Goal: Task Accomplishment & Management: Manage account settings

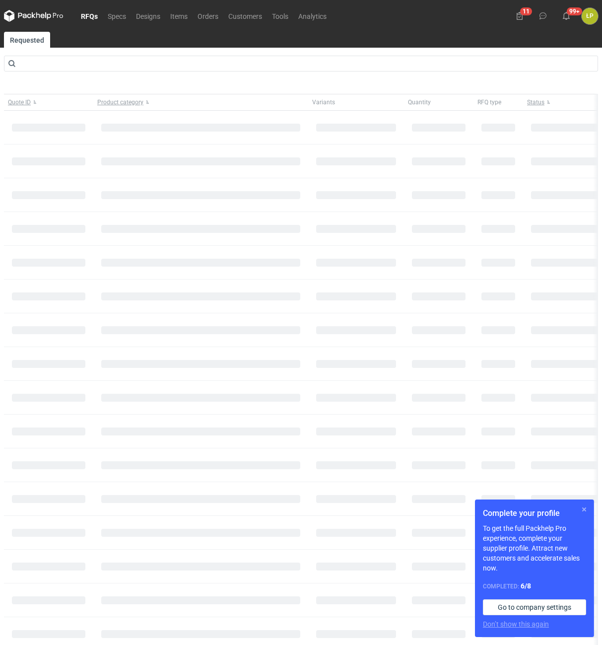
click at [581, 508] on button "button" at bounding box center [584, 509] width 12 height 12
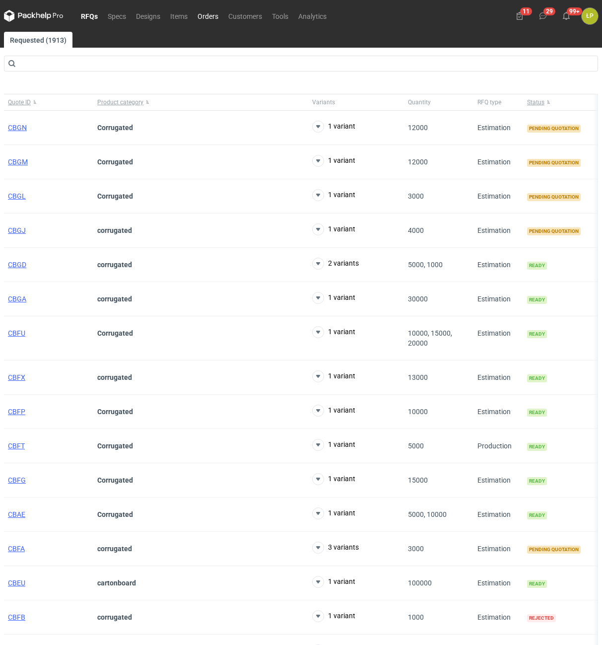
click at [197, 18] on link "Orders" at bounding box center [208, 16] width 31 height 12
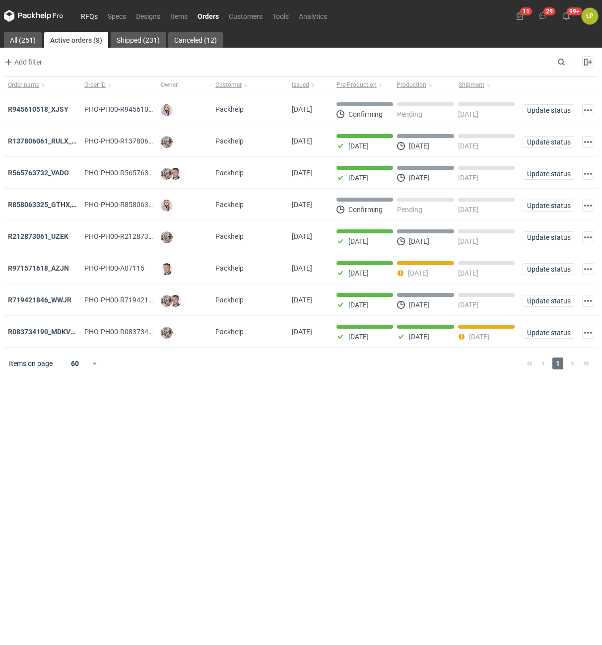
click at [86, 18] on link "RFQs" at bounding box center [89, 16] width 27 height 12
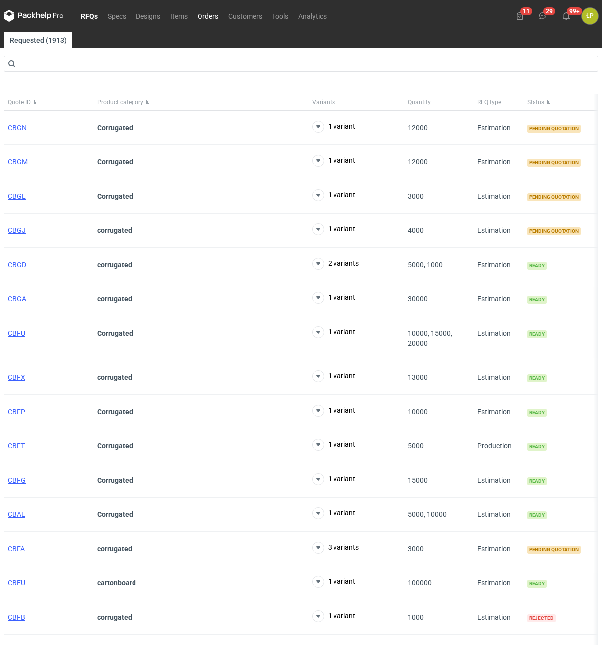
click at [213, 15] on link "Orders" at bounding box center [208, 16] width 31 height 12
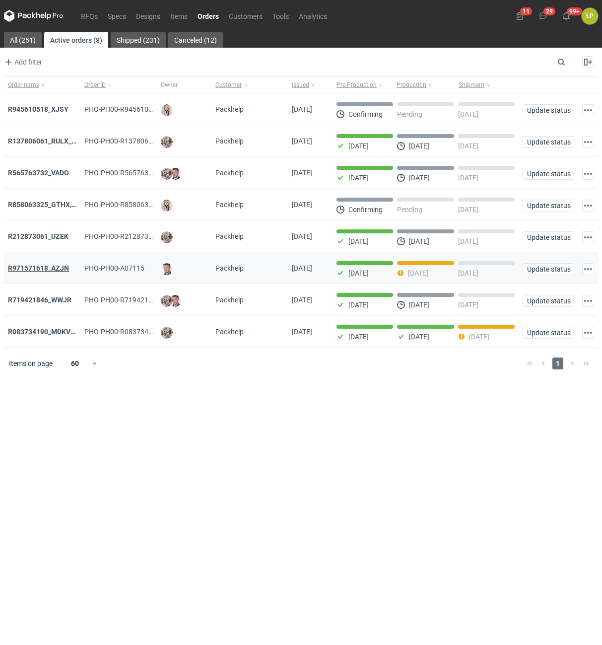
click at [53, 272] on strong "R971571618_AZJN" at bounding box center [38, 268] width 61 height 8
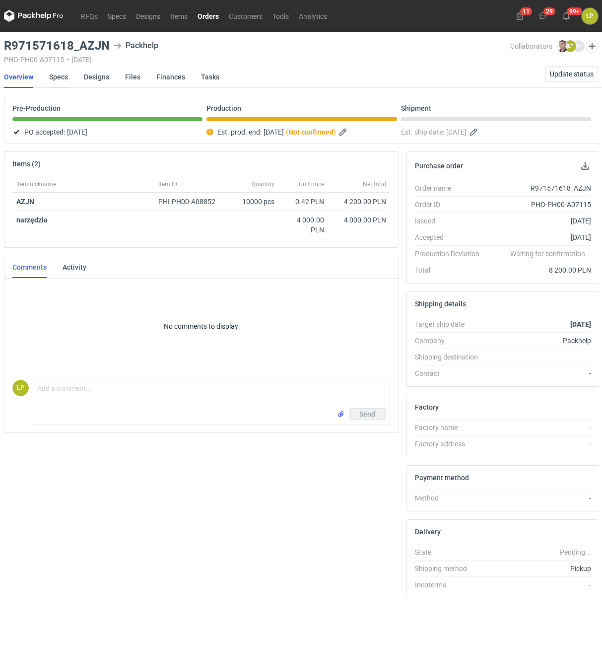
click at [65, 81] on link "Specs" at bounding box center [58, 77] width 19 height 22
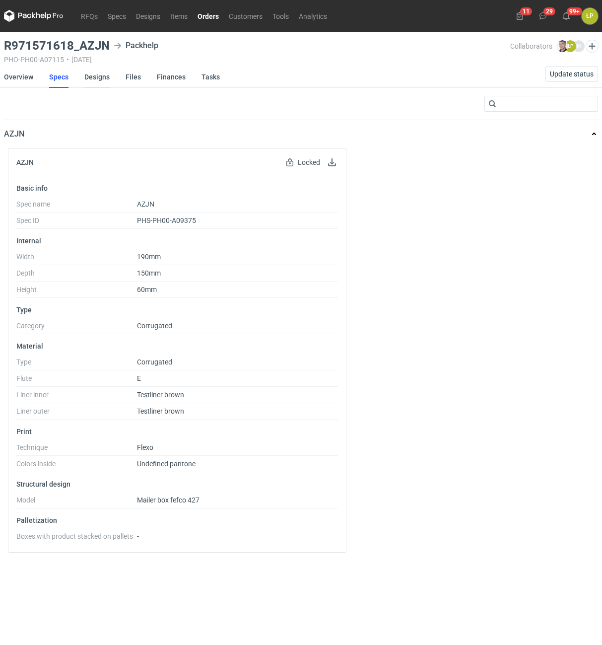
click at [89, 80] on link "Designs" at bounding box center [96, 77] width 25 height 22
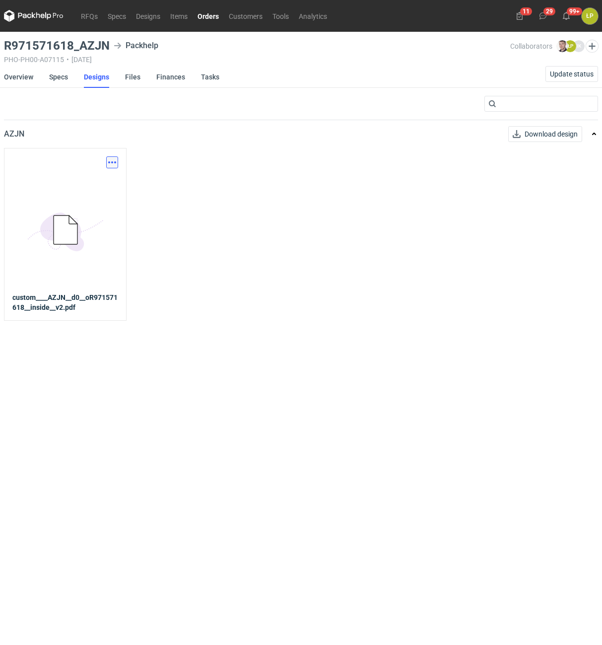
click at [113, 161] on button "button" at bounding box center [112, 162] width 12 height 12
click at [109, 178] on link "Download design part" at bounding box center [68, 184] width 91 height 16
click at [208, 17] on link "Orders" at bounding box center [208, 16] width 31 height 12
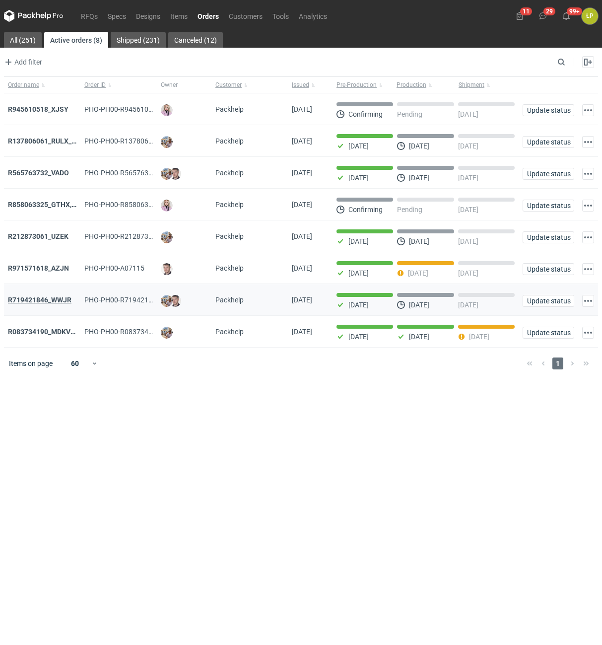
click at [60, 302] on strong "R719421846_WWJR" at bounding box center [40, 300] width 64 height 8
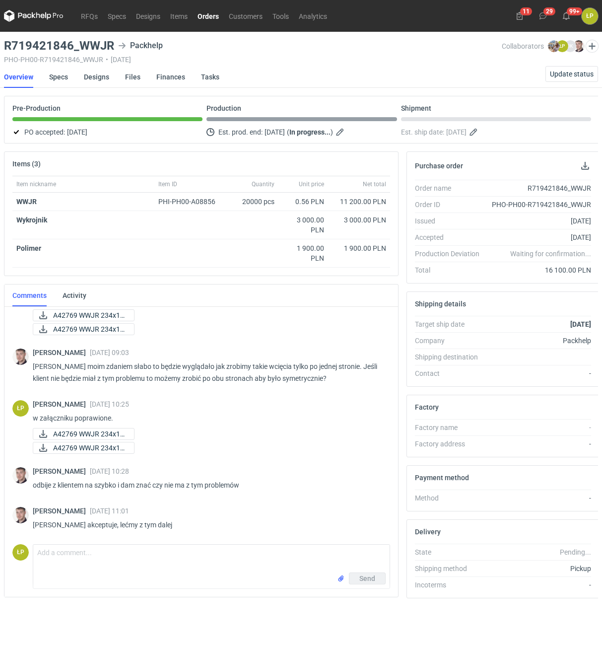
scroll to position [120, 0]
click at [88, 76] on link "Designs" at bounding box center [96, 77] width 25 height 22
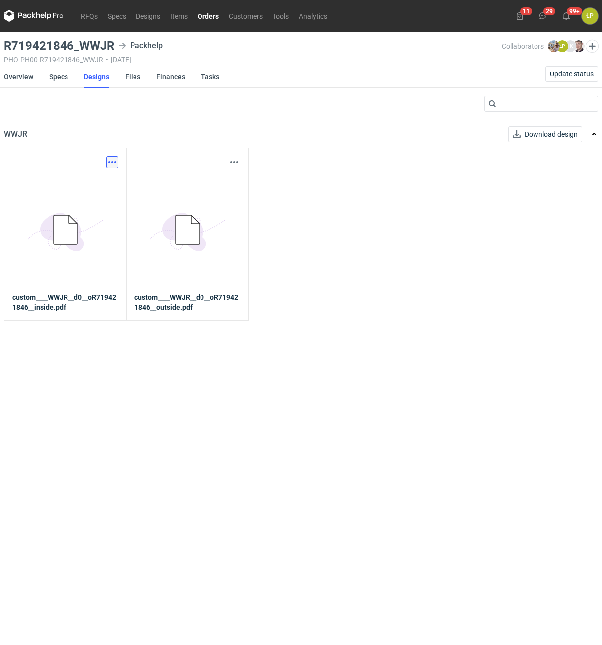
click at [109, 159] on button "button" at bounding box center [112, 162] width 12 height 12
click at [107, 171] on link "5BD5AC33-3523-40E7-9262-1BFF0AD53D48@1x" at bounding box center [65, 230] width 106 height 124
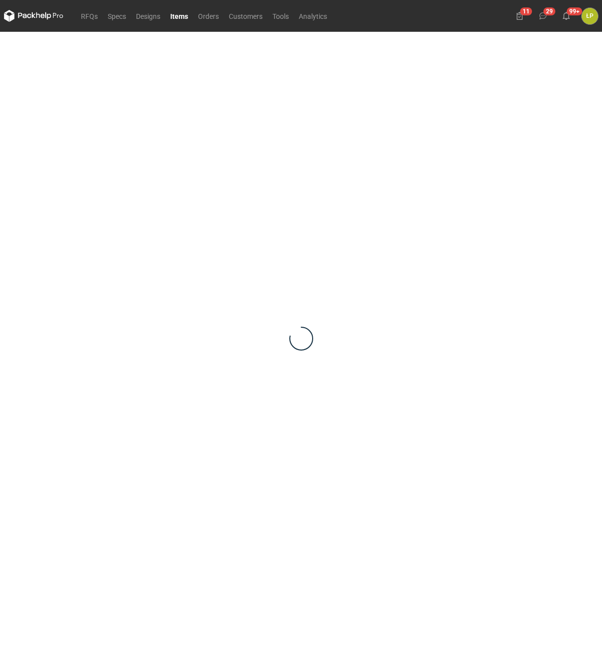
click at [97, 182] on div at bounding box center [301, 338] width 594 height 613
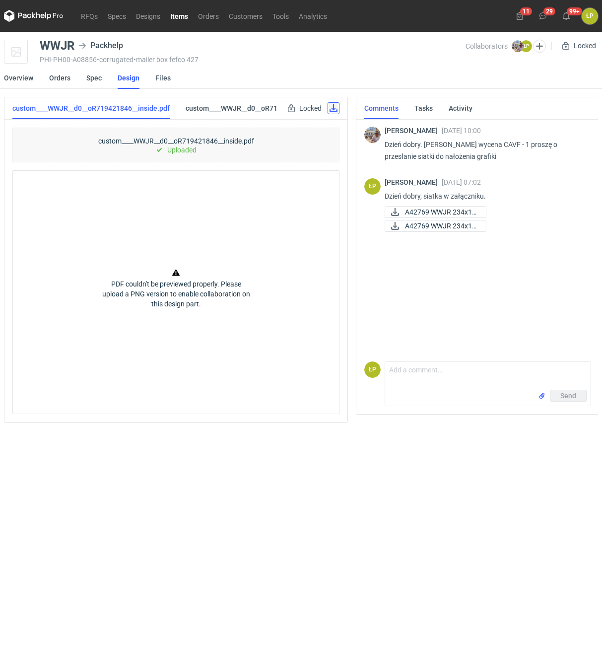
click at [333, 110] on link at bounding box center [334, 108] width 12 height 12
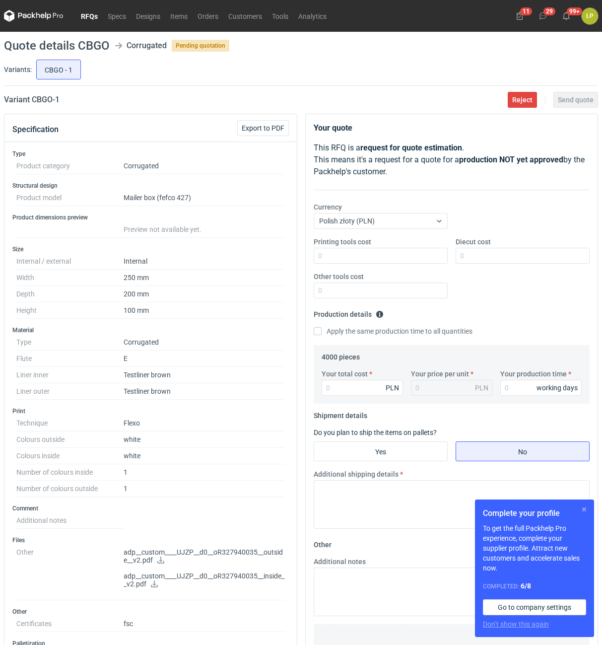
click at [585, 515] on button "button" at bounding box center [584, 509] width 12 height 12
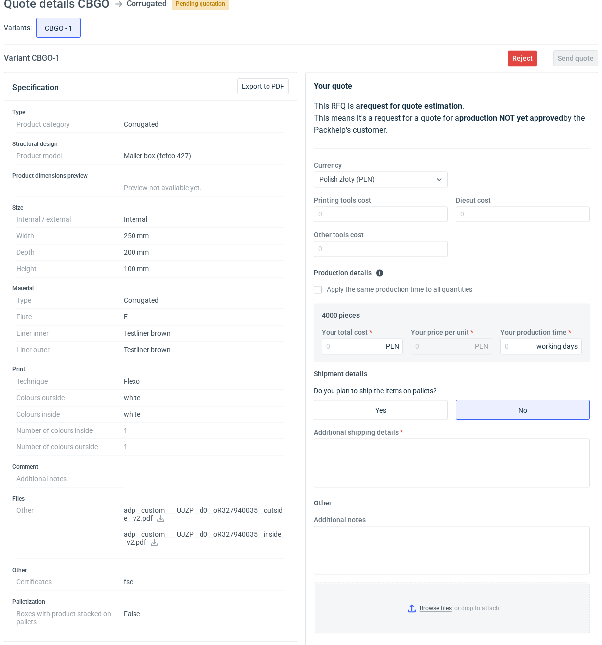
scroll to position [84, 0]
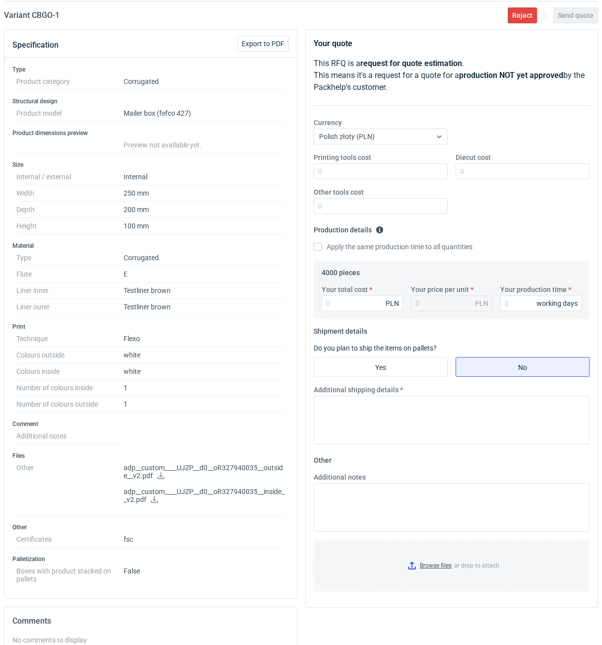
click at [160, 478] on icon at bounding box center [160, 475] width 7 height 7
click at [157, 498] on icon at bounding box center [154, 499] width 7 height 7
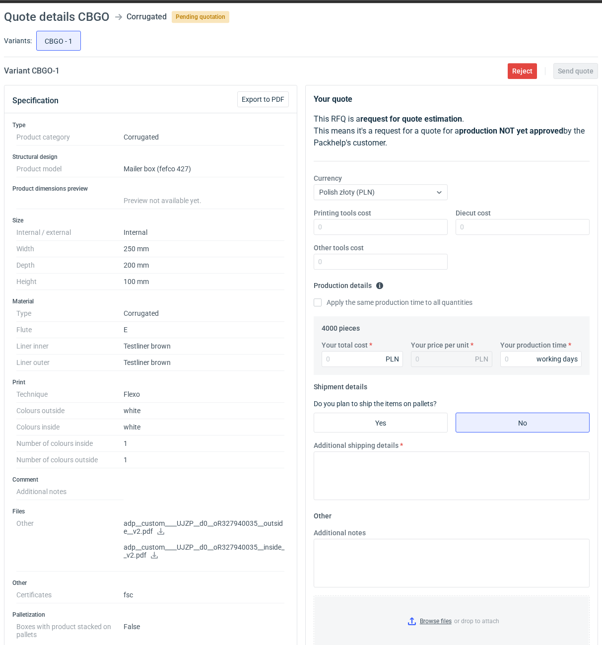
scroll to position [0, 0]
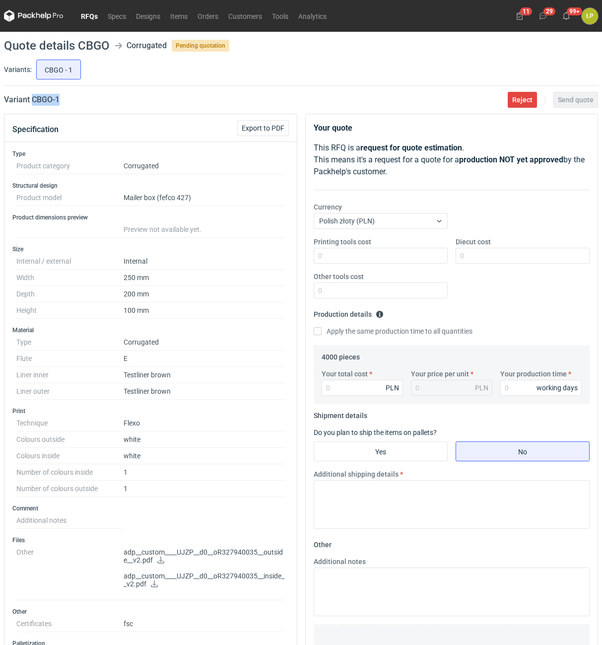
drag, startPoint x: 84, startPoint y: 108, endPoint x: 32, endPoint y: 106, distance: 52.2
click at [32, 106] on main "Quote details CBGO Corrugated Pending quotation Variants: CBGO - 1 Variant CBGO…" at bounding box center [301, 481] width 602 height 898
copy h2 "CBGO - 1"
click at [399, 262] on input "Printing tools cost" at bounding box center [381, 256] width 134 height 16
type input "1100"
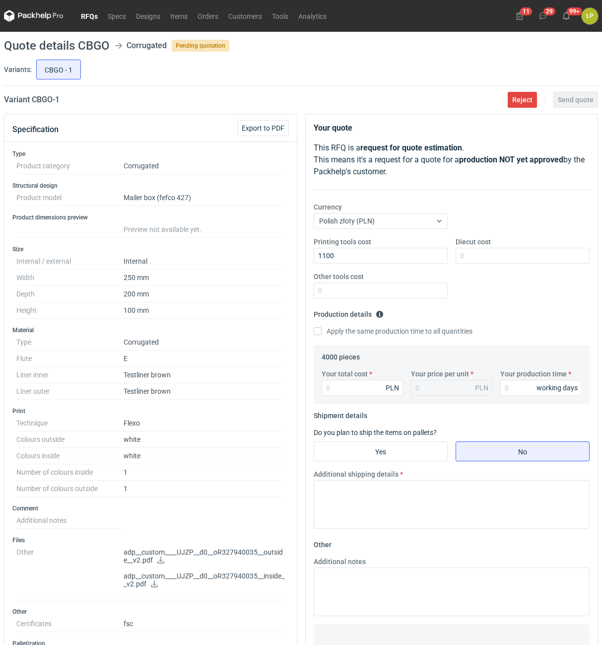
click at [501, 245] on div "Diecut cost" at bounding box center [523, 250] width 142 height 27
click at [501, 248] on div "Diecut cost" at bounding box center [523, 250] width 142 height 27
click at [500, 251] on input "Diecut cost" at bounding box center [523, 256] width 134 height 16
type input "1700"
click at [416, 290] on input "Other tools cost" at bounding box center [381, 290] width 134 height 16
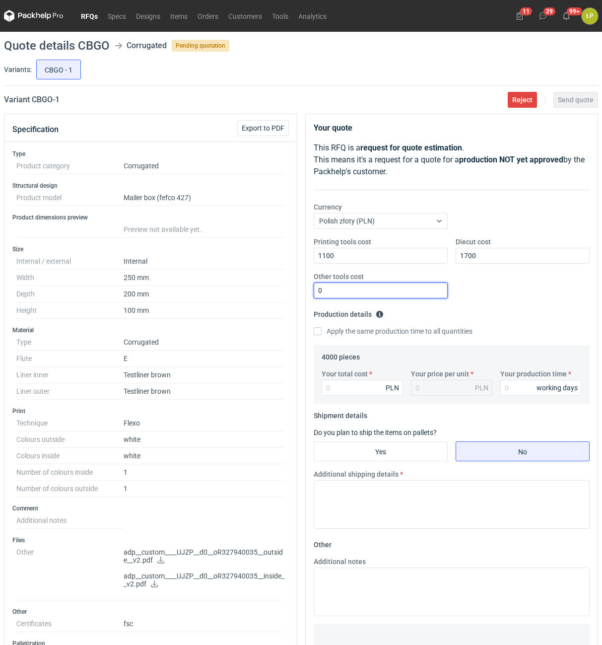
type input "0"
click at [518, 398] on div "Your total cost PLN Your price per unit PLN Your production time working days" at bounding box center [452, 386] width 269 height 35
click at [514, 388] on input "Your production time" at bounding box center [540, 388] width 81 height 16
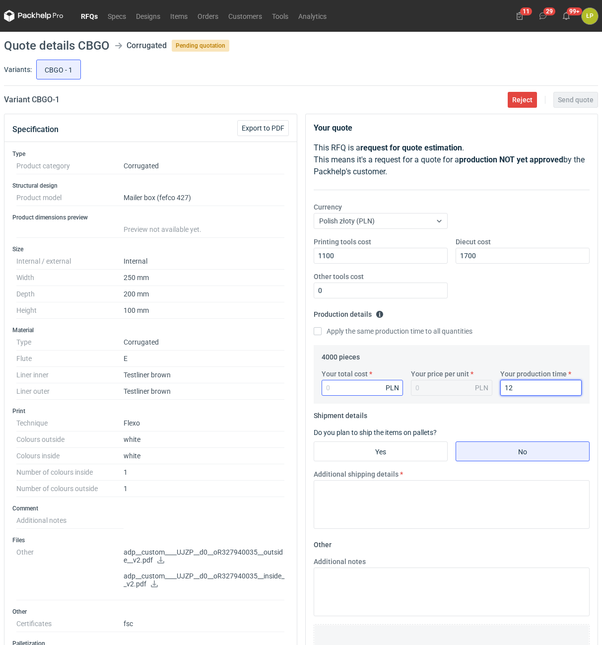
type input "12"
click at [380, 389] on input "Your total cost" at bounding box center [362, 388] width 81 height 16
type input "4080"
type input "1.02"
type input "4080"
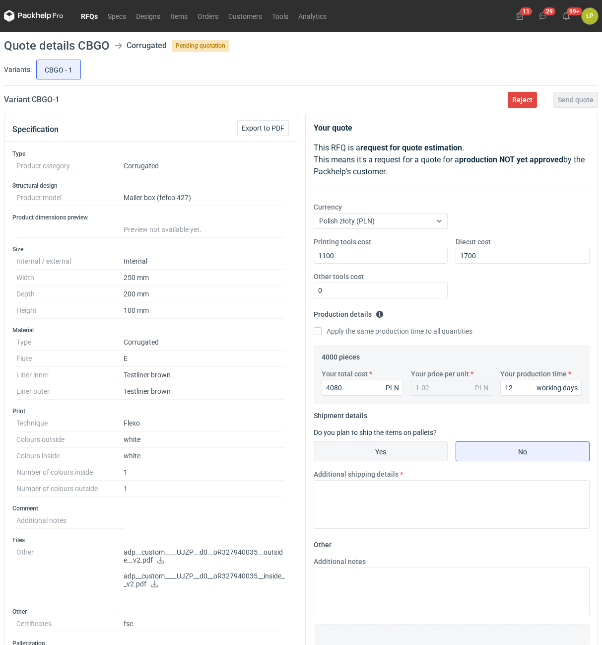
click at [418, 444] on input "Yes" at bounding box center [380, 451] width 133 height 19
radio input "true"
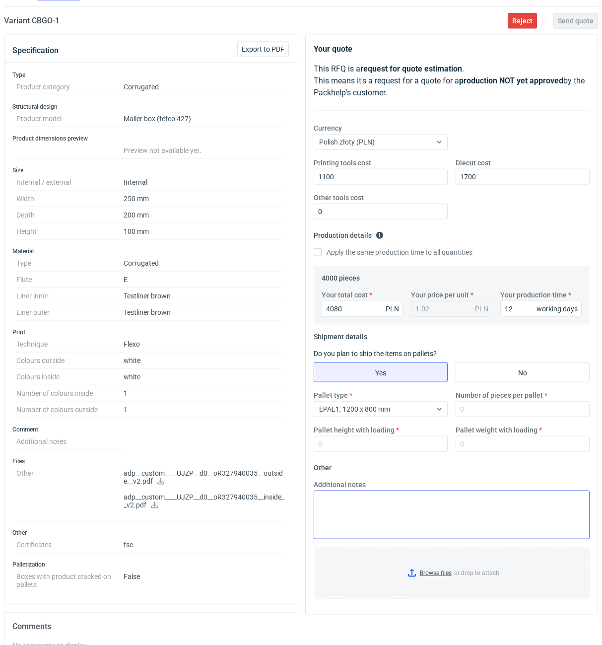
scroll to position [169, 0]
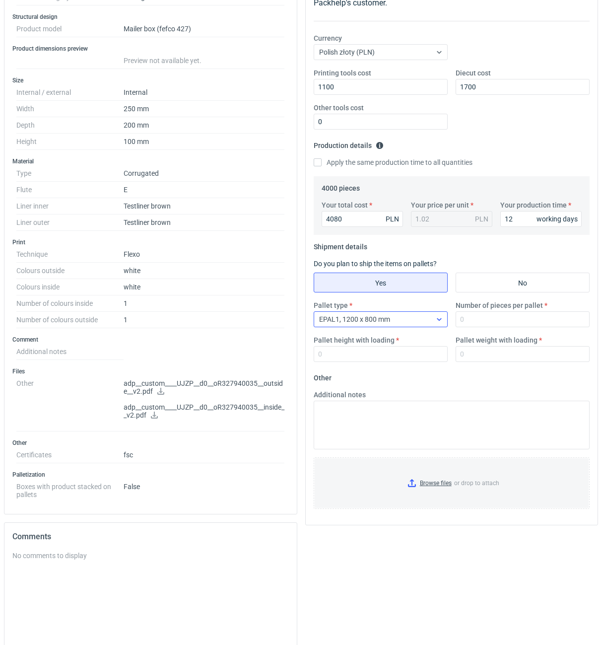
click at [442, 322] on icon at bounding box center [439, 319] width 8 height 8
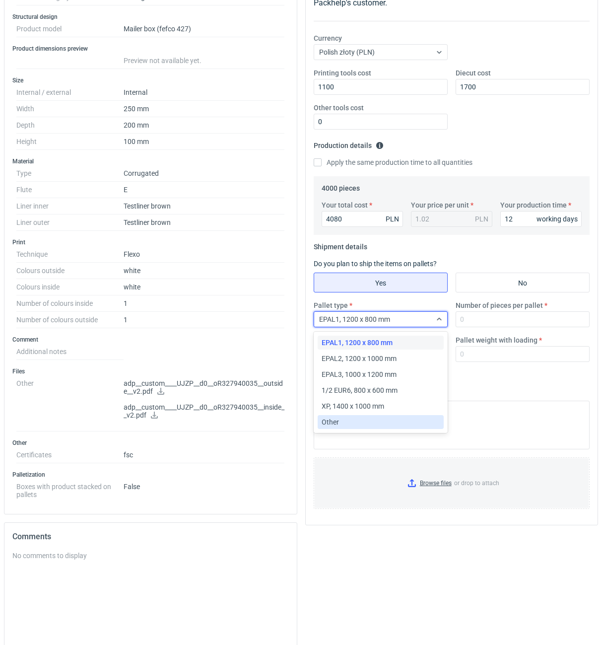
click at [374, 419] on div "Other" at bounding box center [381, 422] width 118 height 10
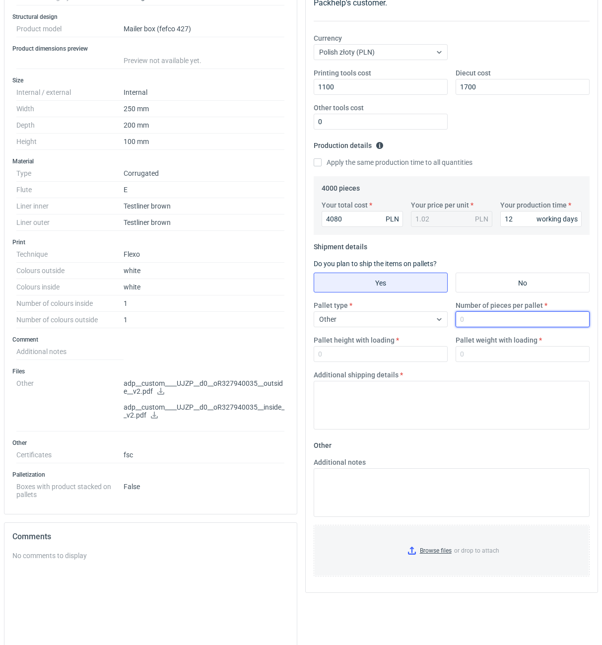
click at [472, 325] on input "Number of pieces per pallet" at bounding box center [523, 319] width 134 height 16
type input "2000"
click at [408, 356] on input "Pallet height with loading" at bounding box center [381, 354] width 134 height 16
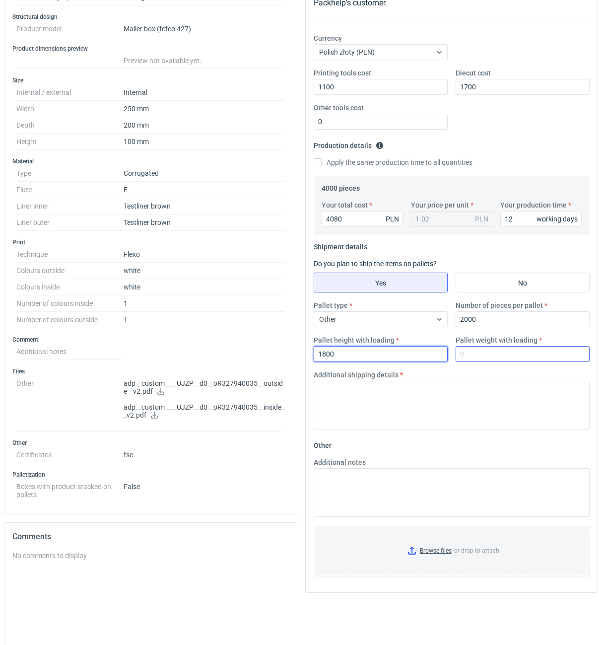
type input "1800"
click at [471, 359] on input "Pallet weight with loading" at bounding box center [523, 354] width 134 height 16
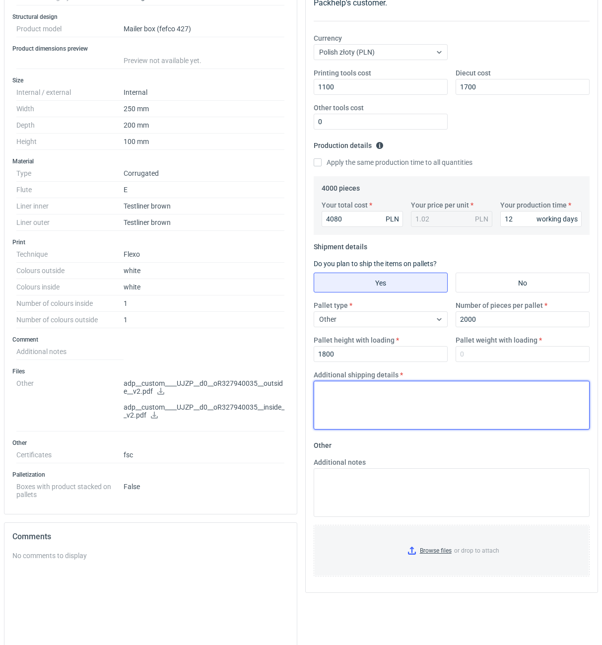
click at [436, 396] on textarea "Additional shipping details" at bounding box center [452, 405] width 277 height 49
paste textarea "OBRYS PALETY 1260x800"
type textarea "OBRYS PALETY 1260x800"
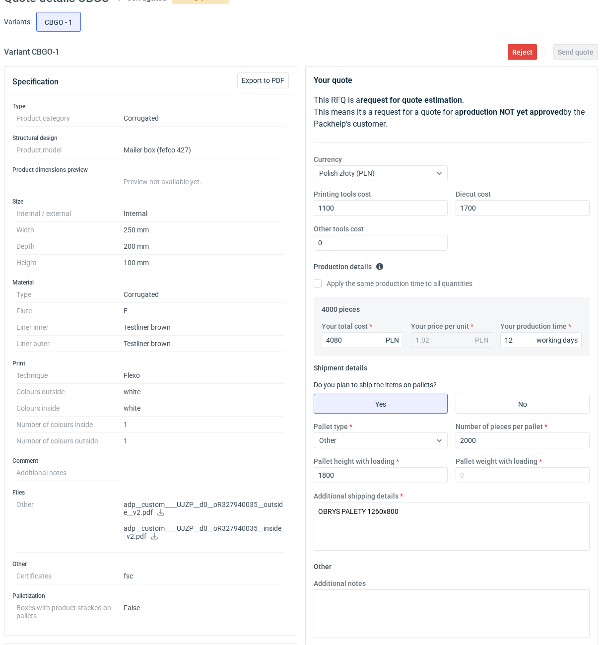
scroll to position [0, 0]
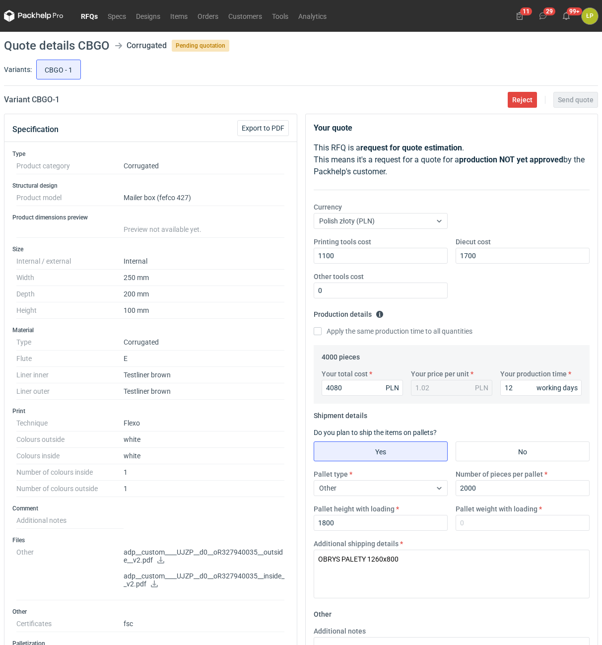
click at [496, 515] on div "Pallet weight with loading" at bounding box center [523, 517] width 142 height 27
click at [496, 518] on input "Pallet weight with loading" at bounding box center [523, 523] width 134 height 16
type input "400"
click at [494, 537] on div "Pallet type Other Number of pieces per pallet 2000 Pallet height with loading 1…" at bounding box center [452, 504] width 284 height 70
click at [558, 106] on button "Send quote" at bounding box center [576, 100] width 45 height 16
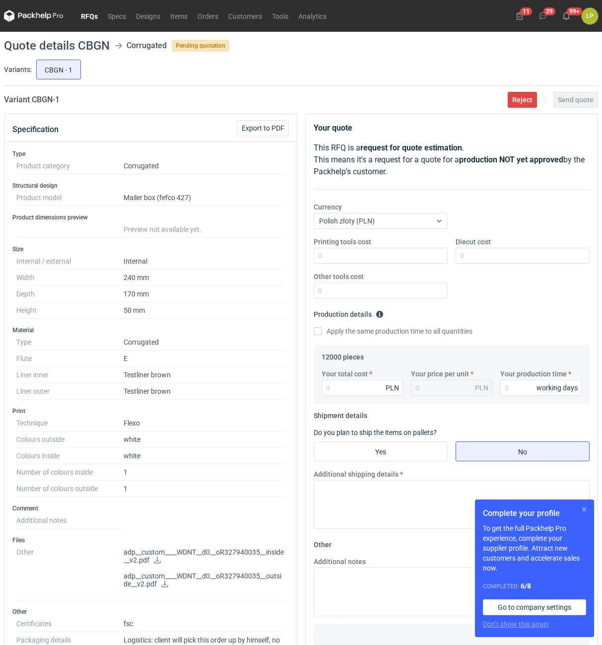
click at [581, 507] on button "button" at bounding box center [584, 509] width 12 height 12
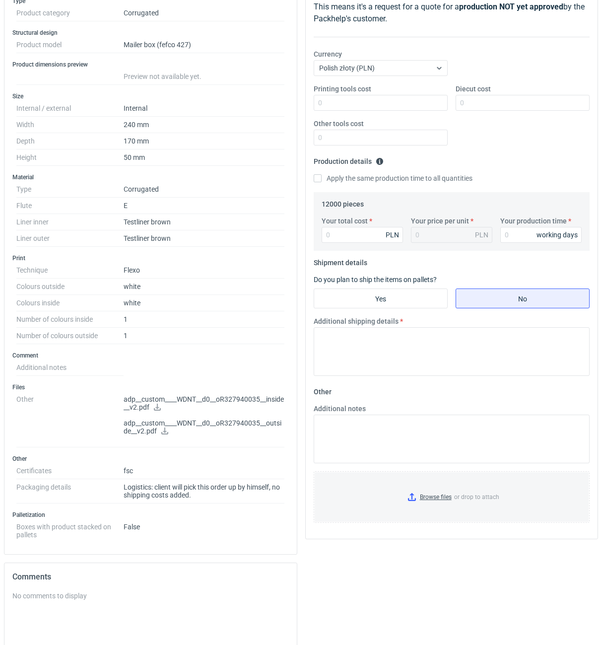
scroll to position [169, 0]
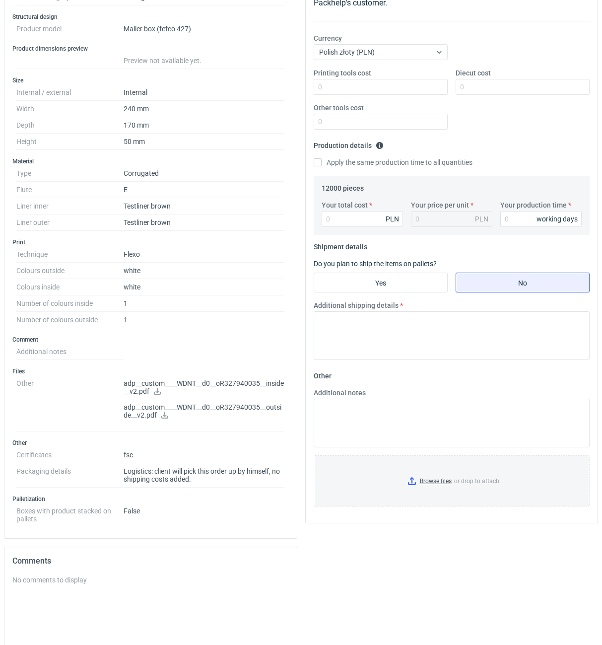
click at [161, 393] on icon at bounding box center [157, 391] width 7 height 7
click at [164, 417] on icon at bounding box center [165, 415] width 8 height 7
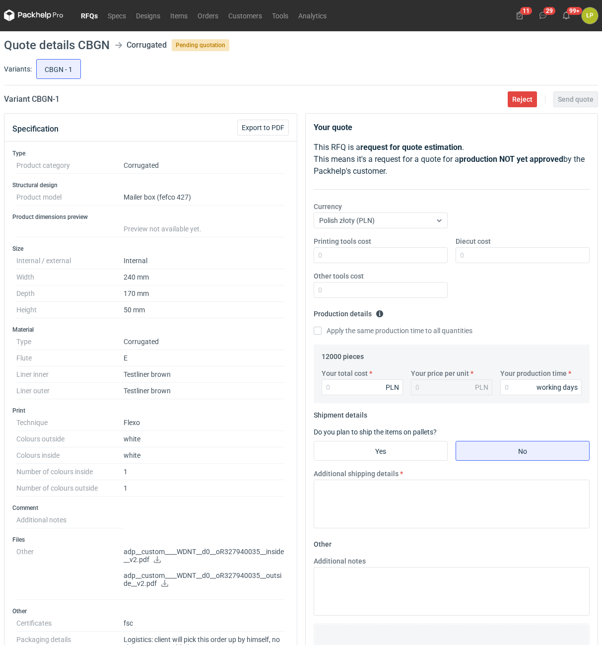
scroll to position [0, 0]
drag, startPoint x: 71, startPoint y: 97, endPoint x: 34, endPoint y: 102, distance: 37.6
click at [34, 102] on div "Variant CBGN - 1 Reject Send quote" at bounding box center [301, 100] width 594 height 12
copy h2 "CBGN - 1"
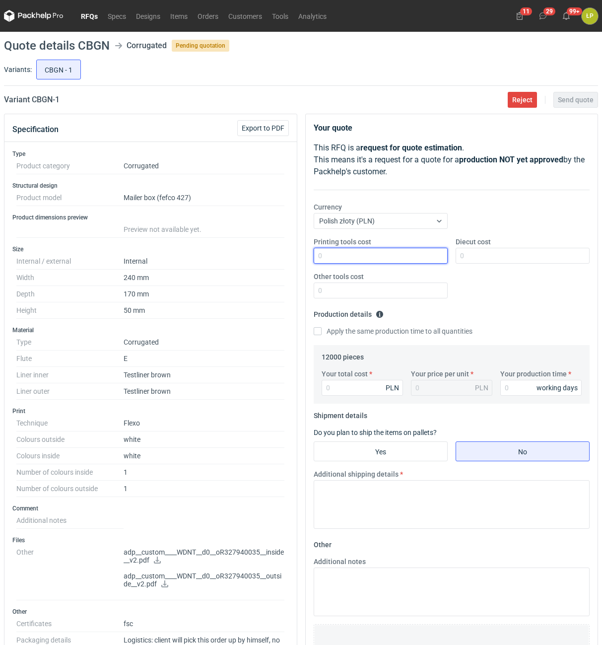
click at [409, 260] on input "Printing tools cost" at bounding box center [381, 256] width 134 height 16
click at [480, 254] on input "Diecut cost" at bounding box center [523, 256] width 134 height 16
click at [418, 255] on input "300" at bounding box center [381, 256] width 134 height 16
type input "3000"
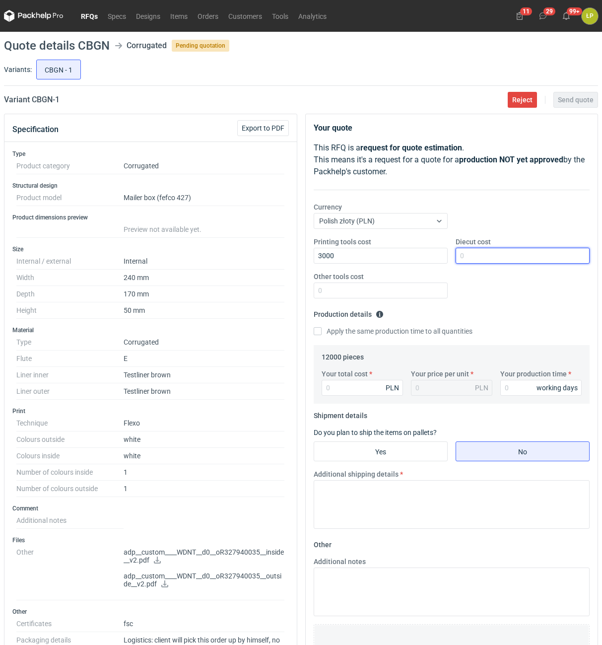
click at [487, 260] on input "Diecut cost" at bounding box center [523, 256] width 134 height 16
type input "3000"
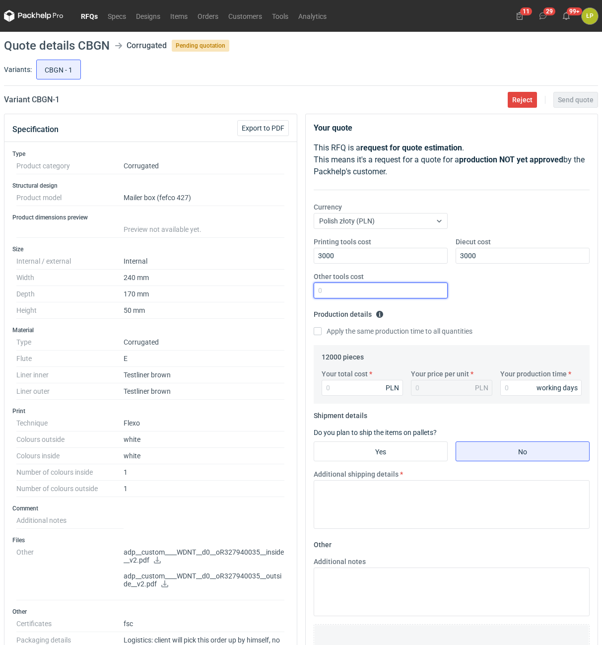
click at [415, 287] on input "Other tools cost" at bounding box center [381, 290] width 134 height 16
type input "0"
click at [506, 391] on input "Your production time" at bounding box center [540, 388] width 81 height 16
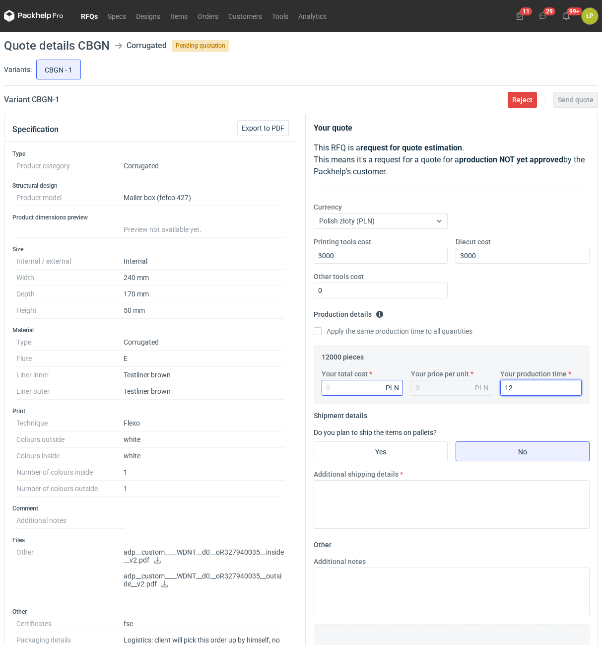
type input "12"
click at [370, 389] on input "Your total cost" at bounding box center [362, 388] width 81 height 16
type input "4800"
type input "0.4"
drag, startPoint x: 434, startPoint y: 465, endPoint x: 427, endPoint y: 451, distance: 15.8
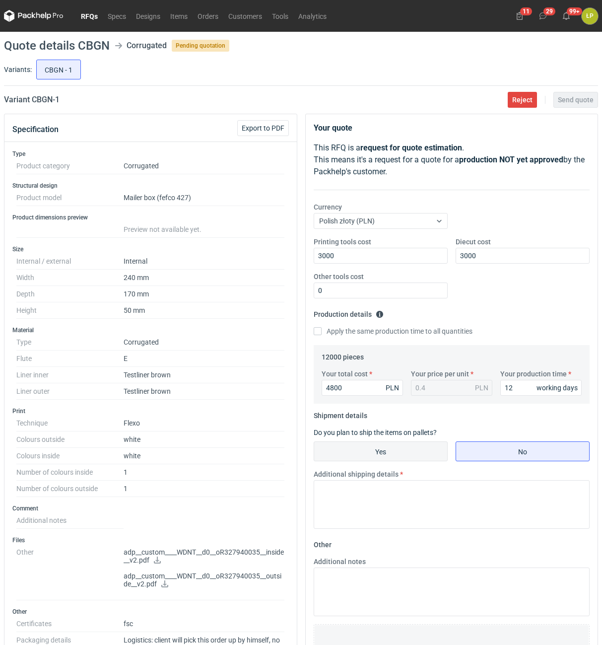
click at [432, 460] on fieldset "Shipment details Do you plan to ship the items on pallets? Yes No Additional sh…" at bounding box center [452, 472] width 277 height 129
click at [427, 451] on input "Yes" at bounding box center [380, 451] width 133 height 19
radio input "true"
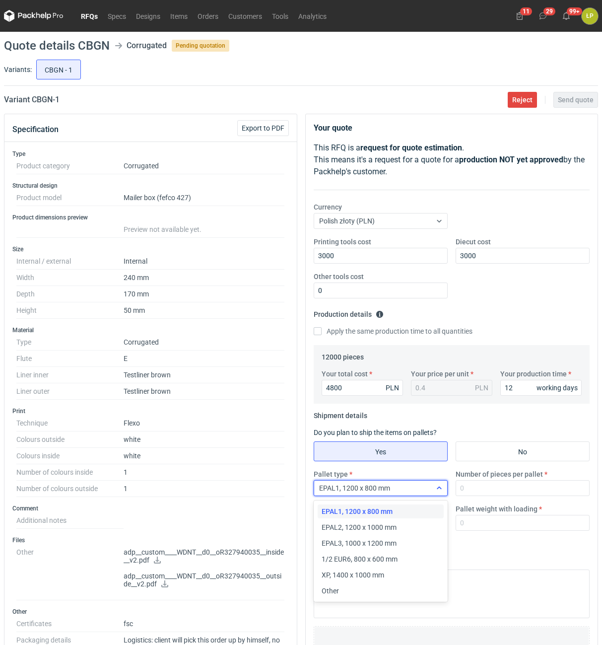
click at [443, 491] on div at bounding box center [439, 488] width 16 height 8
click at [413, 524] on div "EPAL2, 1200 x 1000 mm" at bounding box center [381, 527] width 118 height 10
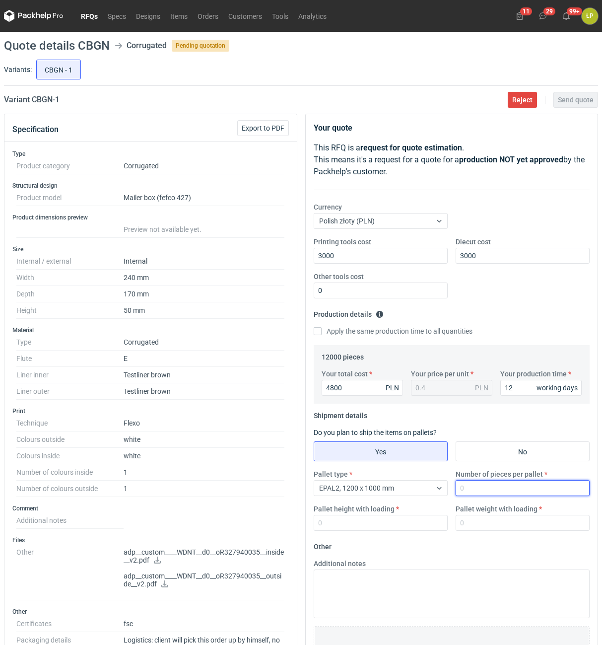
click at [476, 488] on input "Number of pieces per pallet" at bounding box center [523, 488] width 134 height 16
type input "4000"
drag, startPoint x: 410, startPoint y: 531, endPoint x: 410, endPoint y: 526, distance: 5.0
click at [410, 528] on input "Pallet height with loading" at bounding box center [381, 523] width 134 height 16
click at [410, 526] on input "Pallet height with loading" at bounding box center [381, 523] width 134 height 16
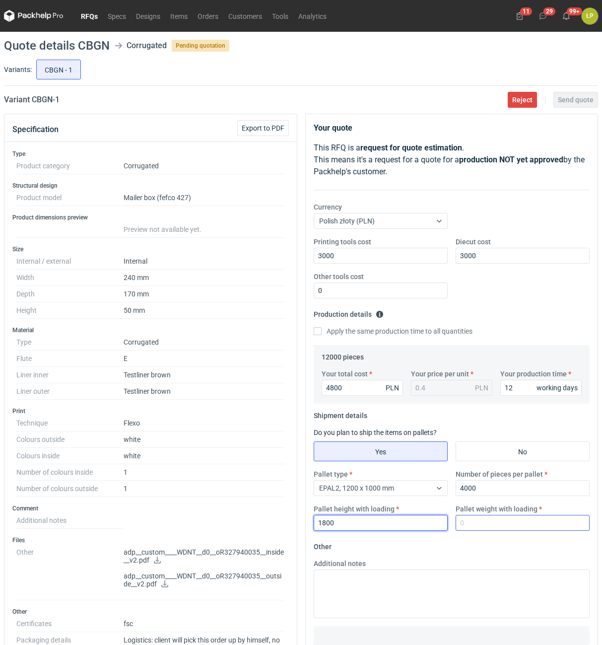
type input "1800"
click at [478, 527] on input "Pallet weight with loading" at bounding box center [523, 523] width 134 height 16
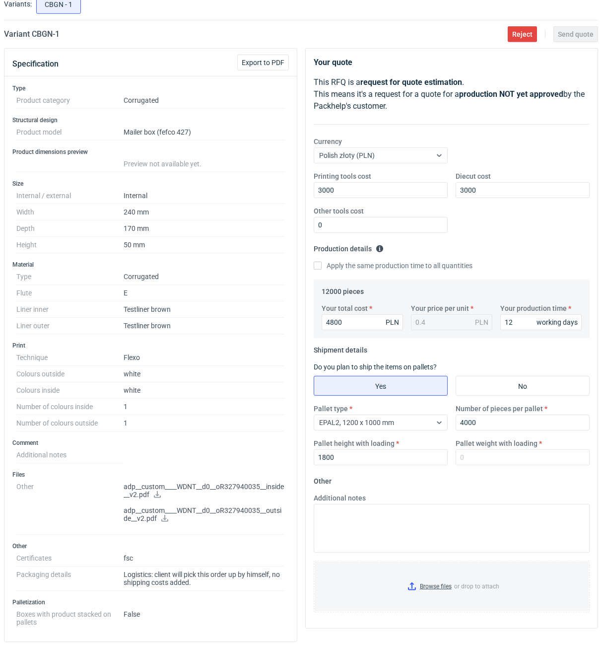
scroll to position [169, 0]
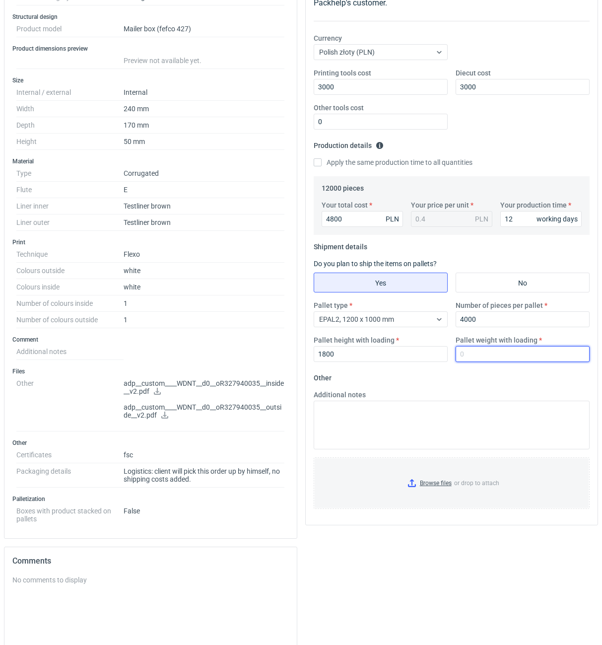
click at [517, 361] on input "Pallet weight with loading" at bounding box center [523, 354] width 134 height 16
type input "390"
click at [520, 394] on div "Additional notes" at bounding box center [452, 420] width 284 height 60
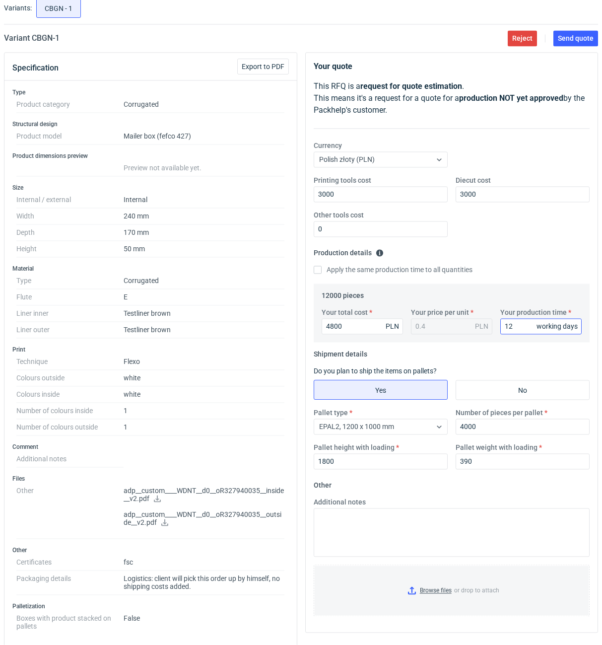
scroll to position [0, 0]
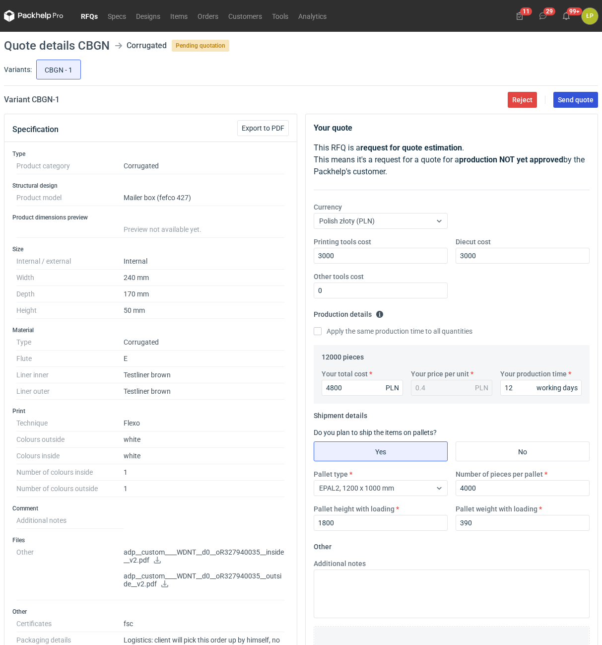
click at [573, 102] on span "Send quote" at bounding box center [576, 99] width 36 height 7
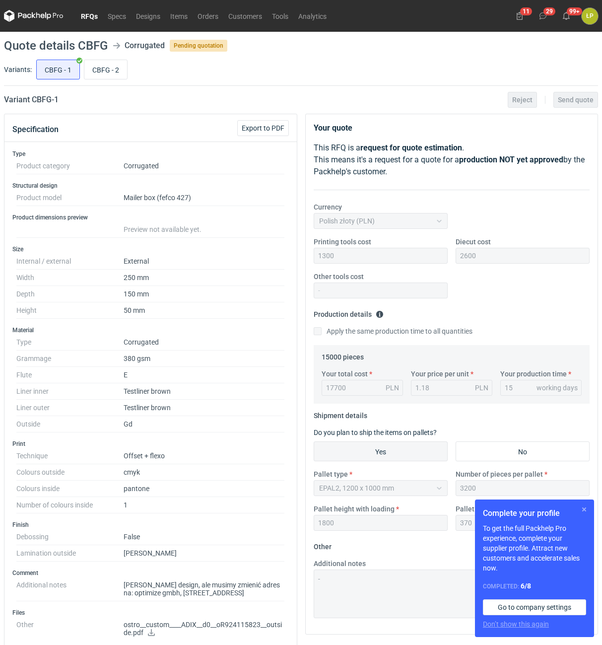
click at [583, 506] on button "button" at bounding box center [584, 509] width 12 height 12
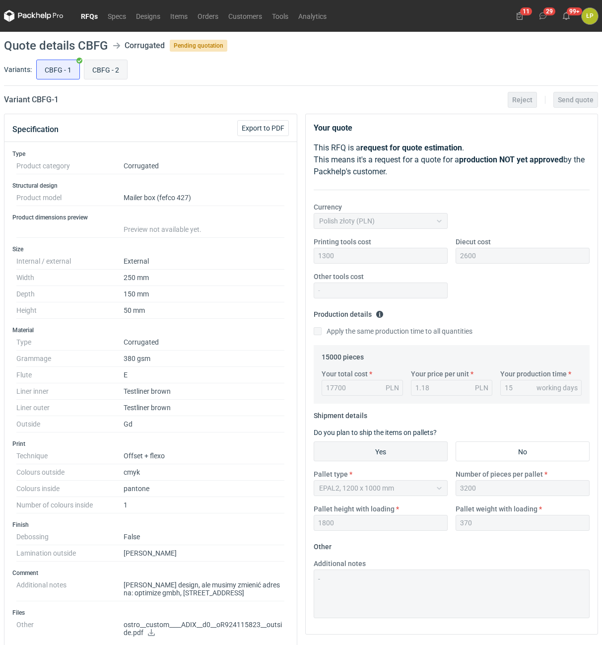
click at [101, 70] on input "CBFG - 2" at bounding box center [105, 69] width 43 height 19
radio input "true"
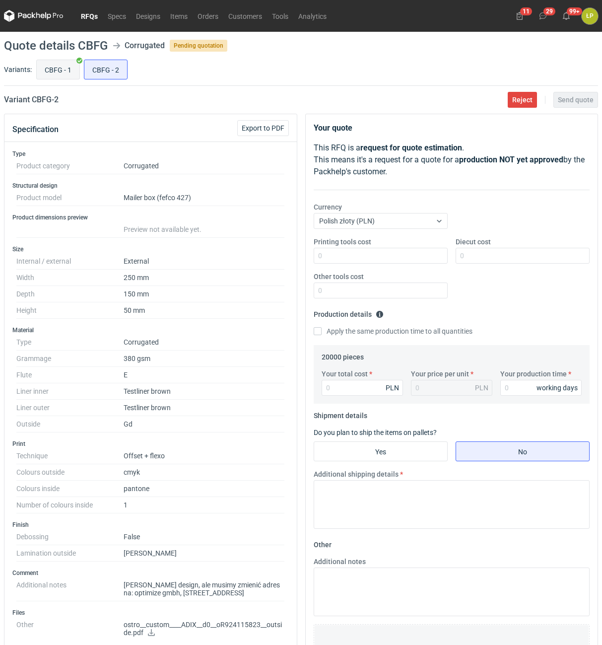
click at [75, 66] on input "CBFG - 1" at bounding box center [58, 69] width 43 height 19
radio input "true"
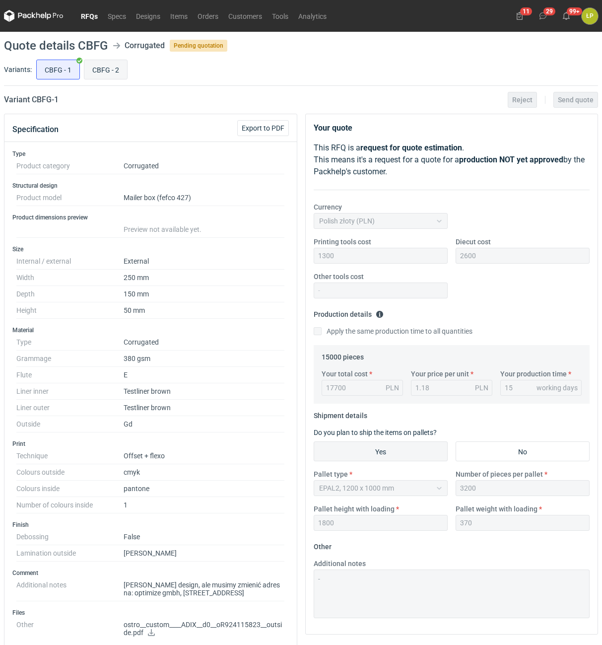
click at [118, 66] on input "CBFG - 2" at bounding box center [105, 69] width 43 height 19
radio input "true"
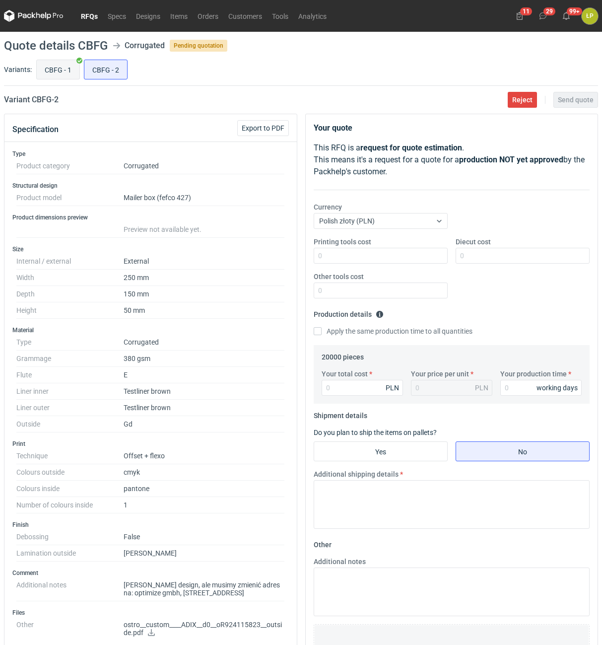
click at [79, 65] on label "CBFG - 1" at bounding box center [58, 70] width 44 height 20
click at [79, 65] on input "CBFG - 1" at bounding box center [58, 69] width 43 height 19
radio input "true"
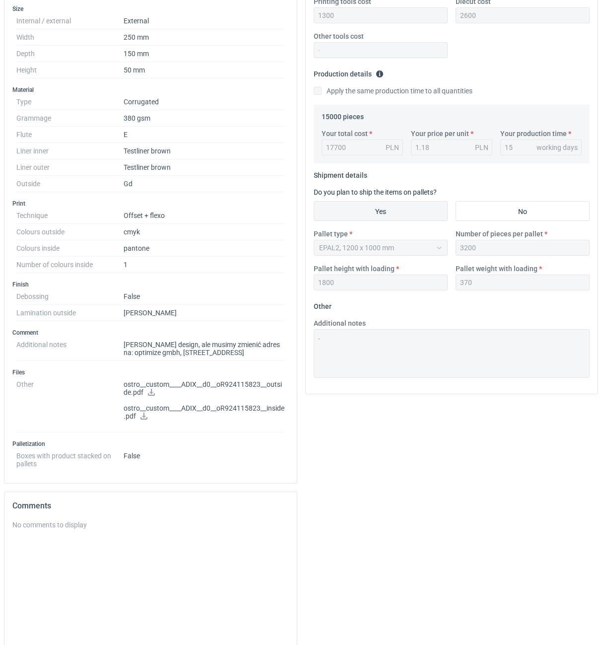
scroll to position [253, 0]
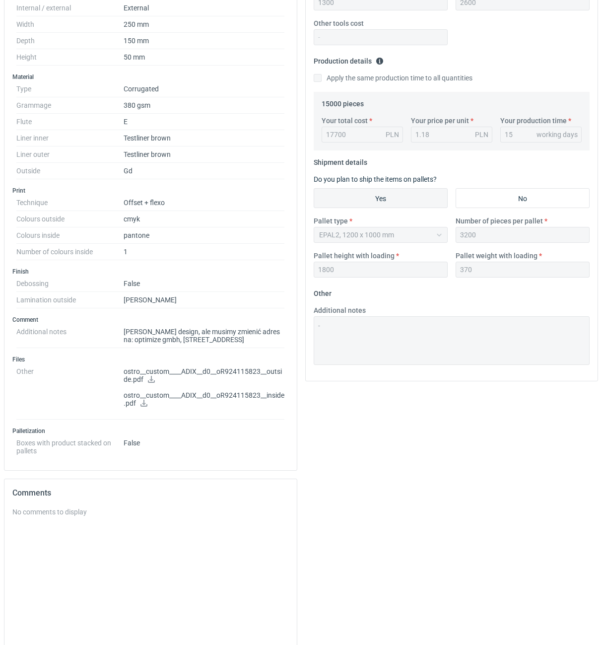
click at [152, 379] on icon at bounding box center [151, 379] width 7 height 7
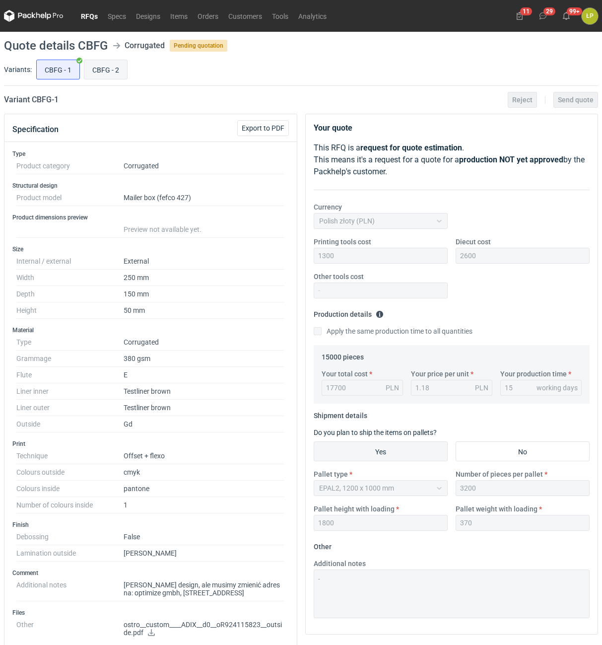
click at [107, 71] on input "CBFG - 2" at bounding box center [105, 69] width 43 height 19
radio input "true"
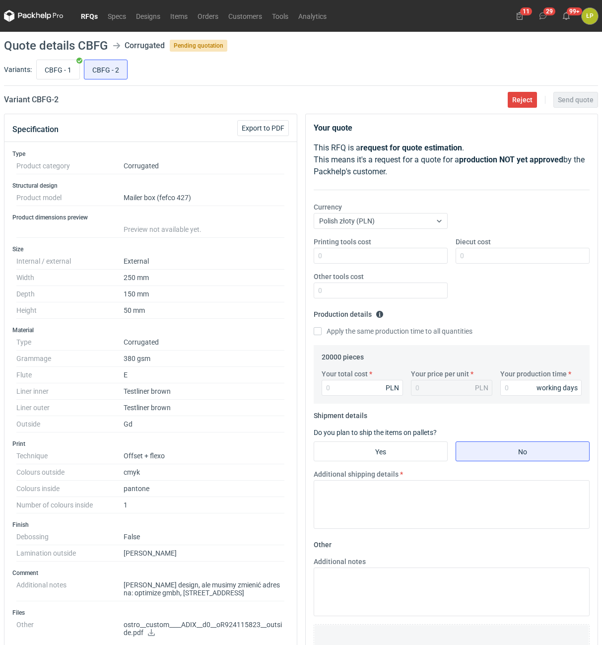
click at [45, 105] on h2 "Variant CBFG - 2" at bounding box center [31, 100] width 55 height 12
copy h2 "CBFG"
click at [63, 74] on input "CBFG - 1" at bounding box center [58, 69] width 43 height 19
radio input "true"
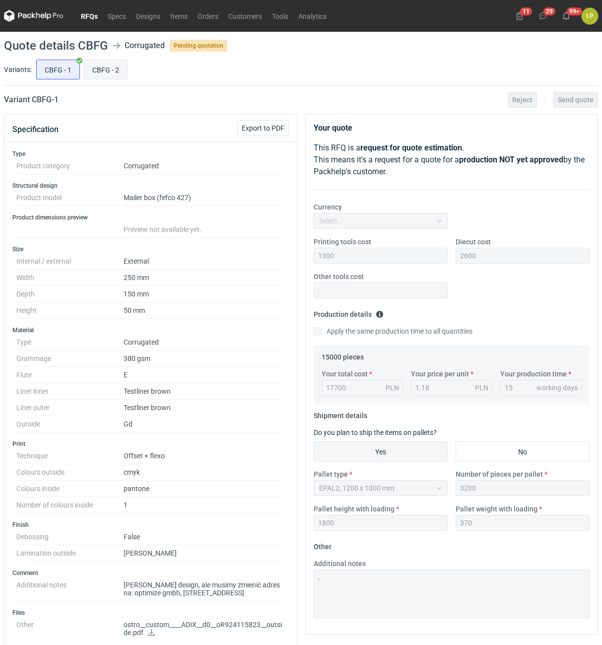
click at [105, 68] on input "CBFG - 2" at bounding box center [105, 69] width 43 height 19
radio input "true"
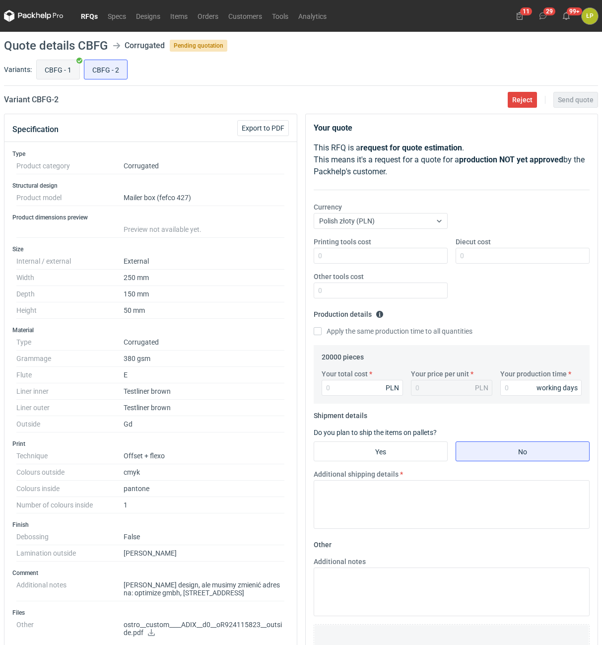
click at [65, 68] on input "CBFG - 1" at bounding box center [58, 69] width 43 height 19
radio input "true"
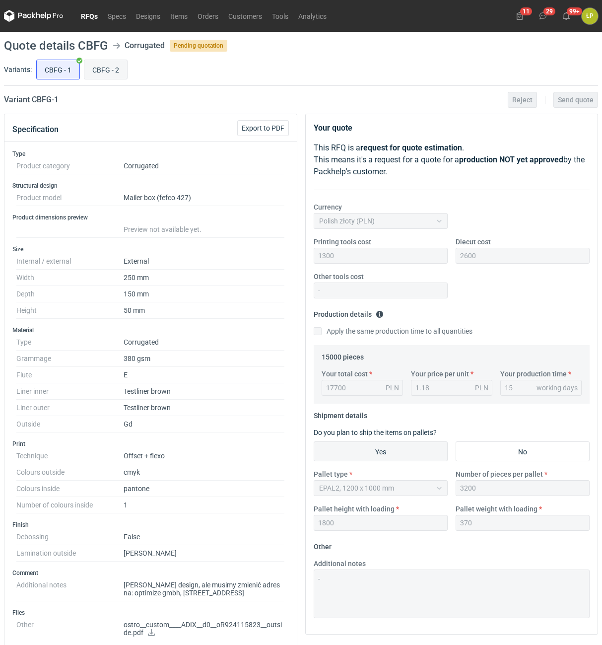
click at [89, 68] on input "CBFG - 2" at bounding box center [105, 69] width 43 height 19
radio input "true"
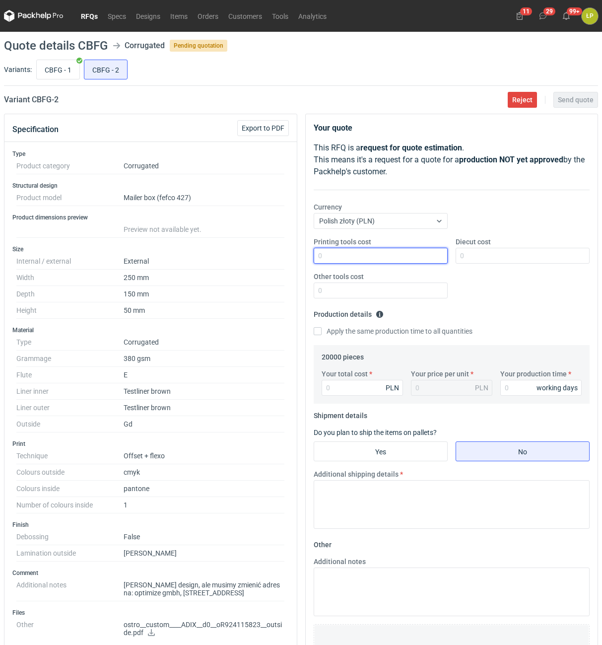
click at [334, 258] on input "Printing tools cost" at bounding box center [381, 256] width 134 height 16
type input "1300"
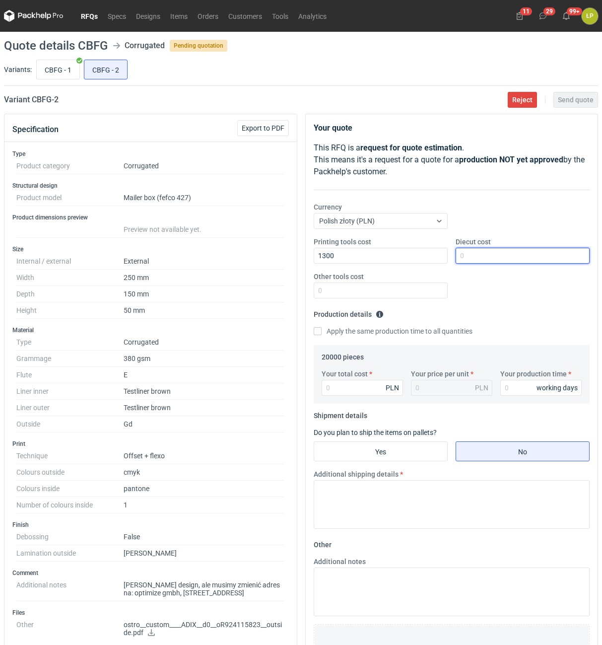
click at [499, 255] on input "Diecut cost" at bounding box center [523, 256] width 134 height 16
click at [467, 254] on input "Diecut cost" at bounding box center [523, 256] width 134 height 16
type input "2600"
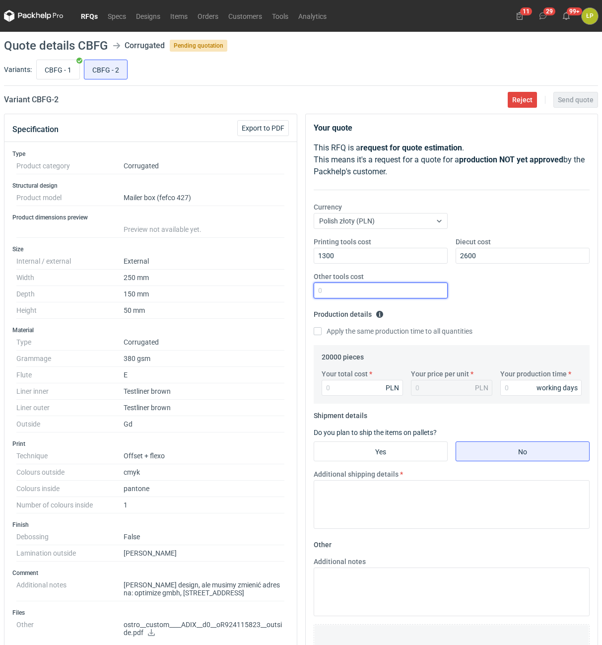
click at [399, 290] on input "Other tools cost" at bounding box center [381, 290] width 134 height 16
type input "0"
click at [515, 385] on input "Your production time" at bounding box center [540, 388] width 81 height 16
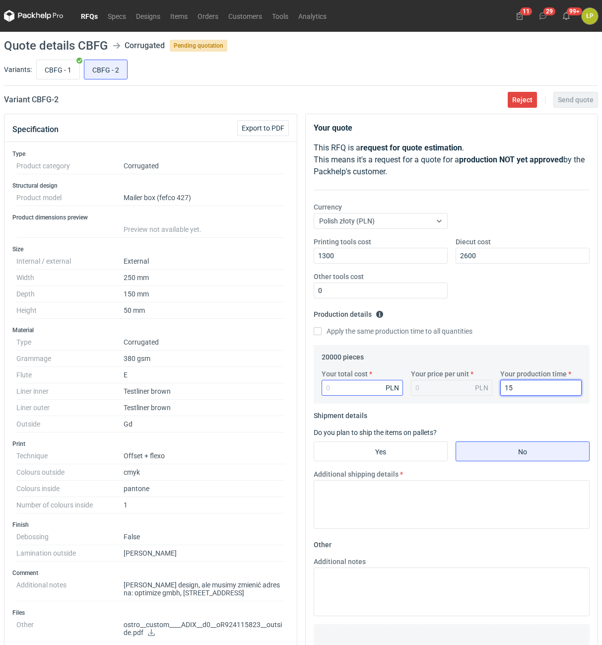
type input "15"
click at [361, 384] on input "Your total cost" at bounding box center [362, 388] width 81 height 16
type input "23000"
type input "1.15"
type input "23000"
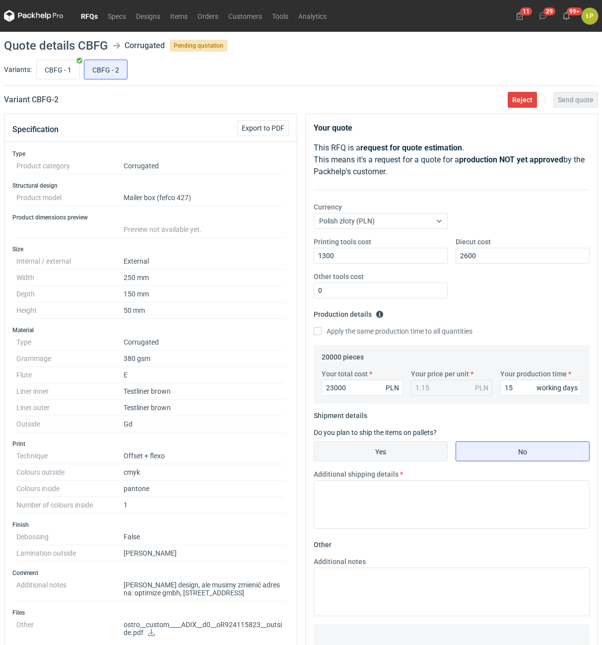
click at [409, 447] on input "Yes" at bounding box center [380, 451] width 133 height 19
radio input "true"
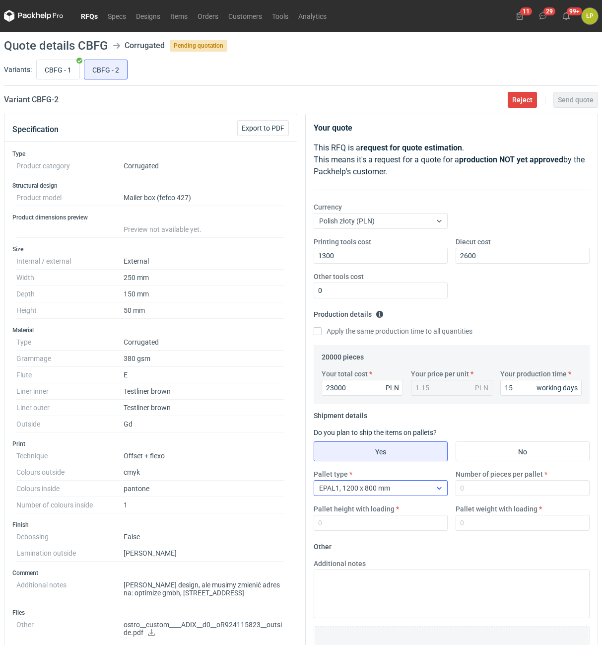
click at [415, 486] on div "EPAL1, 1200 x 800 mm" at bounding box center [372, 488] width 117 height 14
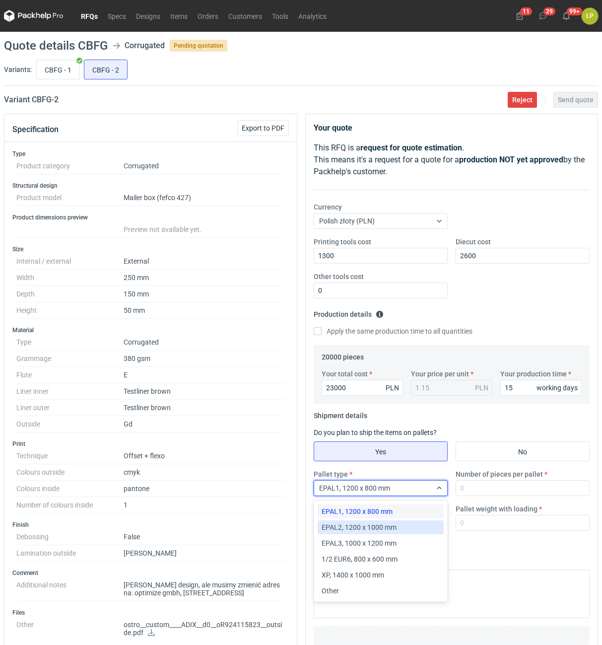
click at [396, 524] on span "EPAL2, 1200 x 1000 mm" at bounding box center [359, 527] width 75 height 10
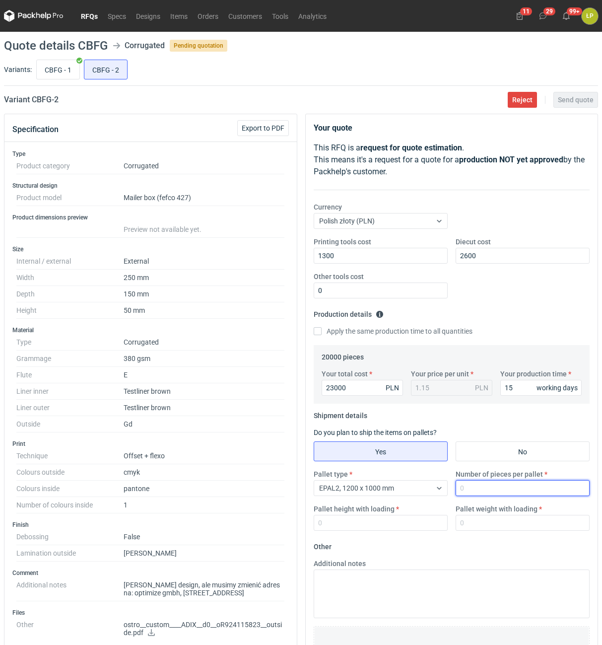
click at [488, 491] on input "Number of pieces per pallet" at bounding box center [523, 488] width 134 height 16
type input "3200"
click at [404, 526] on input "Pallet height with loading" at bounding box center [381, 523] width 134 height 16
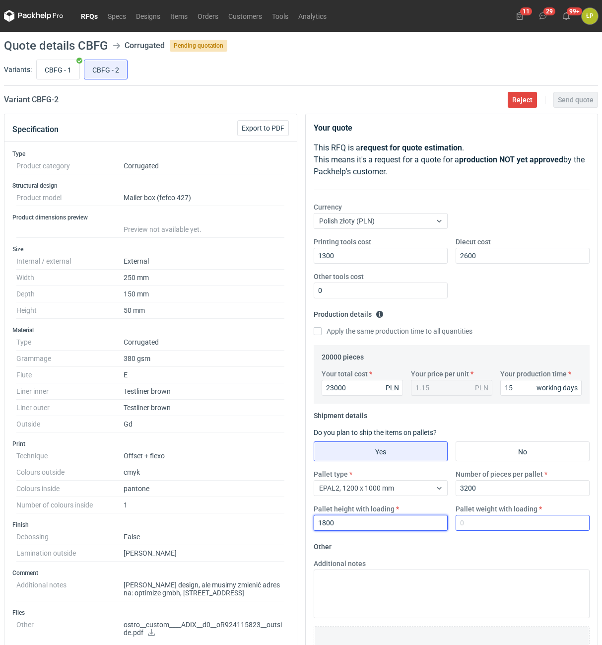
type input "1800"
click at [472, 525] on input "Pallet weight with loading" at bounding box center [523, 523] width 134 height 16
click at [68, 69] on input "CBFG - 1" at bounding box center [58, 69] width 43 height 19
radio input "true"
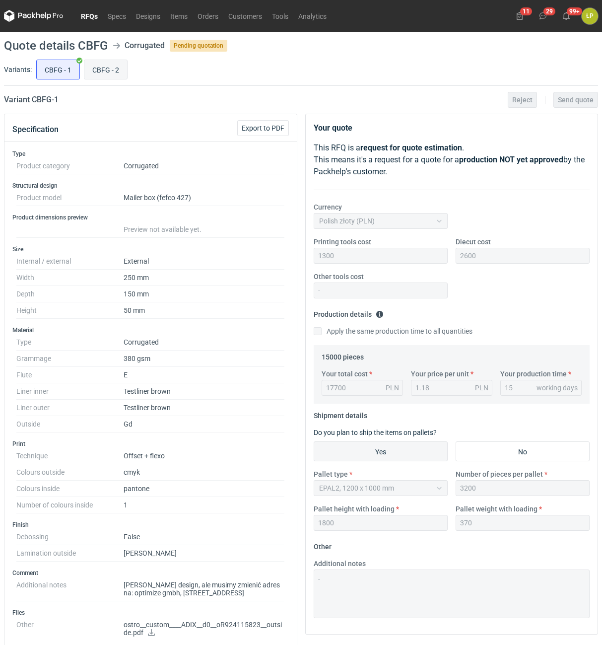
click at [102, 70] on input "CBFG - 2" at bounding box center [105, 69] width 43 height 19
radio input "true"
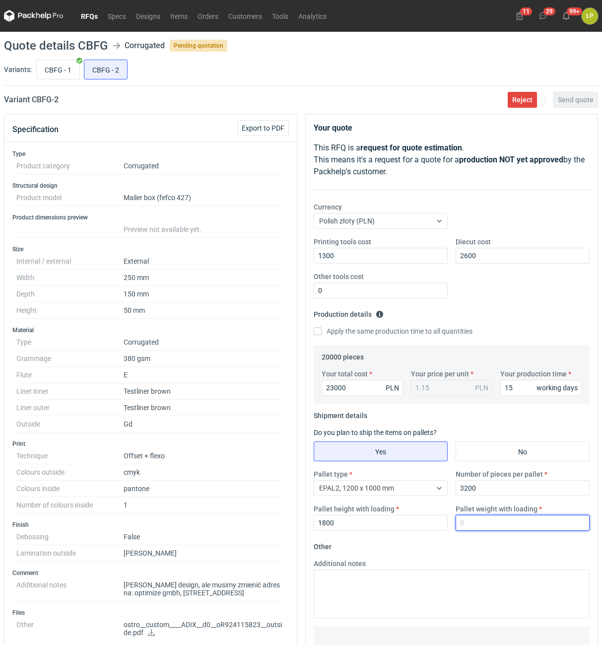
click at [479, 520] on input "Pallet weight with loading" at bounding box center [523, 523] width 134 height 16
type input "370"
click at [467, 540] on form "Other Additional notes Browse files or drop to attach" at bounding box center [452, 612] width 277 height 147
click at [584, 95] on button "Send quote" at bounding box center [576, 100] width 45 height 16
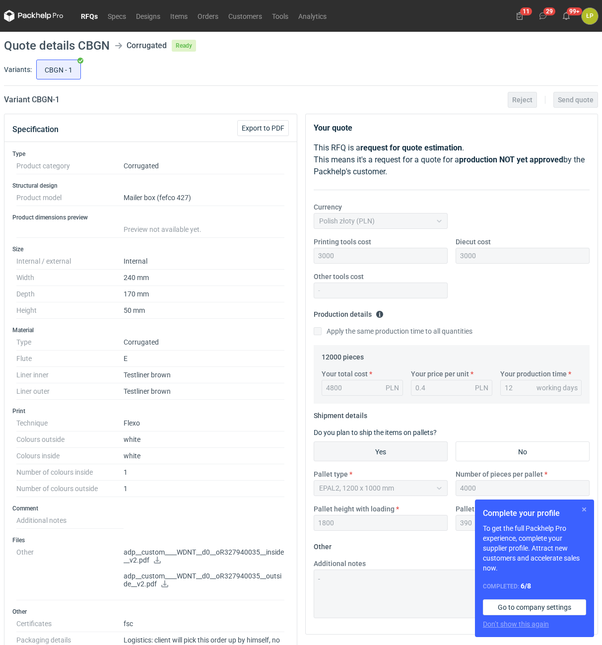
click at [584, 508] on button "button" at bounding box center [584, 509] width 12 height 12
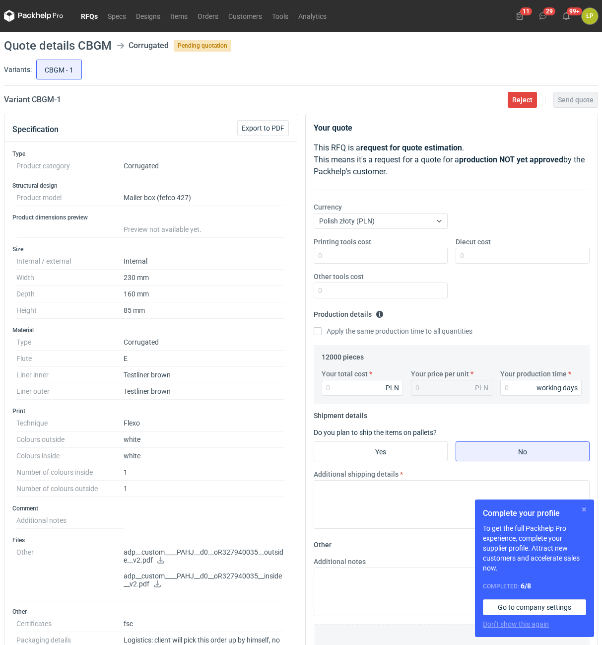
click at [586, 509] on button "button" at bounding box center [584, 509] width 12 height 12
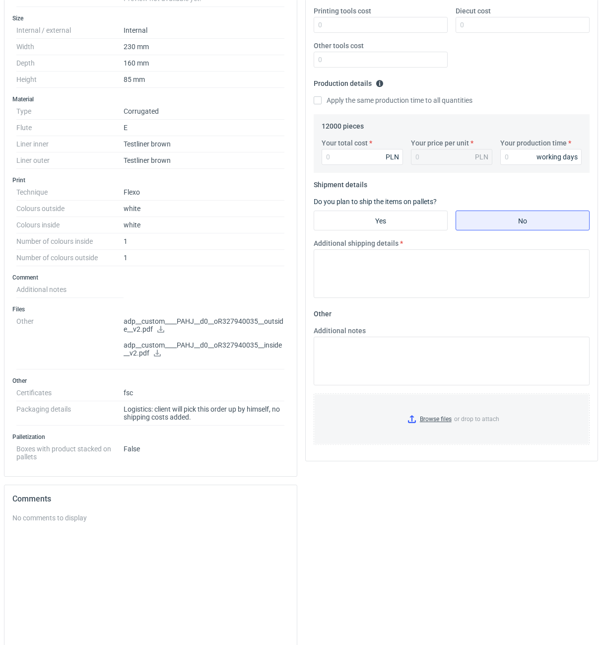
scroll to position [253, 0]
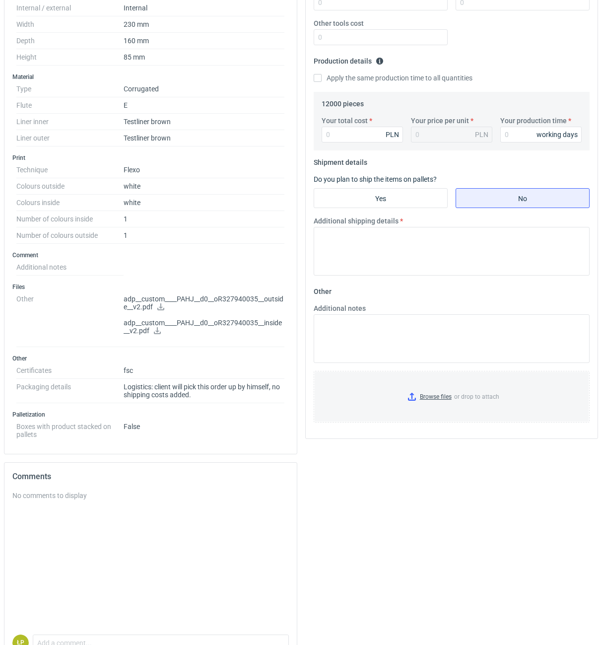
click at [157, 308] on icon at bounding box center [161, 306] width 8 height 7
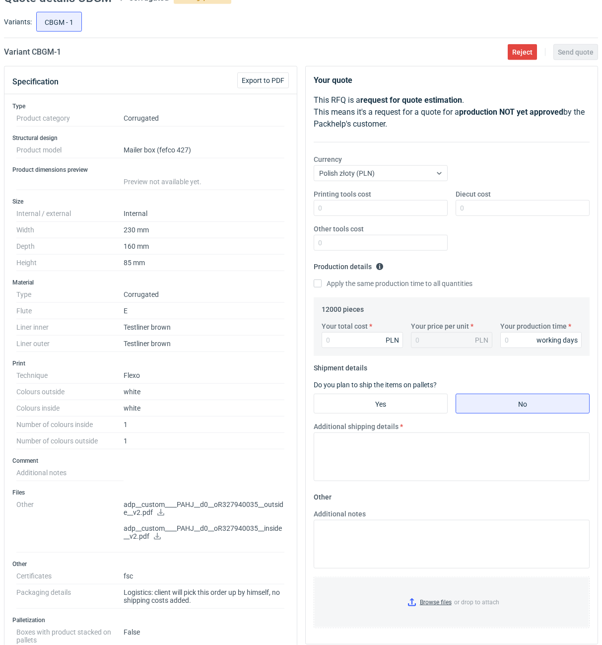
scroll to position [0, 0]
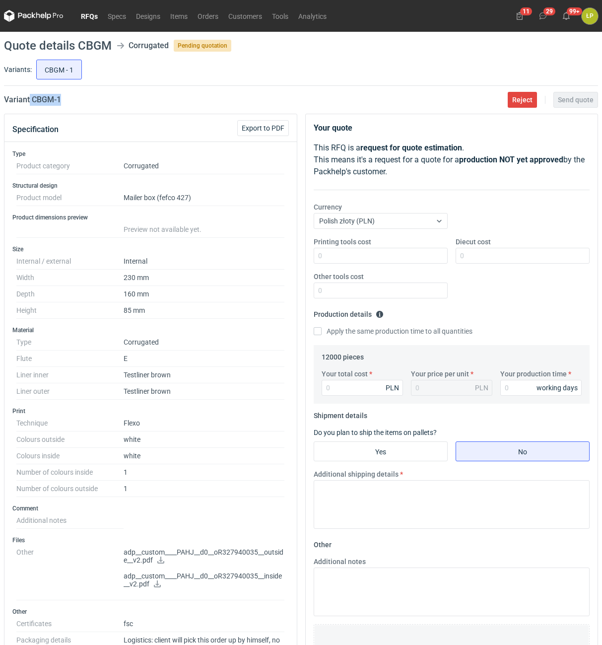
drag, startPoint x: 41, startPoint y: 103, endPoint x: 30, endPoint y: 106, distance: 11.3
click at [30, 106] on main "Quote details CBGM Corrugated Pending quotation Variants: CBGM - 1 Variant CBGM…" at bounding box center [301, 493] width 602 height 922
click at [81, 104] on div "Variant CBGM - 1 Reject Send quote" at bounding box center [301, 100] width 594 height 12
drag, startPoint x: 81, startPoint y: 104, endPoint x: 37, endPoint y: 103, distance: 44.2
click at [37, 103] on div "Variant CBGM - 1 Reject Send quote" at bounding box center [301, 100] width 594 height 12
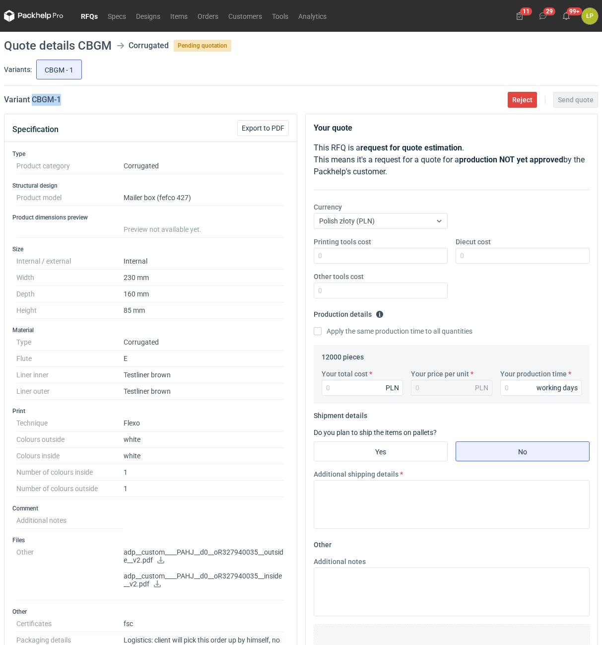
copy h2 "CBGM - 1"
click at [363, 252] on input "Printing tools cost" at bounding box center [381, 256] width 134 height 16
type input "2400"
click at [478, 258] on input "Diecut cost" at bounding box center [523, 256] width 134 height 16
type input "2000"
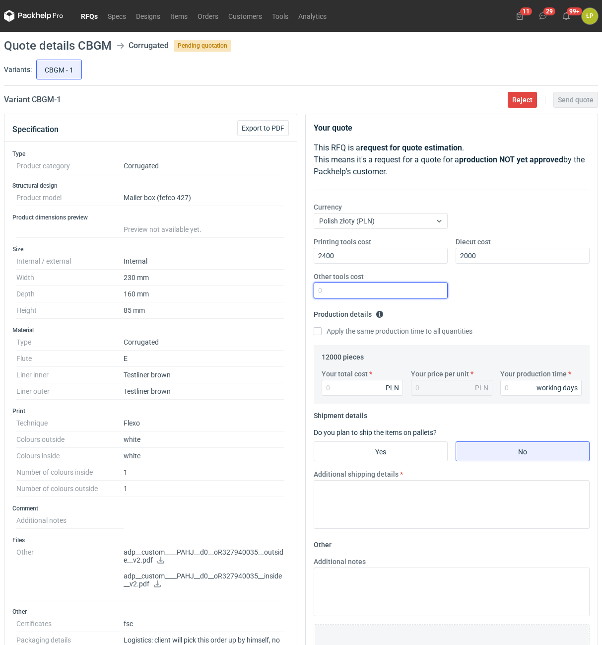
click at [403, 291] on input "Other tools cost" at bounding box center [381, 290] width 134 height 16
type input "0"
click at [510, 388] on input "Your production time" at bounding box center [540, 388] width 81 height 16
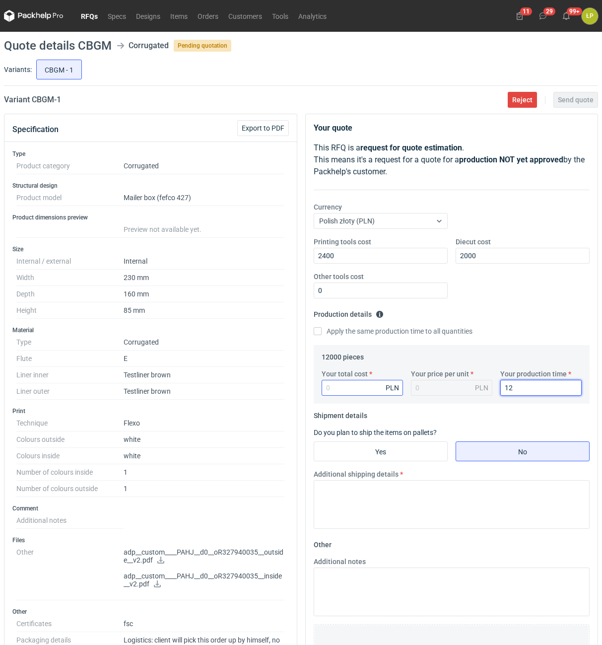
type input "12"
click at [382, 389] on input "Your total cost" at bounding box center [362, 388] width 81 height 16
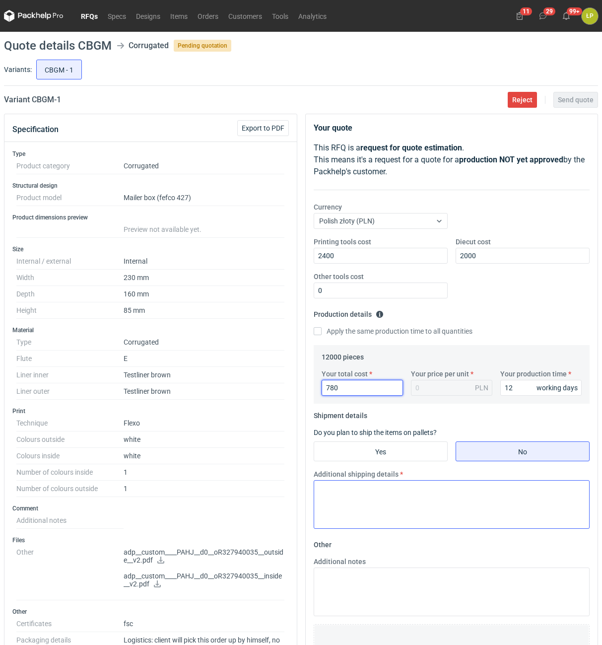
type input "7800"
type input "0.65"
type input "7800"
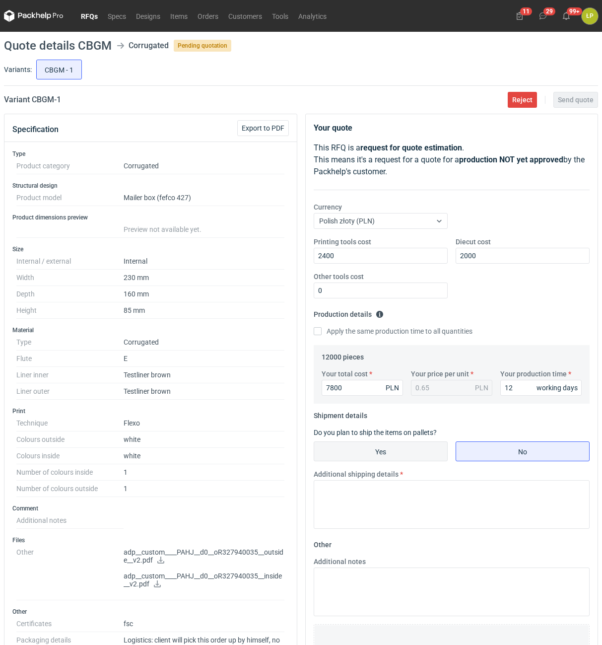
click at [389, 444] on input "Yes" at bounding box center [380, 451] width 133 height 19
radio input "true"
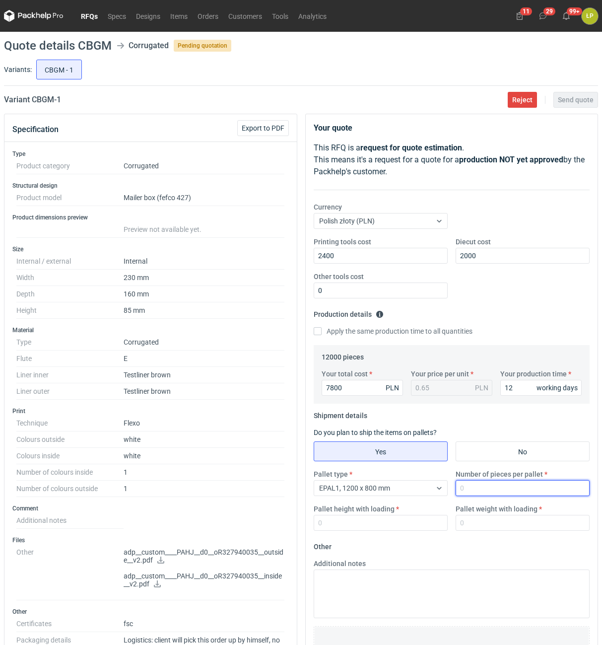
click at [481, 489] on input "Number of pieces per pallet" at bounding box center [523, 488] width 134 height 16
type input "2000"
click at [418, 521] on input "Pallet height with loading" at bounding box center [381, 523] width 134 height 16
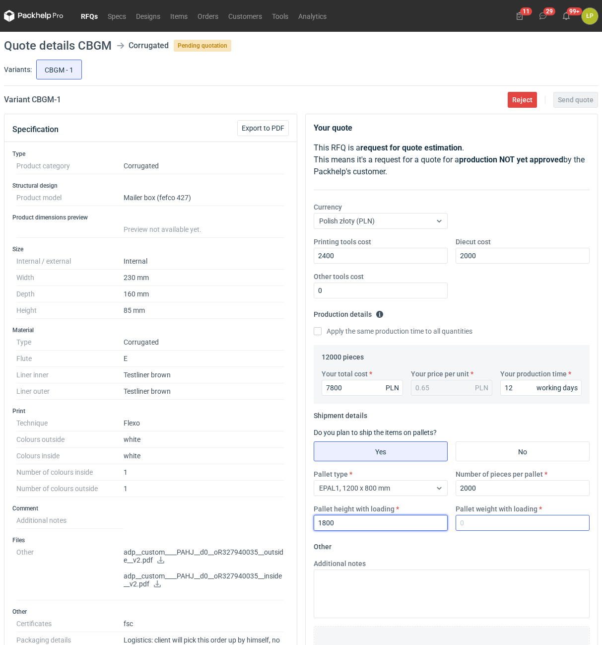
type input "1800"
click at [471, 527] on input "Pallet weight with loading" at bounding box center [523, 523] width 134 height 16
click at [502, 520] on input "Pallet weight with loading" at bounding box center [523, 523] width 134 height 16
type input "288"
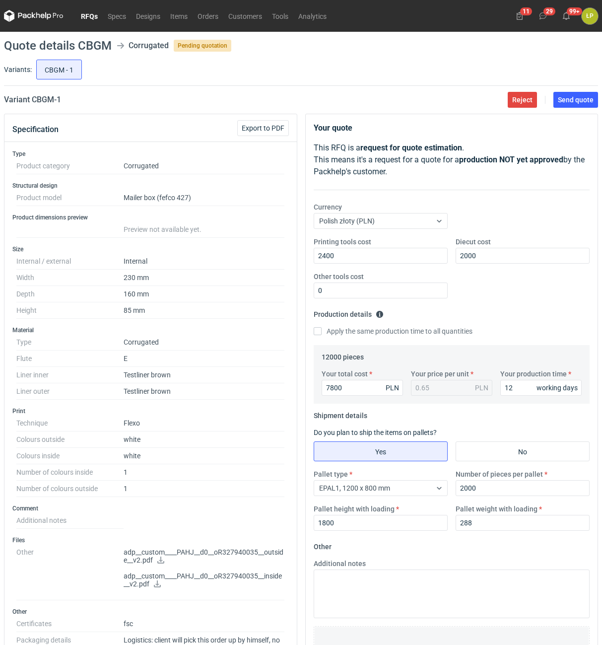
click at [500, 553] on fieldset "Other Additional notes Browse files or drop to attach" at bounding box center [452, 612] width 277 height 147
click at [562, 103] on span "Send quote" at bounding box center [576, 99] width 36 height 7
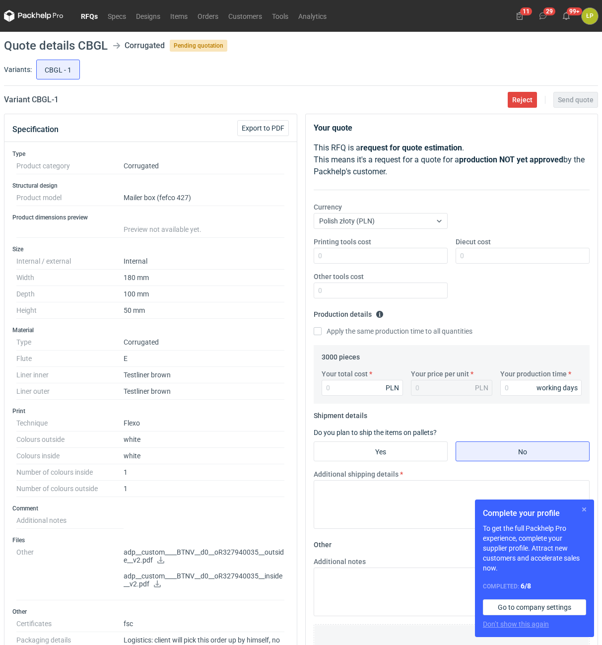
click at [583, 511] on button "button" at bounding box center [584, 509] width 12 height 12
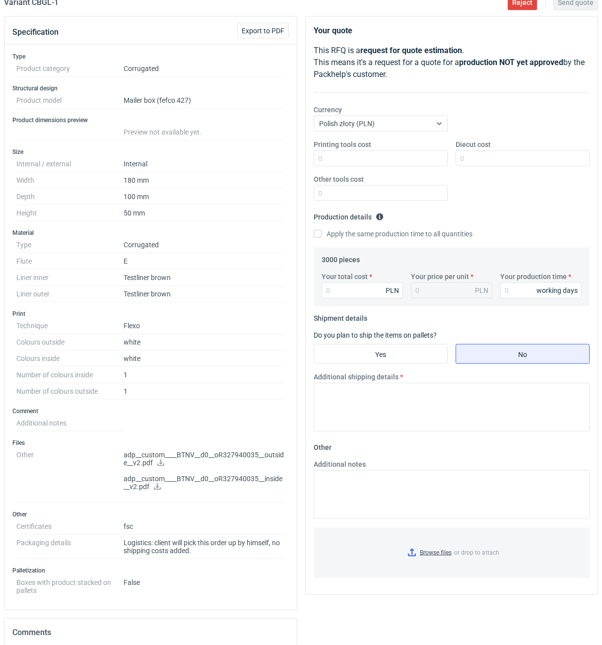
scroll to position [169, 0]
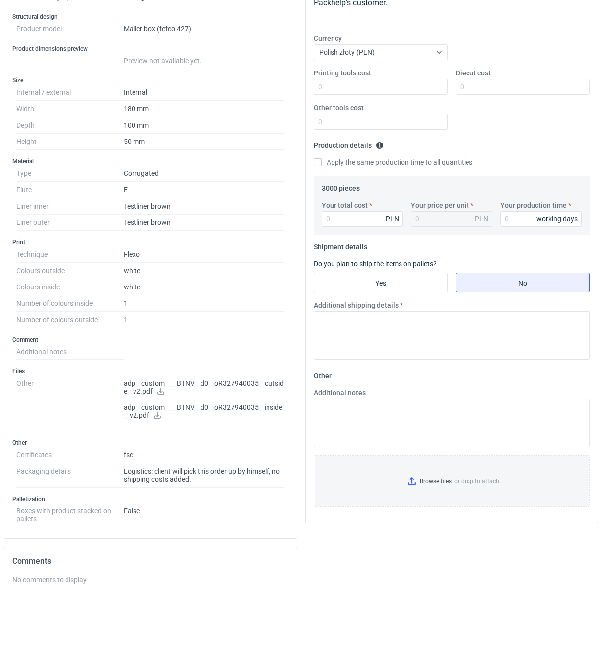
click at [160, 391] on icon at bounding box center [160, 391] width 7 height 7
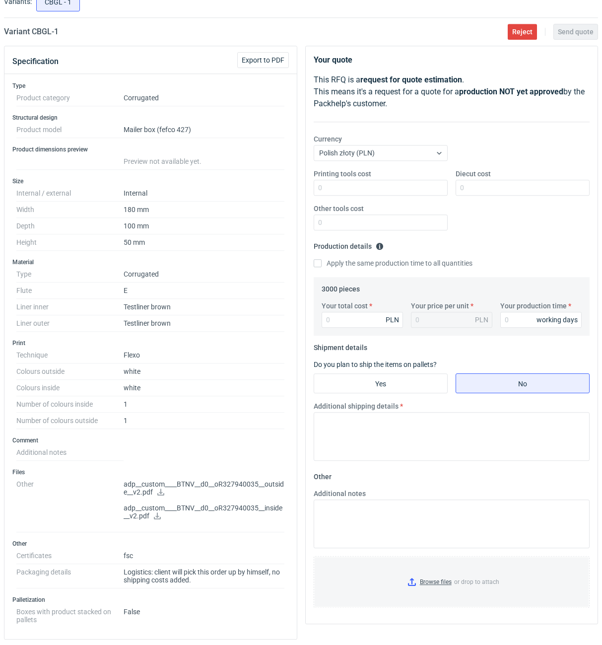
scroll to position [55, 0]
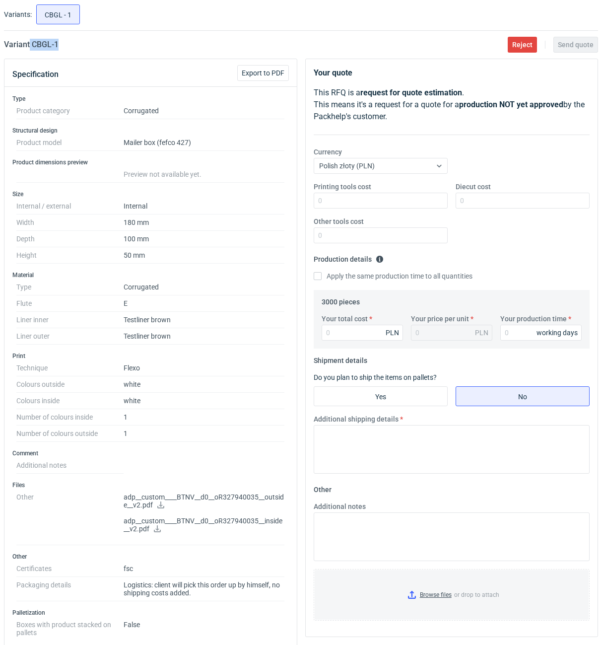
drag, startPoint x: 92, startPoint y: 44, endPoint x: 30, endPoint y: 47, distance: 62.1
click at [30, 47] on div "Variant CBGL - 1 Reject Send quote" at bounding box center [301, 45] width 594 height 12
copy h2 "CBGL - 1"
drag, startPoint x: 358, startPoint y: 216, endPoint x: 357, endPoint y: 209, distance: 6.5
click at [358, 215] on div "Printing tools cost Diecut cost Other tools cost" at bounding box center [452, 217] width 284 height 70
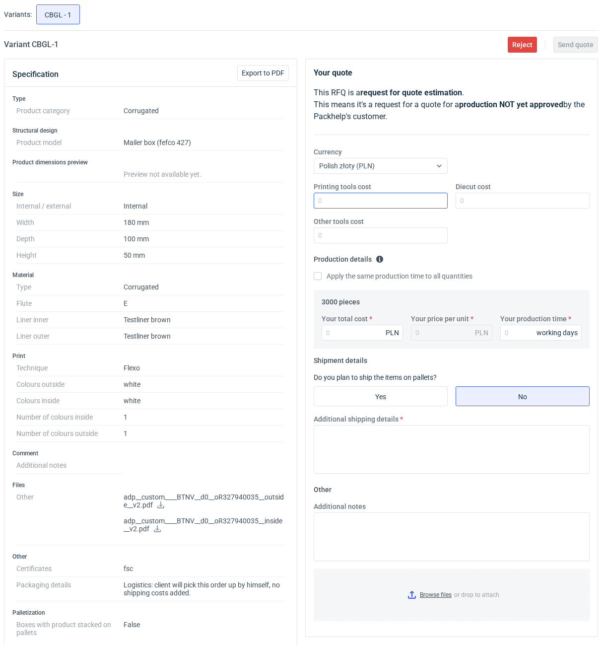
click at [356, 208] on div "Printing tools cost Diecut cost Other tools cost" at bounding box center [452, 217] width 284 height 70
click at [356, 203] on input "Printing tools cost" at bounding box center [381, 201] width 134 height 16
type input "1900"
click at [466, 204] on input "Diecut cost" at bounding box center [523, 201] width 134 height 16
type input "1600"
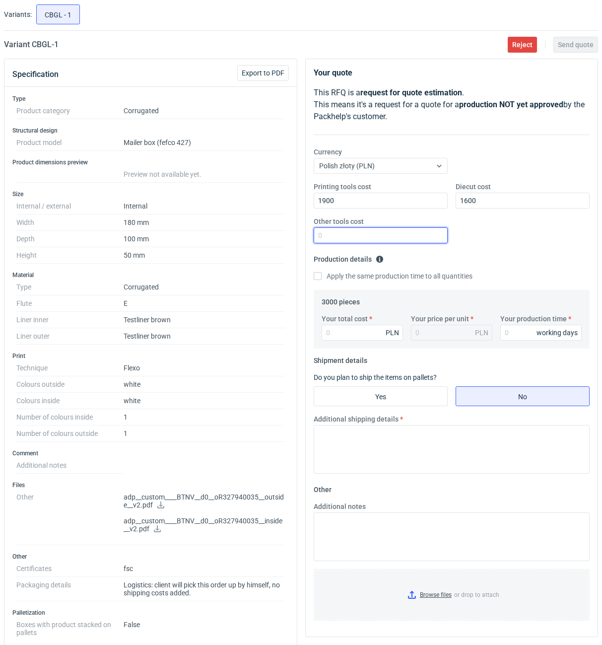
click at [426, 232] on input "Other tools cost" at bounding box center [381, 235] width 134 height 16
type input "0"
click at [508, 330] on input "Your production time" at bounding box center [540, 333] width 81 height 16
type input "12"
click at [359, 335] on input "Your total cost" at bounding box center [362, 333] width 81 height 16
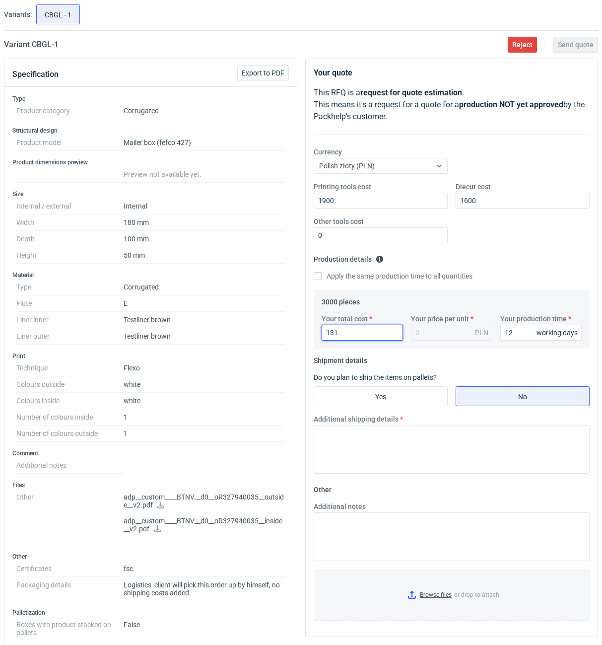
type input "1312"
type input "0.44"
type input "1312"
click at [413, 392] on input "Yes" at bounding box center [380, 396] width 133 height 19
radio input "true"
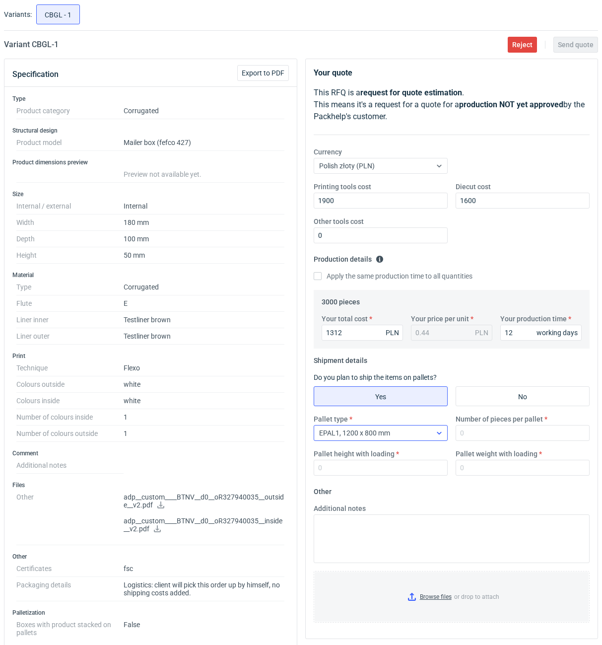
click at [414, 434] on div "EPAL1, 1200 x 800 mm" at bounding box center [372, 433] width 117 height 14
click at [470, 435] on input "Number of pieces per pallet" at bounding box center [523, 433] width 134 height 16
type input "4000"
click at [420, 472] on input "Pallet height with loading" at bounding box center [381, 468] width 134 height 16
type input "1800"
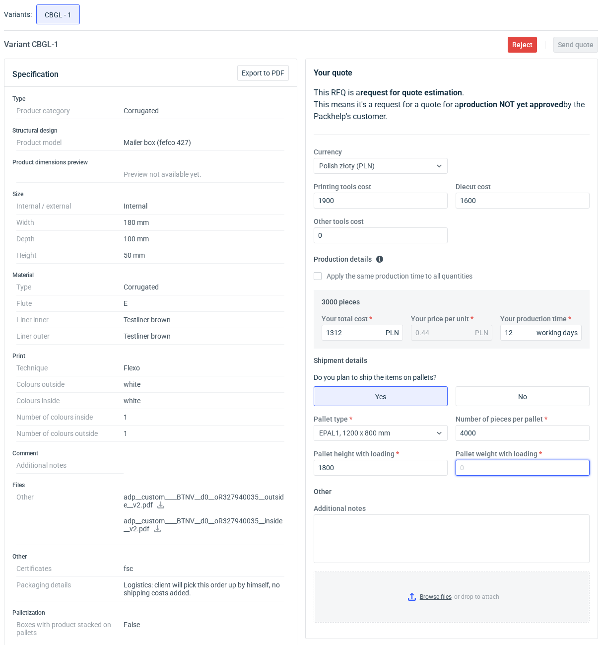
click at [487, 470] on input "Pallet weight with loading" at bounding box center [523, 468] width 134 height 16
type input "1"
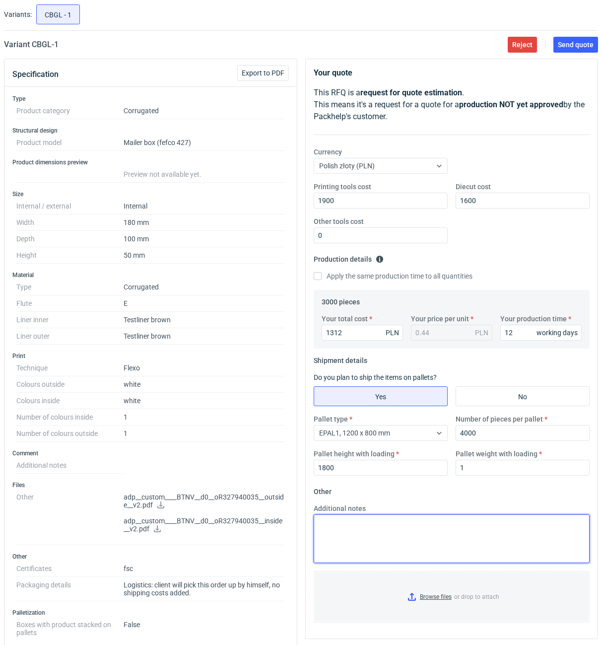
click at [450, 529] on textarea "Additional notes" at bounding box center [452, 538] width 277 height 49
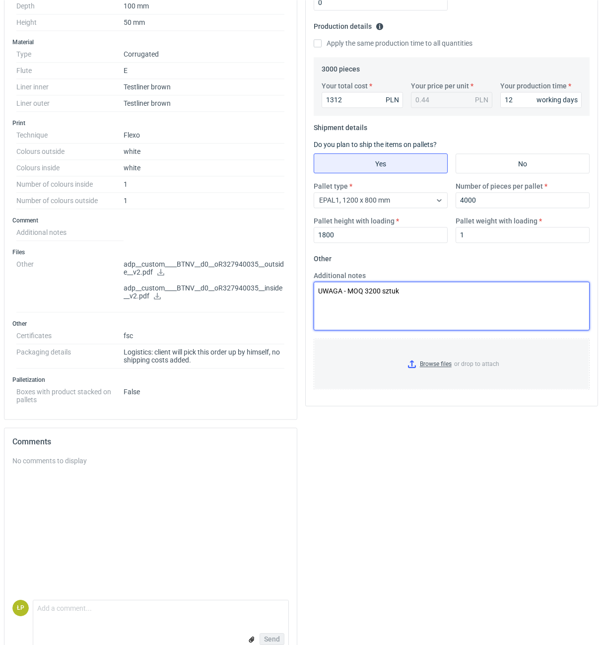
scroll to position [308, 0]
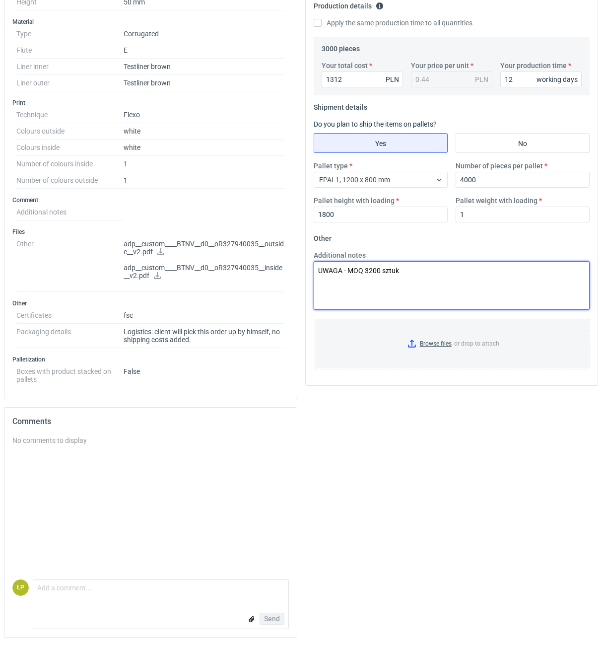
drag, startPoint x: 419, startPoint y: 272, endPoint x: 299, endPoint y: 278, distance: 119.8
click at [314, 278] on textarea "UWAGA - MOQ 3200 sztuk" at bounding box center [452, 285] width 277 height 49
type textarea "UWAGA - MOQ 3200 sztuk"
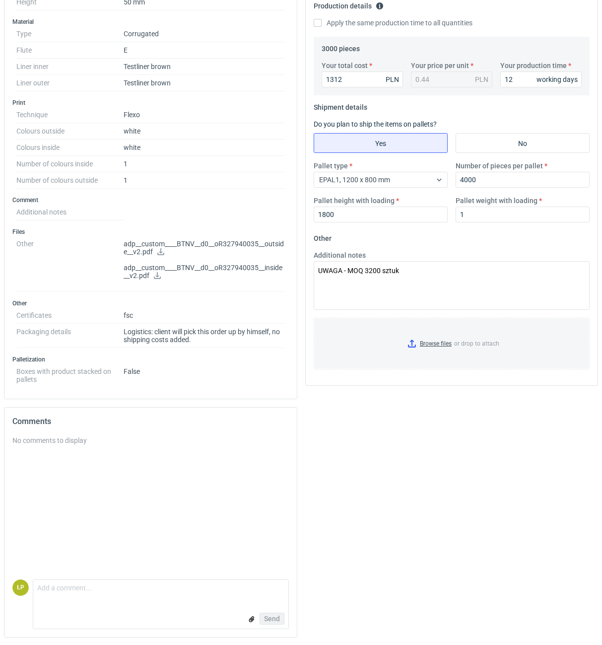
click at [128, 608] on form "Comment message Send" at bounding box center [161, 604] width 256 height 50
click at [149, 597] on textarea "Comment message" at bounding box center [160, 590] width 255 height 21
paste textarea "UWAGA - MOQ 3200 sztuk"
type textarea "UWAGA - MOQ 3200 sztuk"
click at [270, 623] on button "Send" at bounding box center [272, 619] width 25 height 12
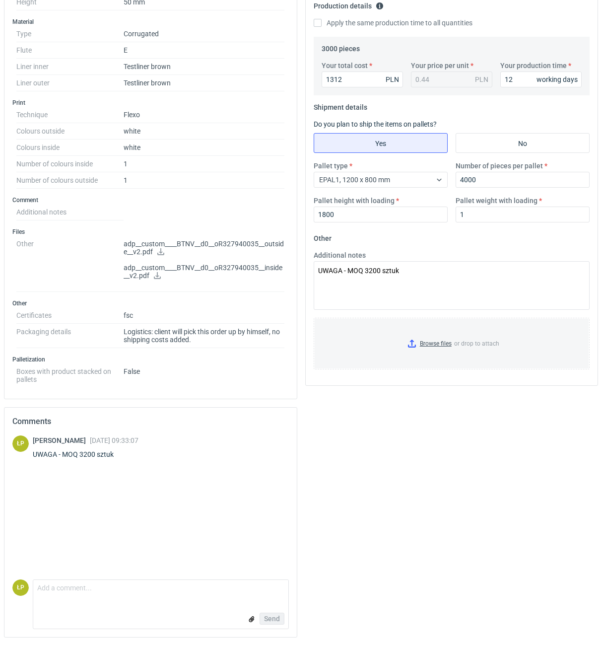
scroll to position [0, 0]
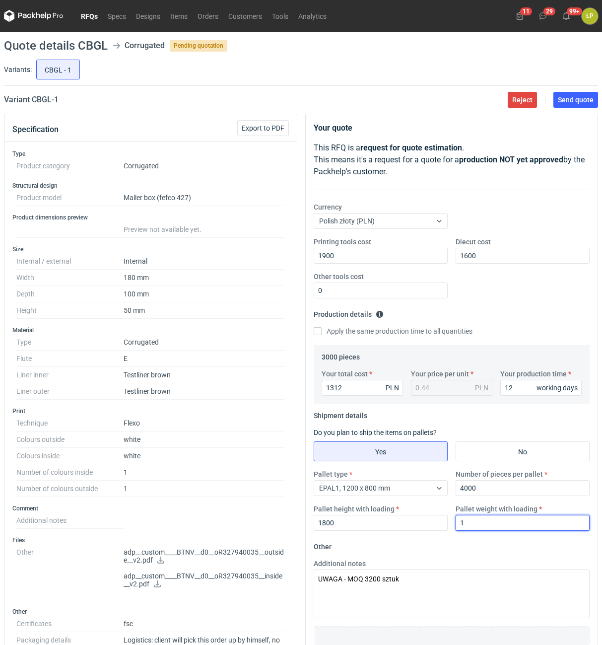
drag, startPoint x: 525, startPoint y: 524, endPoint x: 436, endPoint y: 523, distance: 88.4
click at [456, 523] on input "1" at bounding box center [523, 523] width 134 height 16
type input "250"
click at [439, 543] on form "Other Additional notes UWAGA - MOQ 3200 sztuk Browse files or drop to attach" at bounding box center [452, 612] width 277 height 147
click at [568, 100] on span "Send quote" at bounding box center [576, 99] width 36 height 7
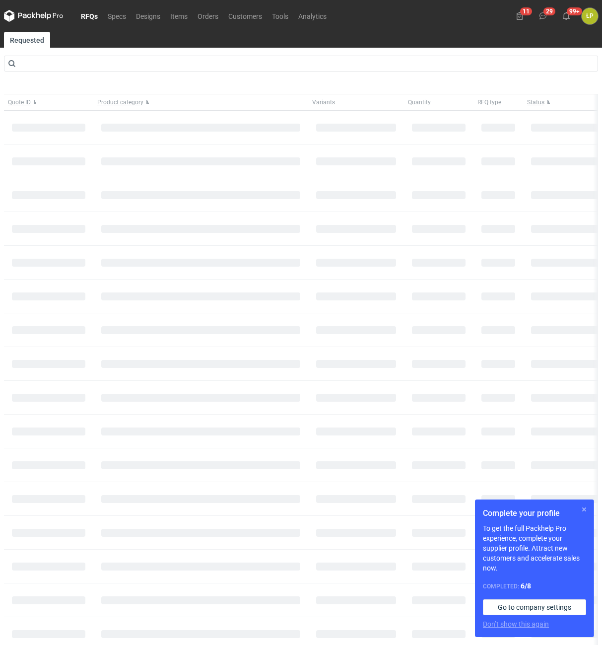
click at [587, 510] on button "button" at bounding box center [584, 509] width 12 height 12
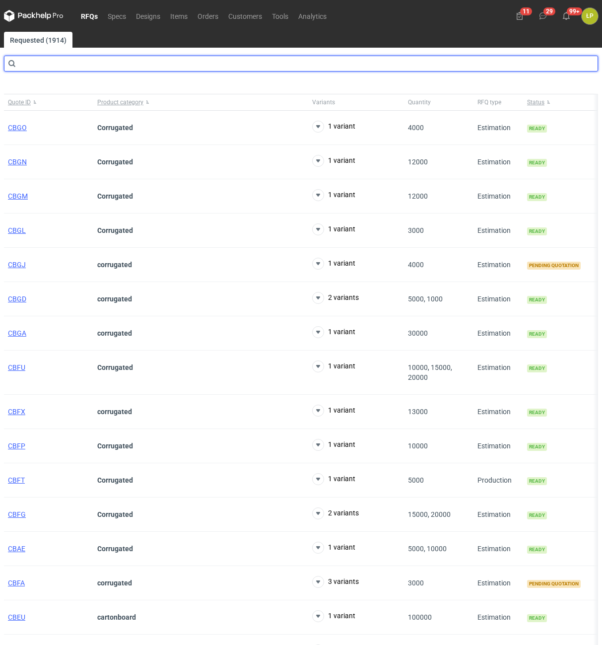
click at [201, 68] on input "text" at bounding box center [301, 64] width 594 height 16
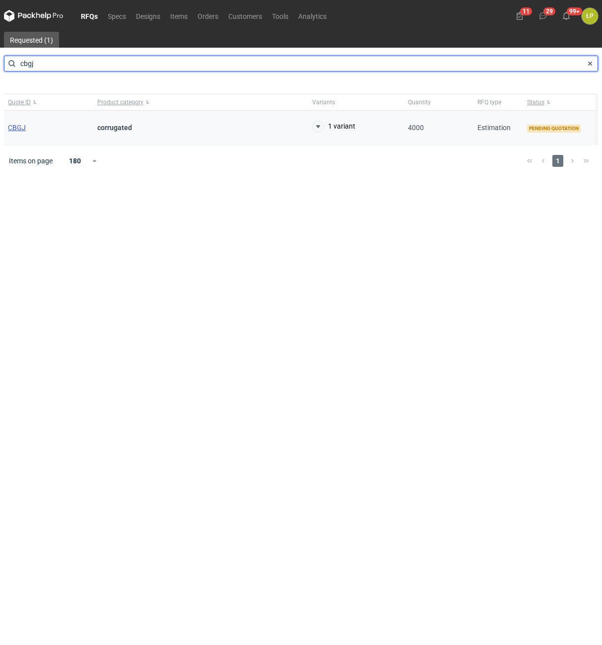
type input "cbgj"
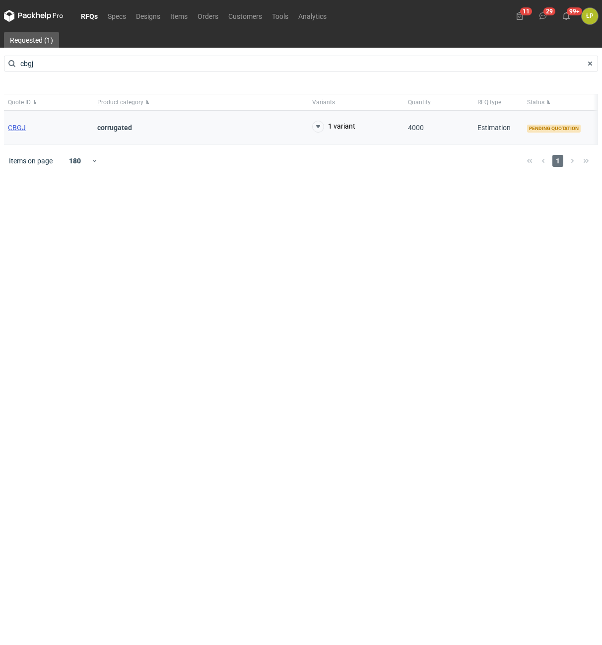
click at [12, 127] on span "CBGJ" at bounding box center [17, 128] width 18 height 8
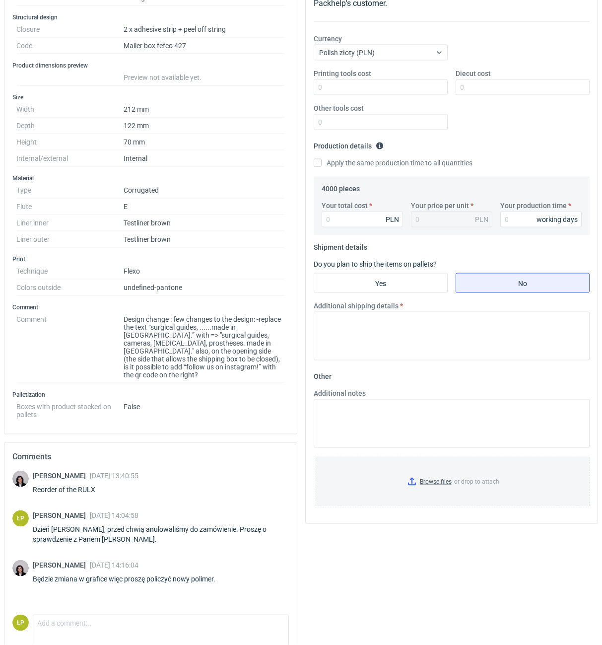
scroll to position [169, 0]
click at [90, 484] on div "Reorder of the RULX" at bounding box center [86, 489] width 106 height 10
copy div "RULX"
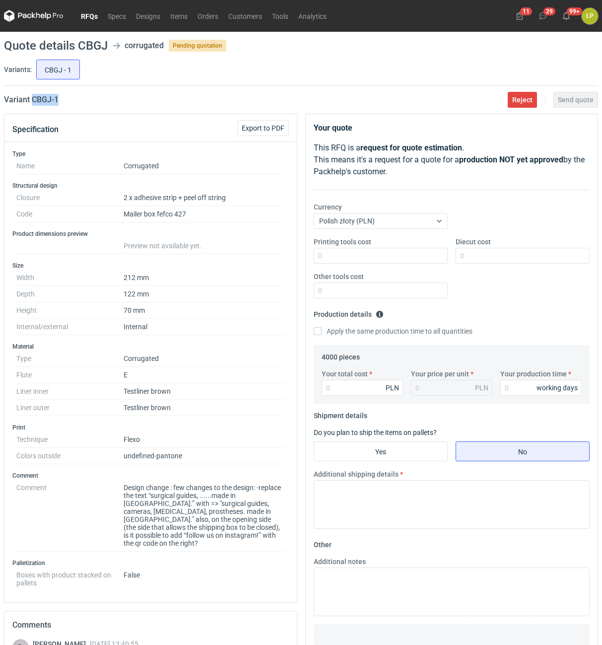
drag, startPoint x: 98, startPoint y: 96, endPoint x: 34, endPoint y: 107, distance: 65.5
click at [34, 107] on main "Quote details CBGJ corrugated Pending quotation Variants: CBGJ - 1 Variant CBGJ…" at bounding box center [301, 440] width 602 height 817
copy h2 "CBGJ - 1"
click at [378, 256] on input "Printing tools cost" at bounding box center [381, 256] width 134 height 16
type input "900"
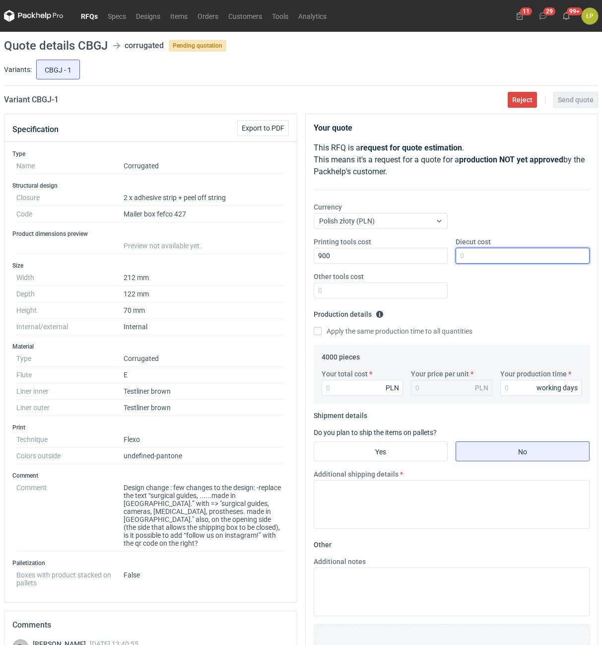
click at [467, 260] on input "Diecut cost" at bounding box center [523, 256] width 134 height 16
type input "0"
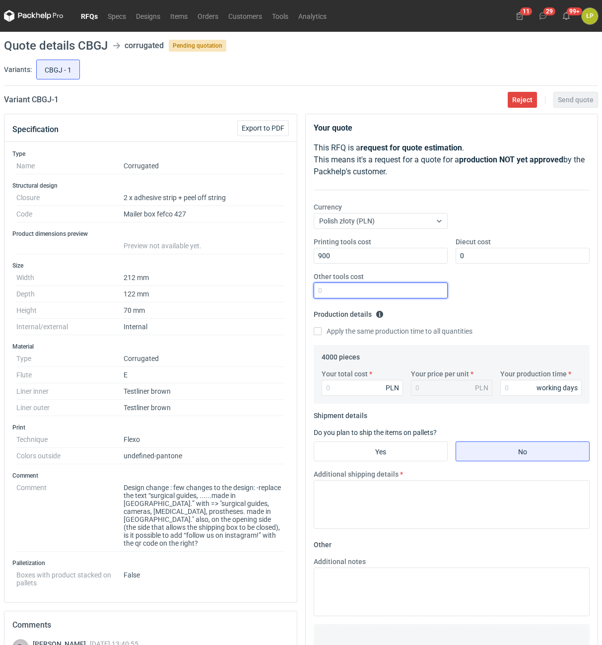
click at [407, 294] on input "Other tools cost" at bounding box center [381, 290] width 134 height 16
type input "0"
click at [517, 387] on input "Your production time" at bounding box center [540, 388] width 81 height 16
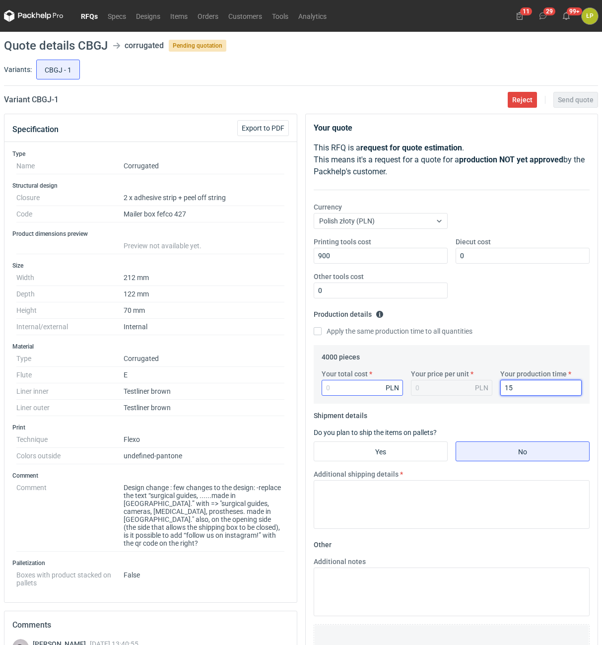
type input "15"
click at [395, 390] on div "PLN" at bounding box center [399, 388] width 8 height 16
click at [376, 388] on input "Your total cost" at bounding box center [362, 388] width 81 height 16
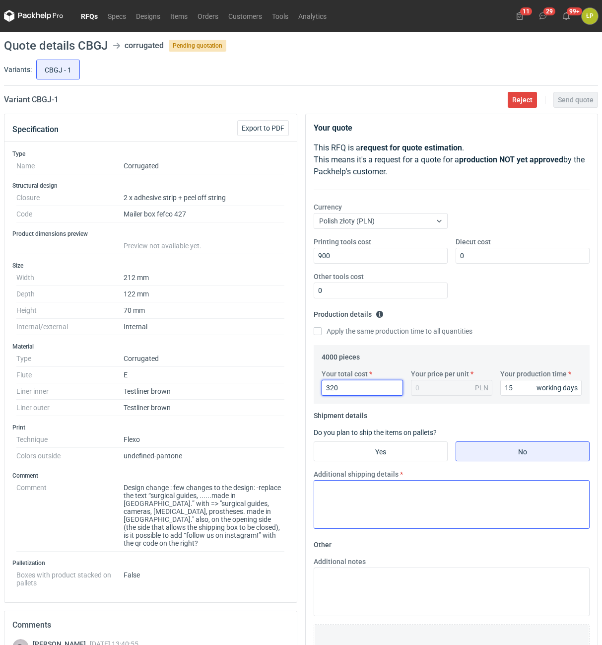
type input "3200"
type input "0.8"
type input "3200"
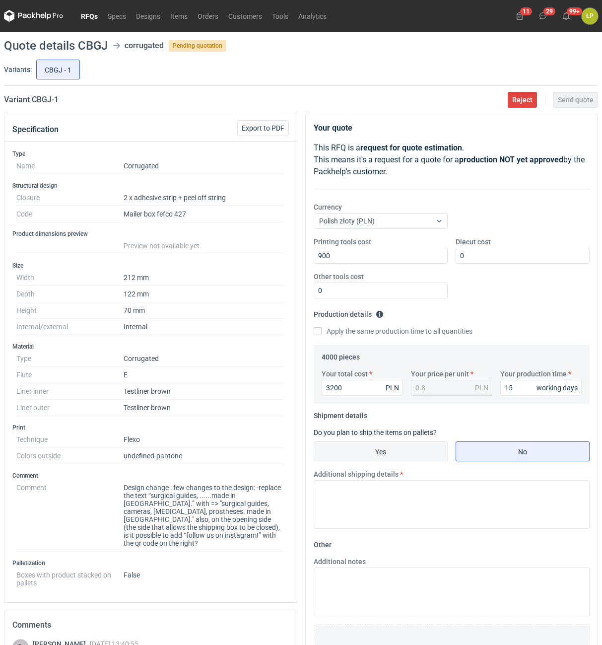
click at [406, 445] on input "Yes" at bounding box center [380, 451] width 133 height 19
radio input "true"
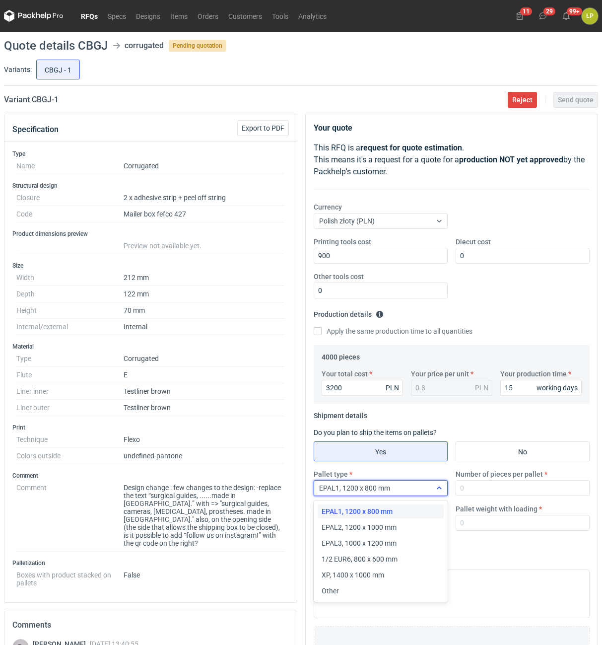
click at [434, 485] on div at bounding box center [439, 488] width 16 height 8
click at [418, 522] on div "EPAL2, 1200 x 1000 mm" at bounding box center [381, 527] width 126 height 14
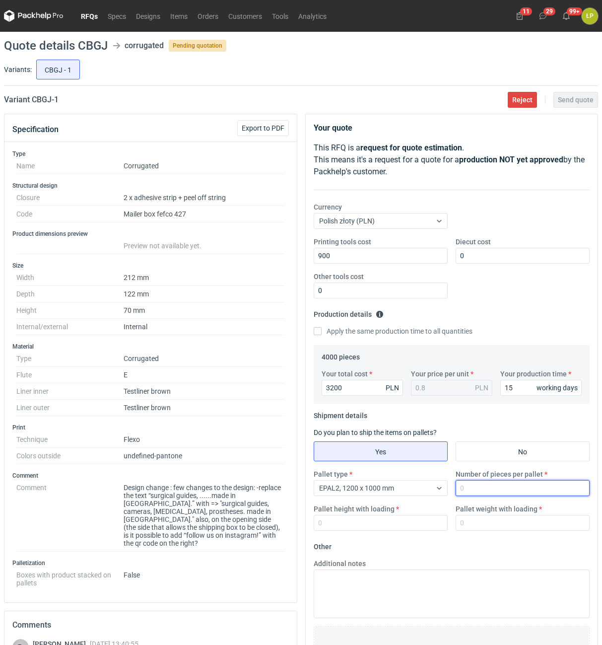
click at [467, 487] on input "Number of pieces per pallet" at bounding box center [523, 488] width 134 height 16
type input "4000"
click at [410, 528] on input "Pallet height with loading" at bounding box center [381, 523] width 134 height 16
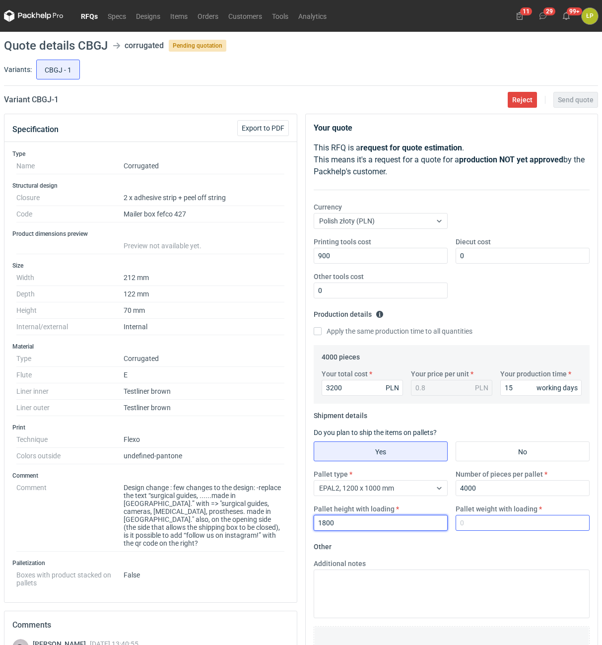
type input "1800"
click at [475, 523] on input "Pallet weight with loading" at bounding box center [523, 523] width 134 height 16
click at [490, 529] on input "Pallet weight with loading" at bounding box center [523, 523] width 134 height 16
type input "420"
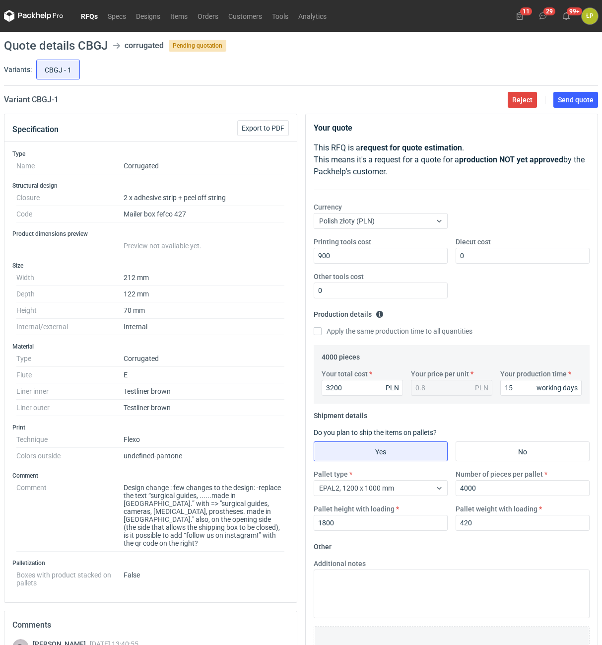
click at [488, 552] on fieldset "Other Additional notes Browse files or drop to attach" at bounding box center [452, 612] width 277 height 147
click at [573, 103] on span "Send quote" at bounding box center [576, 99] width 36 height 7
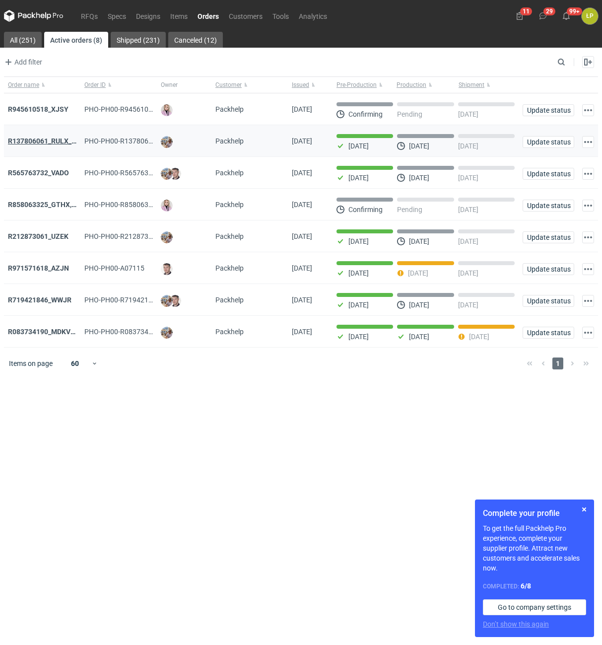
click at [63, 141] on strong "R137806061_RULX_reprint" at bounding box center [50, 141] width 85 height 8
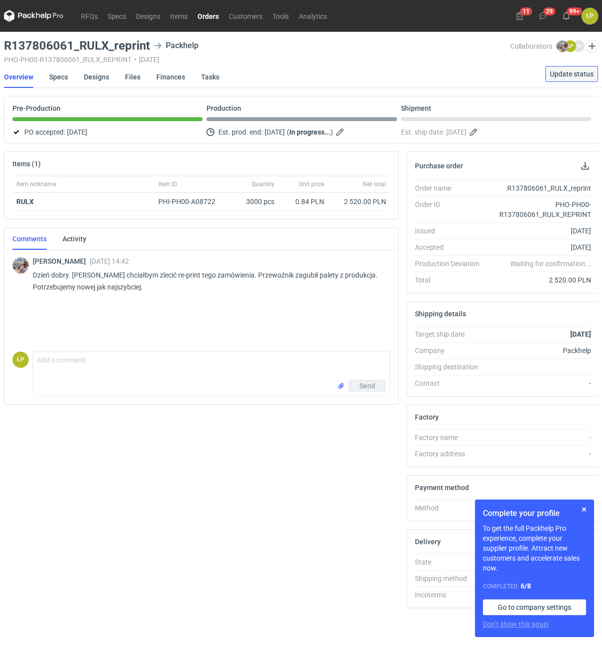
click at [557, 74] on span "Update status" at bounding box center [572, 73] width 44 height 7
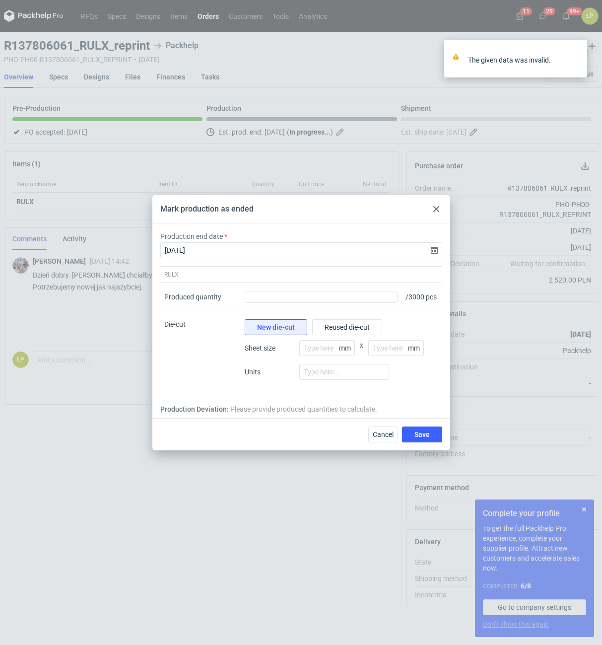
click at [441, 209] on div at bounding box center [436, 209] width 12 height 12
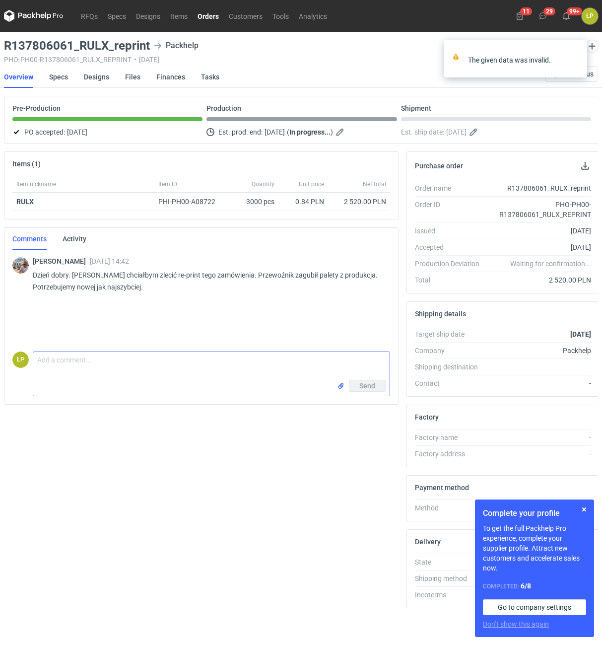
click at [267, 369] on textarea "Comment message" at bounding box center [211, 366] width 356 height 28
click at [240, 361] on textarea "Comment message" at bounding box center [211, 366] width 356 height 28
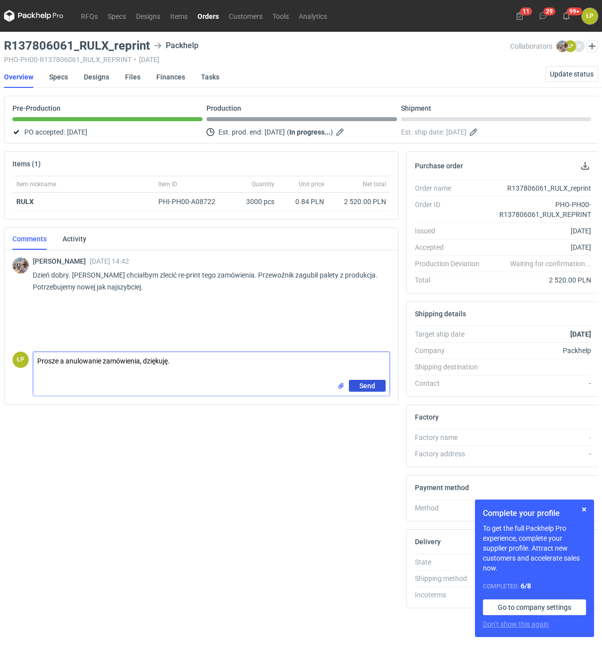
type textarea "Prosze a anulowanie zamówienia, dziękuję."
click at [367, 388] on span "Send" at bounding box center [367, 385] width 16 height 7
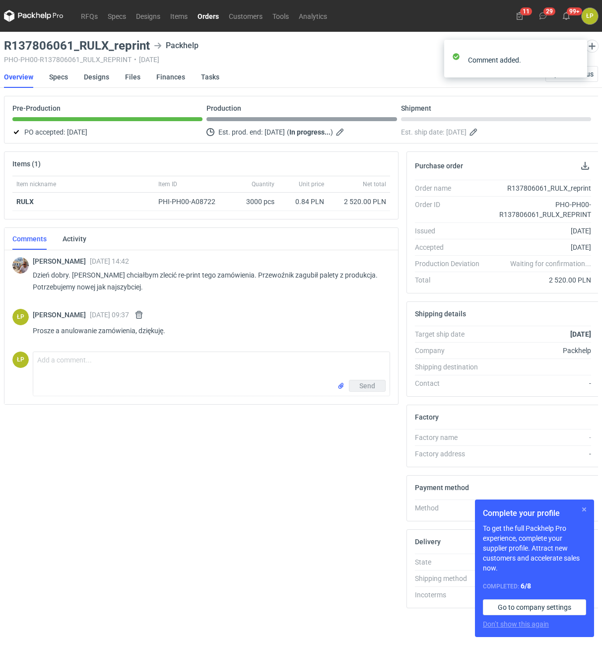
click at [581, 509] on button "button" at bounding box center [584, 509] width 12 height 12
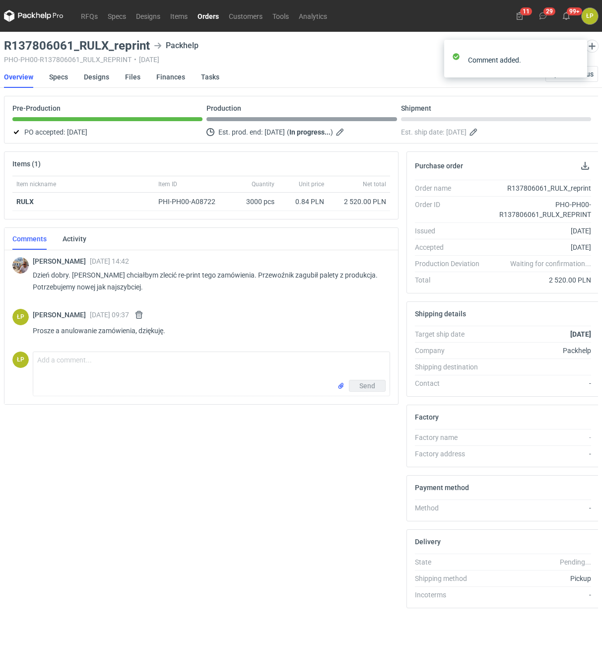
click at [212, 17] on link "Orders" at bounding box center [208, 16] width 31 height 12
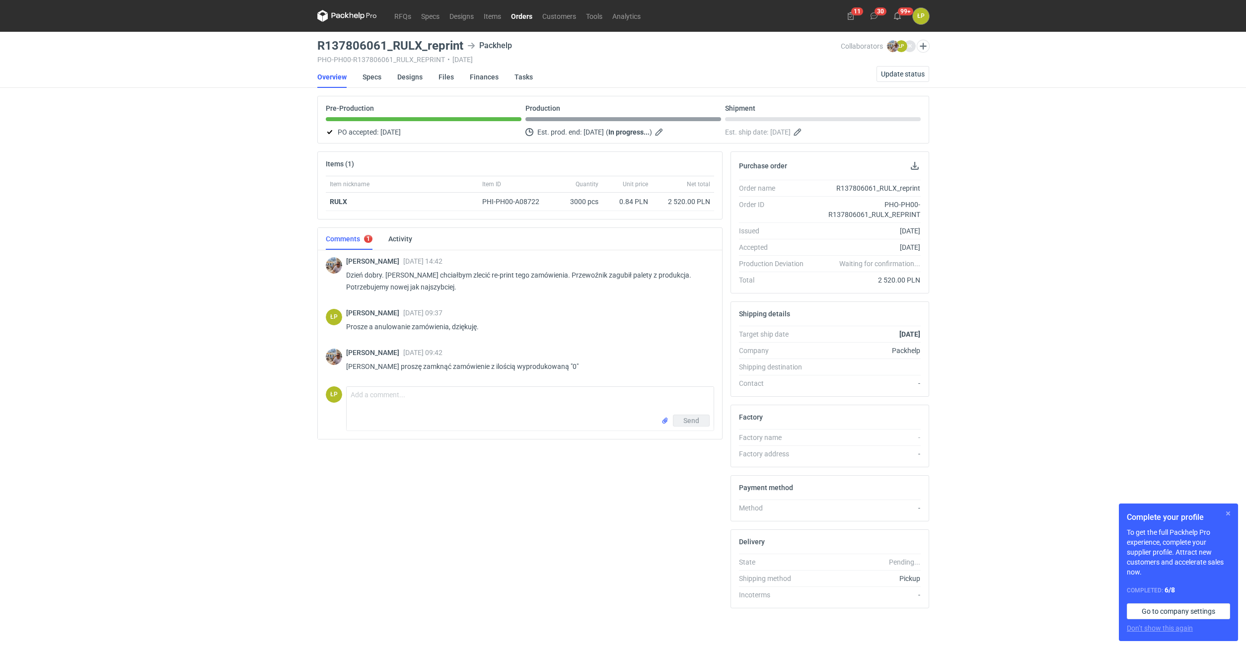
click at [602, 512] on button "button" at bounding box center [1228, 513] width 12 height 12
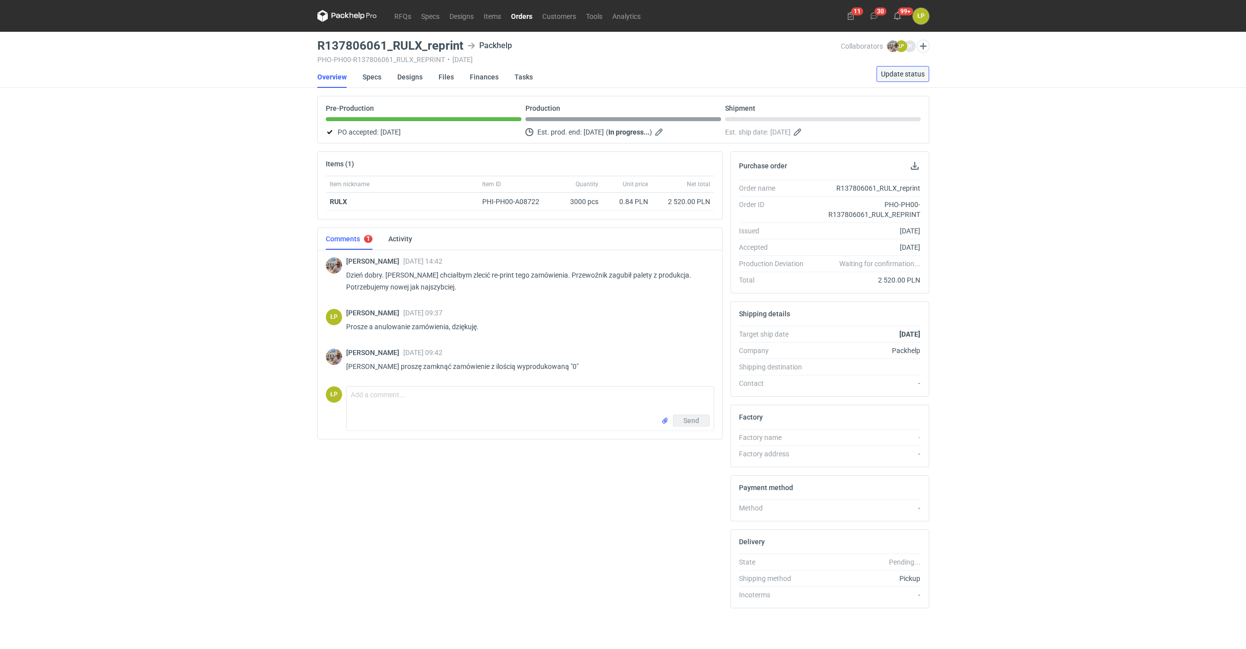
click at [602, 77] on span "Update status" at bounding box center [903, 73] width 44 height 7
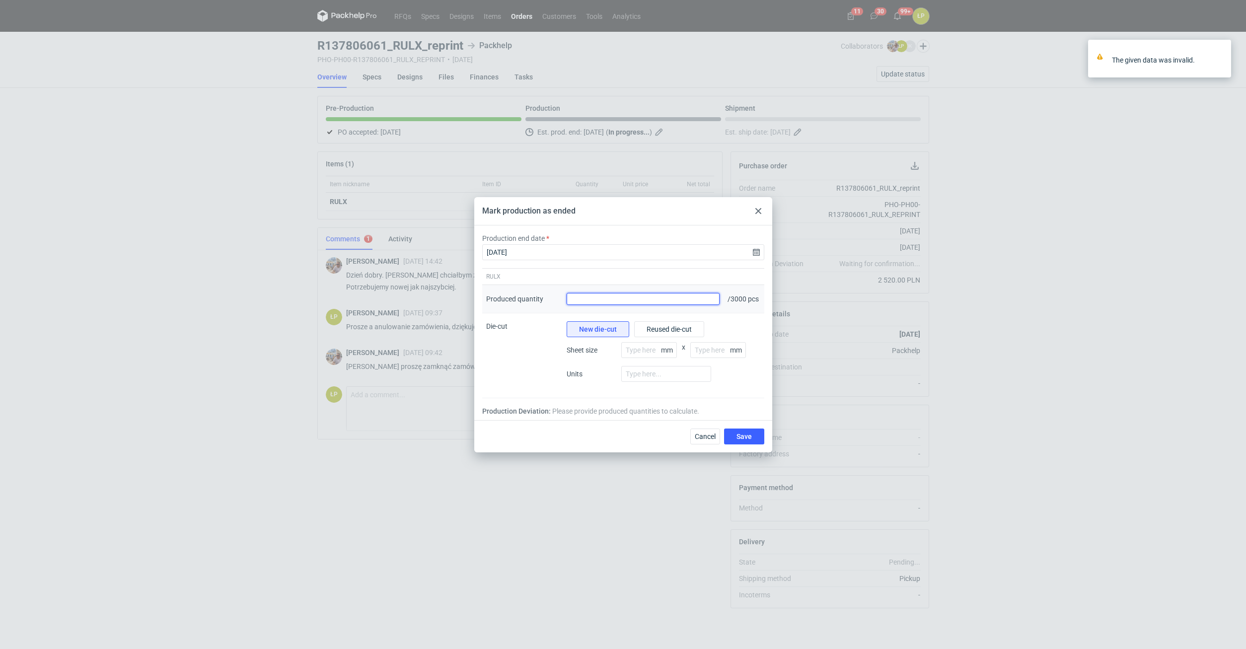
click at [602, 298] on input "Produced quantity" at bounding box center [642, 299] width 153 height 12
type input "0"
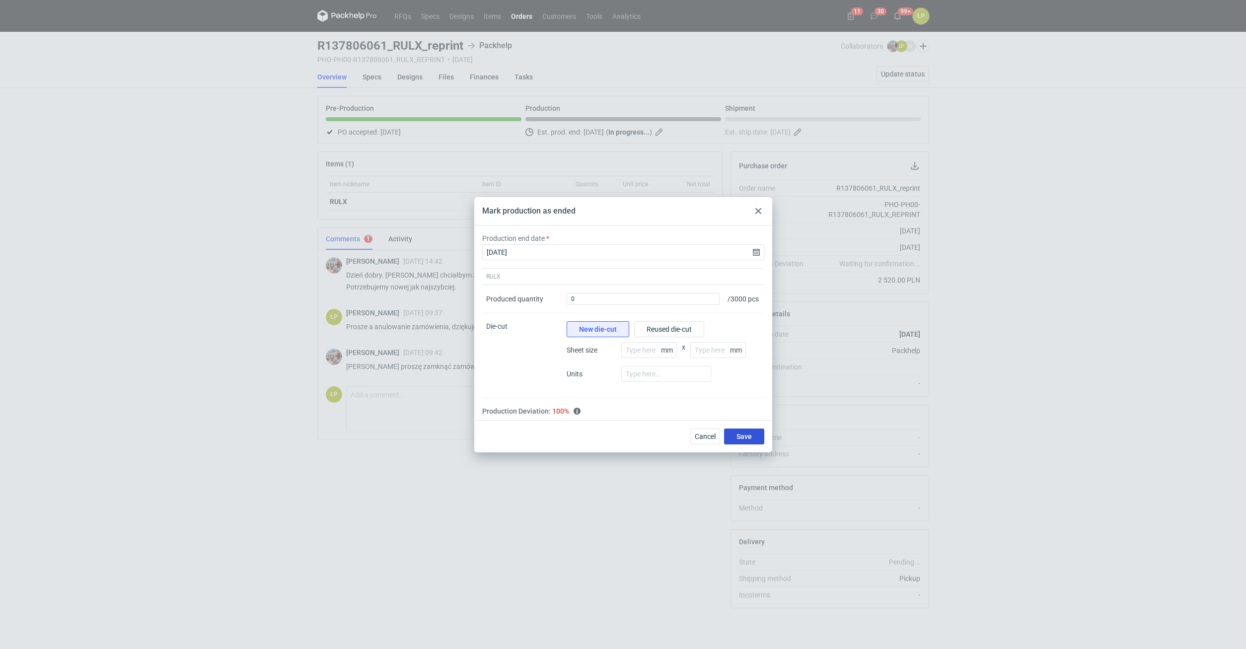
click at [602, 439] on span "Save" at bounding box center [743, 436] width 15 height 7
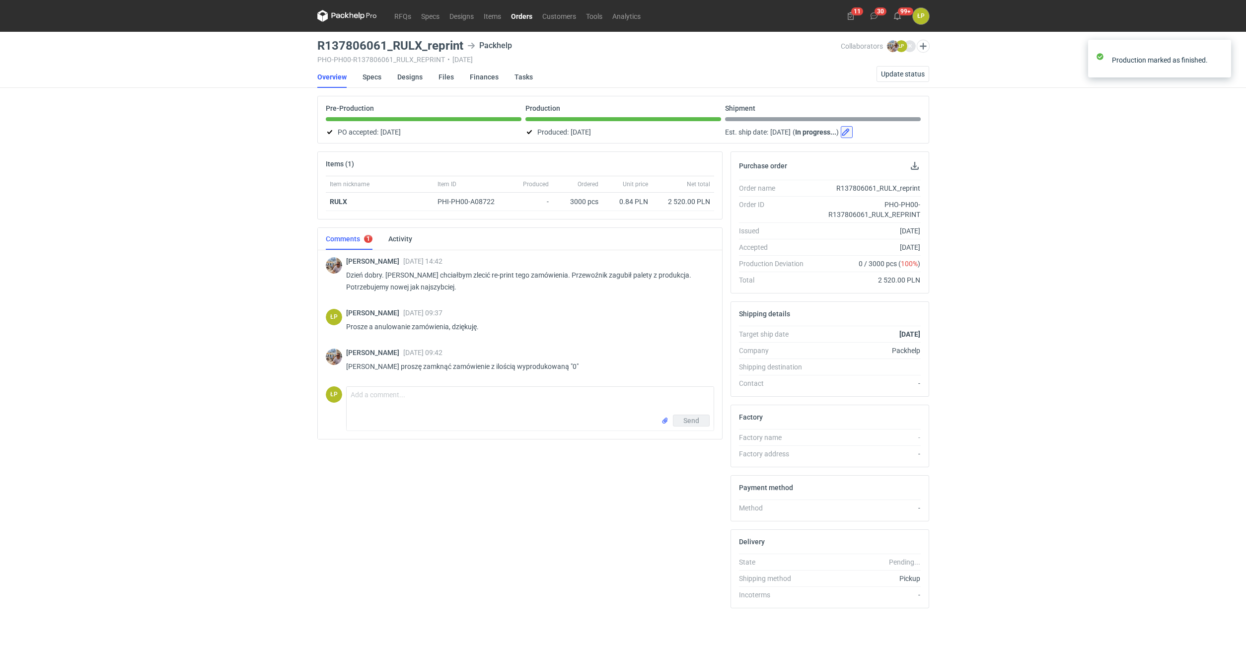
click at [602, 134] on button "button" at bounding box center [846, 132] width 12 height 12
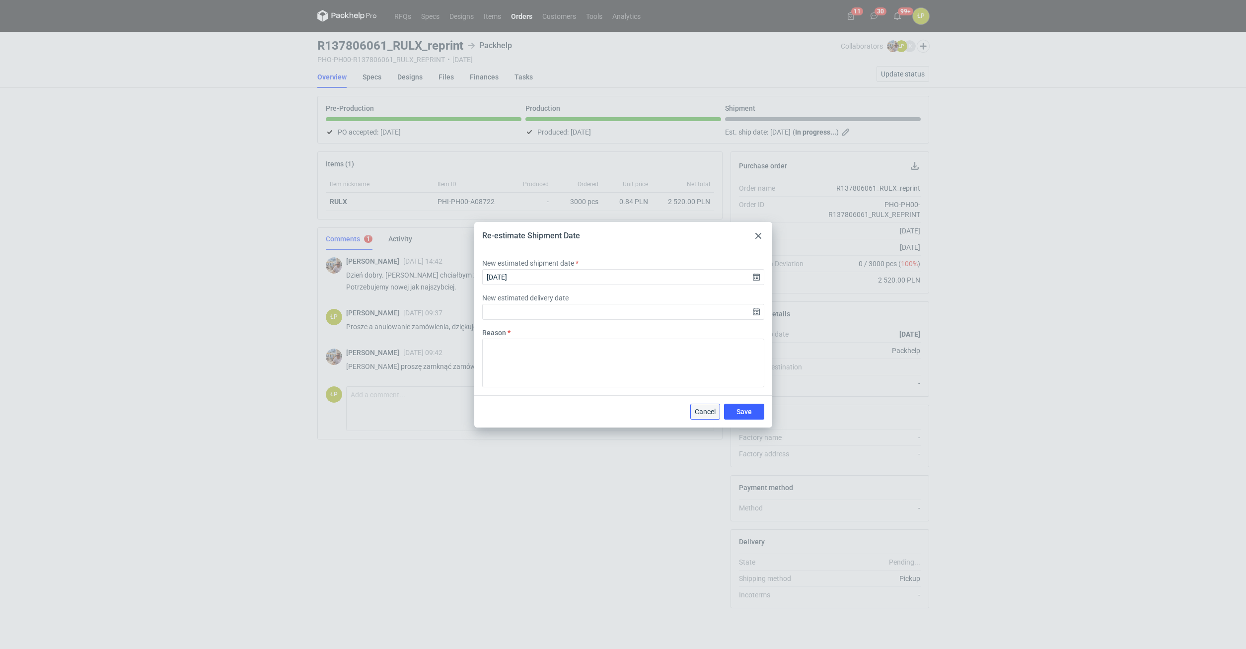
click at [602, 410] on span "Cancel" at bounding box center [705, 411] width 21 height 7
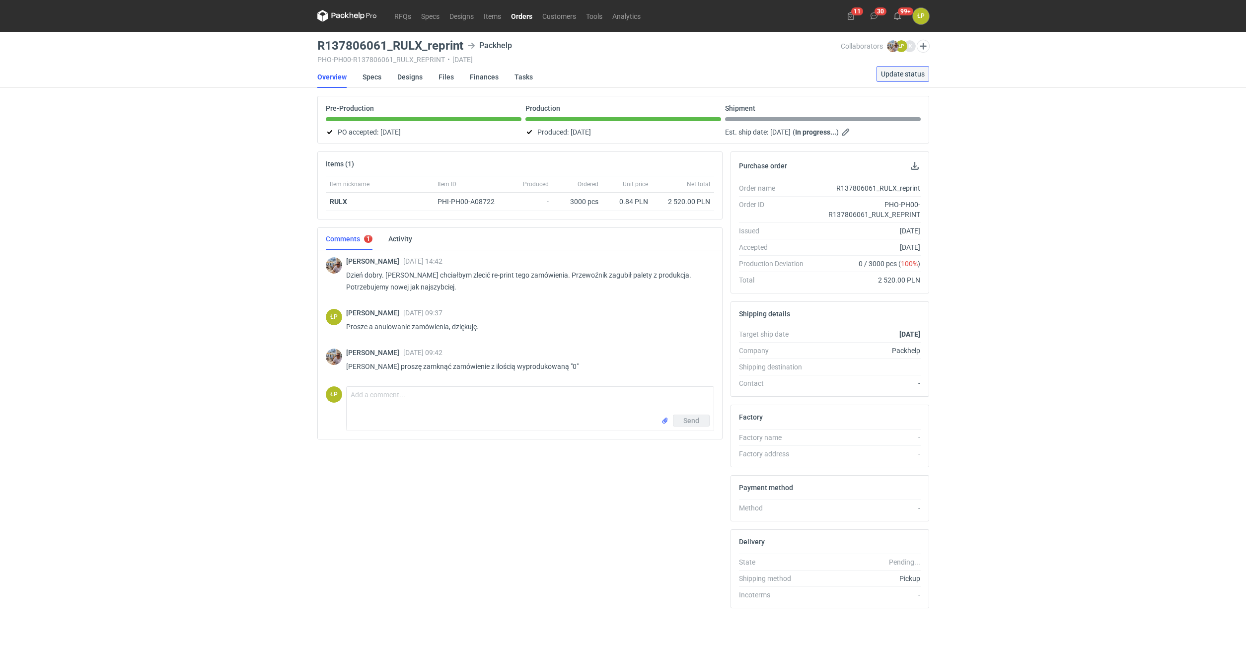
click at [602, 79] on button "Update status" at bounding box center [902, 74] width 53 height 16
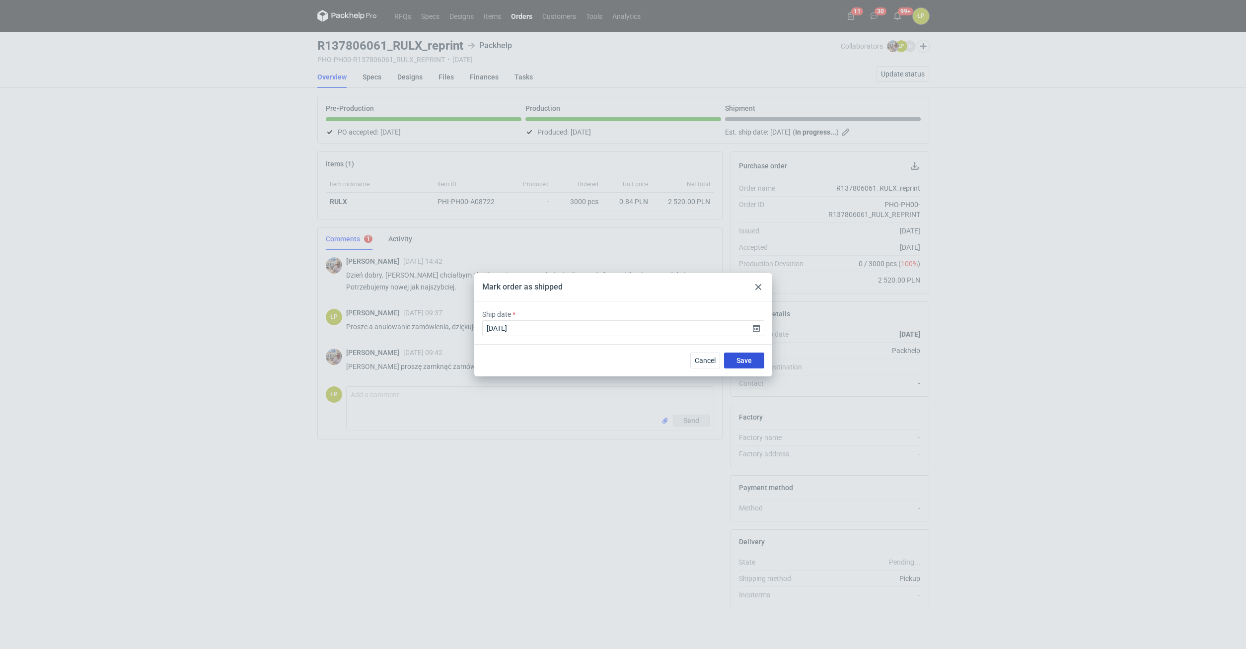
click at [602, 356] on button "Save" at bounding box center [744, 360] width 40 height 16
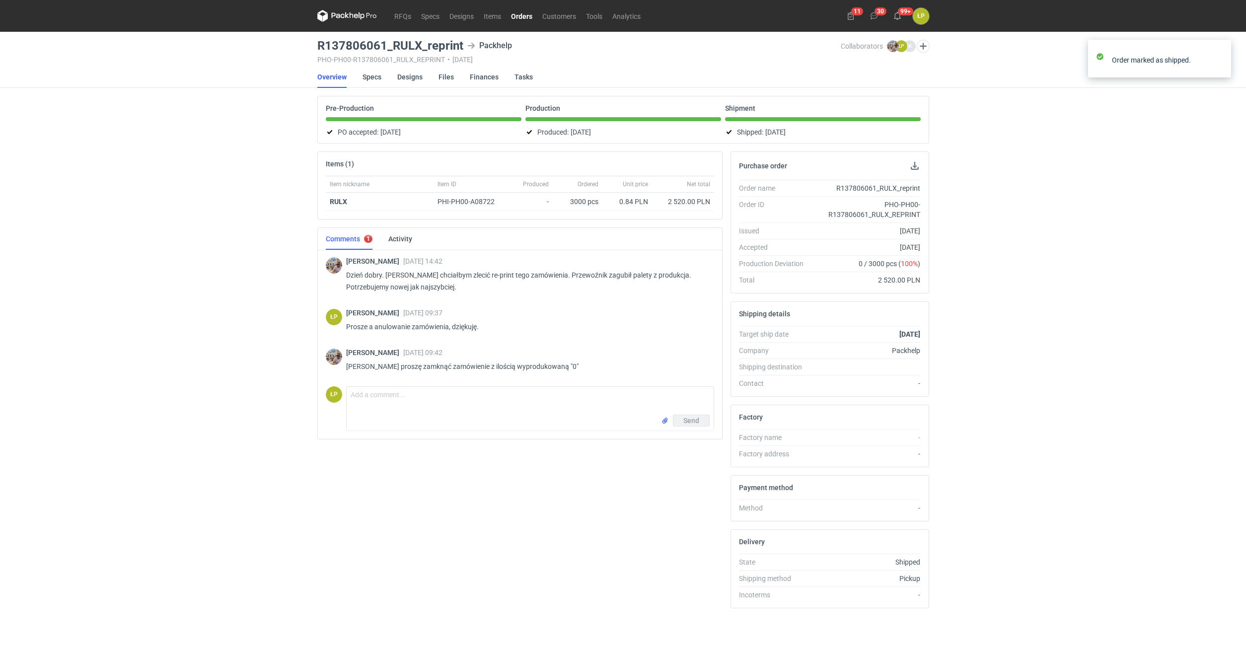
click at [527, 18] on link "Orders" at bounding box center [521, 16] width 31 height 12
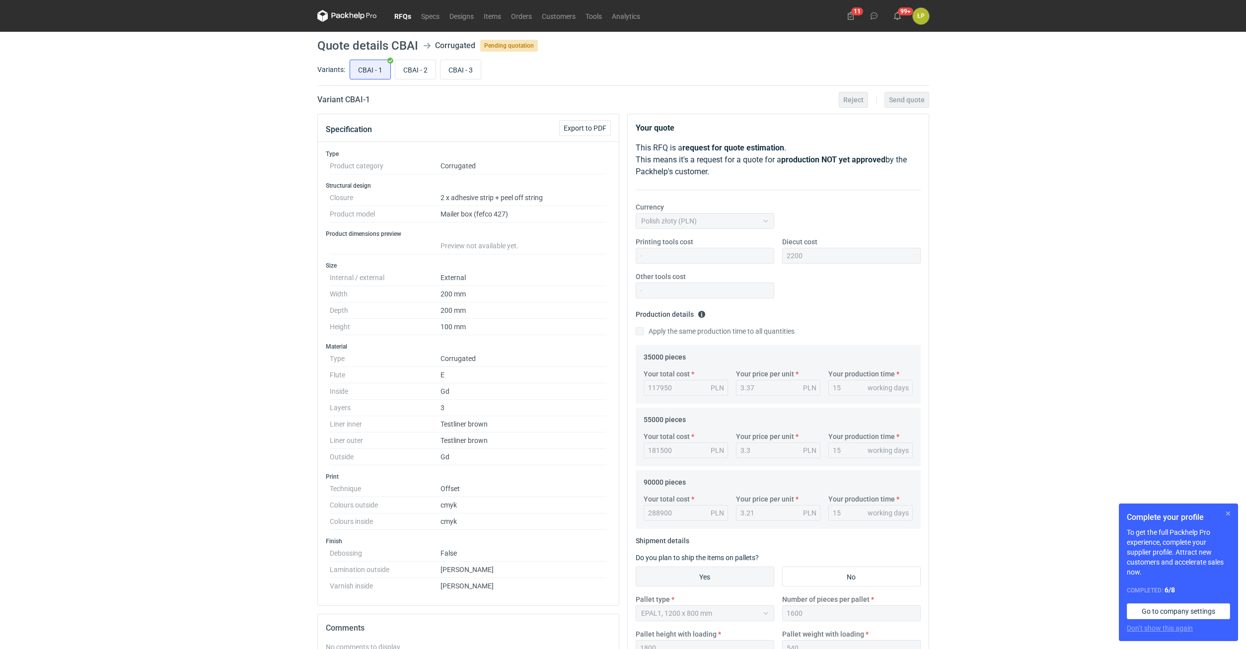
click at [1226, 511] on button "button" at bounding box center [1228, 513] width 12 height 12
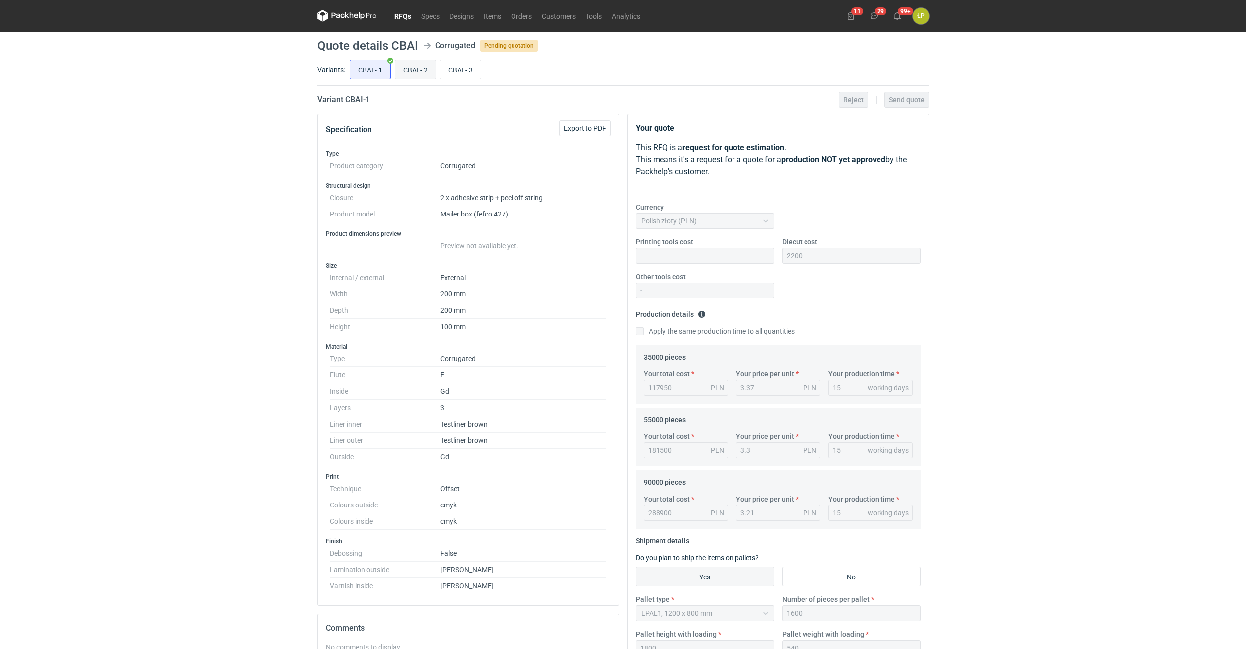
click at [424, 74] on input "CBAI - 2" at bounding box center [415, 69] width 40 height 19
radio input "true"
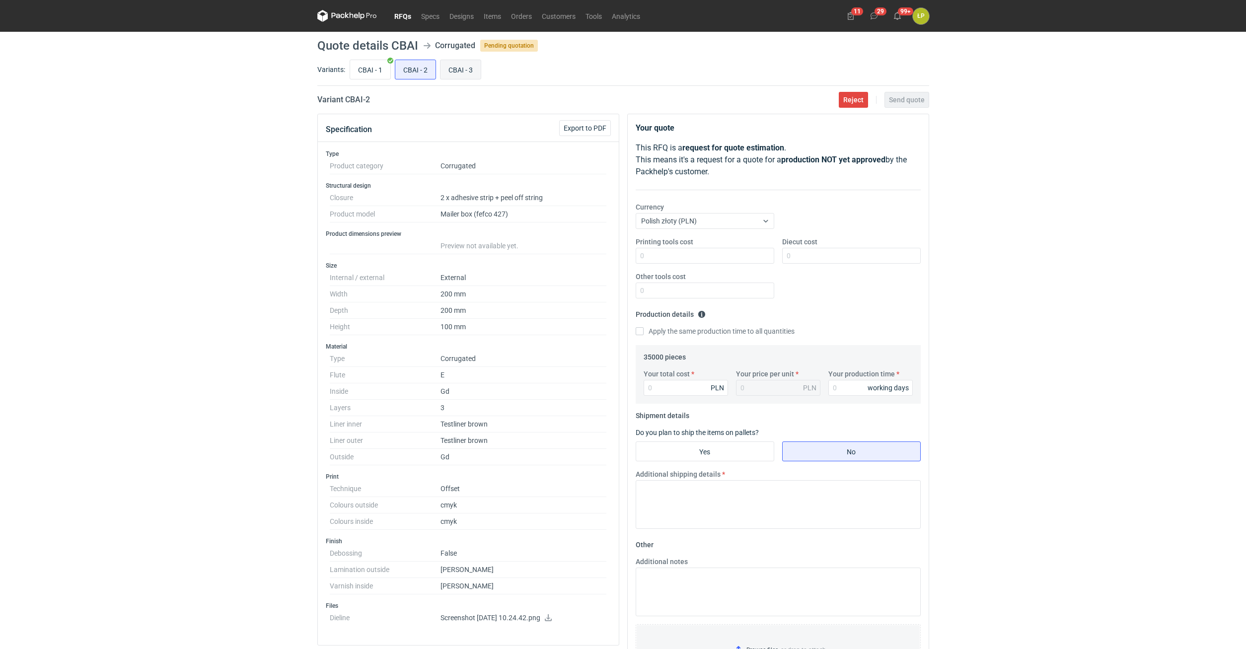
click at [460, 74] on input "CBAI - 3" at bounding box center [460, 69] width 40 height 19
radio input "true"
click at [417, 72] on input "CBAI - 2" at bounding box center [415, 69] width 40 height 19
radio input "true"
click at [365, 72] on input "CBAI - 1" at bounding box center [370, 69] width 40 height 19
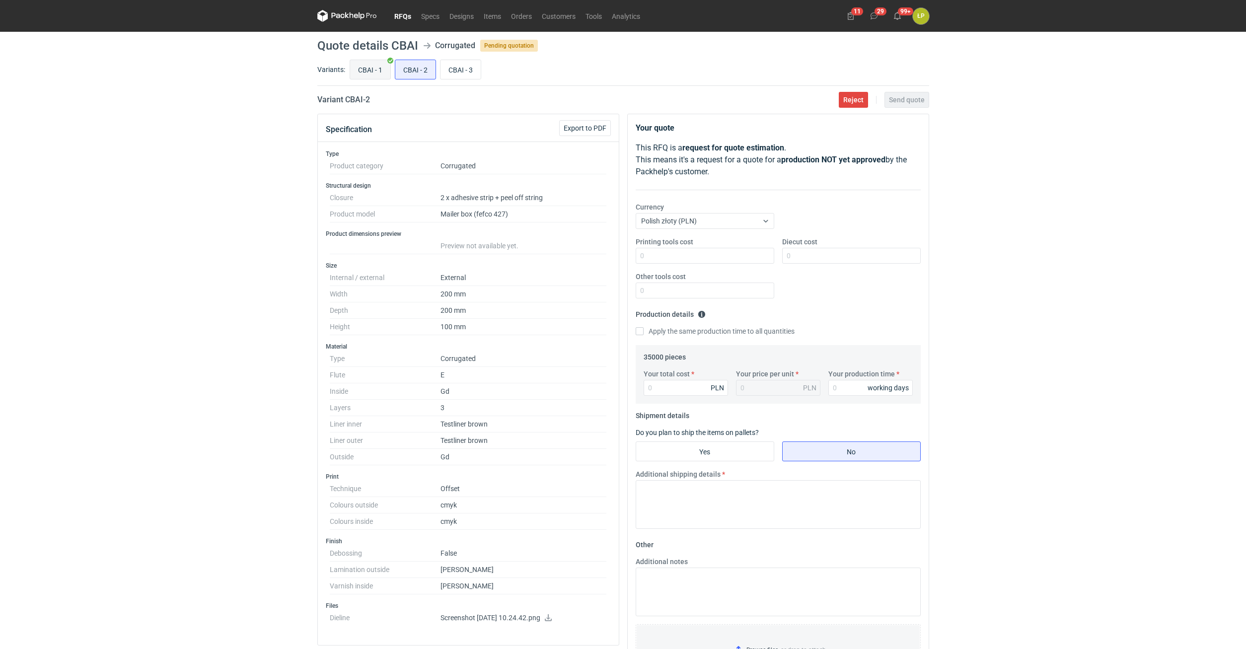
radio input "true"
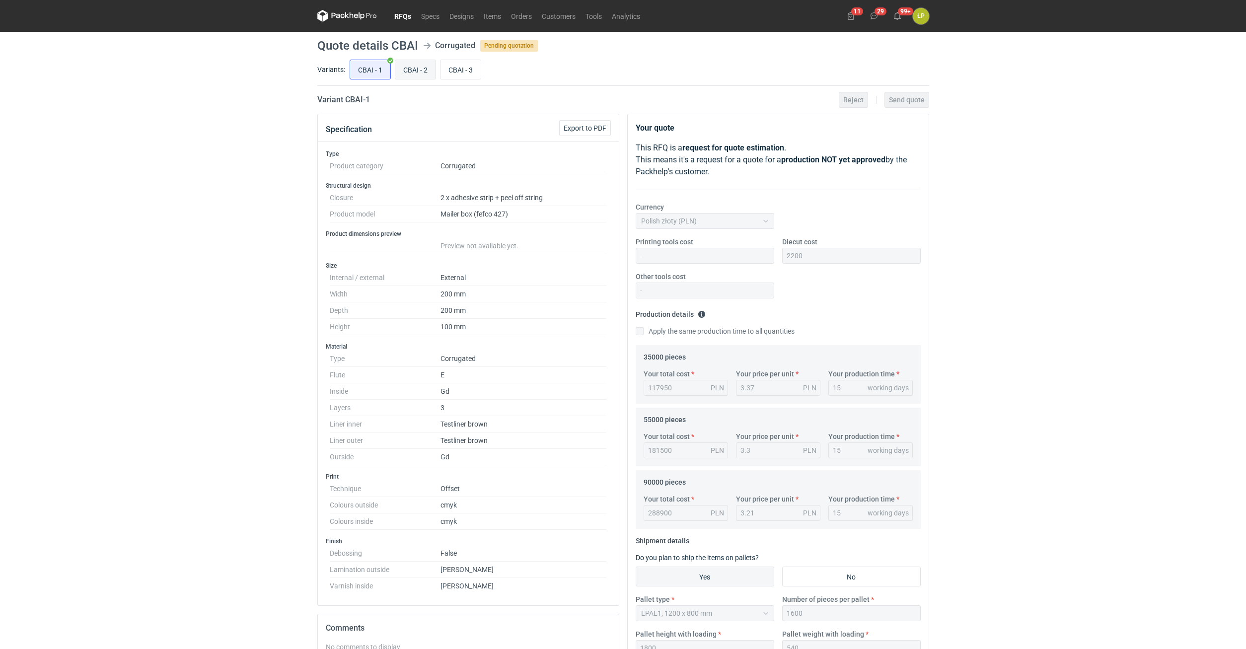
click at [398, 72] on input "CBAI - 2" at bounding box center [415, 69] width 40 height 19
radio input "true"
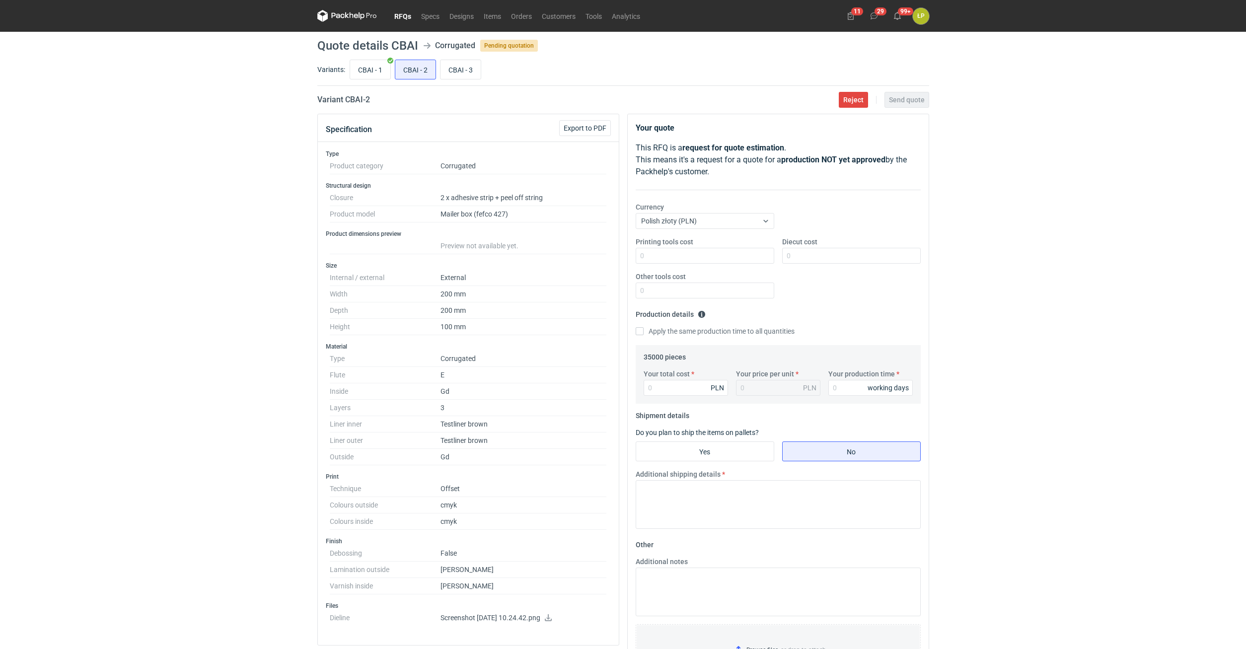
click at [345, 72] on div "Variants: CBAI - 1 CBAI - 2 CBAI - 3" at bounding box center [623, 72] width 612 height 28
click at [374, 72] on input "CBAI - 1" at bounding box center [370, 69] width 40 height 19
radio input "true"
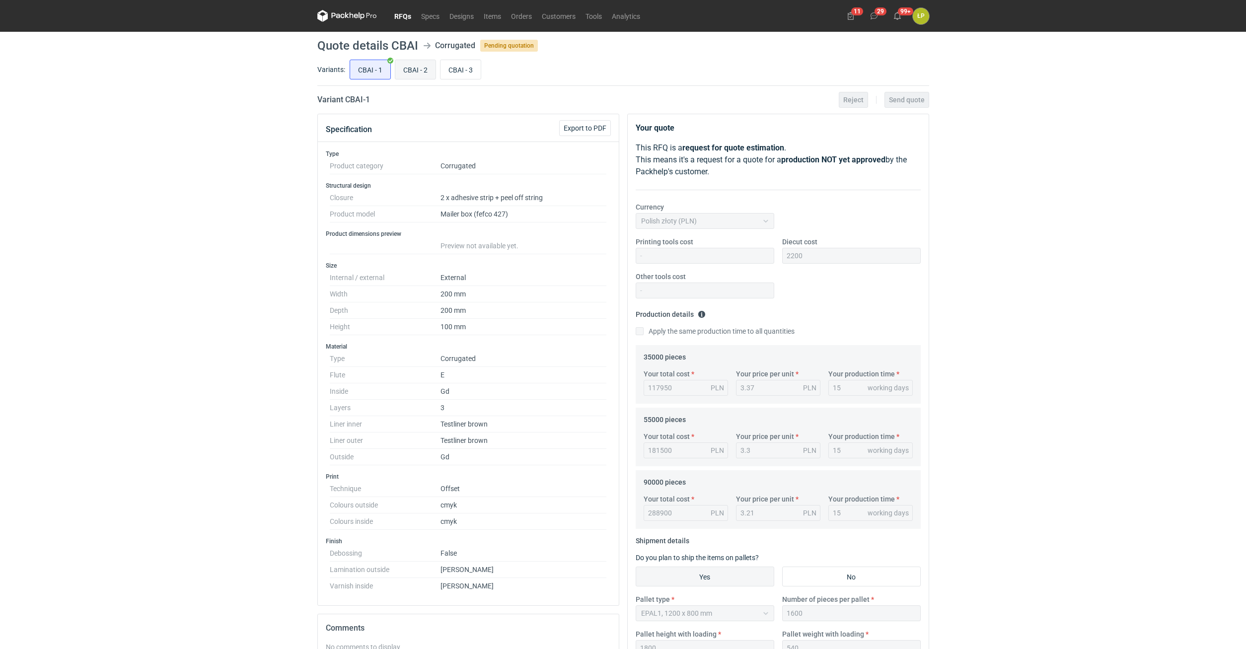
click at [422, 72] on input "CBAI - 2" at bounding box center [415, 69] width 40 height 19
radio input "true"
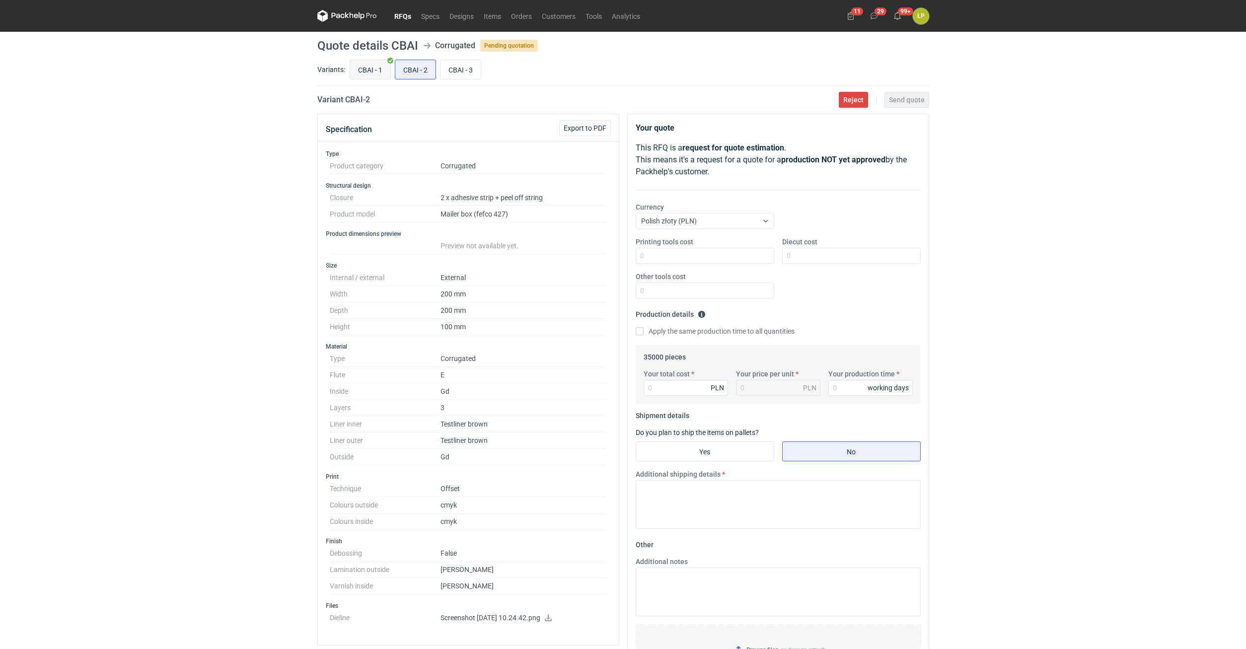
click at [370, 73] on input "CBAI - 1" at bounding box center [370, 69] width 40 height 19
radio input "true"
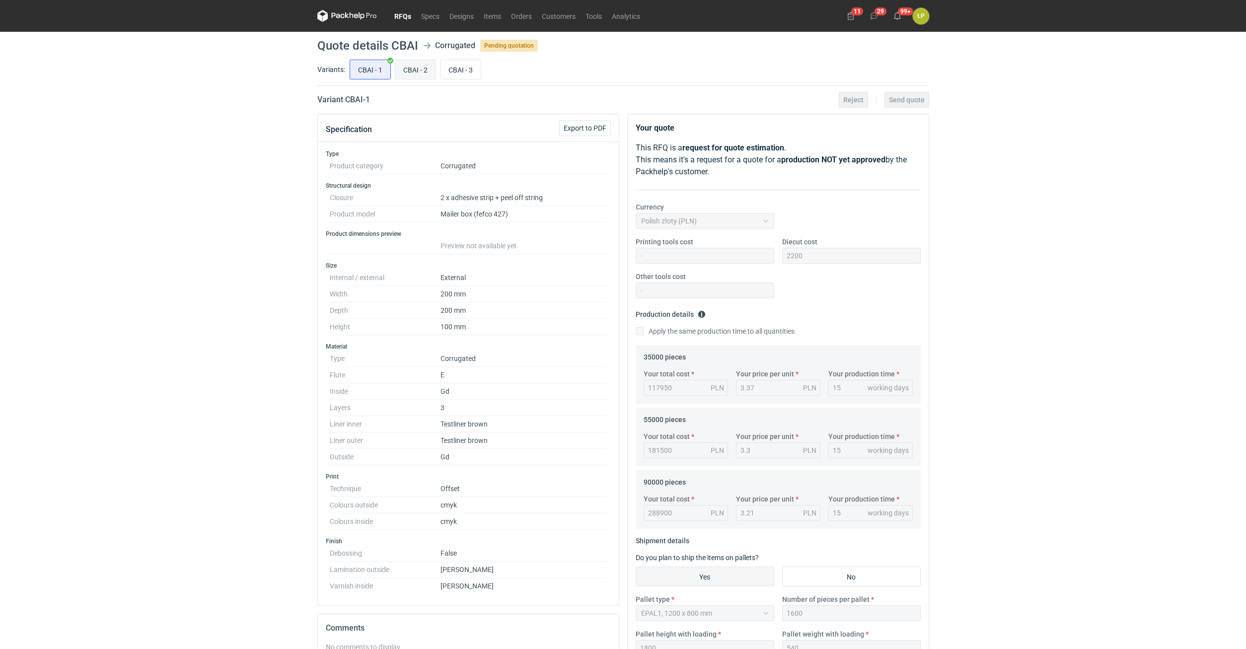
click at [413, 70] on input "CBAI - 2" at bounding box center [415, 69] width 40 height 19
radio input "true"
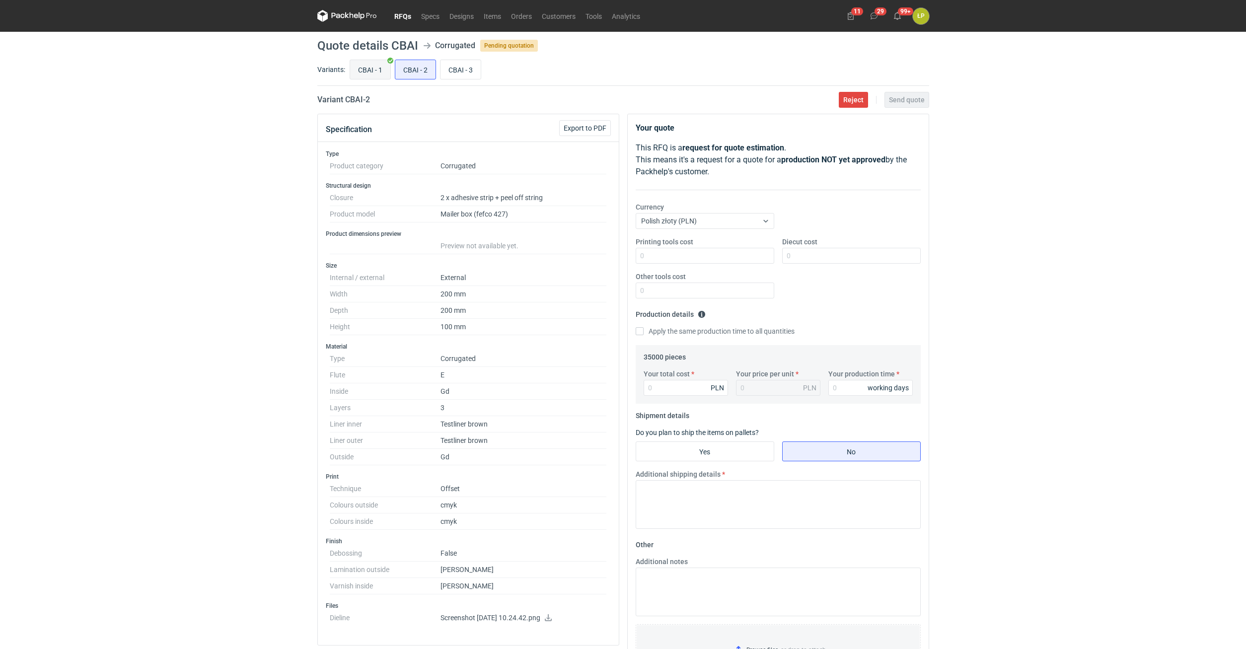
click at [375, 70] on input "CBAI - 1" at bounding box center [370, 69] width 40 height 19
radio input "true"
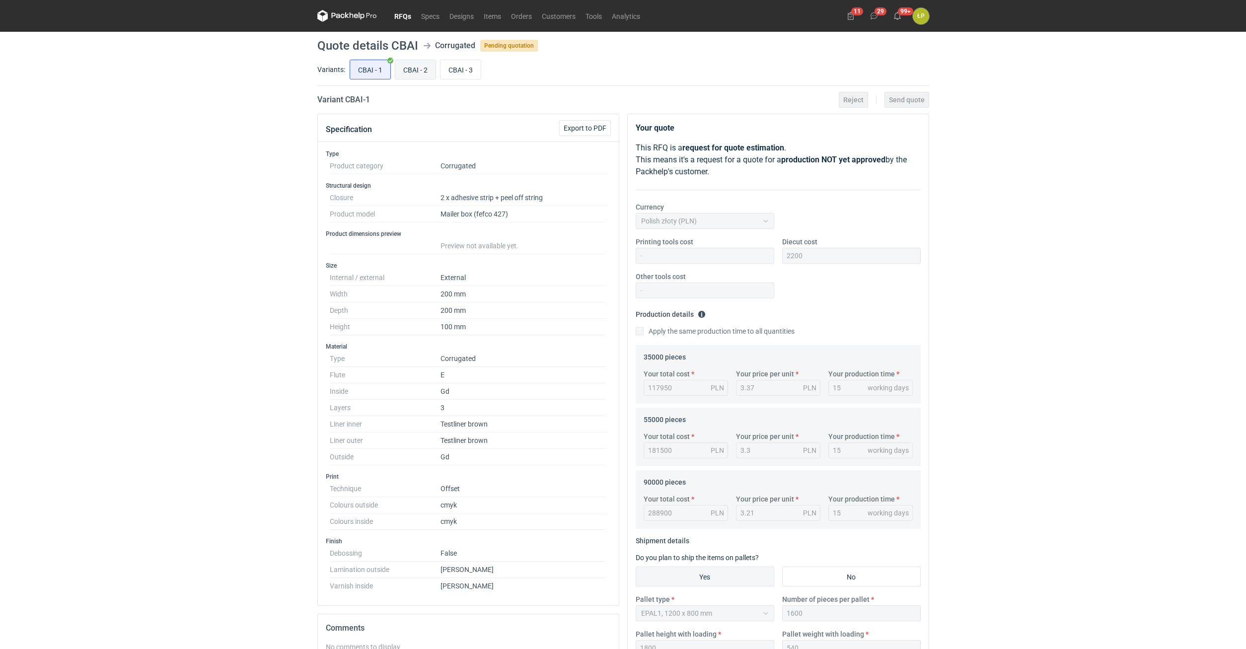
click at [410, 69] on input "CBAI - 2" at bounding box center [415, 69] width 40 height 19
radio input "true"
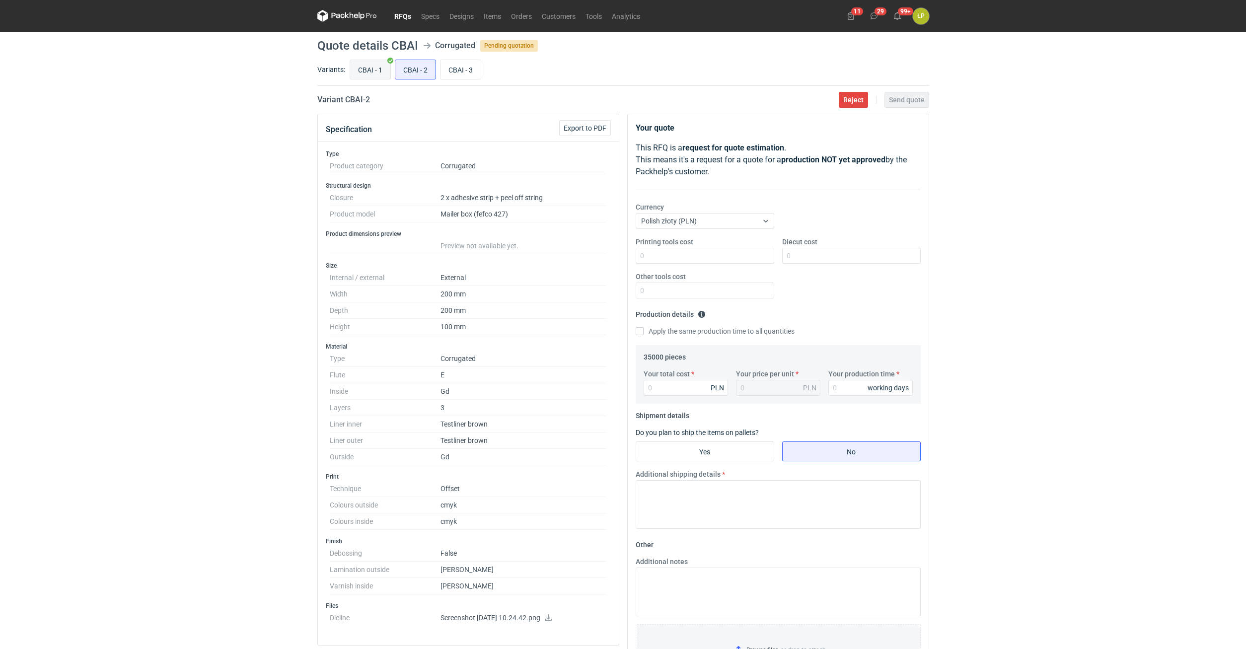
click at [369, 70] on input "CBAI - 1" at bounding box center [370, 69] width 40 height 19
radio input "true"
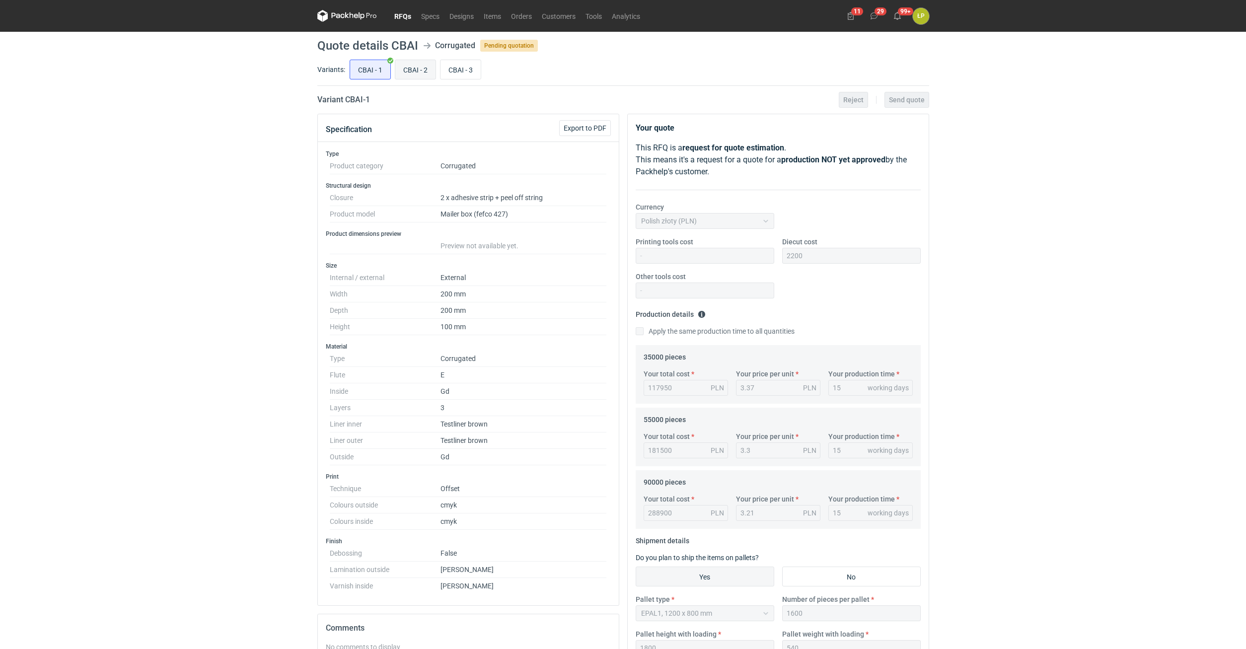
click at [410, 67] on input "CBAI - 2" at bounding box center [415, 69] width 40 height 19
radio input "true"
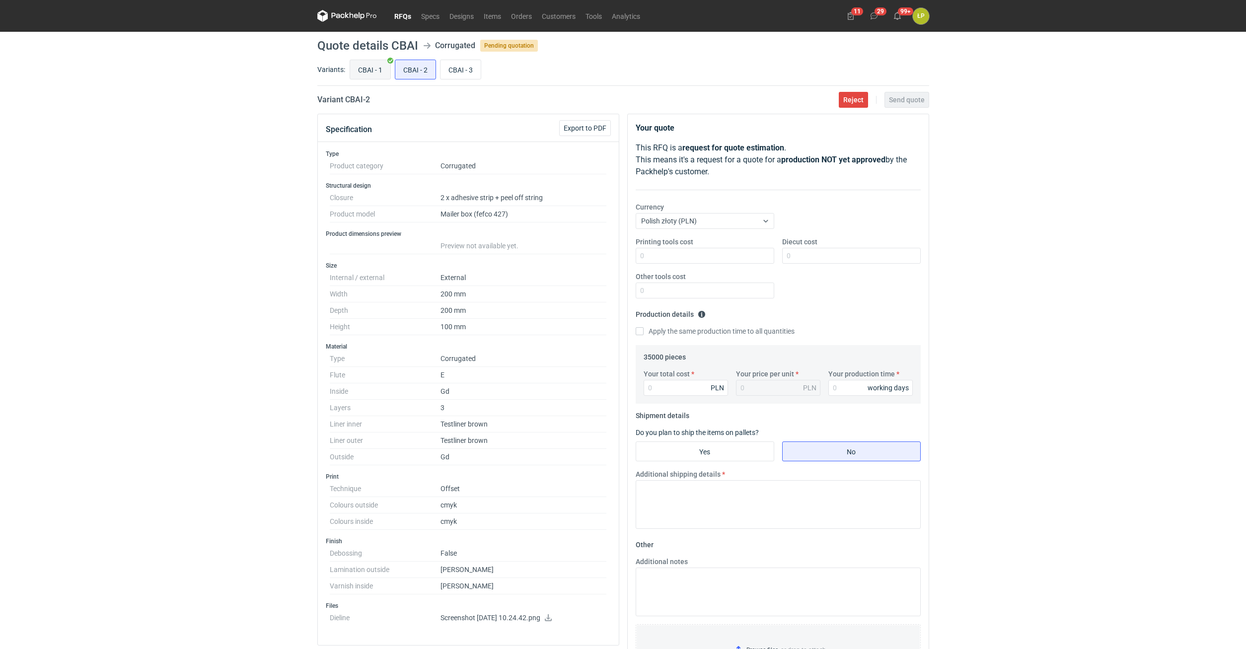
click at [370, 67] on input "CBAI - 1" at bounding box center [370, 69] width 40 height 19
radio input "true"
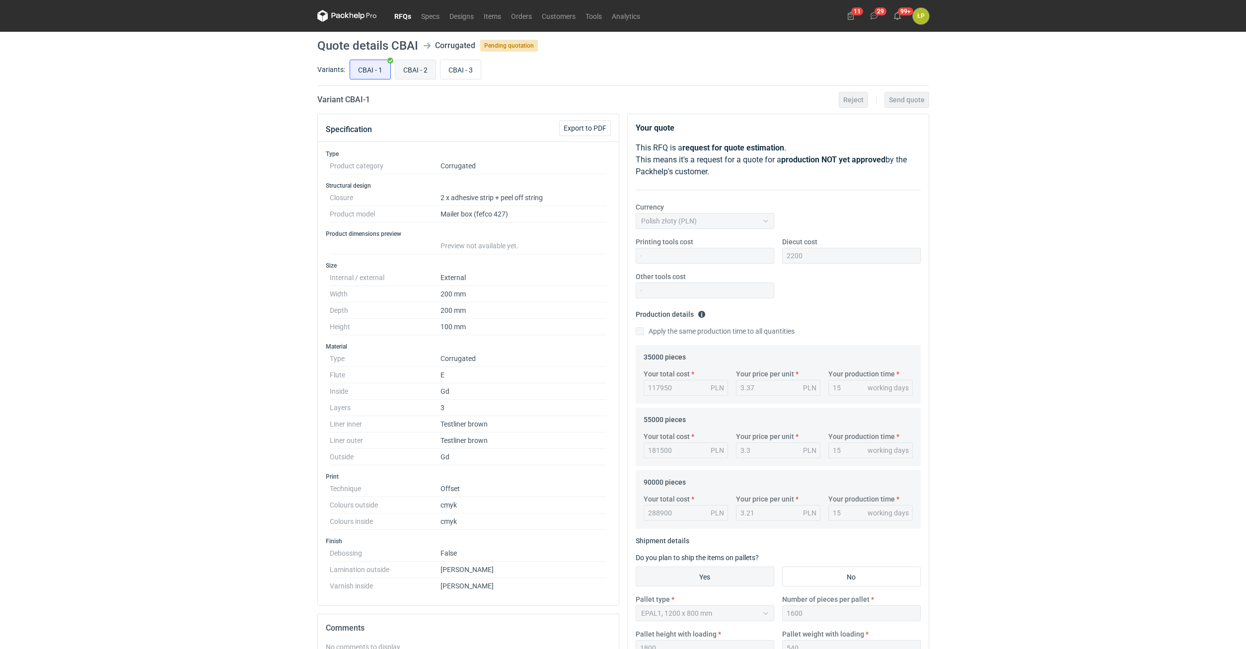
click at [402, 65] on input "CBAI - 2" at bounding box center [415, 69] width 40 height 19
radio input "true"
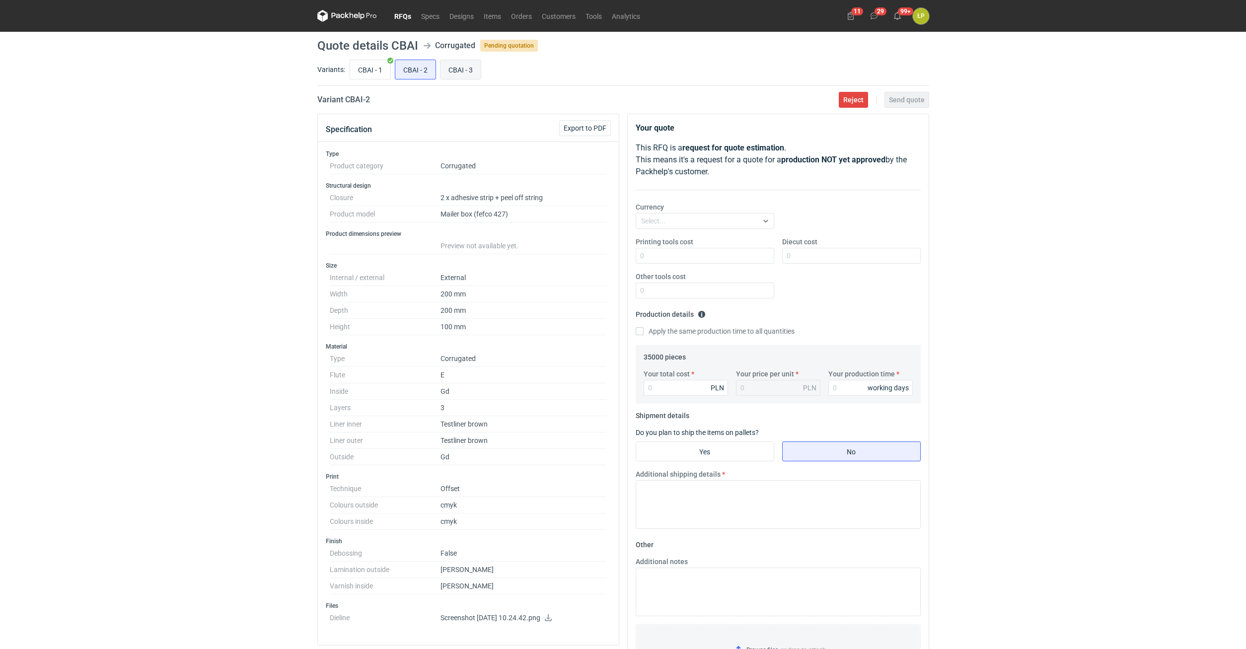
click at [453, 68] on input "CBAI - 3" at bounding box center [460, 69] width 40 height 19
radio input "true"
click at [415, 68] on input "CBAI - 2" at bounding box center [415, 69] width 40 height 19
radio input "true"
click at [372, 69] on input "CBAI - 1" at bounding box center [370, 69] width 40 height 19
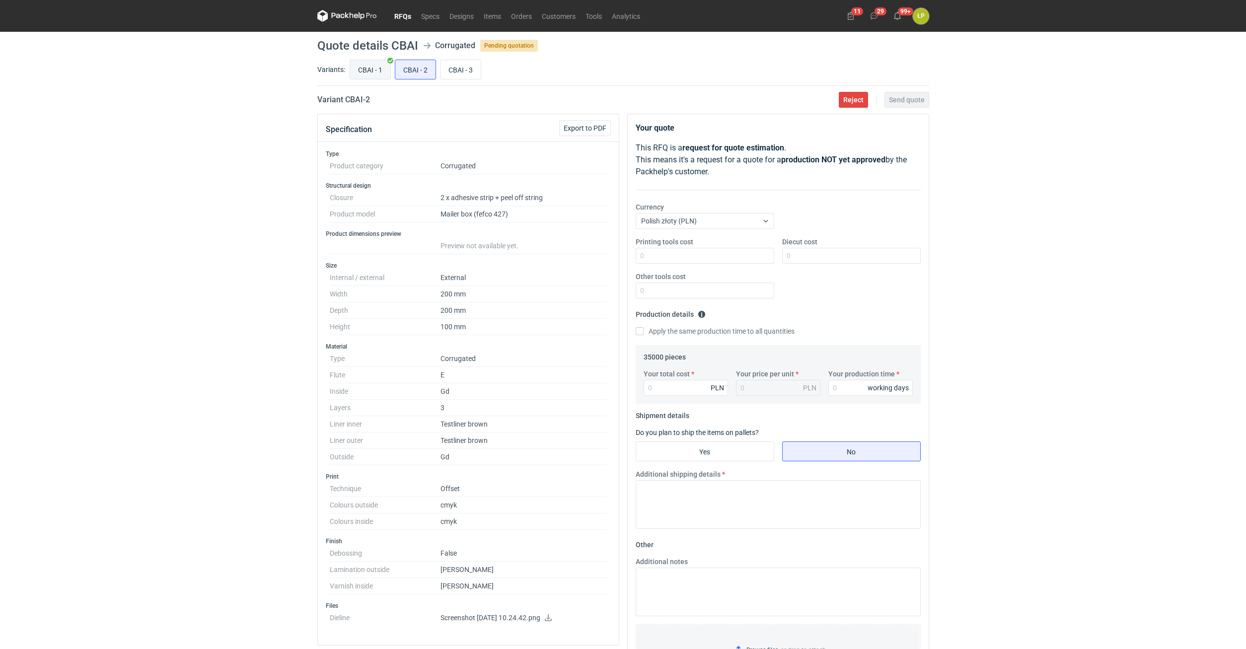
radio input "true"
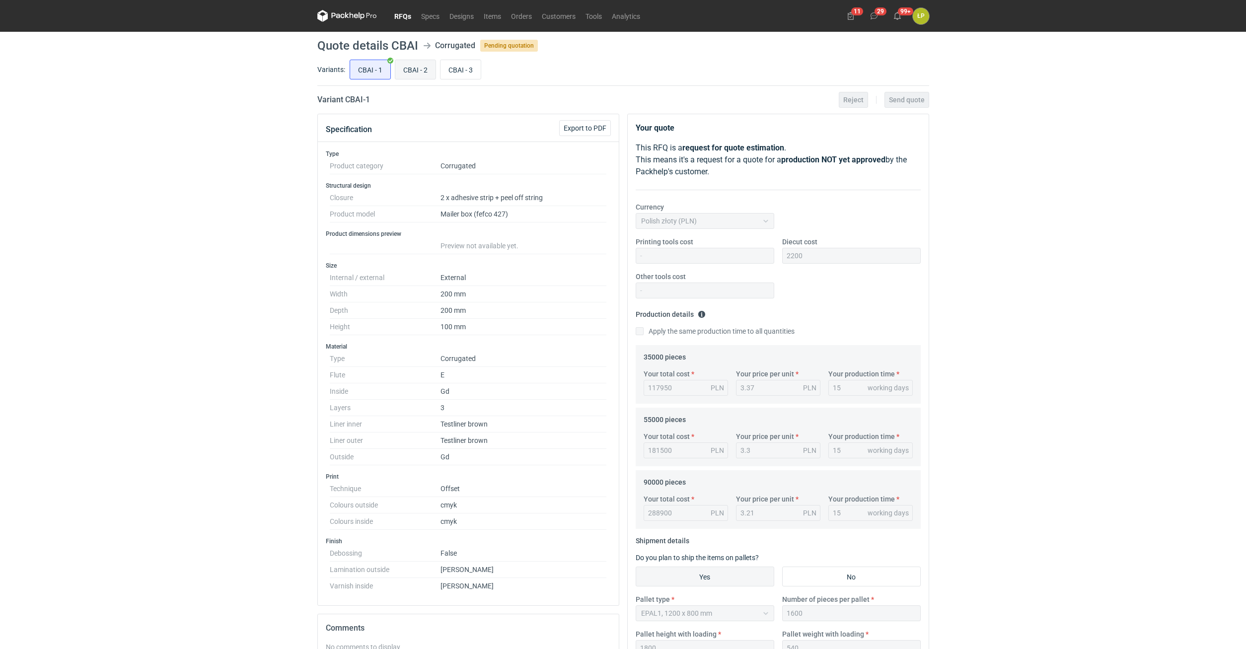
click at [422, 70] on input "CBAI - 2" at bounding box center [415, 69] width 40 height 19
radio input "true"
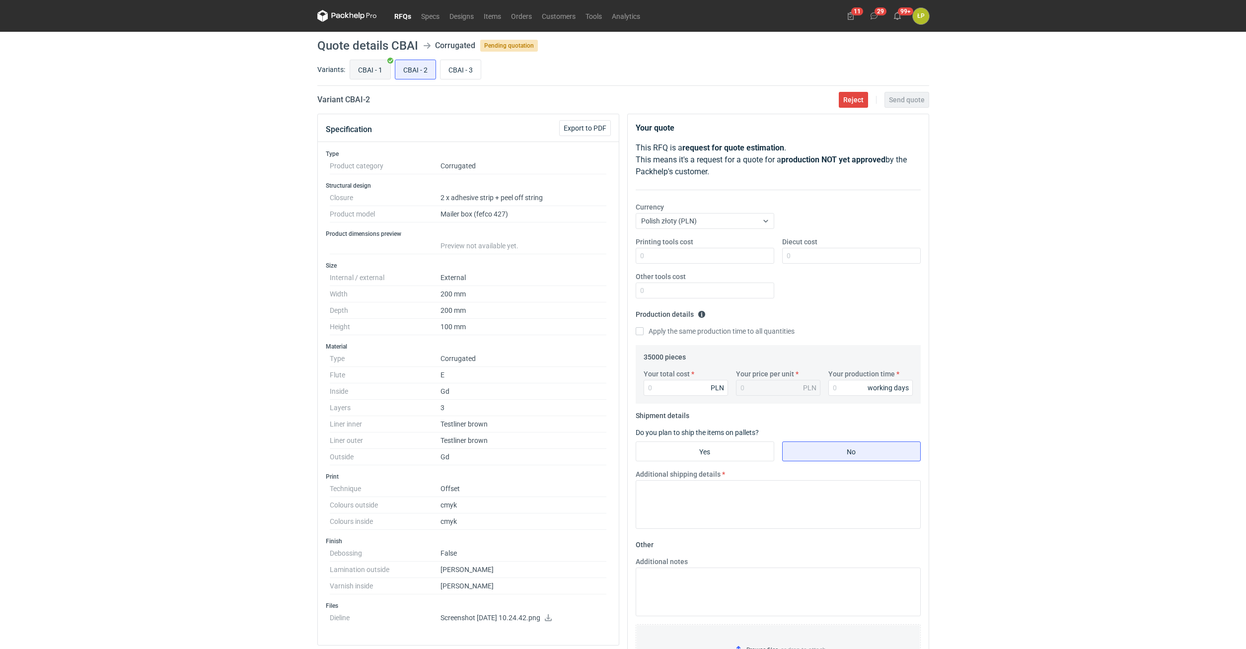
click at [378, 70] on input "CBAI - 1" at bounding box center [370, 69] width 40 height 19
radio input "true"
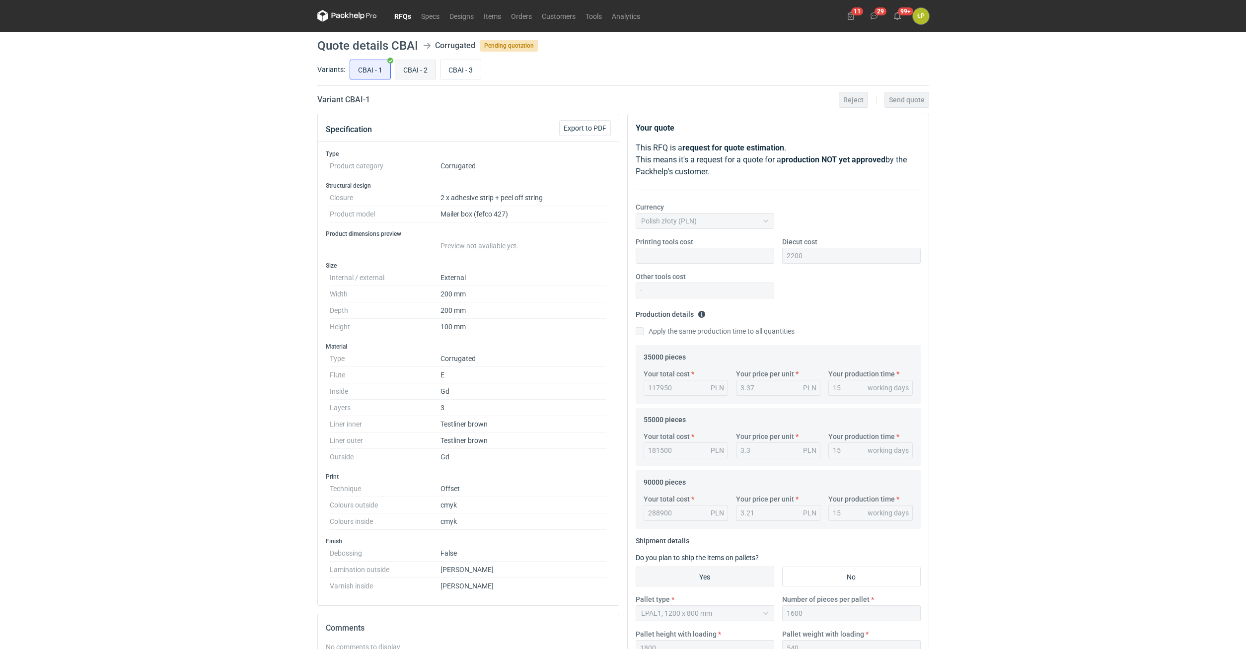
click at [422, 70] on input "CBAI - 2" at bounding box center [415, 69] width 40 height 19
radio input "true"
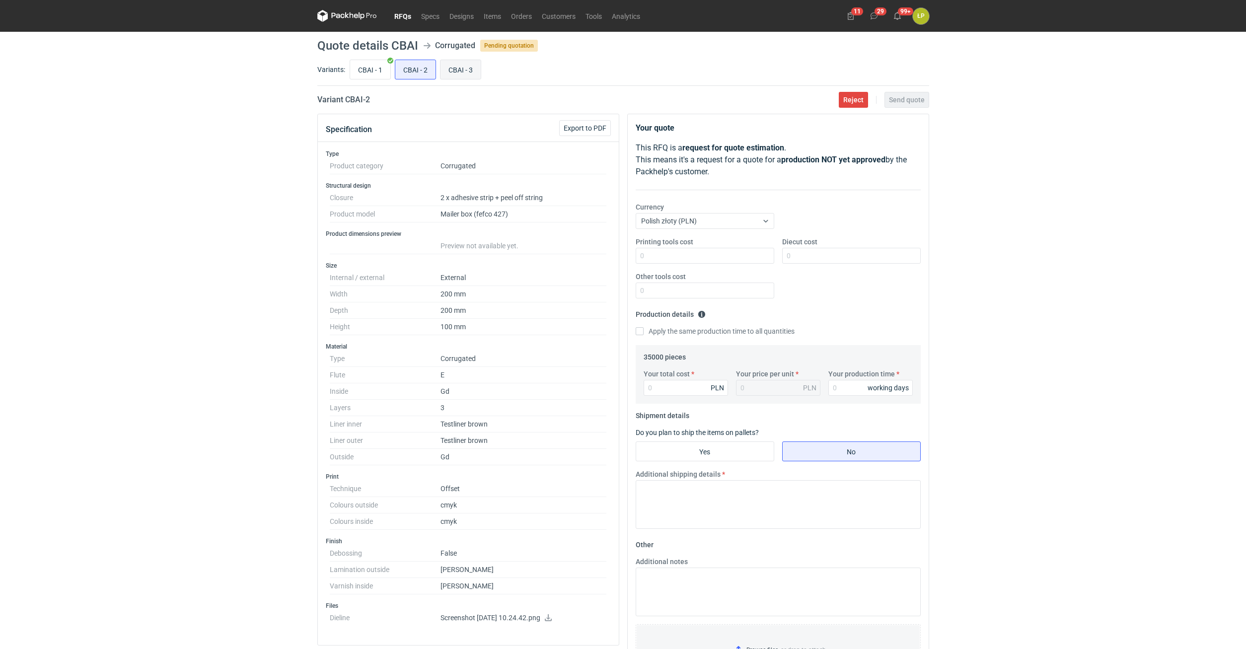
click at [456, 69] on input "CBAI - 3" at bounding box center [460, 69] width 40 height 19
radio input "true"
click at [417, 71] on input "CBAI - 2" at bounding box center [415, 69] width 40 height 19
radio input "true"
click at [364, 73] on input "CBAI - 1" at bounding box center [370, 69] width 40 height 19
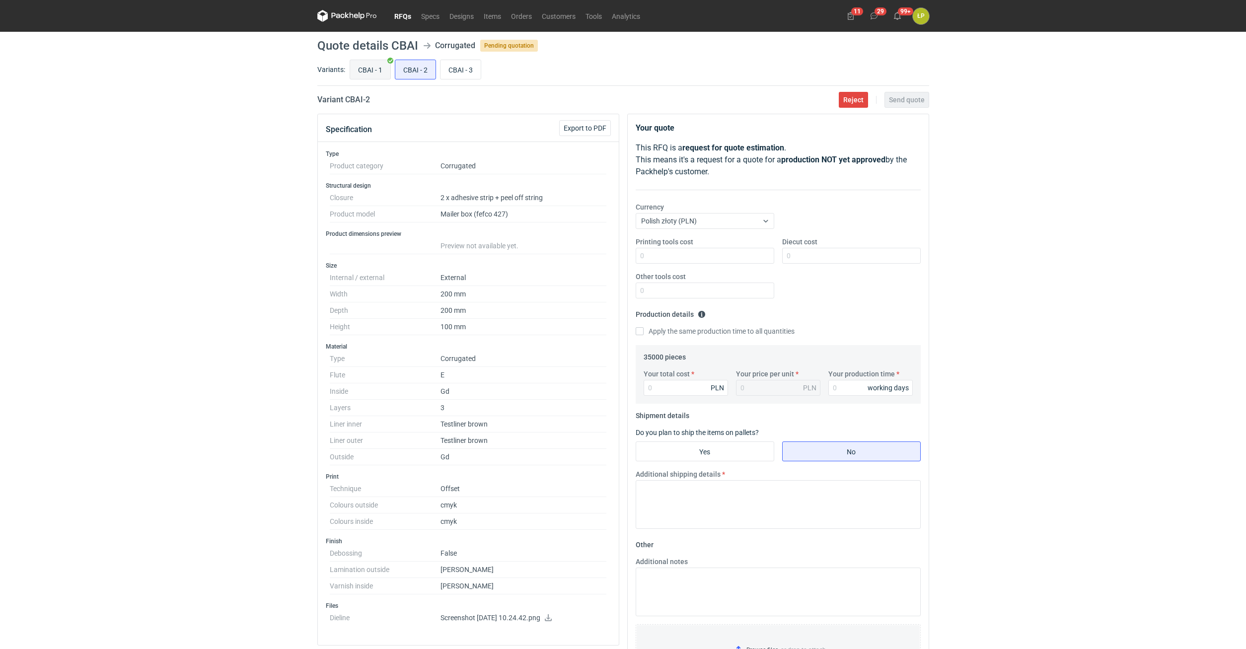
radio input "true"
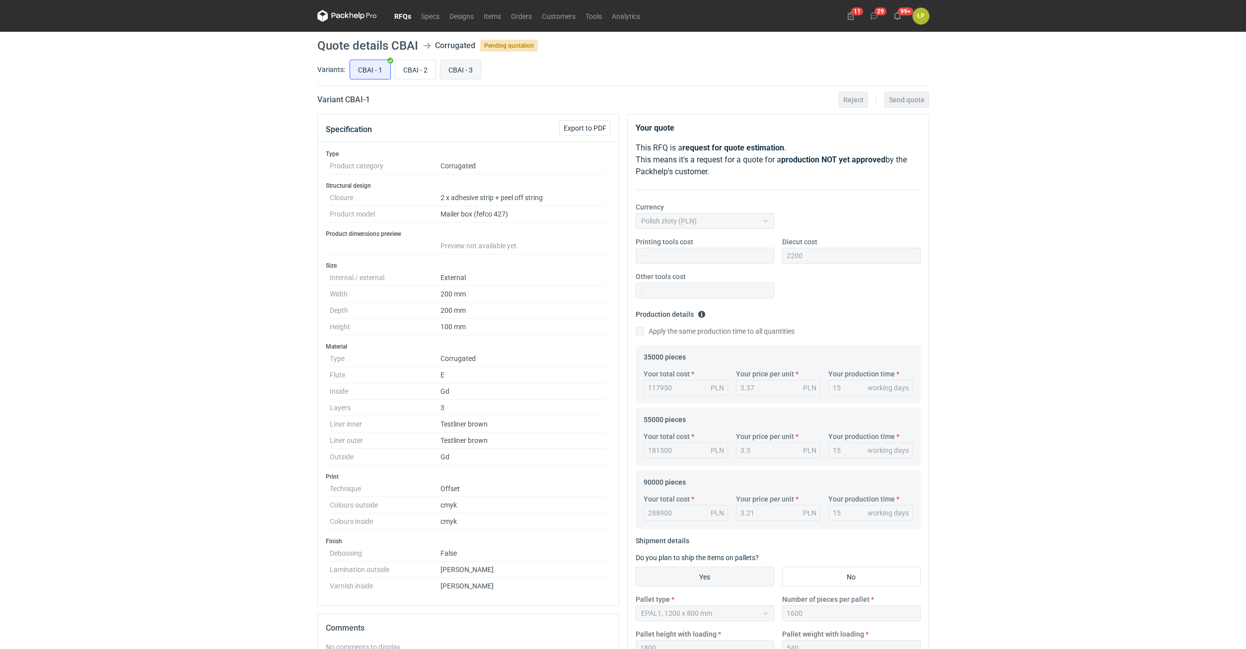
click at [453, 70] on input "CBAI - 3" at bounding box center [460, 69] width 40 height 19
radio input "true"
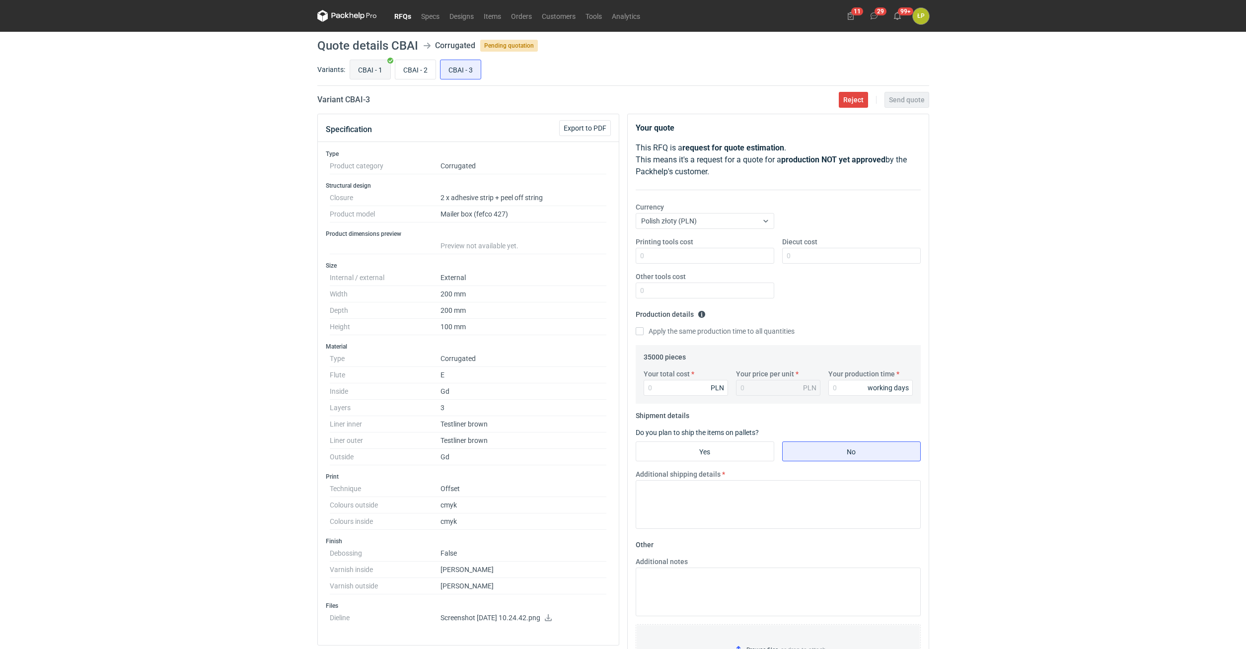
click at [375, 70] on input "CBAI - 1" at bounding box center [370, 69] width 40 height 19
radio input "true"
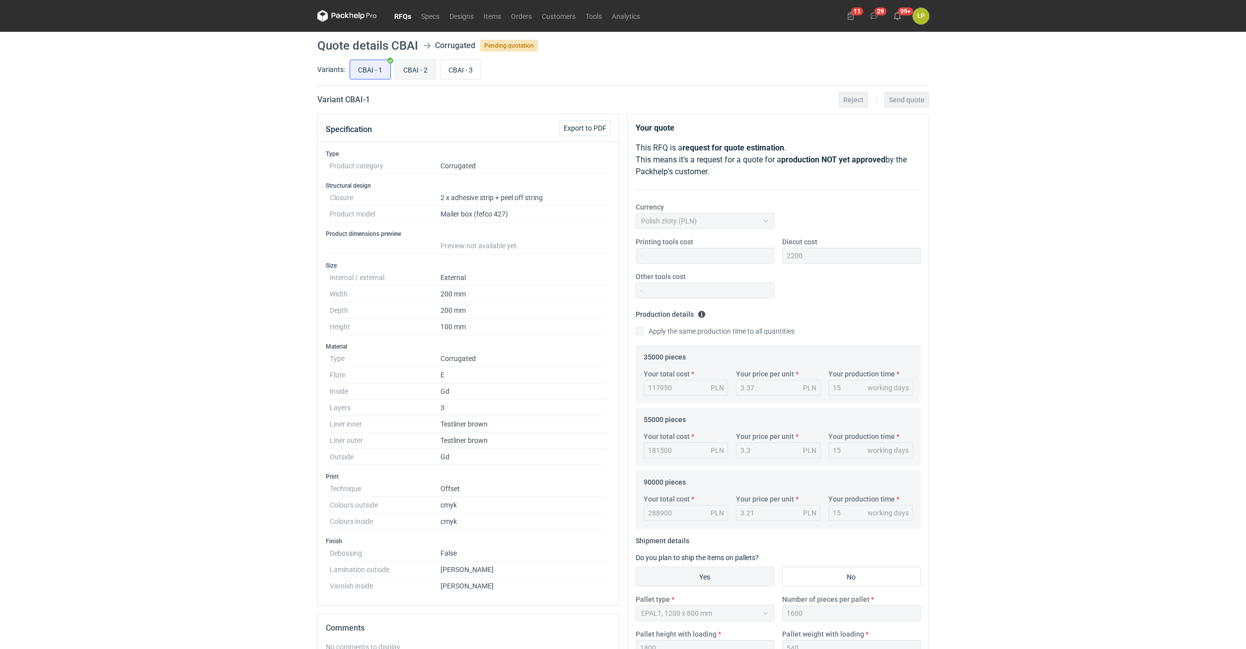
click at [407, 73] on input "CBAI - 2" at bounding box center [415, 69] width 40 height 19
radio input "true"
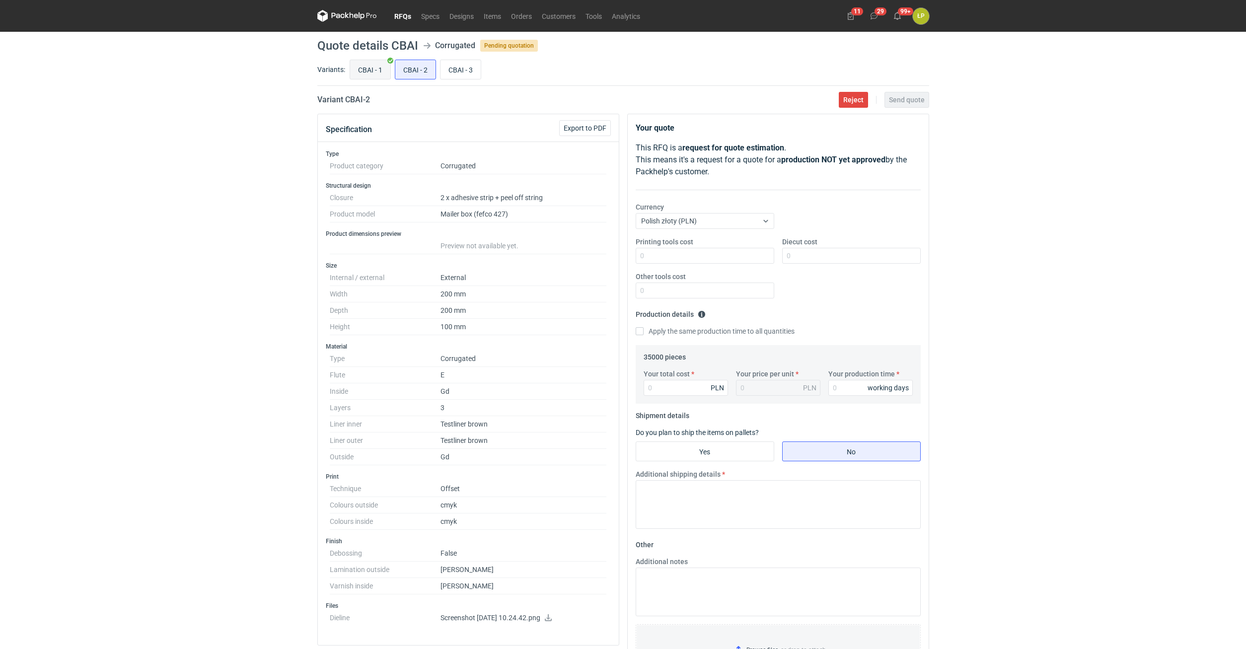
click at [372, 70] on input "CBAI - 1" at bounding box center [370, 69] width 40 height 19
radio input "true"
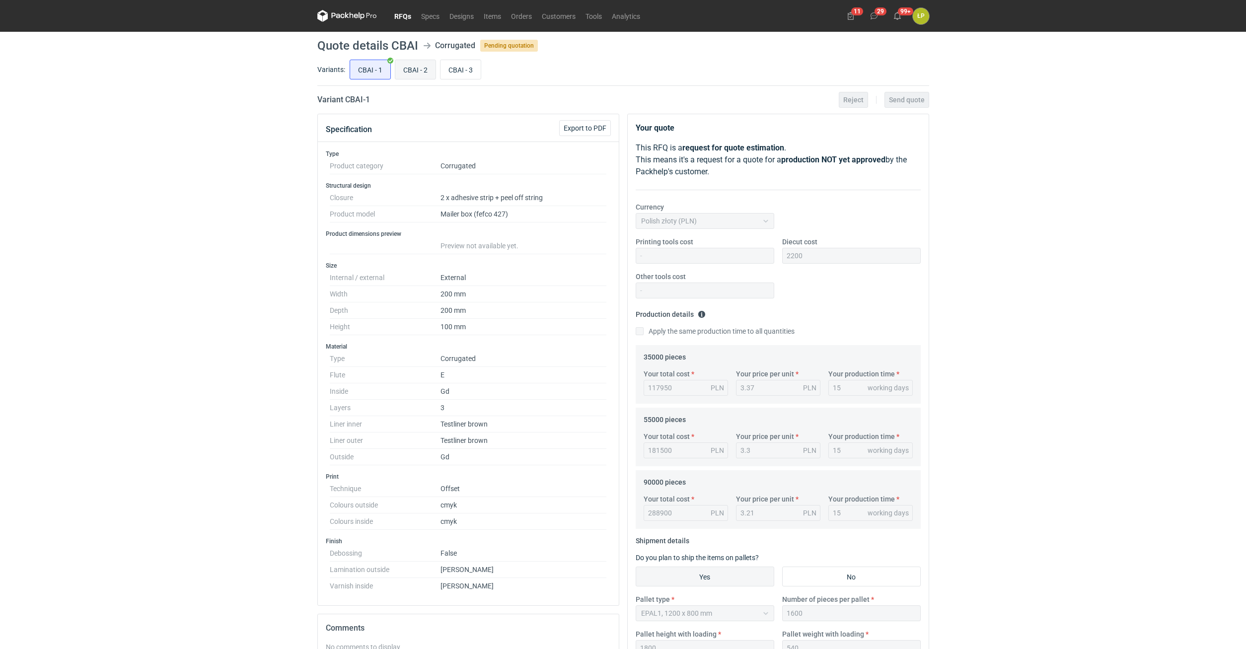
click at [414, 69] on input "CBAI - 2" at bounding box center [415, 69] width 40 height 19
radio input "true"
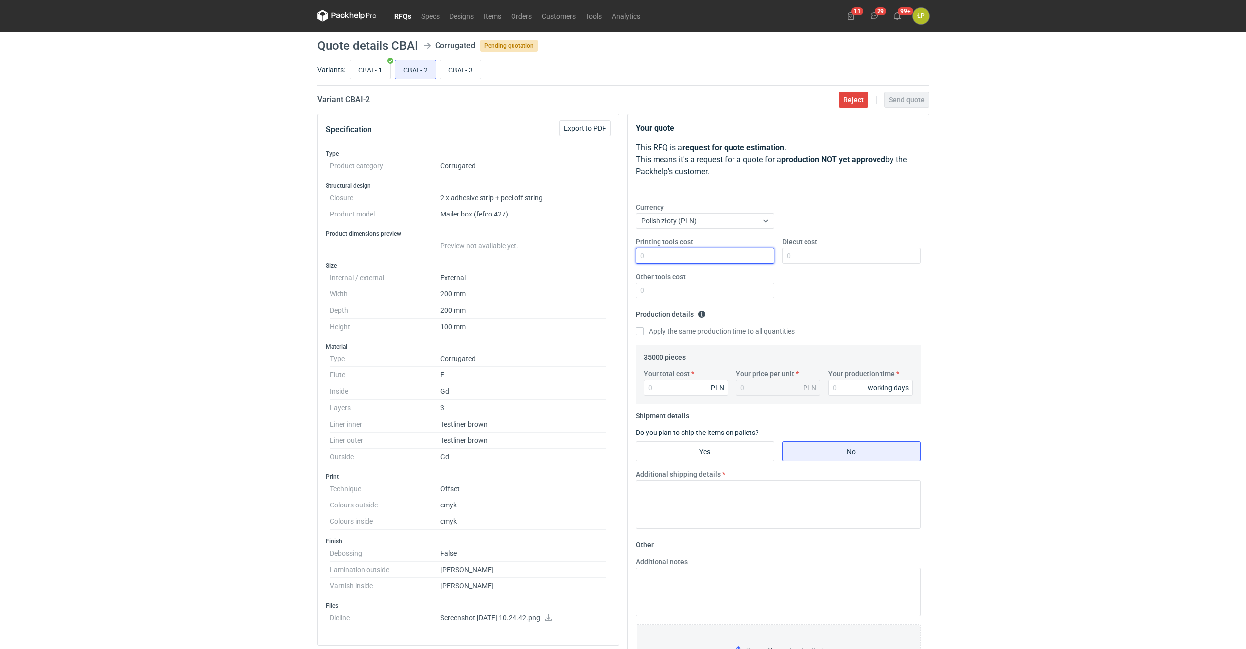
click at [680, 260] on input "Printing tools cost" at bounding box center [704, 256] width 139 height 16
type input "0"
click at [384, 73] on input "CBAI - 1" at bounding box center [370, 69] width 40 height 19
radio input "true"
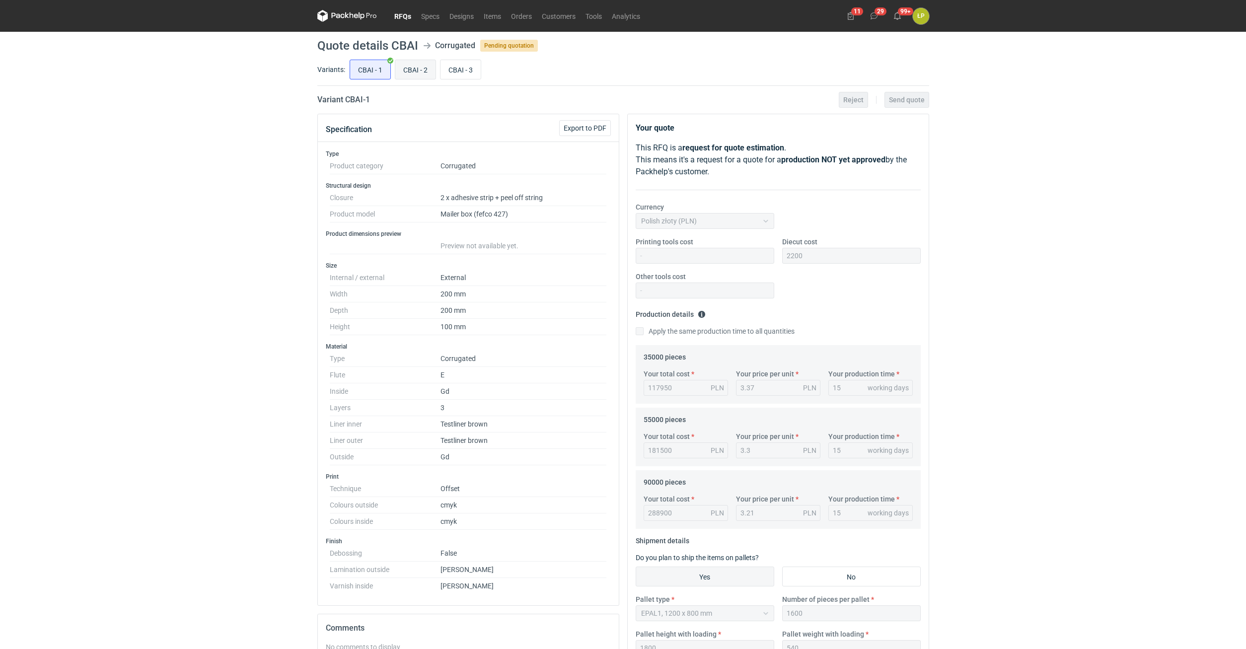
click at [408, 70] on input "CBAI - 2" at bounding box center [415, 69] width 40 height 19
radio input "true"
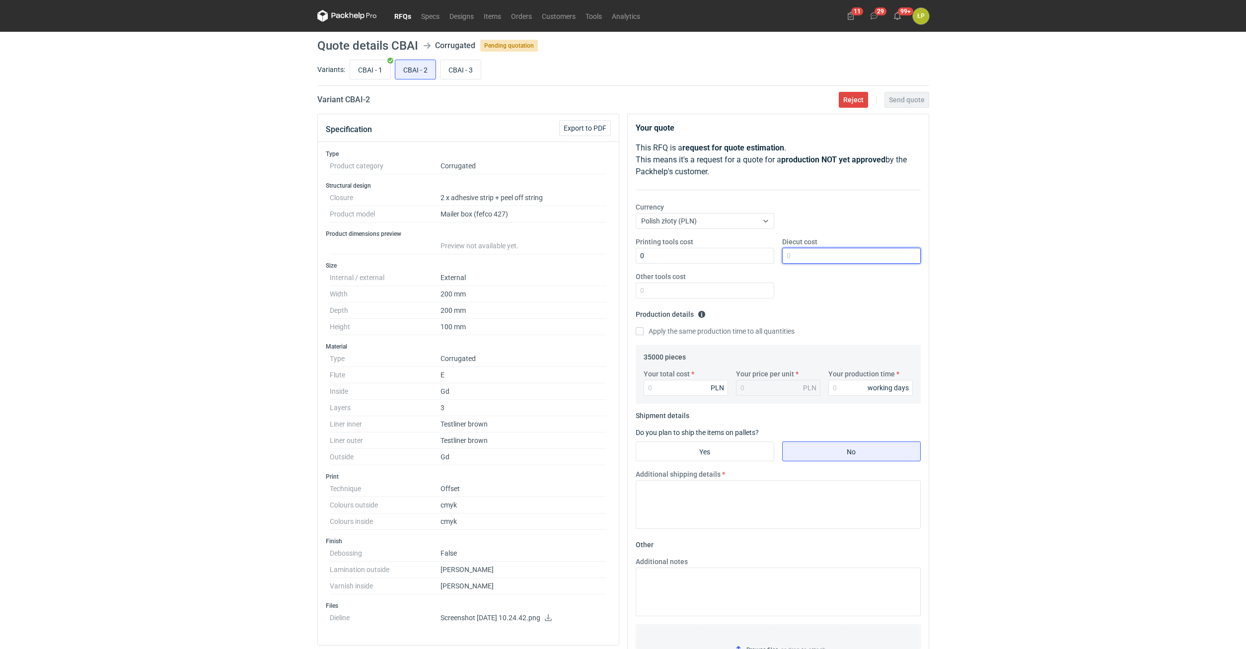
click at [789, 254] on input "Diecut cost" at bounding box center [851, 256] width 139 height 16
type input "2200"
click at [380, 74] on input "CBAI - 1" at bounding box center [370, 69] width 40 height 19
radio input "true"
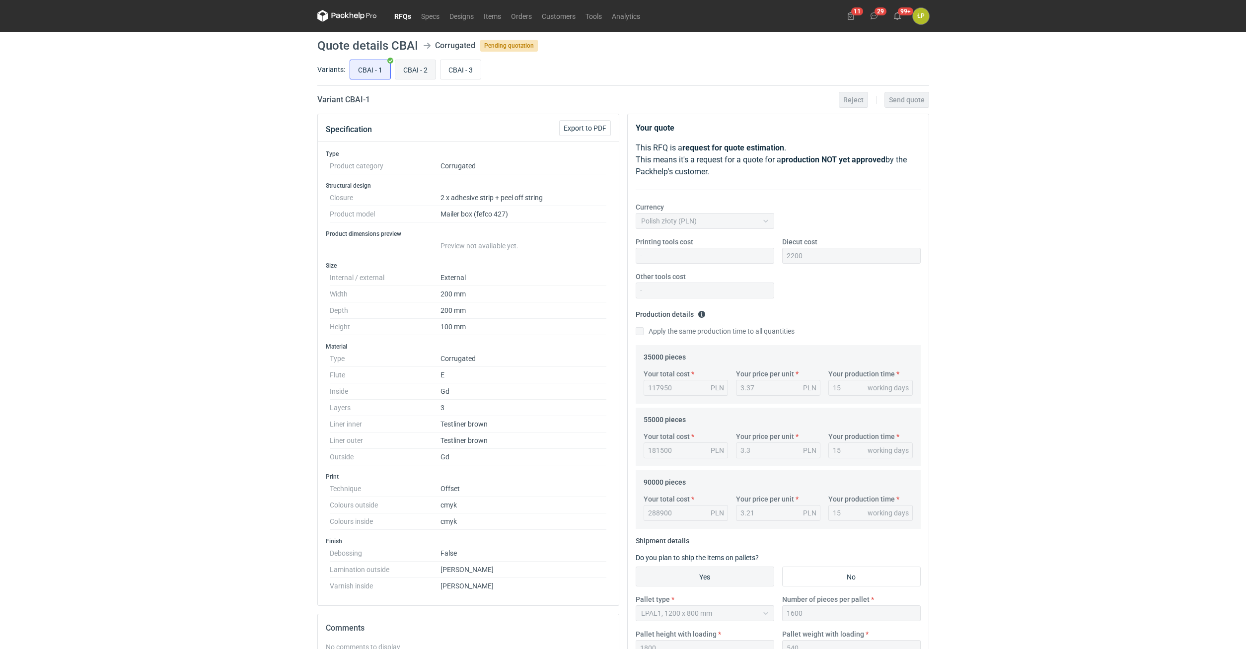
click at [413, 74] on input "CBAI - 2" at bounding box center [415, 69] width 40 height 19
radio input "true"
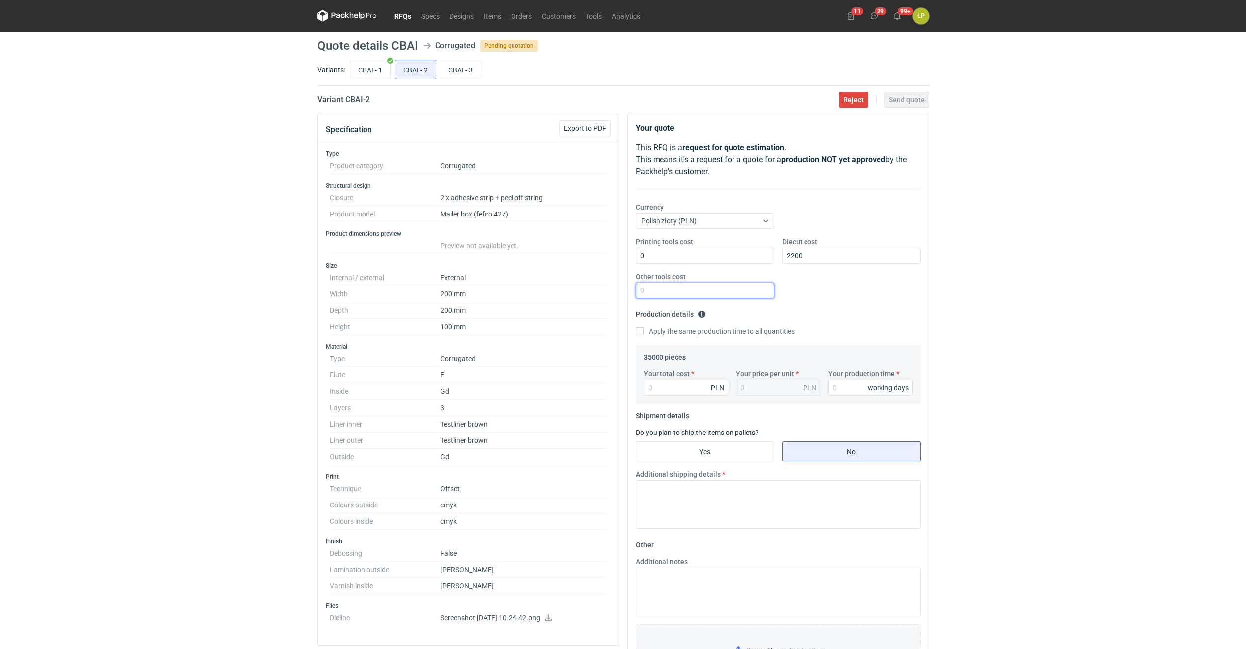
click at [653, 288] on input "Other tools cost" at bounding box center [704, 290] width 139 height 16
type input "0"
click at [375, 70] on input "CBAI - 1" at bounding box center [370, 69] width 40 height 19
radio input "true"
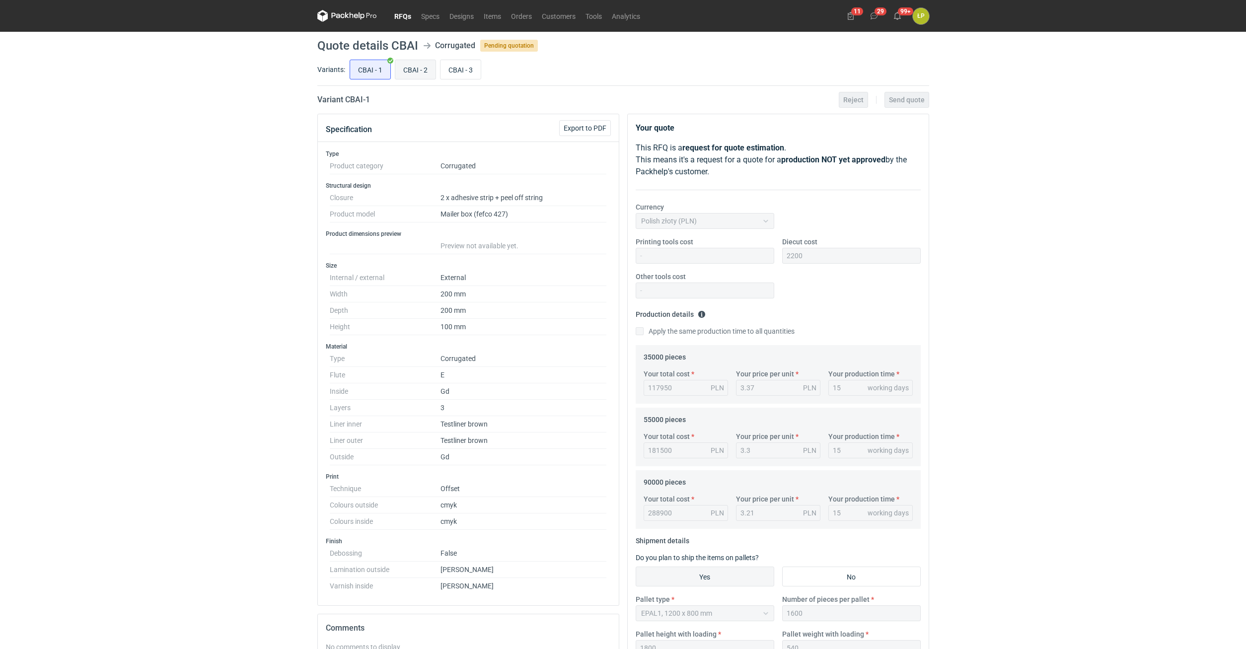
click at [418, 67] on input "CBAI - 2" at bounding box center [415, 69] width 40 height 19
radio input "true"
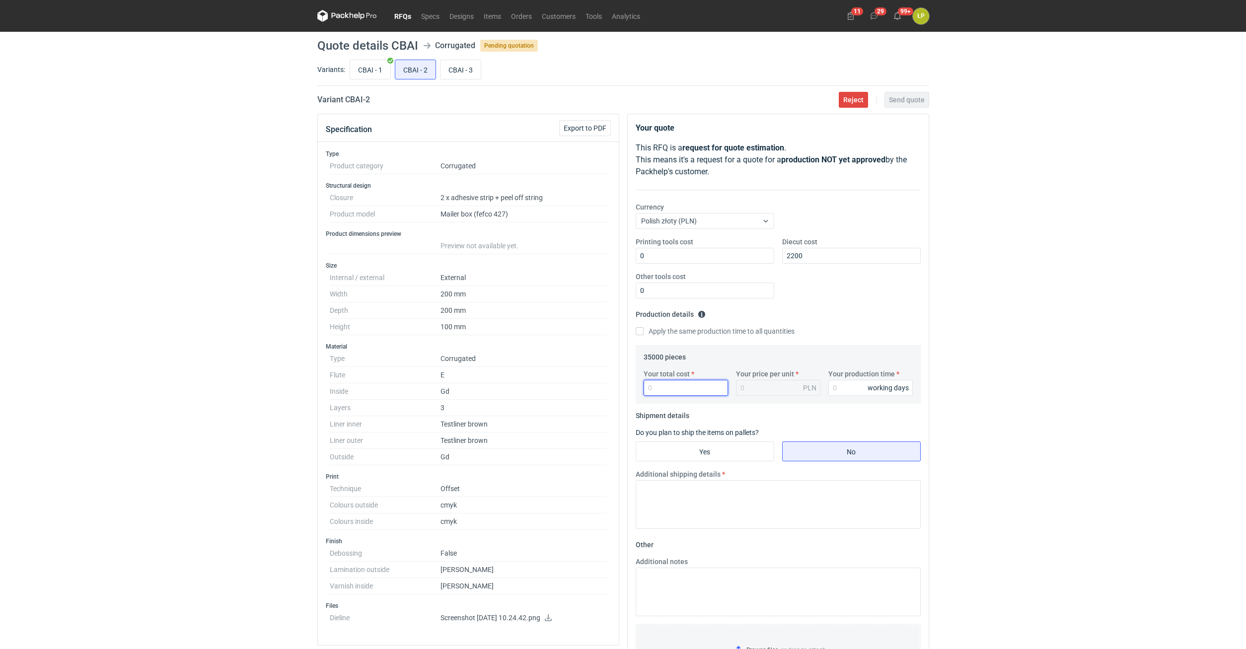
click at [675, 390] on input "Your total cost" at bounding box center [685, 388] width 84 height 16
type input "117"
click at [382, 69] on input "CBAI - 1" at bounding box center [370, 69] width 40 height 19
radio input "true"
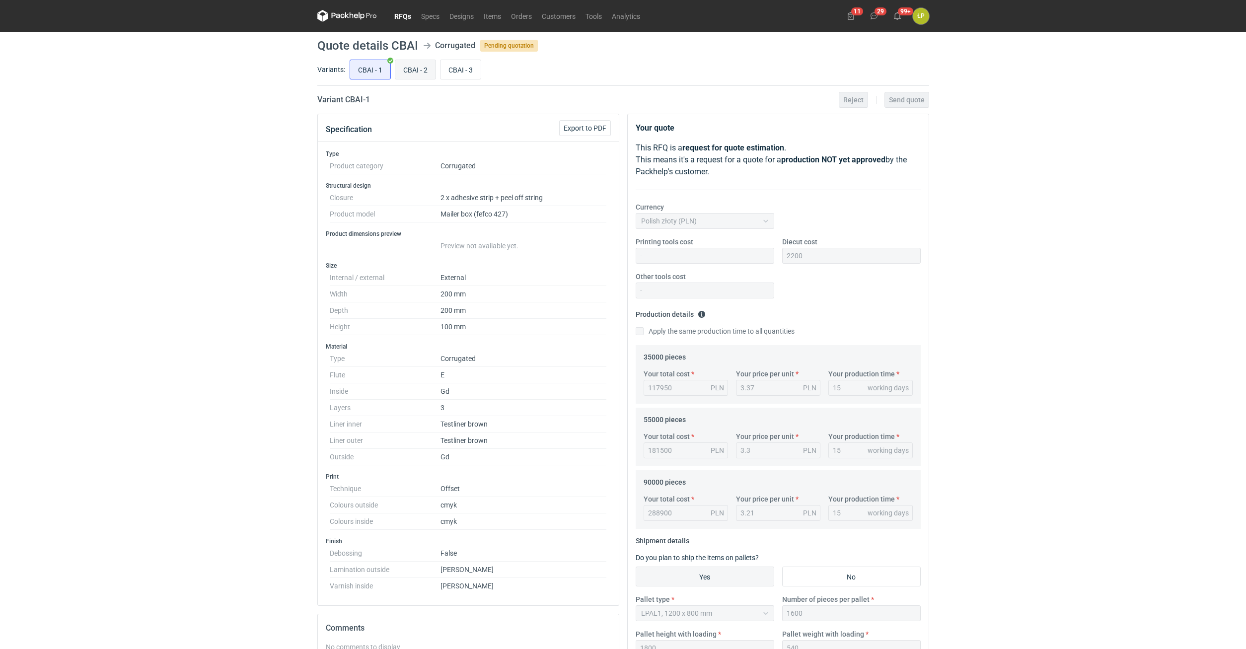
click at [407, 68] on input "CBAI - 2" at bounding box center [415, 69] width 40 height 19
radio input "true"
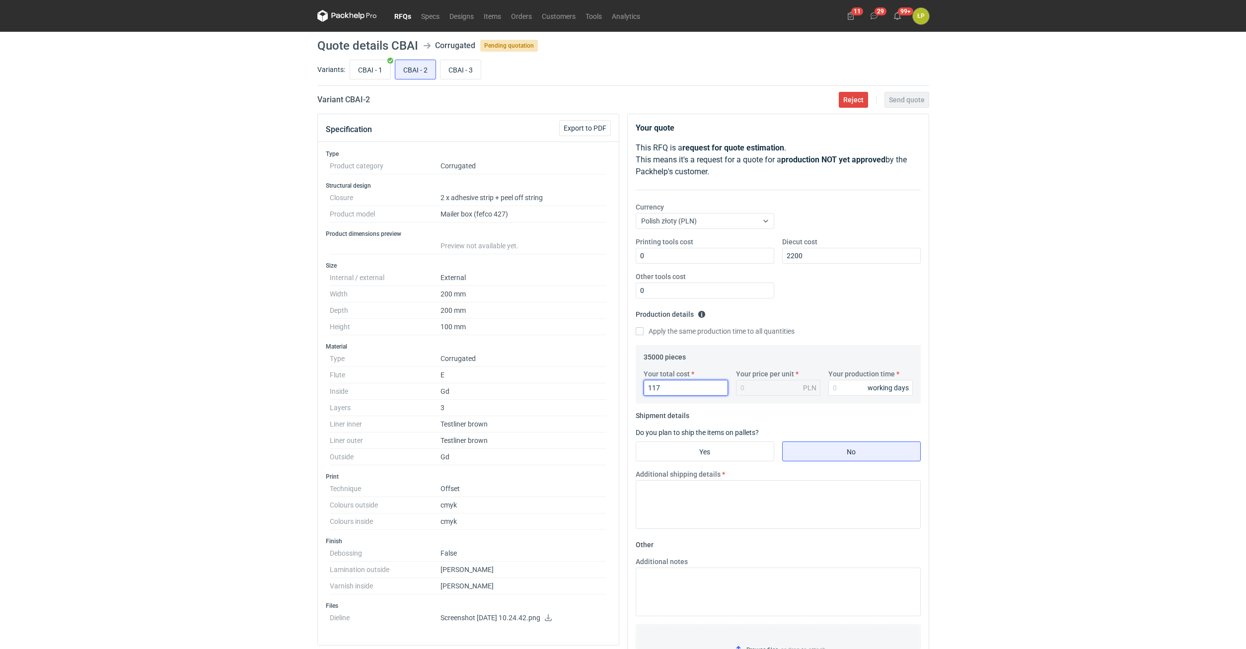
click at [672, 382] on input "117" at bounding box center [685, 388] width 84 height 16
type input "117950"
type input "3.37"
type input "117950"
click at [378, 70] on input "CBAI - 1" at bounding box center [370, 69] width 40 height 19
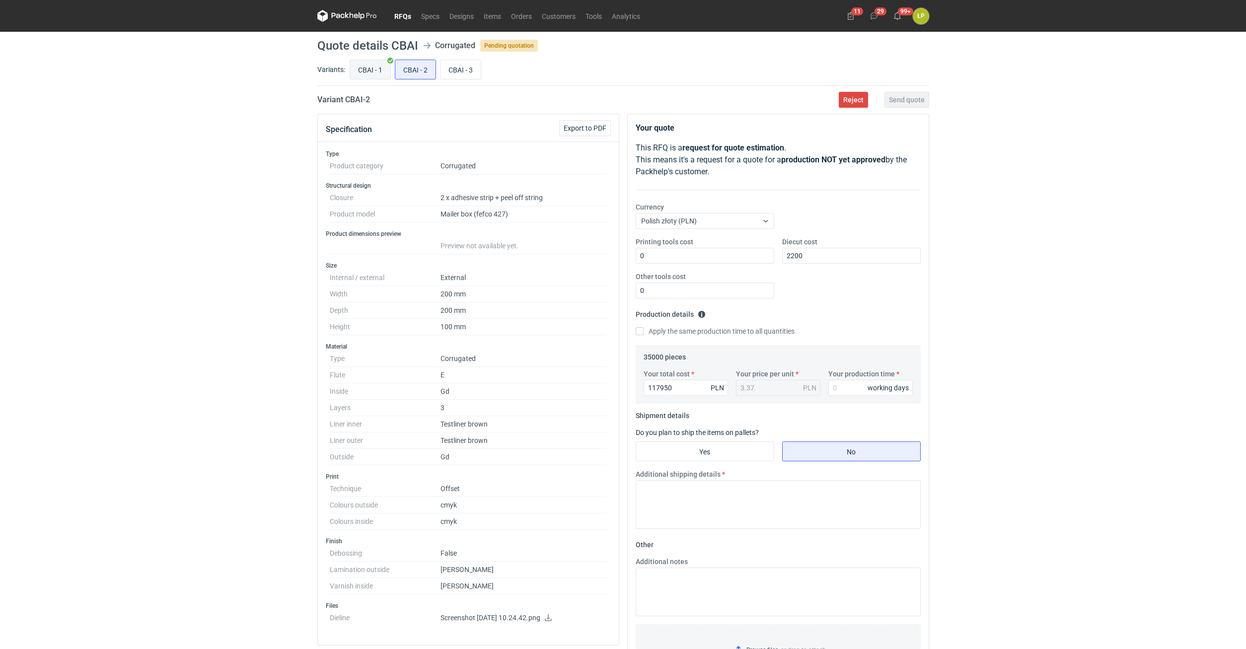
radio input "true"
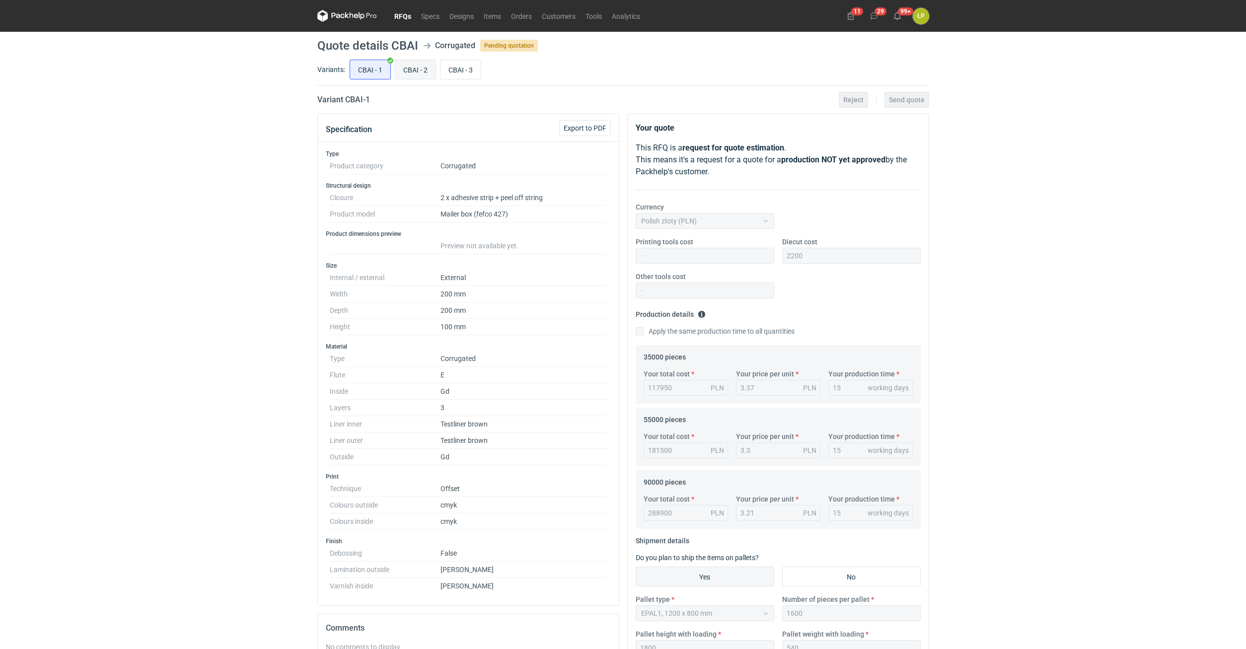
click at [415, 73] on input "CBAI - 2" at bounding box center [415, 69] width 40 height 19
radio input "true"
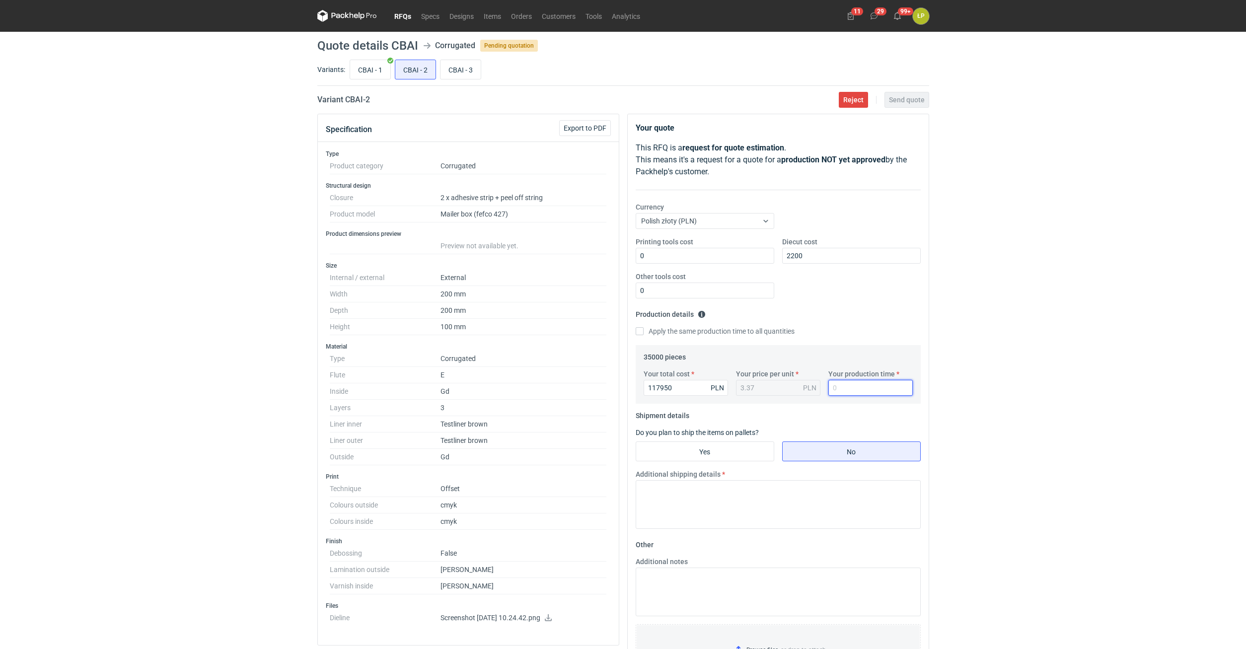
click at [837, 385] on input "Your production time" at bounding box center [870, 388] width 84 height 16
type input "15"
click at [730, 450] on input "Yes" at bounding box center [705, 451] width 138 height 19
radio input "true"
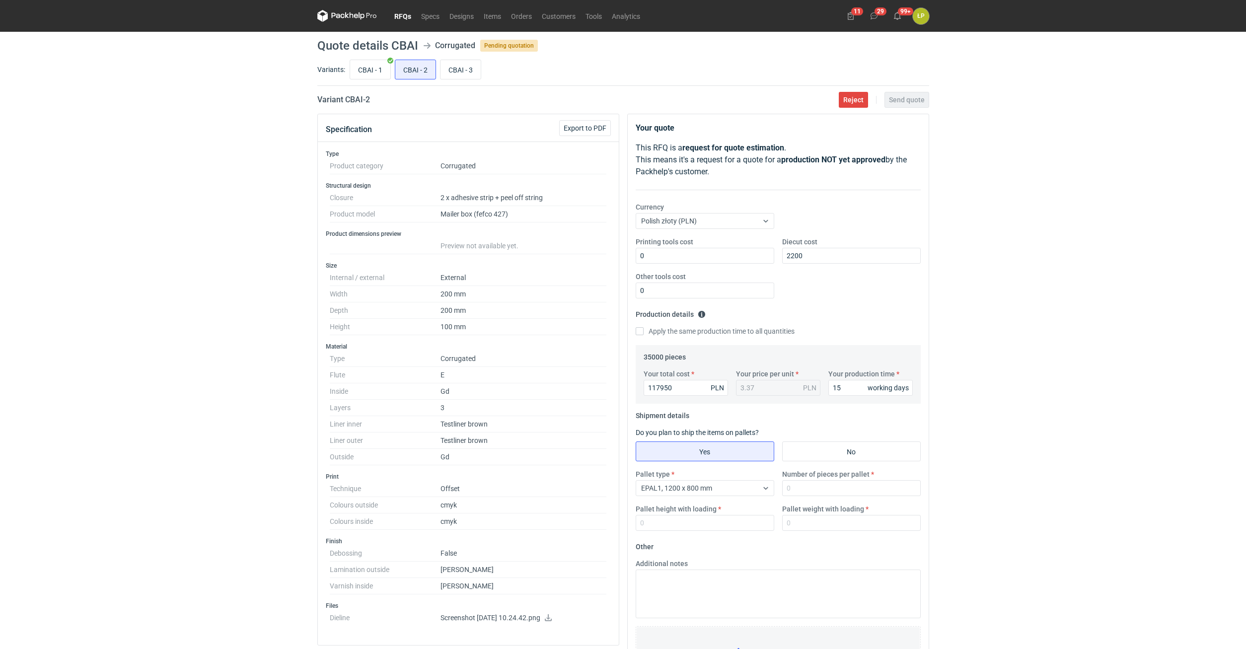
click at [372, 59] on div "CBAI - 1 CBAI - 2 CBAI - 3" at bounding box center [638, 70] width 581 height 24
click at [398, 74] on input "CBAI - 2" at bounding box center [415, 69] width 40 height 19
click at [385, 69] on input "CBAI - 1" at bounding box center [370, 69] width 40 height 19
radio input "true"
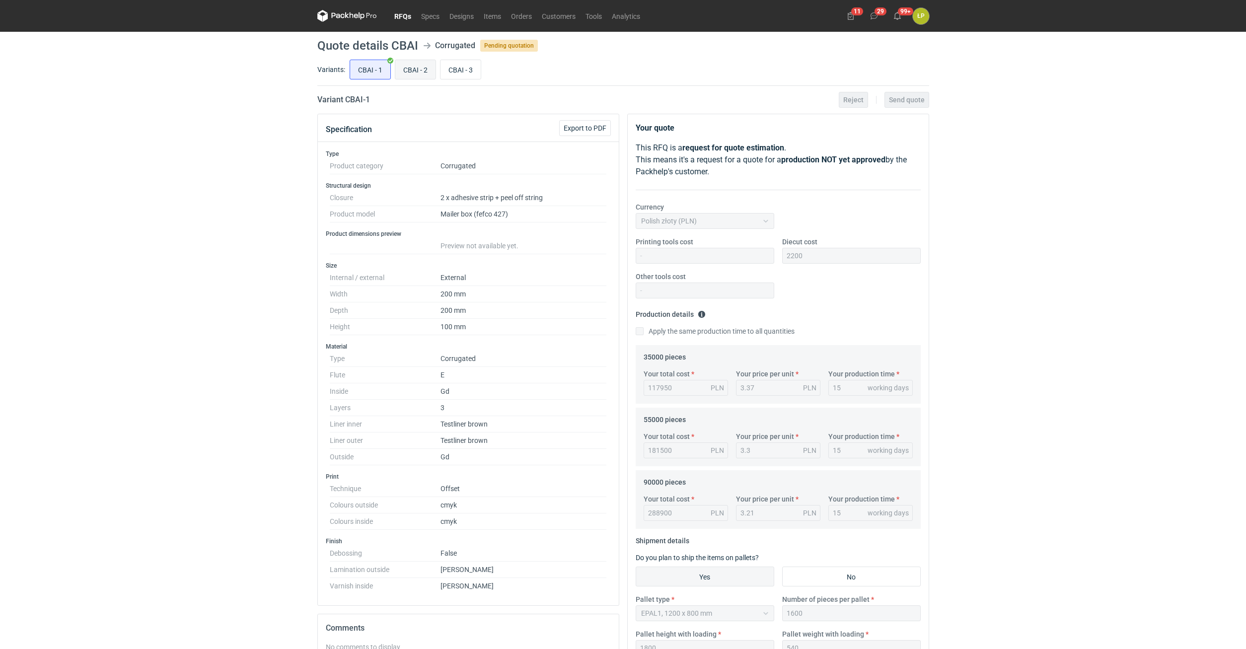
click at [413, 67] on input "CBAI - 2" at bounding box center [415, 69] width 40 height 19
radio input "true"
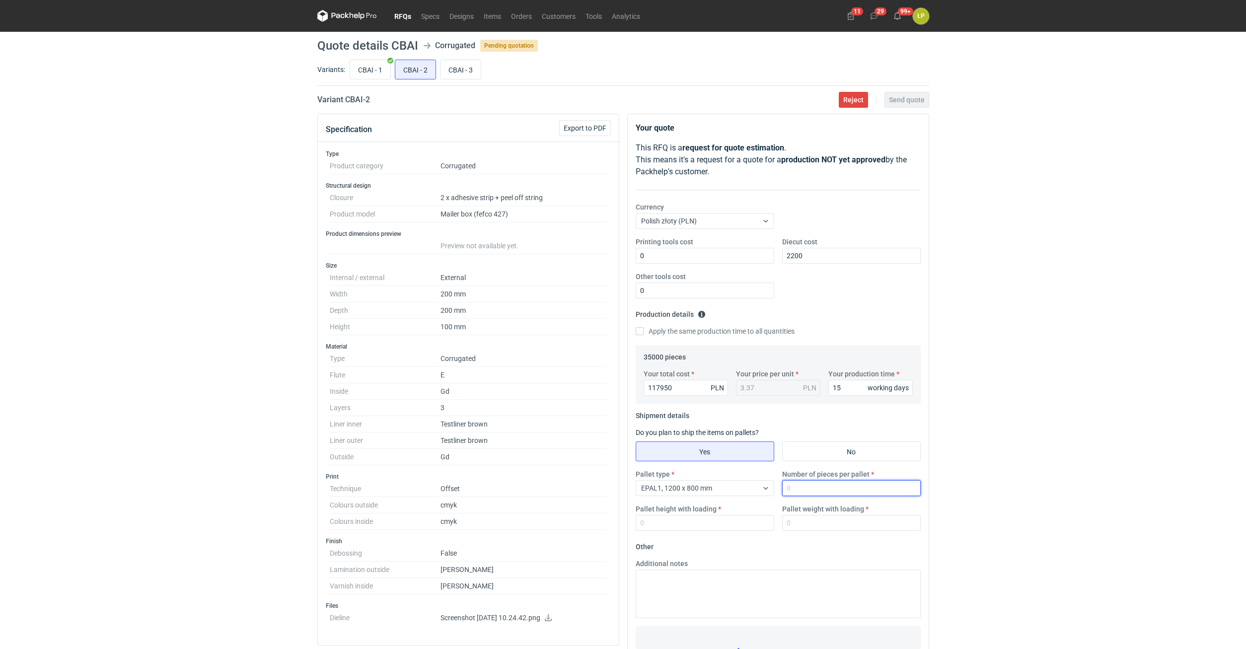
click at [809, 494] on input "Number of pieces per pallet" at bounding box center [851, 488] width 139 height 16
type input "1600"
click at [963, 496] on div "RFQs Specs Designs Items Orders Customers Tools Analytics 11 29 99+ ŁP Łukasz P…" at bounding box center [623, 324] width 1246 height 649
click at [371, 72] on input "CBAI - 1" at bounding box center [370, 69] width 40 height 19
radio input "true"
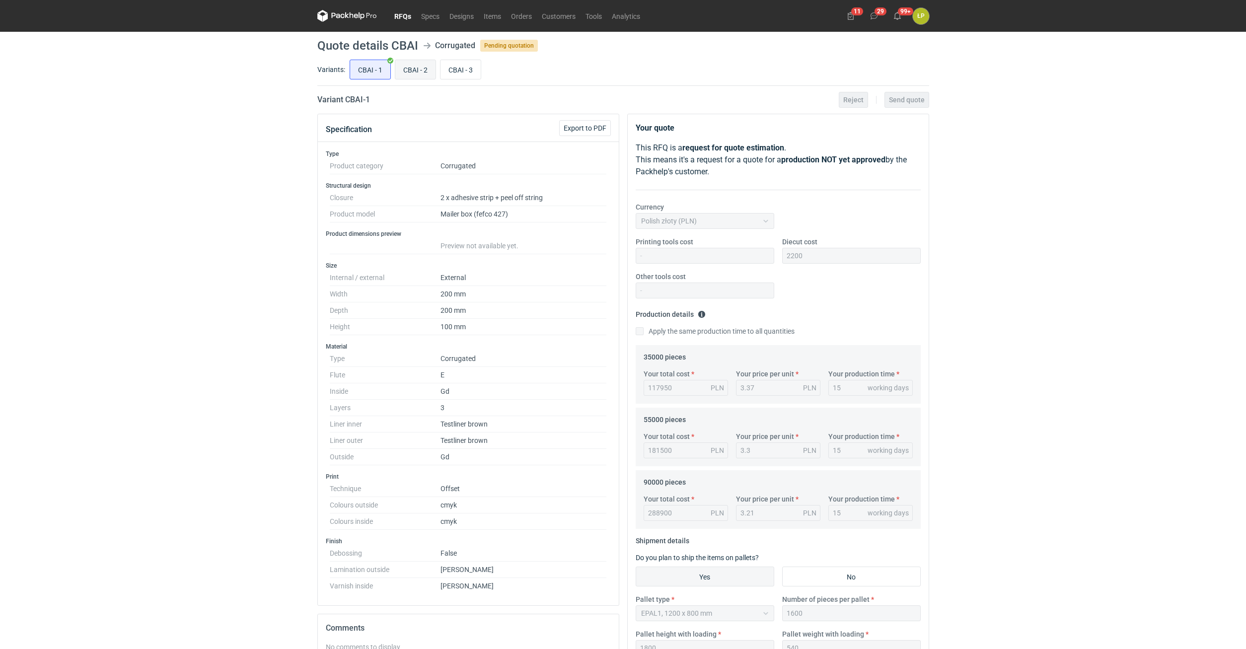
click at [416, 72] on input "CBAI - 2" at bounding box center [415, 69] width 40 height 19
radio input "true"
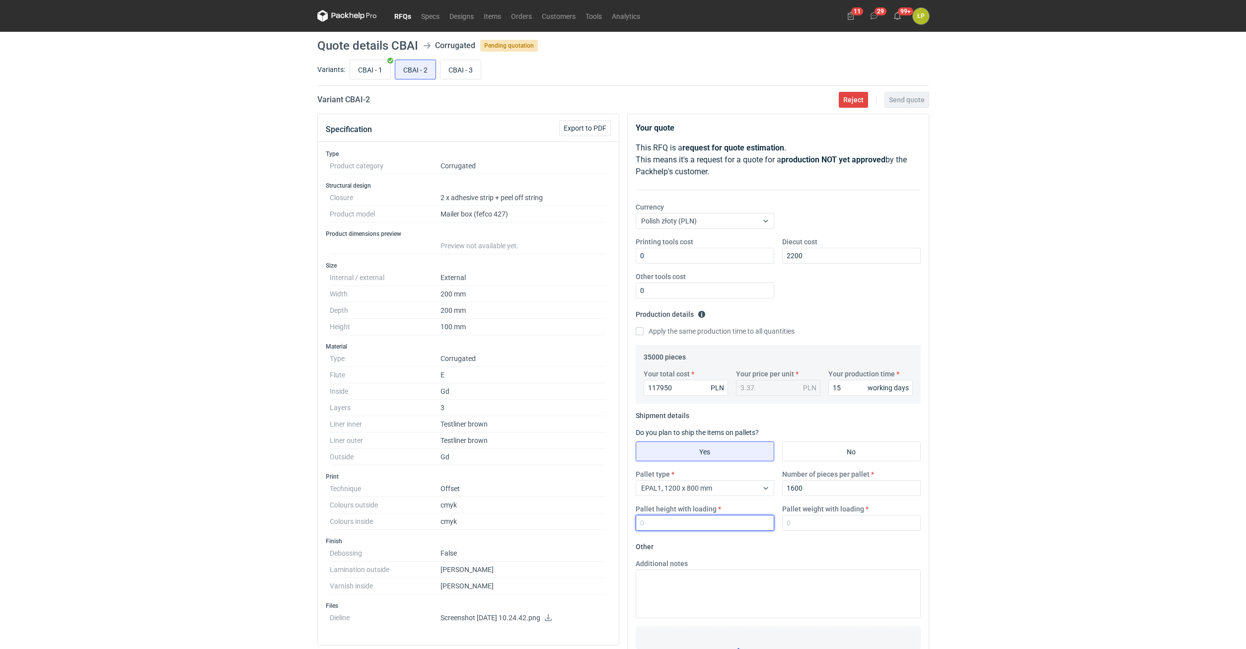
click at [677, 518] on input "Pallet height with loading" at bounding box center [704, 523] width 139 height 16
type input "1800"
click at [793, 522] on input "Pallet weight with loading" at bounding box center [851, 523] width 139 height 16
type input "540"
click at [979, 519] on div "RFQs Specs Designs Items Orders Customers Tools Analytics 11 29 99+ ŁP Łukasz P…" at bounding box center [623, 324] width 1246 height 649
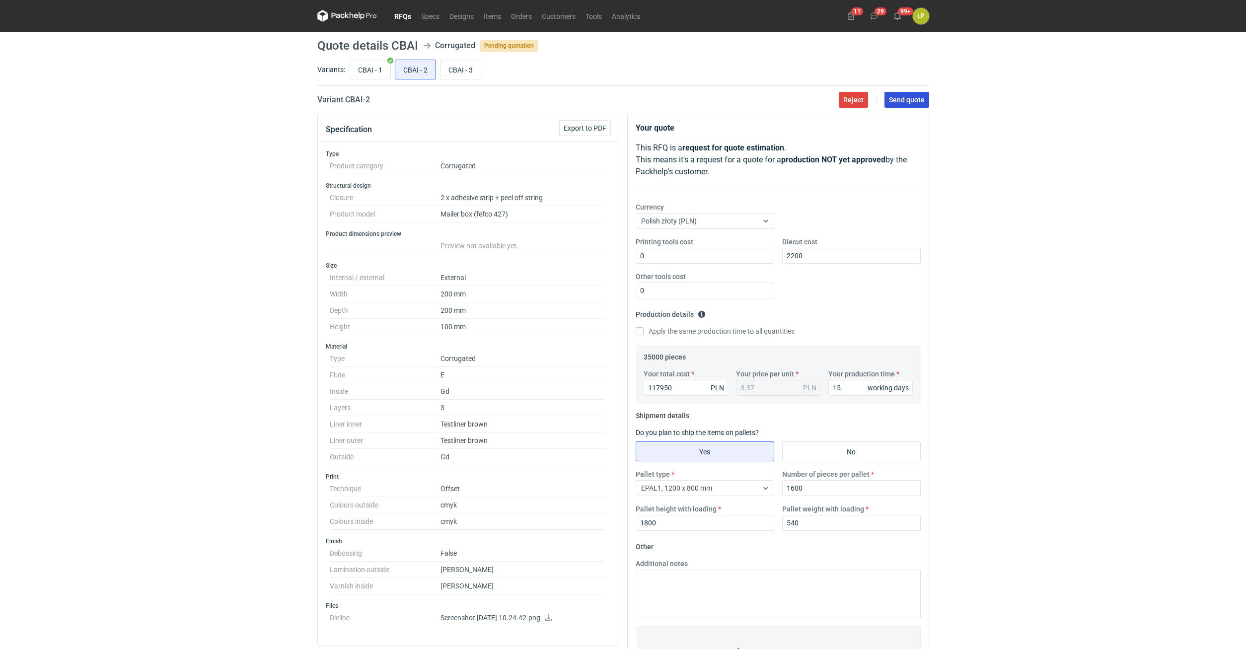
click at [900, 103] on span "Send quote" at bounding box center [907, 99] width 36 height 7
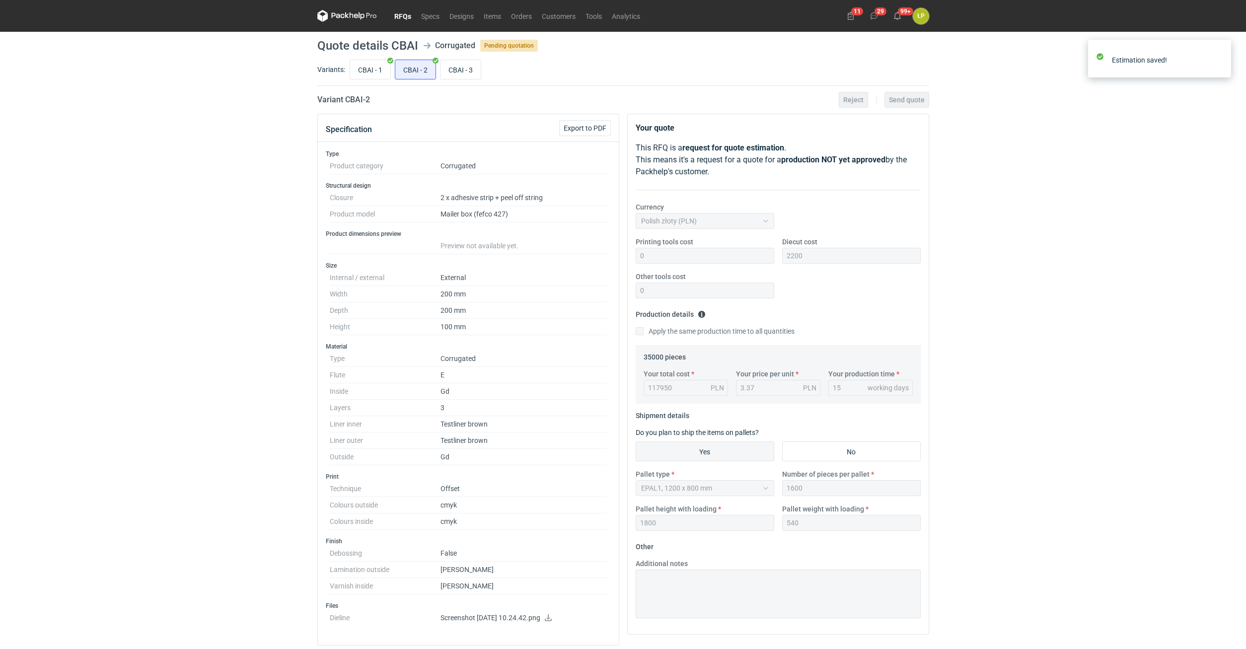
click at [351, 103] on h2 "Variant CBAI - 2" at bounding box center [343, 100] width 53 height 12
copy h2 "CBAI"
click at [356, 72] on input "CBAI - 1" at bounding box center [370, 69] width 40 height 19
radio input "true"
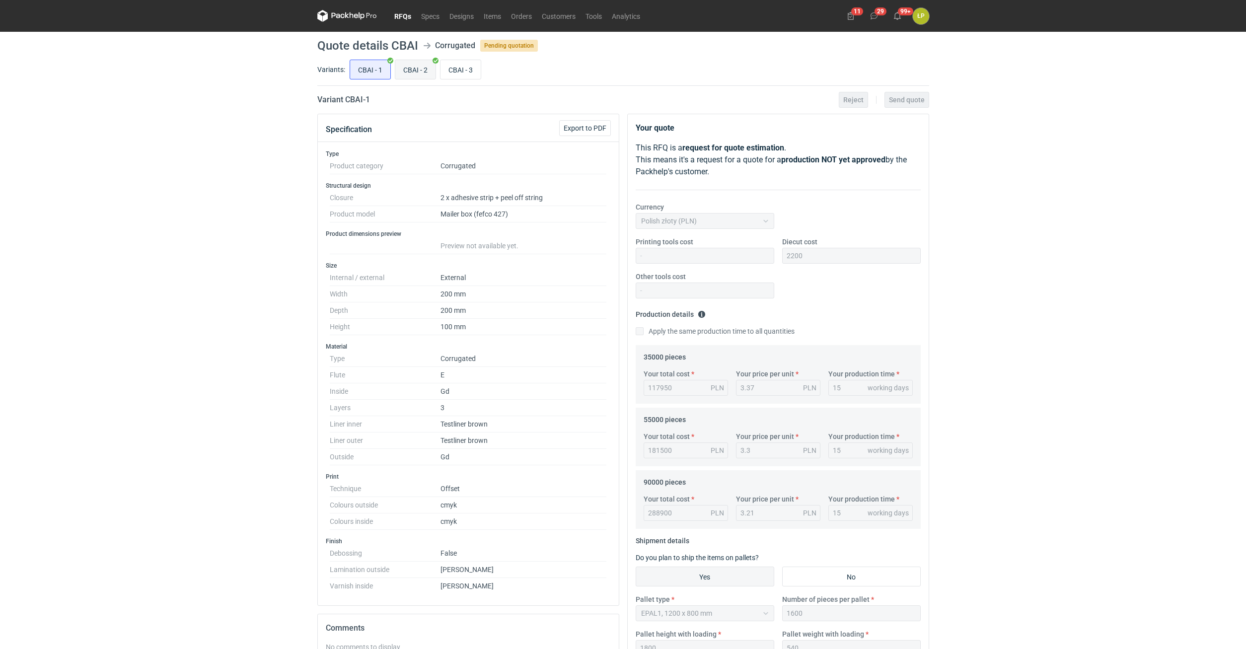
click at [411, 68] on input "CBAI - 2" at bounding box center [415, 69] width 40 height 19
radio input "true"
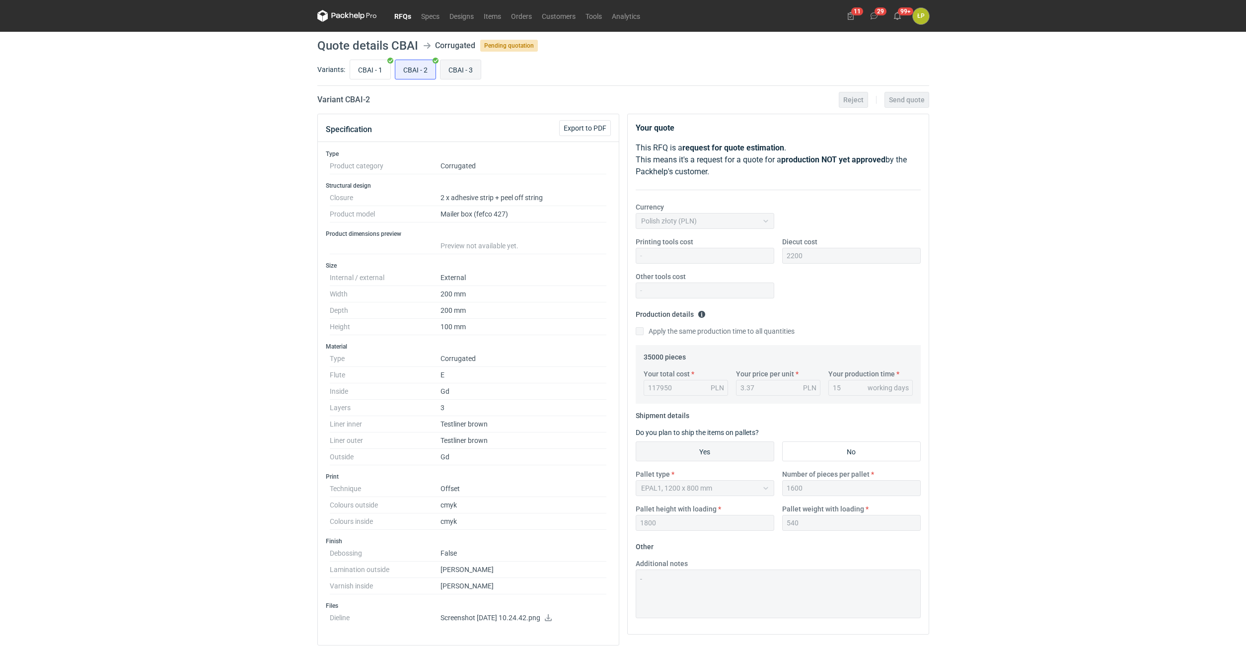
click at [459, 67] on input "CBAI - 3" at bounding box center [460, 69] width 40 height 19
radio input "true"
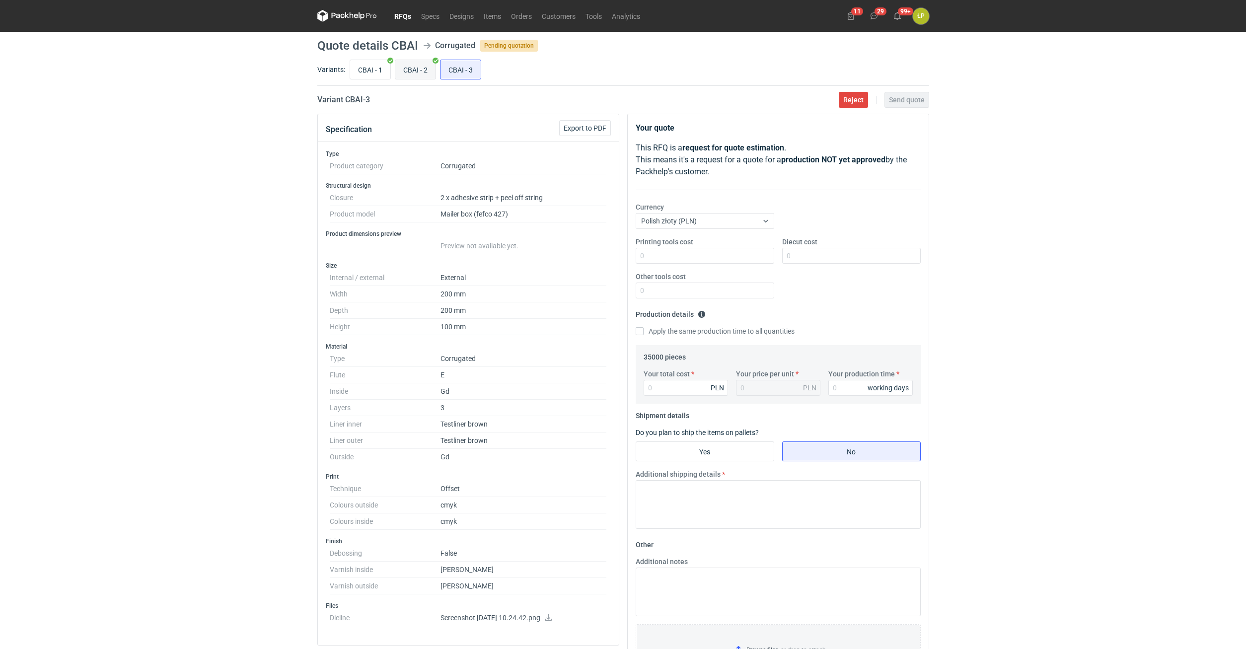
click at [427, 69] on input "CBAI - 2" at bounding box center [415, 69] width 40 height 19
radio input "true"
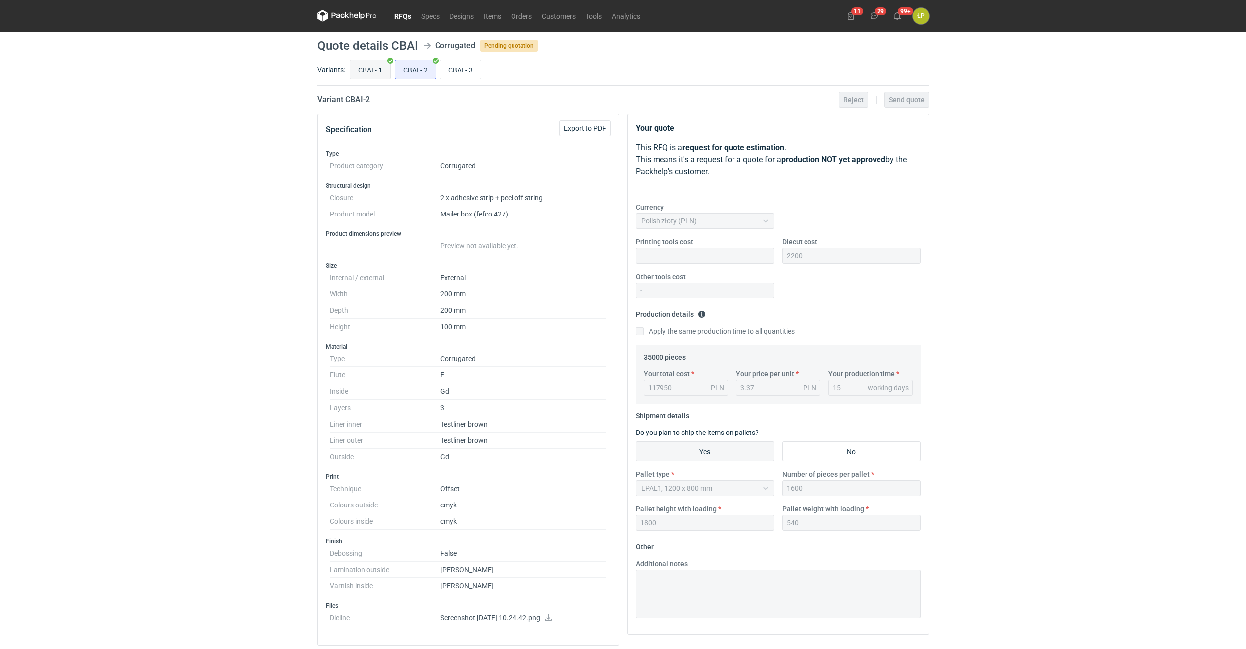
click at [372, 71] on input "CBAI - 1" at bounding box center [370, 69] width 40 height 19
radio input "true"
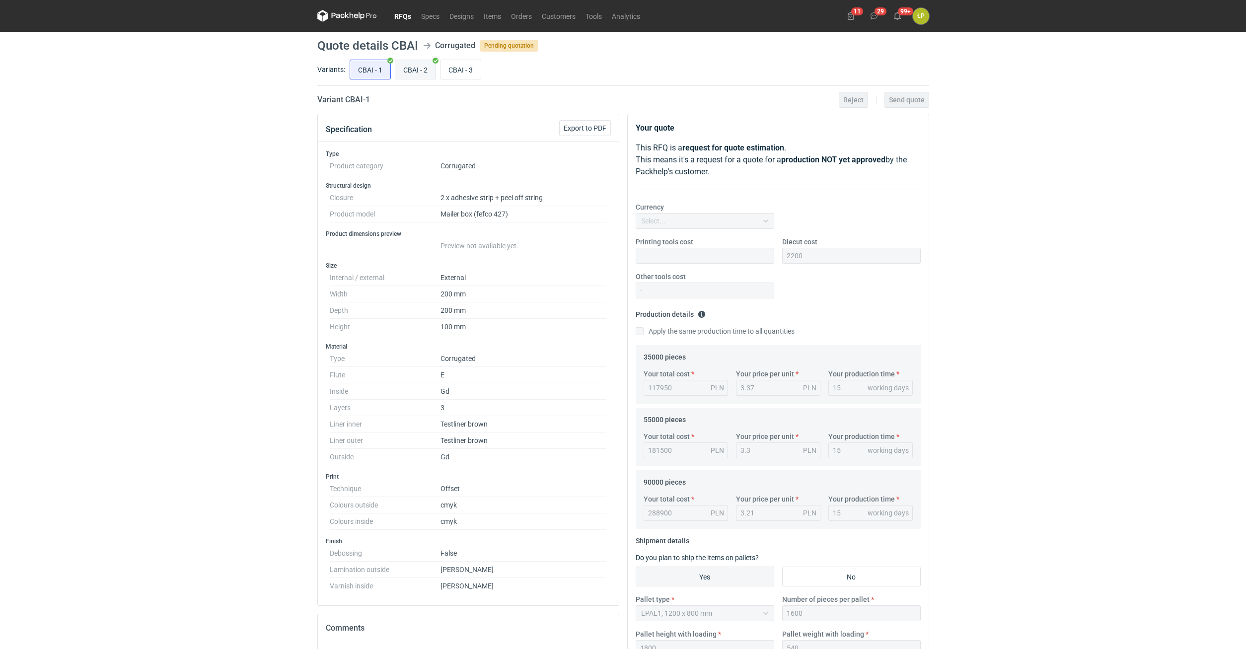
click at [419, 71] on input "CBAI - 2" at bounding box center [415, 69] width 40 height 19
radio input "true"
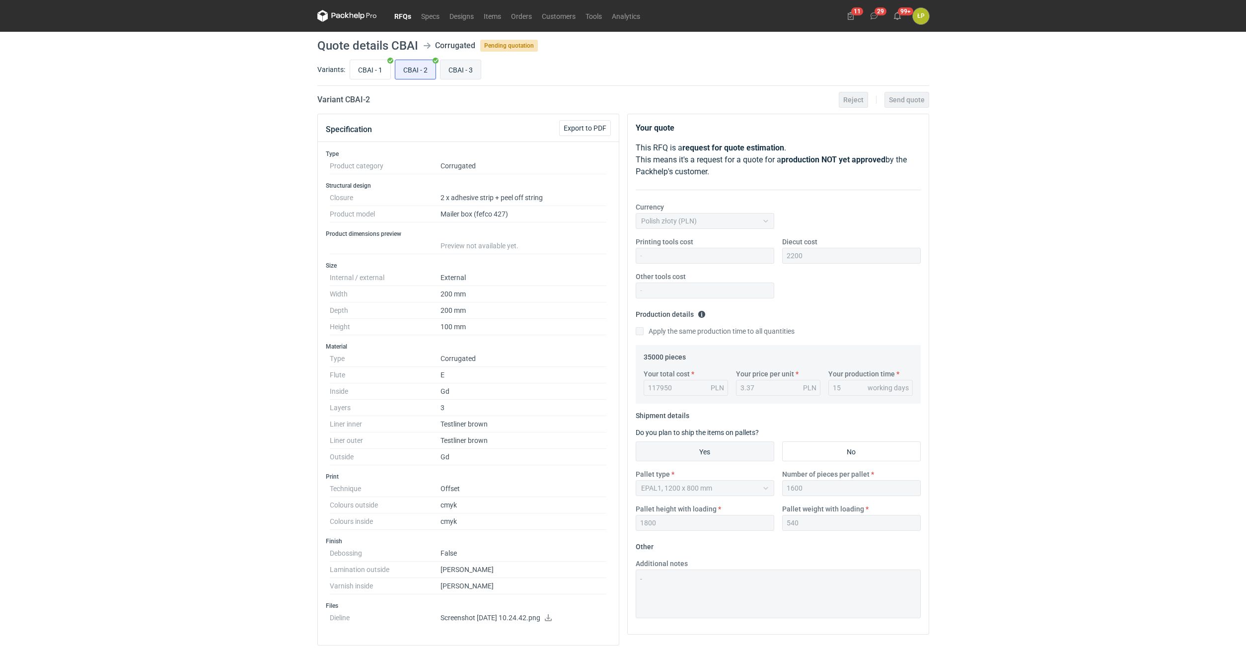
click at [472, 71] on input "CBAI - 3" at bounding box center [460, 69] width 40 height 19
radio input "true"
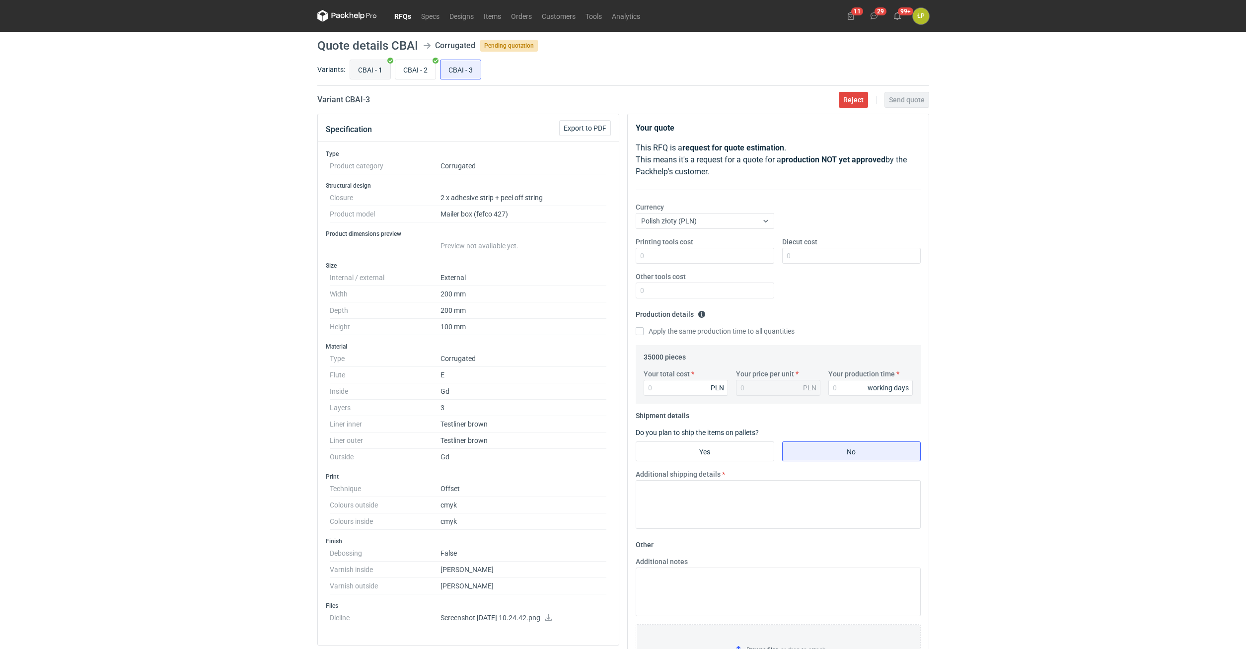
click at [370, 77] on input "CBAI - 1" at bounding box center [370, 69] width 40 height 19
radio input "true"
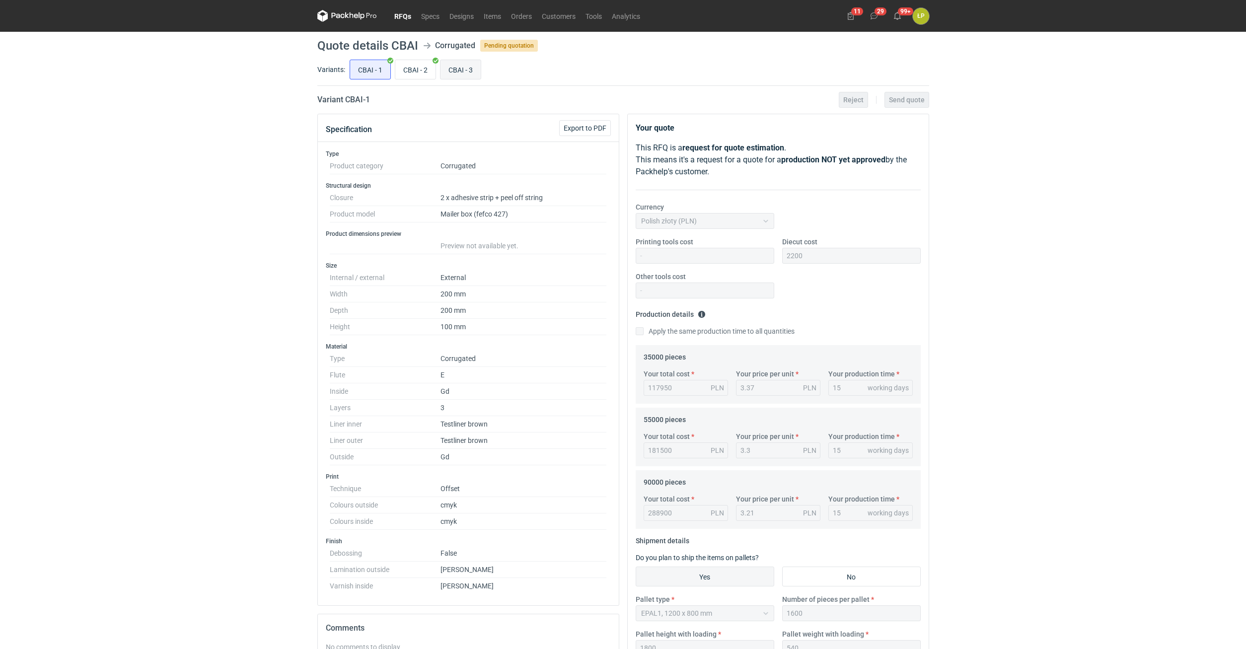
click at [472, 70] on input "CBAI - 3" at bounding box center [460, 69] width 40 height 19
radio input "true"
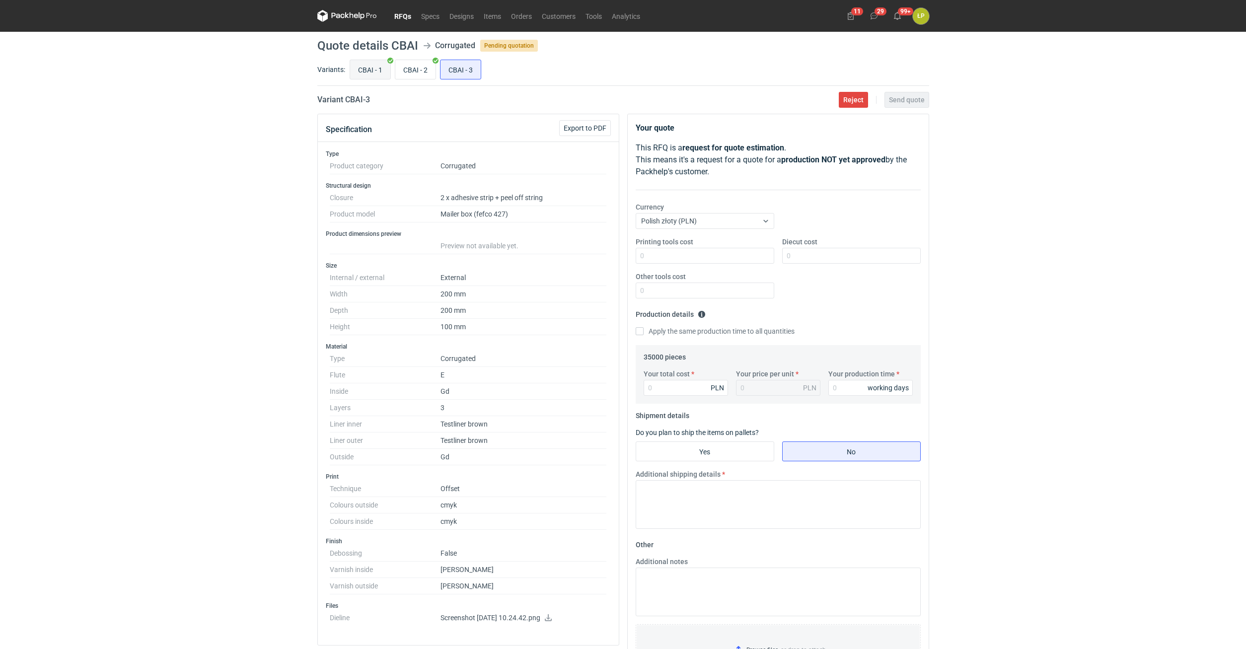
click at [375, 73] on input "CBAI - 1" at bounding box center [370, 69] width 40 height 19
radio input "true"
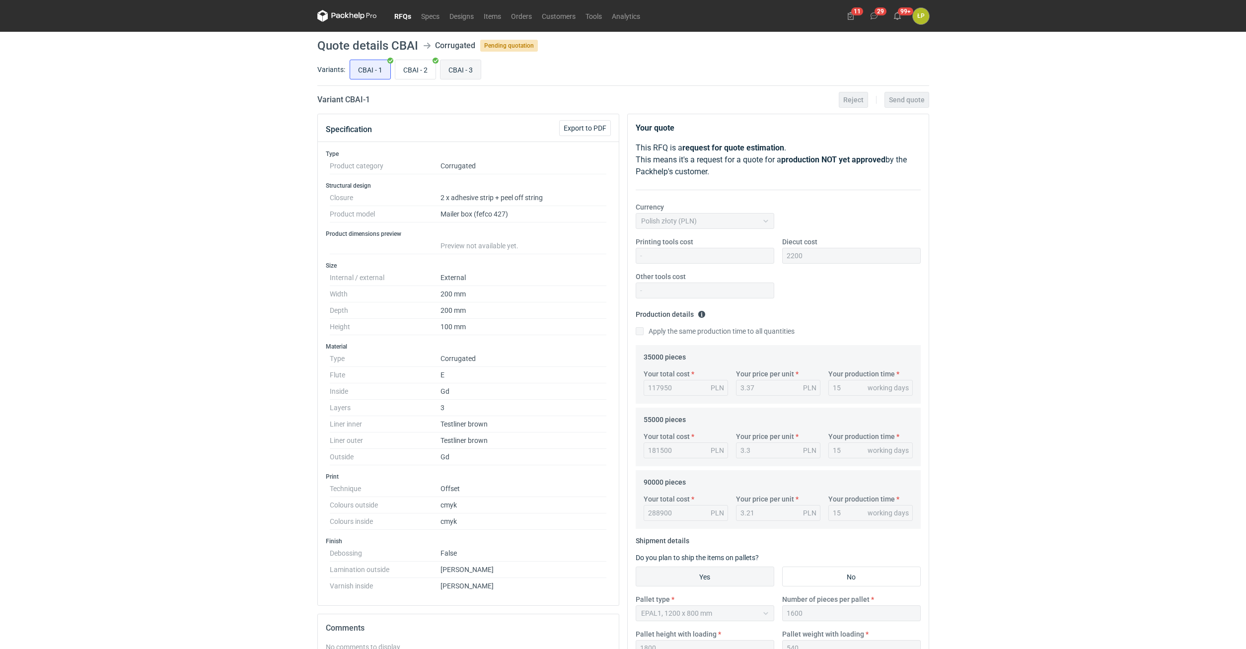
click at [452, 71] on input "CBAI - 3" at bounding box center [460, 69] width 40 height 19
radio input "true"
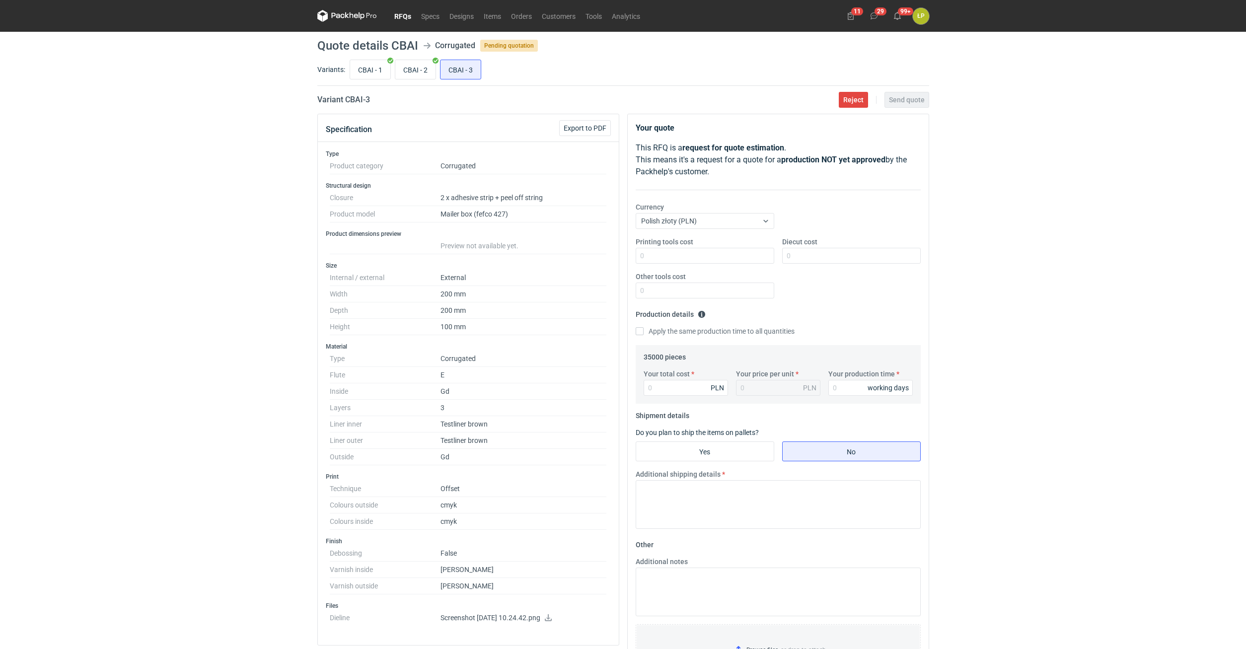
click at [714, 267] on div "Printing tools cost Diecut cost Other tools cost" at bounding box center [777, 272] width 293 height 70
click at [714, 263] on input "Printing tools cost" at bounding box center [704, 256] width 139 height 16
type input "0"
click at [851, 255] on input "Diecut cost" at bounding box center [851, 256] width 139 height 16
type input "2200"
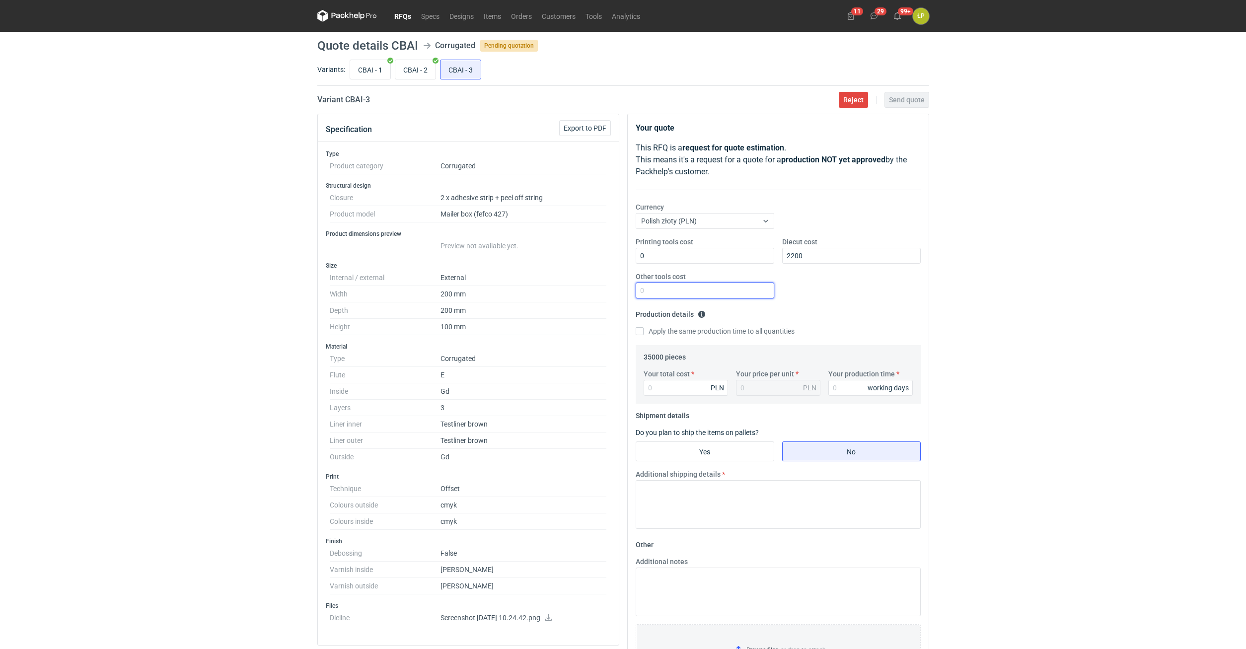
click at [743, 289] on input "Other tools cost" at bounding box center [704, 290] width 139 height 16
type input "0"
click at [844, 387] on input "Your production time" at bounding box center [870, 388] width 84 height 16
type input "15"
click at [706, 391] on input "Your total cost" at bounding box center [685, 388] width 84 height 16
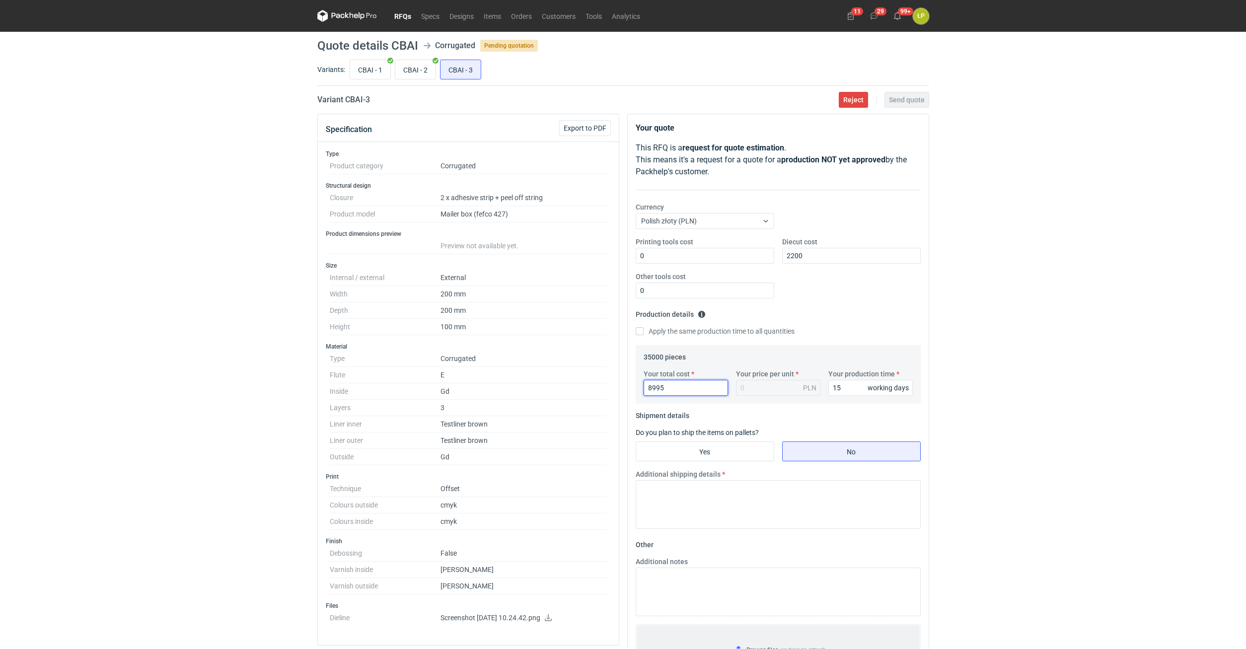
type input "89950"
type input "2.57"
type input "89950"
click at [1007, 408] on div "RFQs Specs Designs Items Orders Customers Tools Analytics 11 29 99+ ŁP Łukasz P…" at bounding box center [623, 324] width 1246 height 649
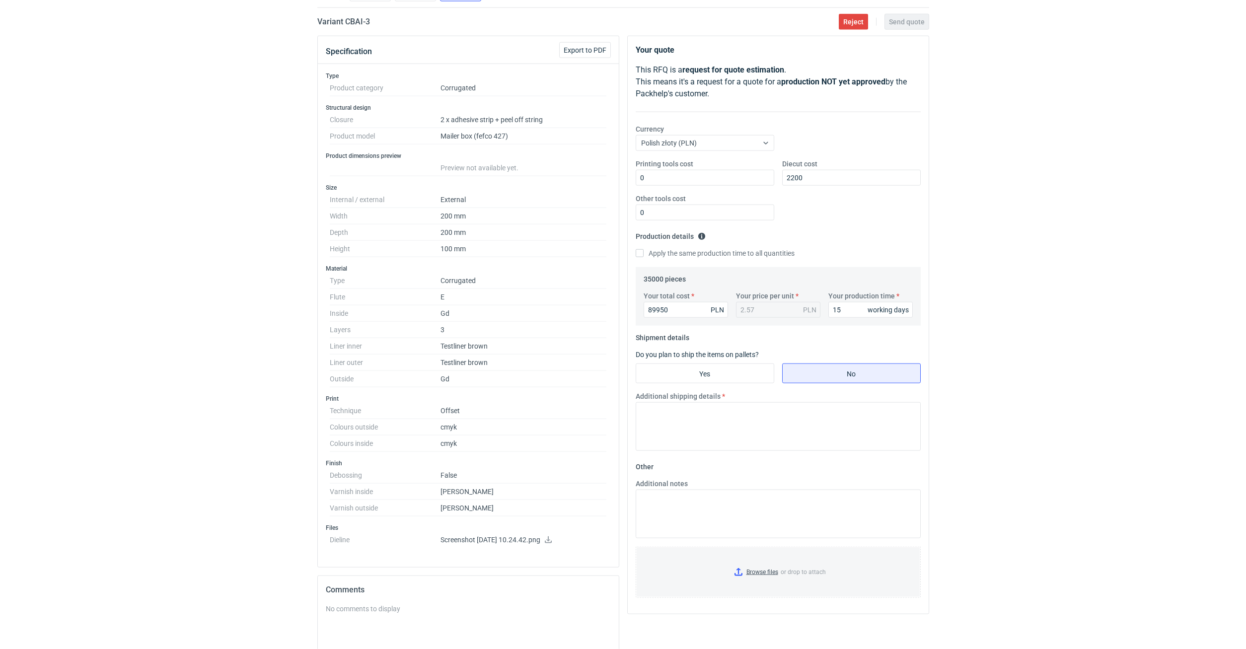
scroll to position [169, 0]
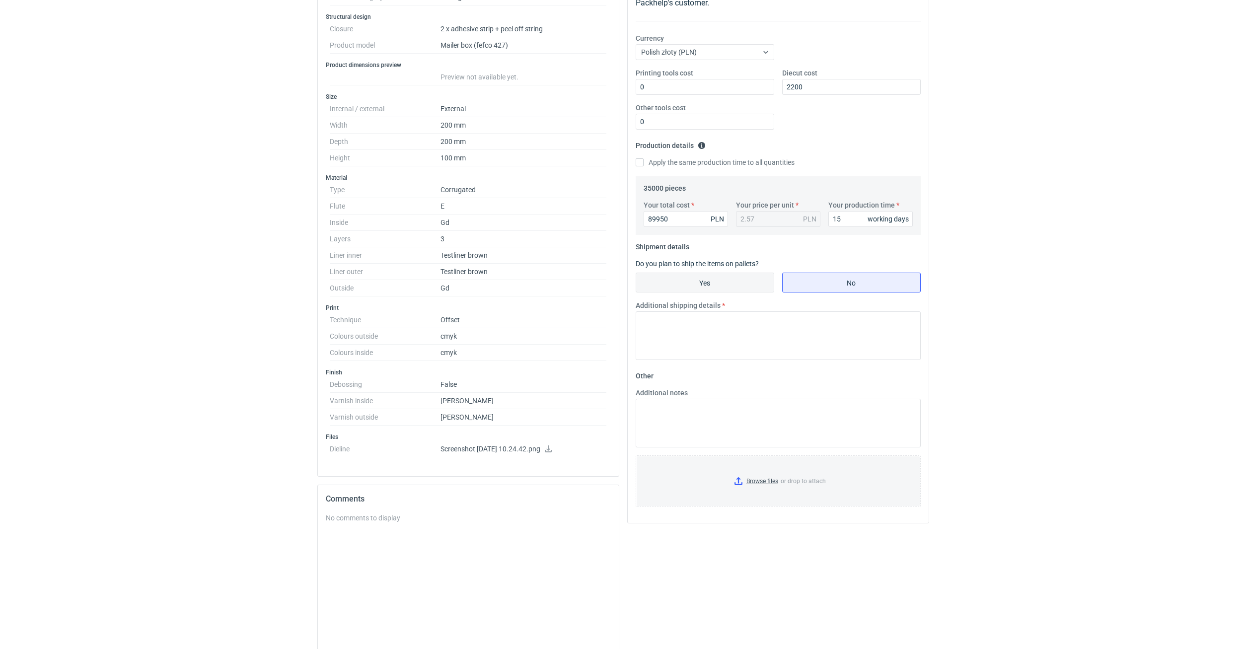
click at [744, 287] on input "Yes" at bounding box center [705, 282] width 138 height 19
radio input "true"
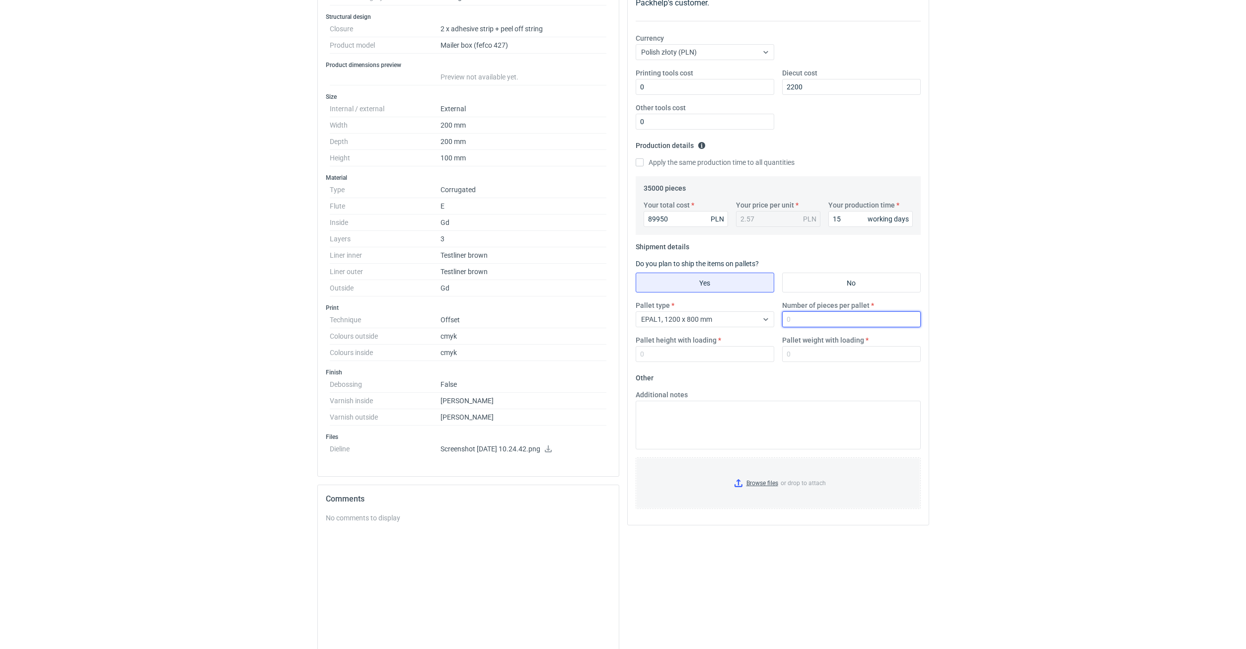
click at [809, 321] on input "Number of pieces per pallet" at bounding box center [851, 319] width 139 height 16
click at [790, 322] on input "Number of pieces per pallet" at bounding box center [851, 319] width 139 height 16
type input "1600"
click at [740, 359] on input "Pallet height with loading" at bounding box center [704, 354] width 139 height 16
type input "1800"
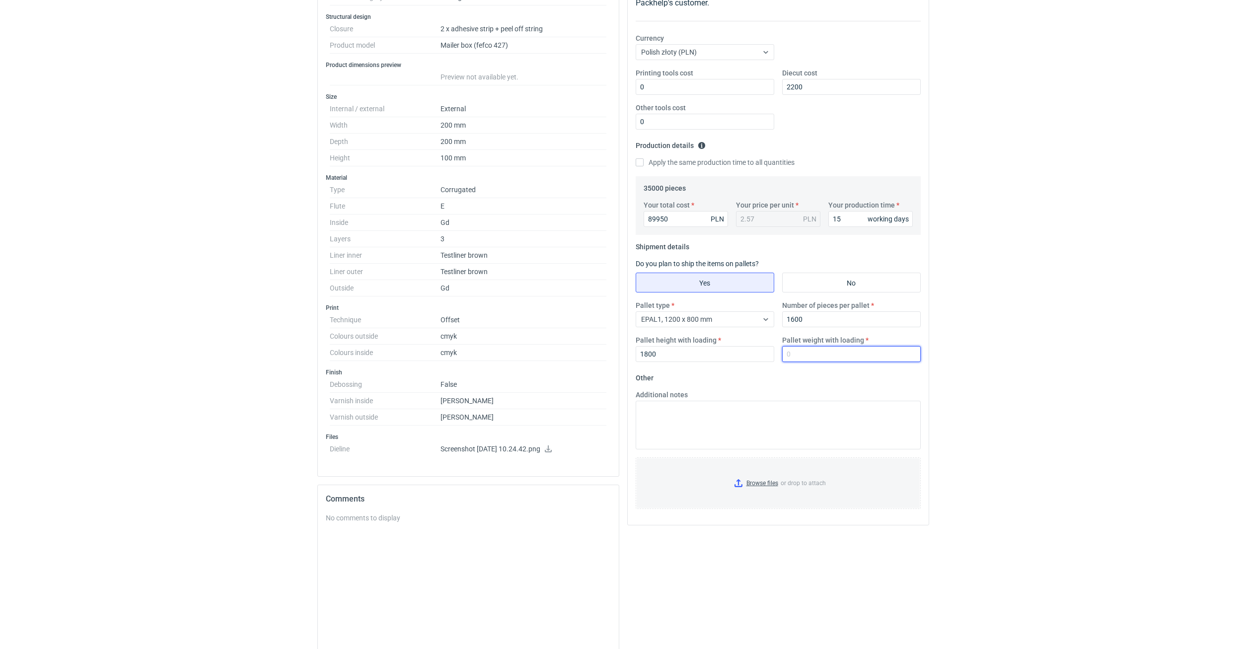
click at [813, 351] on input "Pallet weight with loading" at bounding box center [851, 354] width 139 height 16
click at [552, 447] on icon at bounding box center [548, 448] width 8 height 7
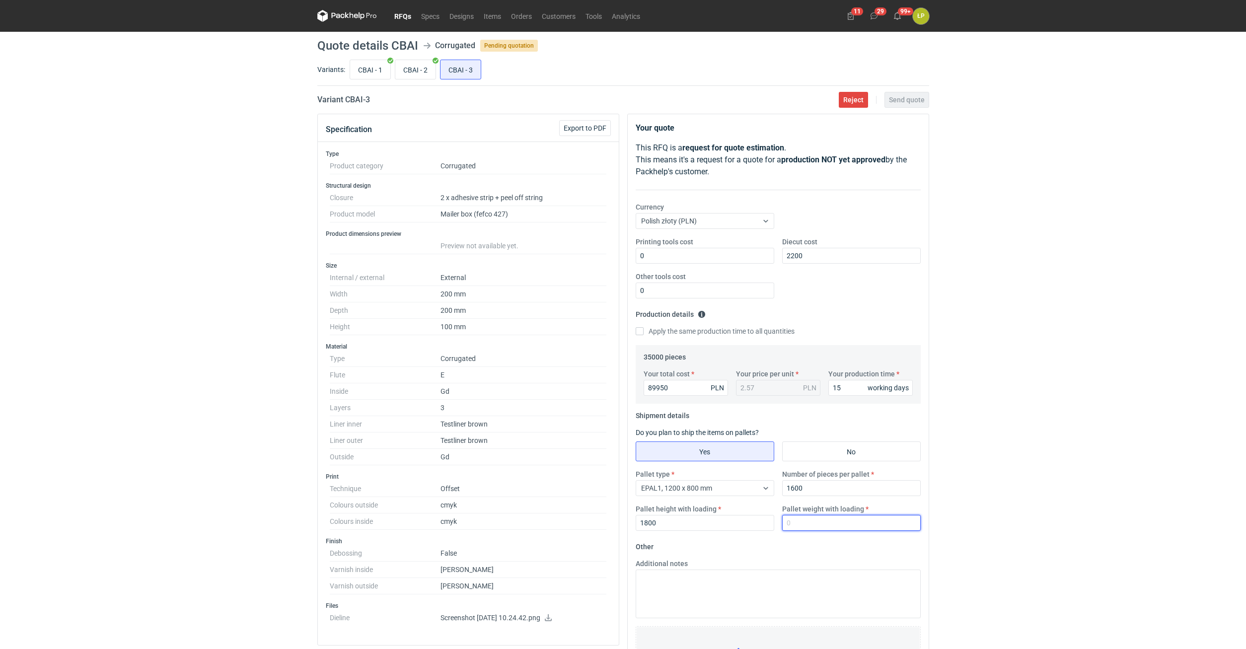
drag, startPoint x: 791, startPoint y: 530, endPoint x: 795, endPoint y: 524, distance: 6.5
click at [795, 524] on input "Pallet weight with loading" at bounding box center [851, 523] width 139 height 16
type input "540"
drag, startPoint x: 1013, startPoint y: 466, endPoint x: 966, endPoint y: 350, distance: 125.4
click at [1013, 466] on div "RFQs Specs Designs Items Orders Customers Tools Analytics 11 29 99+ ŁP Łukasz P…" at bounding box center [623, 324] width 1246 height 649
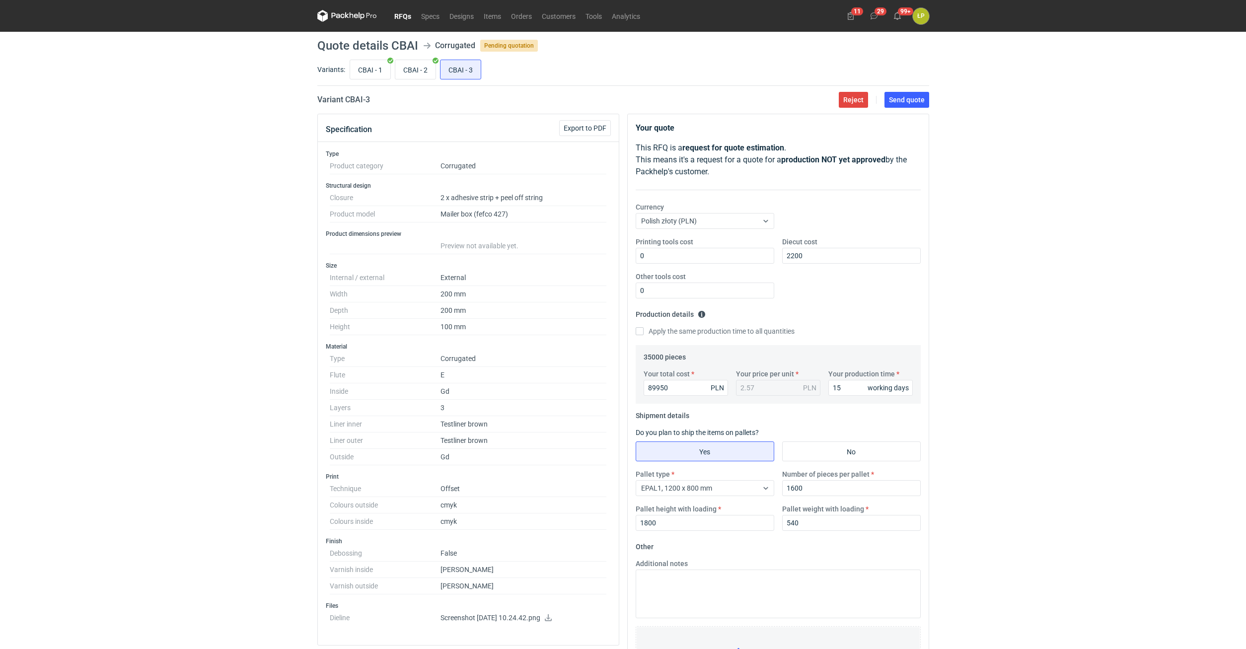
click at [918, 109] on main "Quote details CBAI Corrugated Pending quotation Variants: CBAI - 1 CBAI - 2 CBA…" at bounding box center [623, 462] width 620 height 860
click at [918, 107] on button "Send quote" at bounding box center [906, 100] width 45 height 16
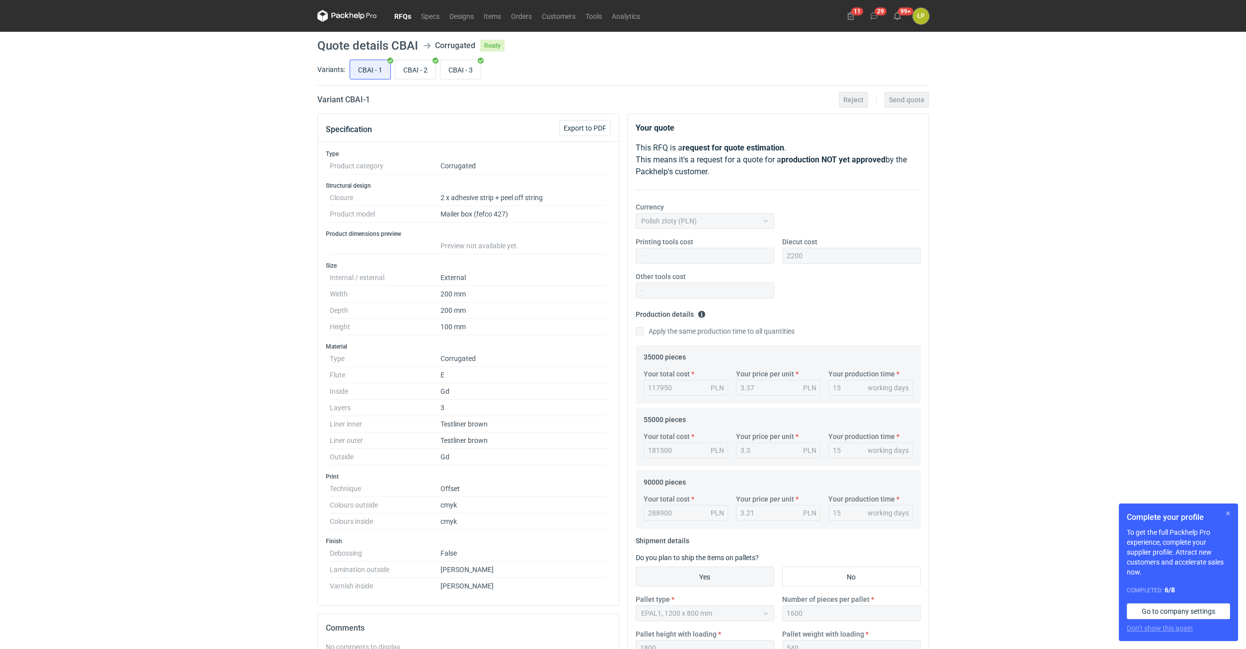
click at [1226, 512] on button "button" at bounding box center [1228, 513] width 12 height 12
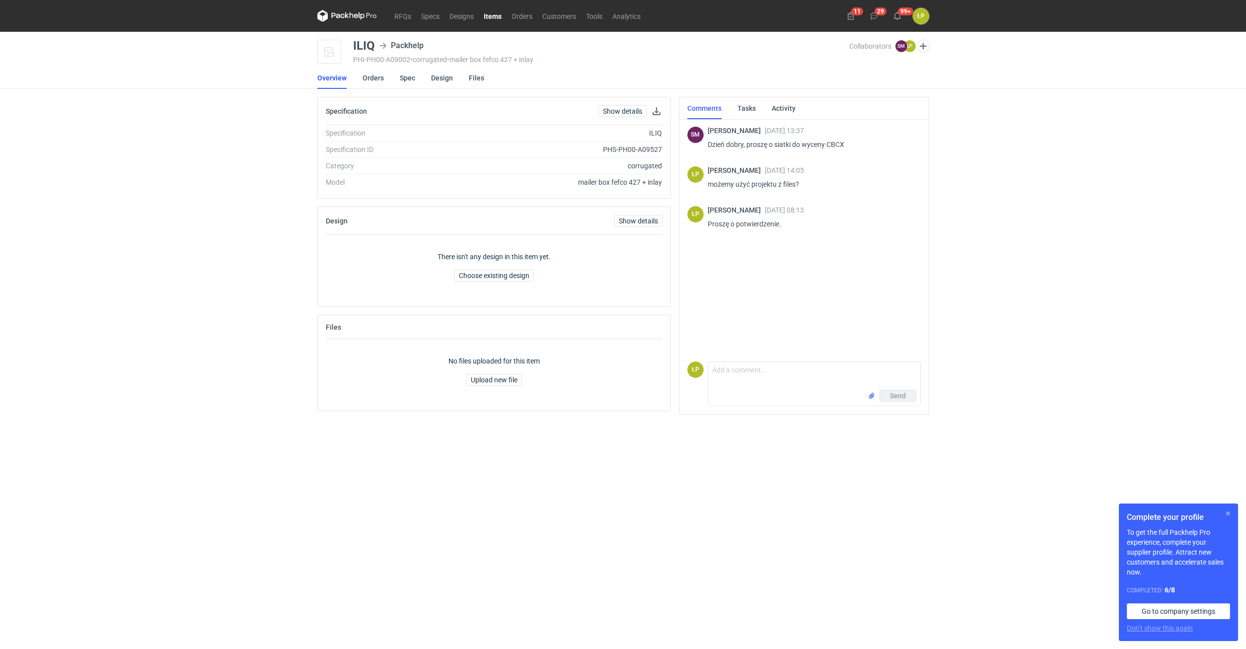
click at [1227, 513] on button "button" at bounding box center [1228, 513] width 12 height 12
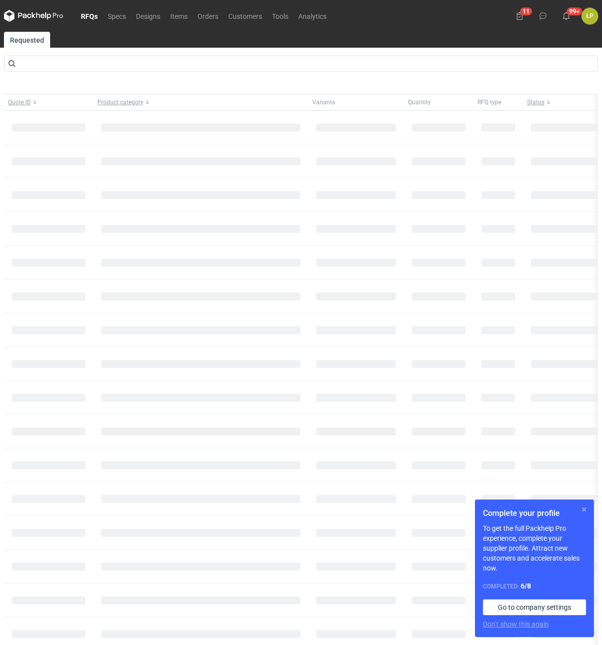
click at [583, 508] on button "button" at bounding box center [584, 509] width 12 height 12
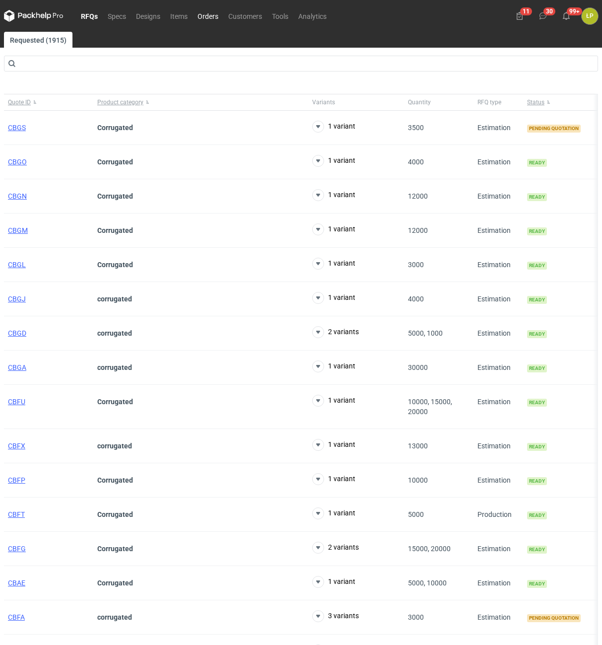
click at [209, 15] on link "Orders" at bounding box center [208, 16] width 31 height 12
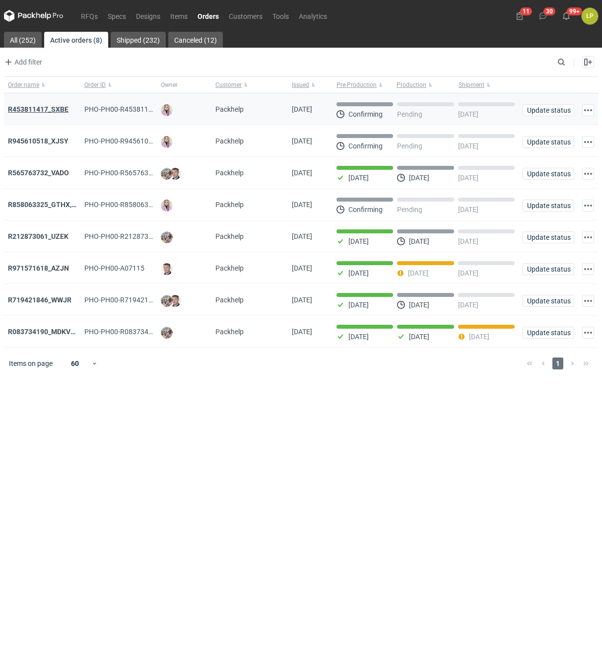
click at [50, 105] on strong "R453811417_SXBE" at bounding box center [38, 109] width 61 height 8
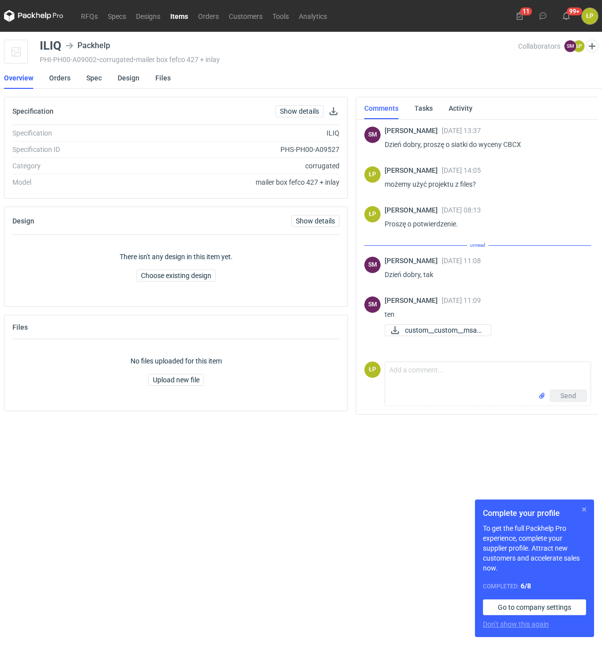
click at [583, 509] on button "button" at bounding box center [584, 509] width 12 height 12
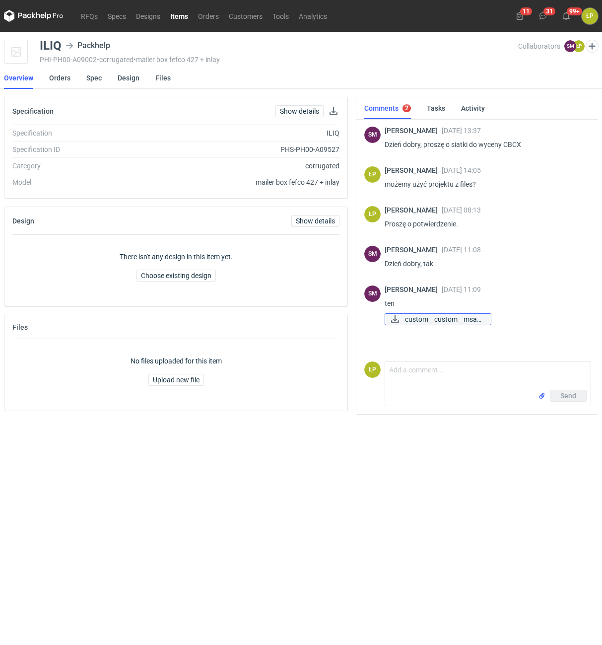
click at [405, 320] on link "custom__custom__msau..." at bounding box center [438, 319] width 107 height 12
click at [509, 145] on p "Dzień dobry, proszę o siatki do wyceny CBCX" at bounding box center [484, 145] width 199 height 12
copy p "CBCX"
click at [50, 45] on div "ILIQ" at bounding box center [51, 46] width 22 height 12
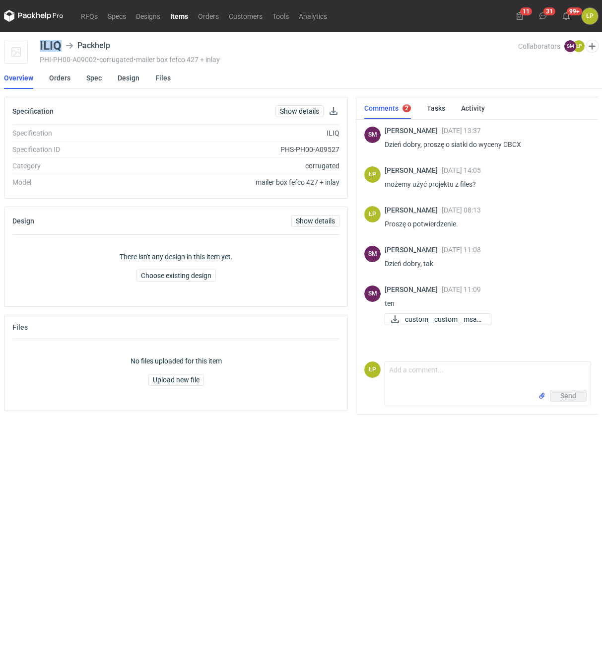
click at [50, 45] on div "ILIQ" at bounding box center [51, 46] width 22 height 12
copy div "ILIQ"
click at [97, 79] on link "Spec" at bounding box center [93, 78] width 15 height 22
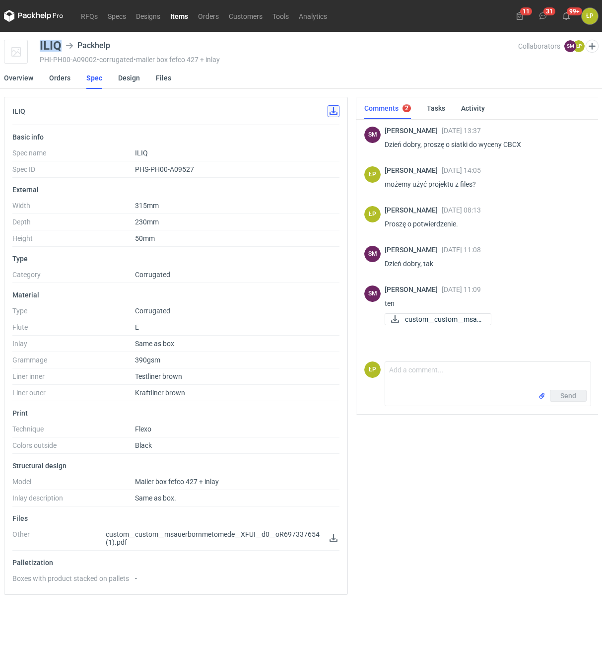
click at [332, 112] on button "button" at bounding box center [334, 111] width 12 height 12
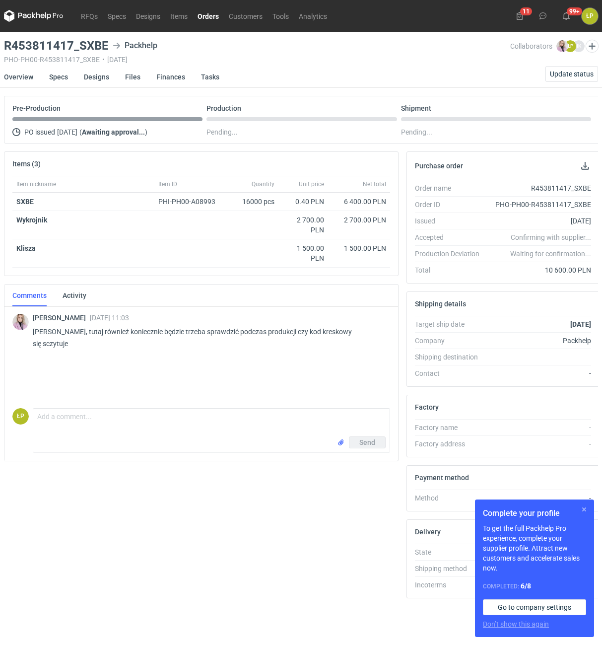
click at [583, 507] on button "button" at bounding box center [584, 509] width 12 height 12
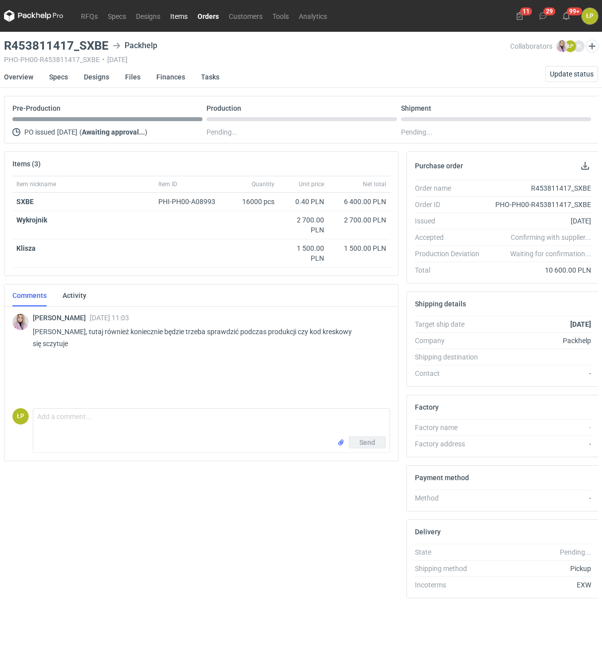
click at [183, 17] on link "Items" at bounding box center [178, 16] width 27 height 12
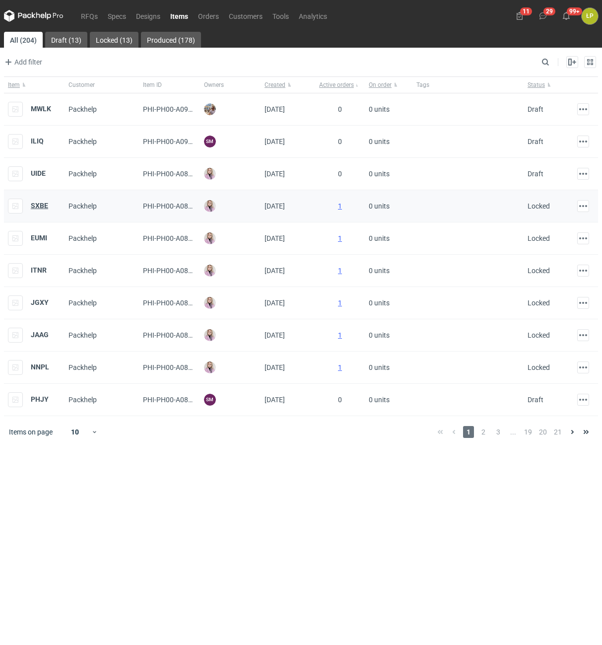
click at [42, 204] on strong "SXBE" at bounding box center [39, 206] width 17 height 8
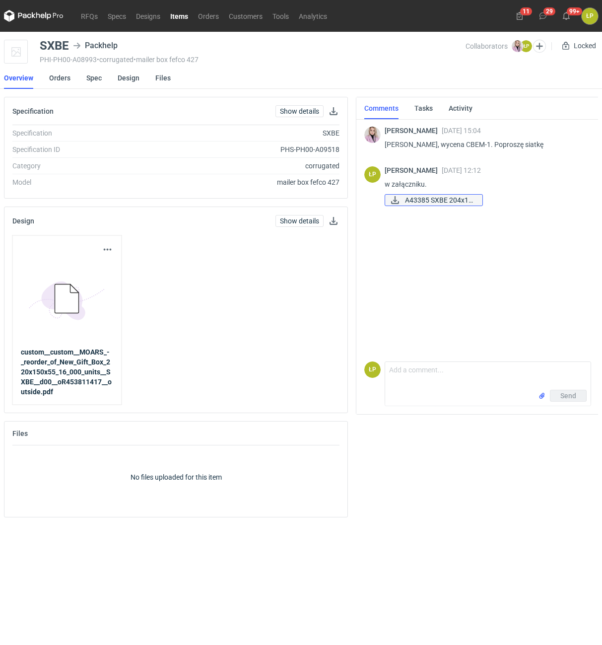
click at [398, 205] on link "A43385 SXBE 204x14..." at bounding box center [434, 200] width 98 height 12
click at [202, 18] on link "Orders" at bounding box center [208, 16] width 31 height 12
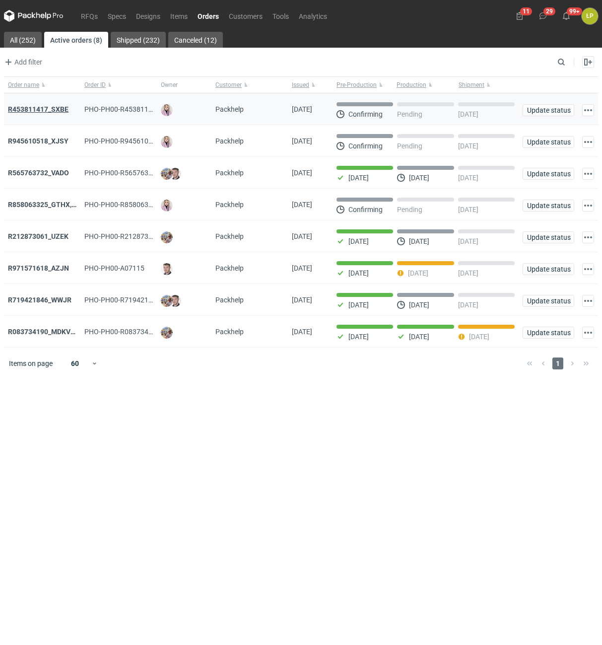
click at [45, 111] on strong "R453811417_SXBE" at bounding box center [38, 109] width 61 height 8
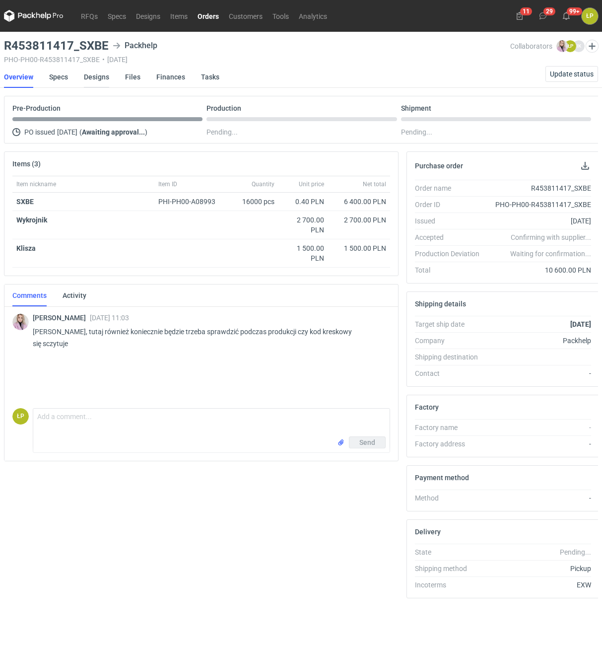
click at [94, 76] on link "Designs" at bounding box center [96, 77] width 25 height 22
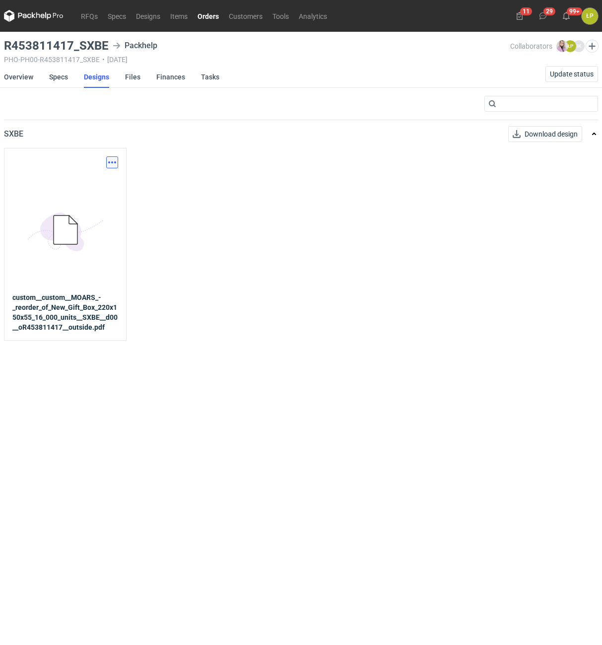
click at [113, 162] on button "button" at bounding box center [112, 162] width 12 height 12
click at [86, 189] on link "Download design part" at bounding box center [68, 184] width 91 height 16
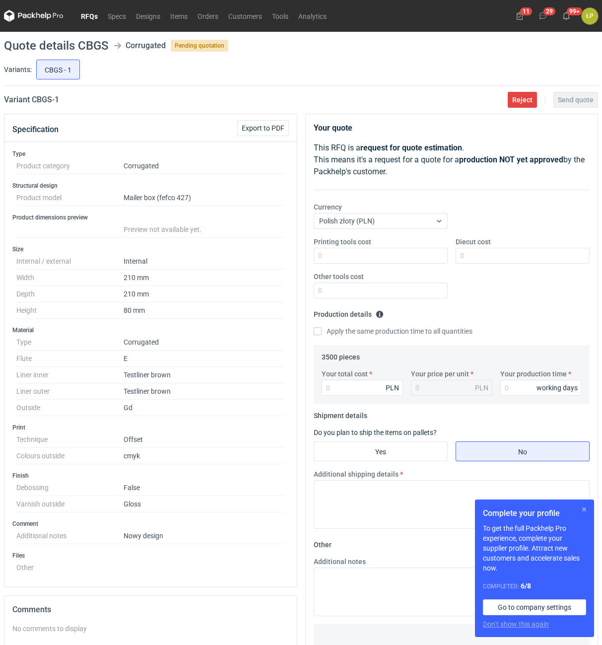
click at [583, 507] on button "button" at bounding box center [584, 509] width 12 height 12
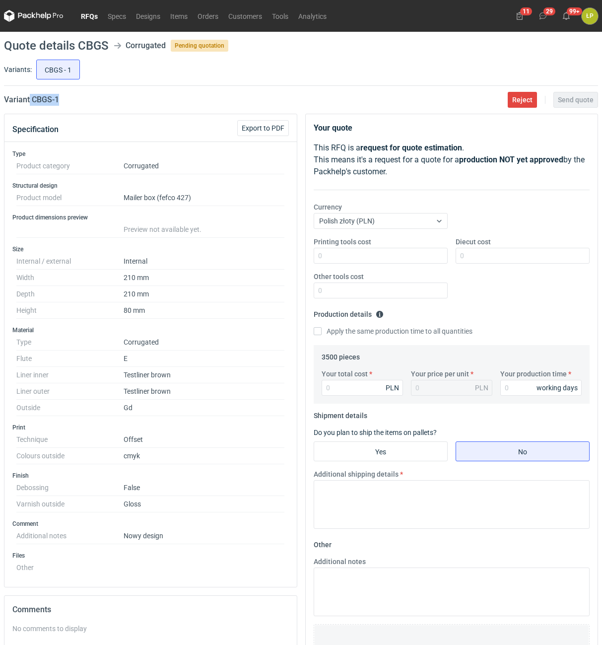
drag, startPoint x: 78, startPoint y: 100, endPoint x: 30, endPoint y: 106, distance: 48.0
click at [30, 106] on main "Quote details CBGS Corrugated Pending quotation Variants: CBGS - 1 Variant CBGS…" at bounding box center [301, 433] width 602 height 802
copy h2 "CBGS - 1"
click at [358, 257] on input "Printing tools cost" at bounding box center [381, 256] width 134 height 16
type input "0"
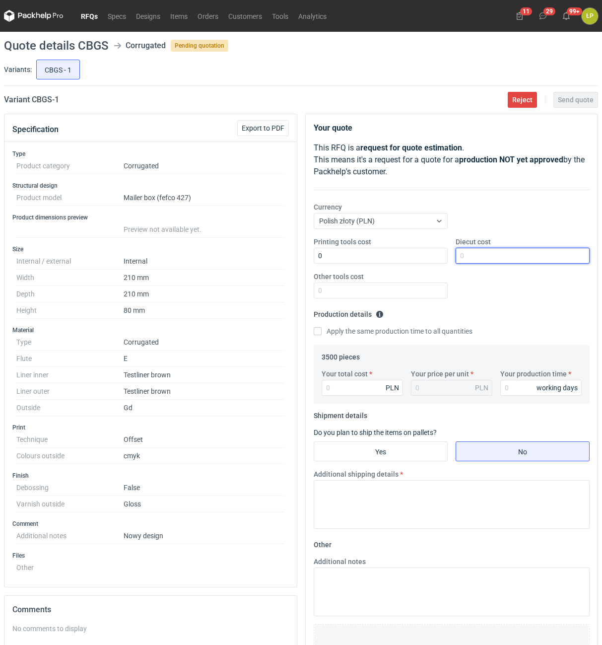
click at [480, 256] on input "Diecut cost" at bounding box center [523, 256] width 134 height 16
type input "1600"
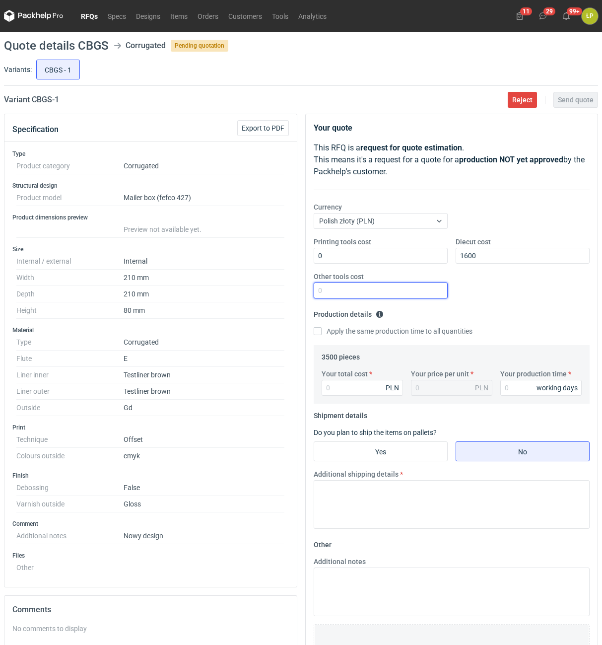
click at [414, 291] on input "Other tools cost" at bounding box center [381, 290] width 134 height 16
type input "0"
click at [527, 386] on input "Your production time" at bounding box center [540, 388] width 81 height 16
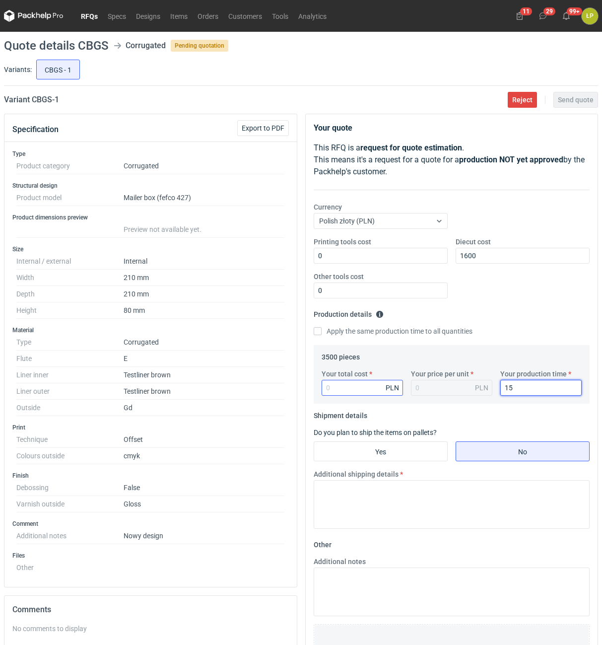
type input "15"
click at [379, 387] on input "Your total cost" at bounding box center [362, 388] width 81 height 16
type input "7280"
type input "2.08"
type input "7280"
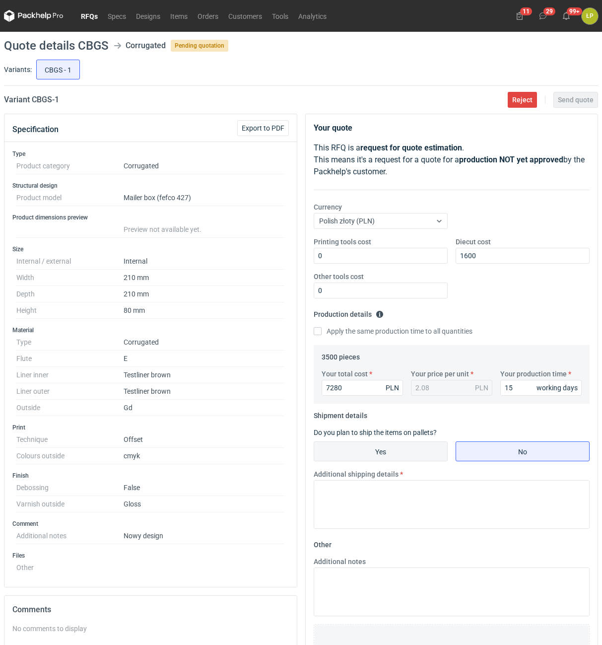
click at [409, 446] on input "Yes" at bounding box center [380, 451] width 133 height 19
radio input "true"
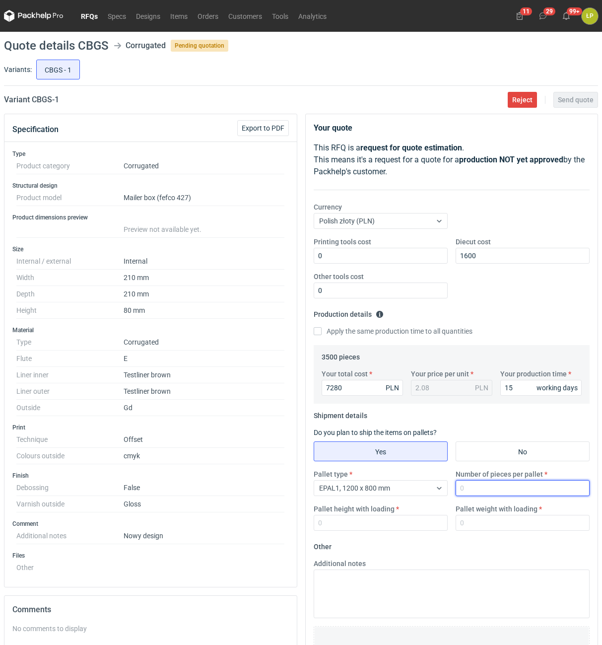
click at [477, 489] on input "Number of pieces per pallet" at bounding box center [523, 488] width 134 height 16
type input "1600"
click at [398, 526] on input "Pallet height with loading" at bounding box center [381, 523] width 134 height 16
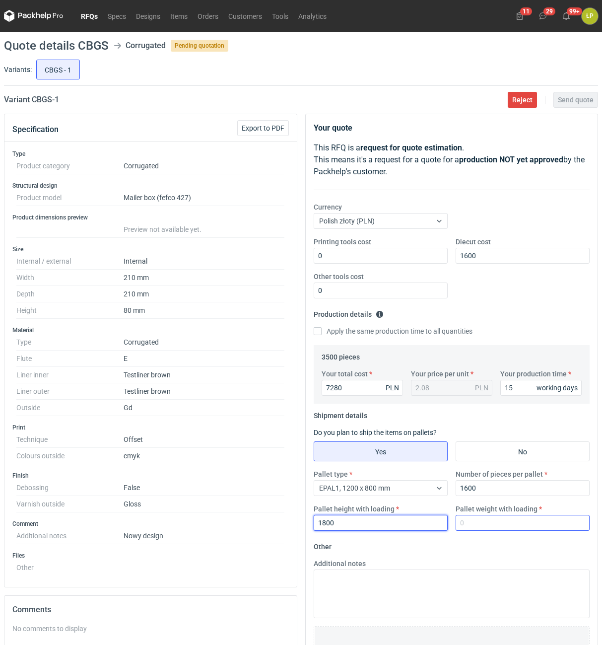
type input "1800"
click at [486, 526] on input "Pallet weight with loading" at bounding box center [523, 523] width 134 height 16
click at [491, 524] on input "Pallet weight with loading" at bounding box center [523, 523] width 134 height 16
type input "390"
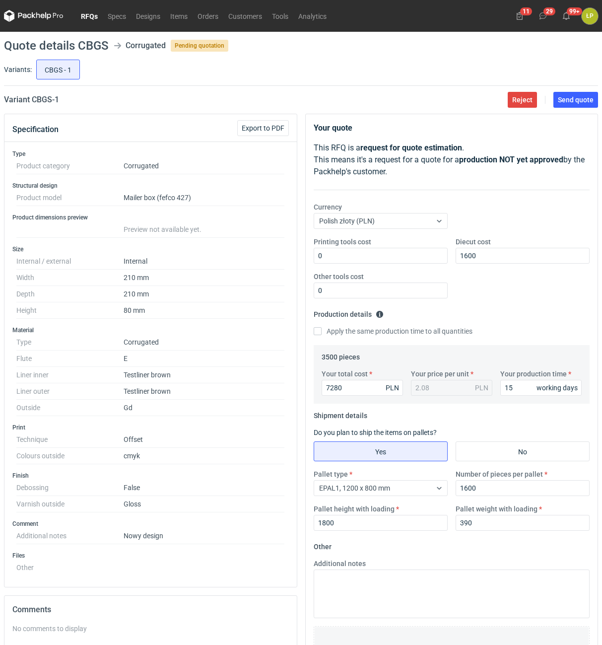
click at [495, 547] on fieldset "Other Additional notes Browse files or drop to attach" at bounding box center [452, 612] width 277 height 147
click at [565, 110] on main "Quote details CBGS Corrugated Pending quotation Variants: CBGS - 1 Variant CBGS…" at bounding box center [301, 433] width 602 height 802
click at [566, 104] on button "Send quote" at bounding box center [576, 100] width 45 height 16
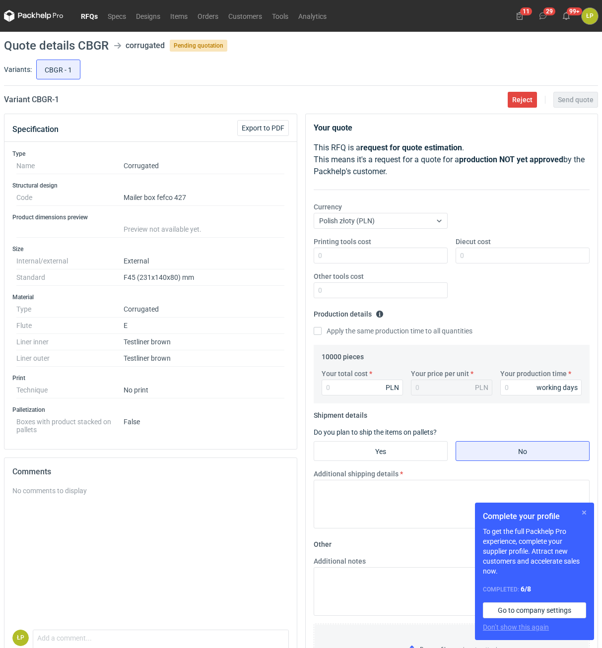
click at [583, 513] on button "button" at bounding box center [584, 513] width 12 height 12
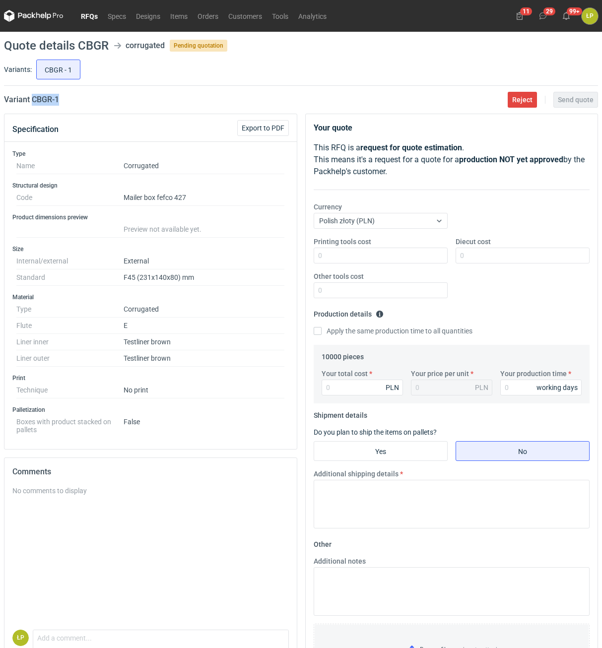
drag, startPoint x: 61, startPoint y: 104, endPoint x: 32, endPoint y: 106, distance: 28.4
click at [32, 106] on main "Quote details CBGR corrugated Pending quotation Variants: CBGR - 1 Variant CBGR…" at bounding box center [301, 366] width 602 height 668
copy h2 "CBGR - 1"
click at [388, 255] on input "Printing tools cost" at bounding box center [381, 256] width 134 height 16
type input "0"
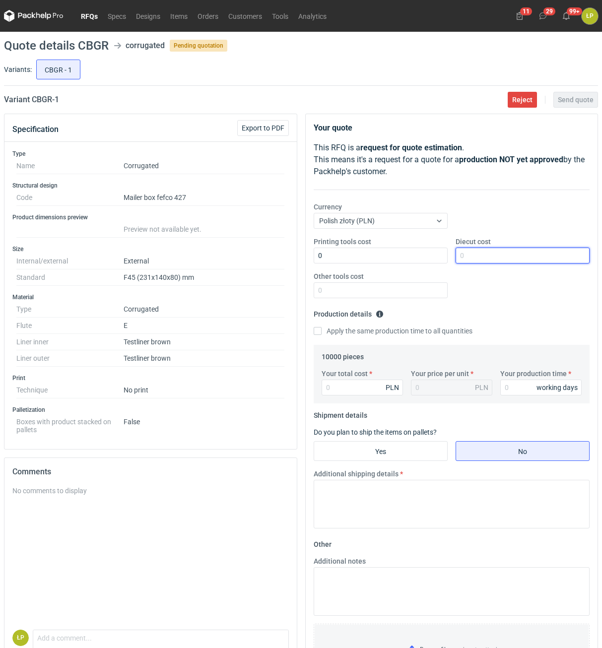
click at [503, 258] on input "Diecut cost" at bounding box center [523, 256] width 134 height 16
type input "2000"
click at [424, 285] on input "Other tools cost" at bounding box center [381, 290] width 134 height 16
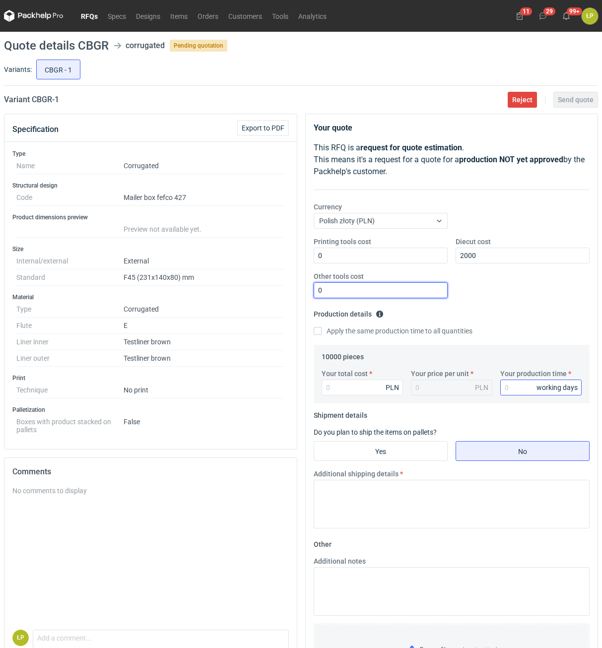
type input "0"
click at [527, 386] on input "Your production time" at bounding box center [540, 388] width 81 height 16
click at [379, 392] on input "Your total cost" at bounding box center [362, 388] width 81 height 16
drag, startPoint x: 534, startPoint y: 386, endPoint x: 486, endPoint y: 386, distance: 48.2
click at [500, 386] on input "12" at bounding box center [540, 388] width 81 height 16
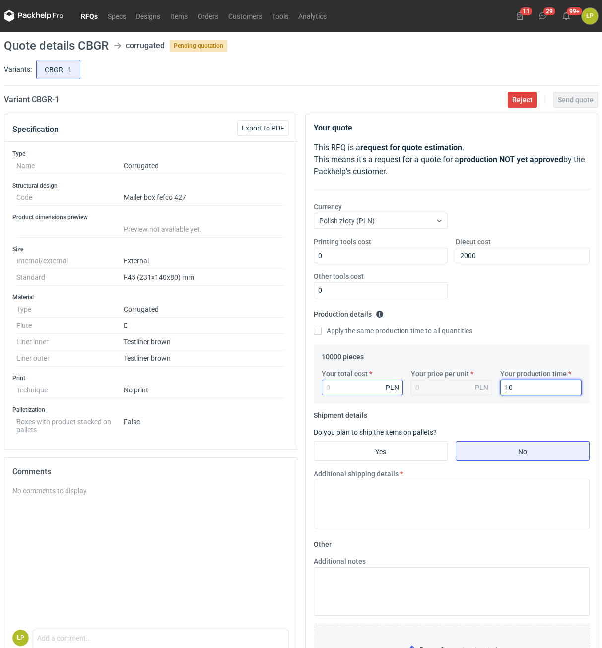
type input "10"
click at [373, 387] on input "Your total cost" at bounding box center [362, 388] width 81 height 16
type input "4300"
type input "0.43"
type input "4300"
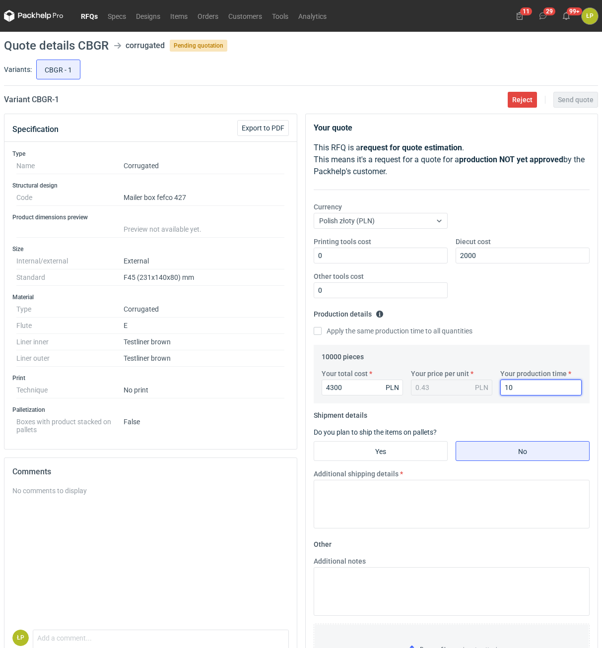
drag, startPoint x: 525, startPoint y: 385, endPoint x: 500, endPoint y: 384, distance: 25.3
click at [500, 384] on input "10" at bounding box center [540, 388] width 81 height 16
type input "12"
click at [416, 453] on input "Yes" at bounding box center [380, 451] width 133 height 19
radio input "true"
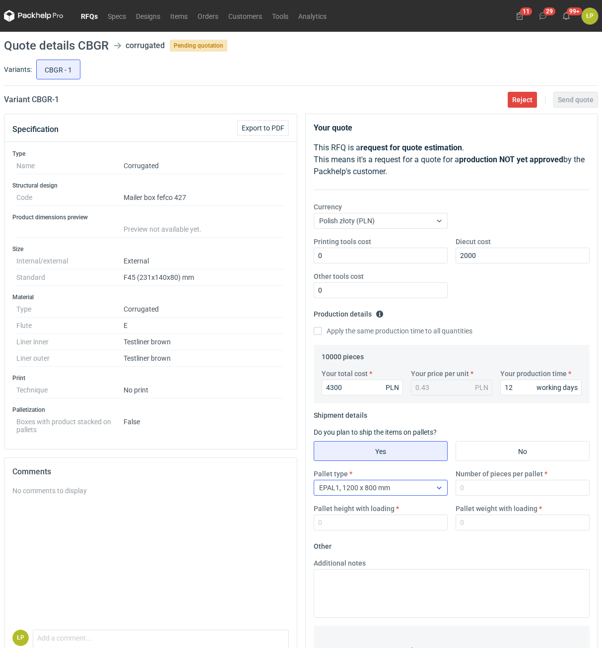
click at [428, 490] on div "EPAL1, 1200 x 800 mm" at bounding box center [372, 488] width 117 height 14
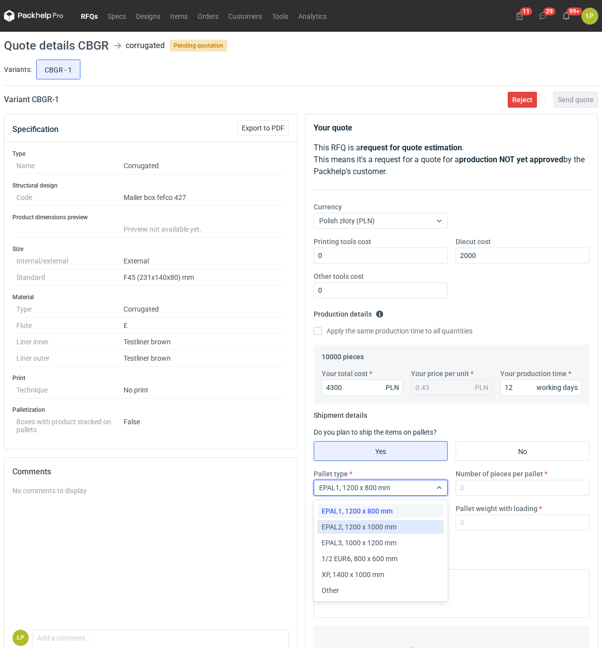
click at [412, 524] on div "EPAL2, 1200 x 1000 mm" at bounding box center [381, 527] width 118 height 10
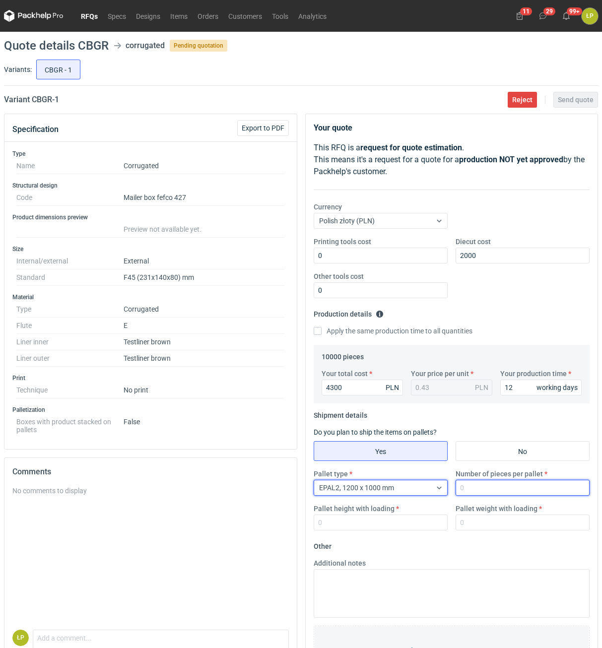
click at [481, 482] on input "Number of pieces per pallet" at bounding box center [523, 488] width 134 height 16
type input "4000"
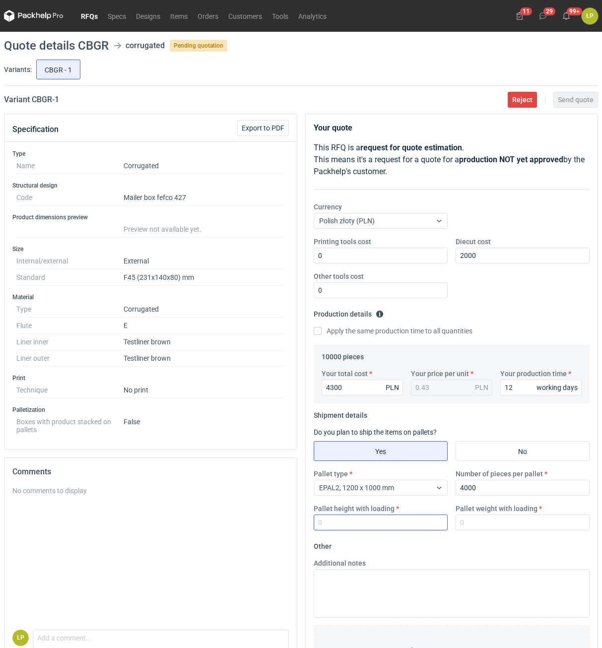
click at [412, 518] on div "Pallet height with loading" at bounding box center [381, 517] width 142 height 27
click at [412, 520] on input "Pallet height with loading" at bounding box center [381, 523] width 134 height 16
type input "1800"
click at [475, 523] on input "Pallet weight with loading" at bounding box center [523, 523] width 134 height 16
click at [490, 542] on form "Other Additional notes Browse files or drop to attach" at bounding box center [452, 612] width 277 height 147
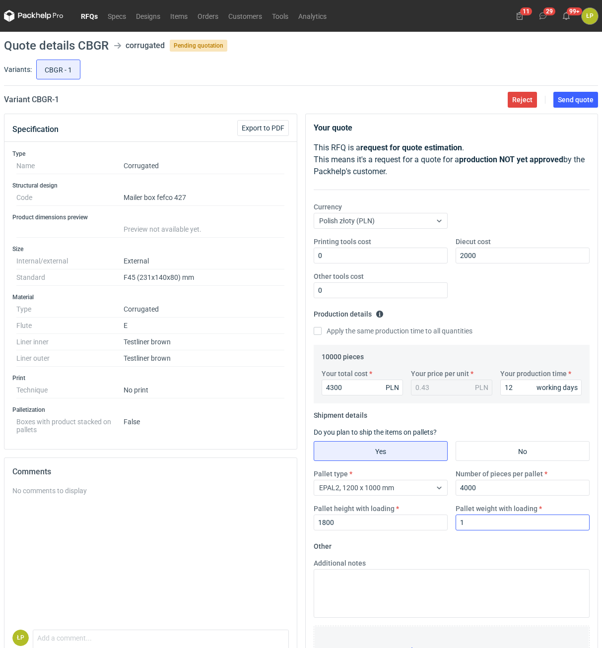
click at [468, 530] on div "Pallet type EPAL2, 1200 x 1000 mm Number of pieces per pallet 4000 Pallet heigh…" at bounding box center [452, 504] width 284 height 70
drag, startPoint x: 466, startPoint y: 528, endPoint x: 445, endPoint y: 523, distance: 21.4
click at [456, 523] on input "1" at bounding box center [523, 523] width 134 height 16
type input "480"
click at [582, 101] on span "Send quote" at bounding box center [576, 99] width 36 height 7
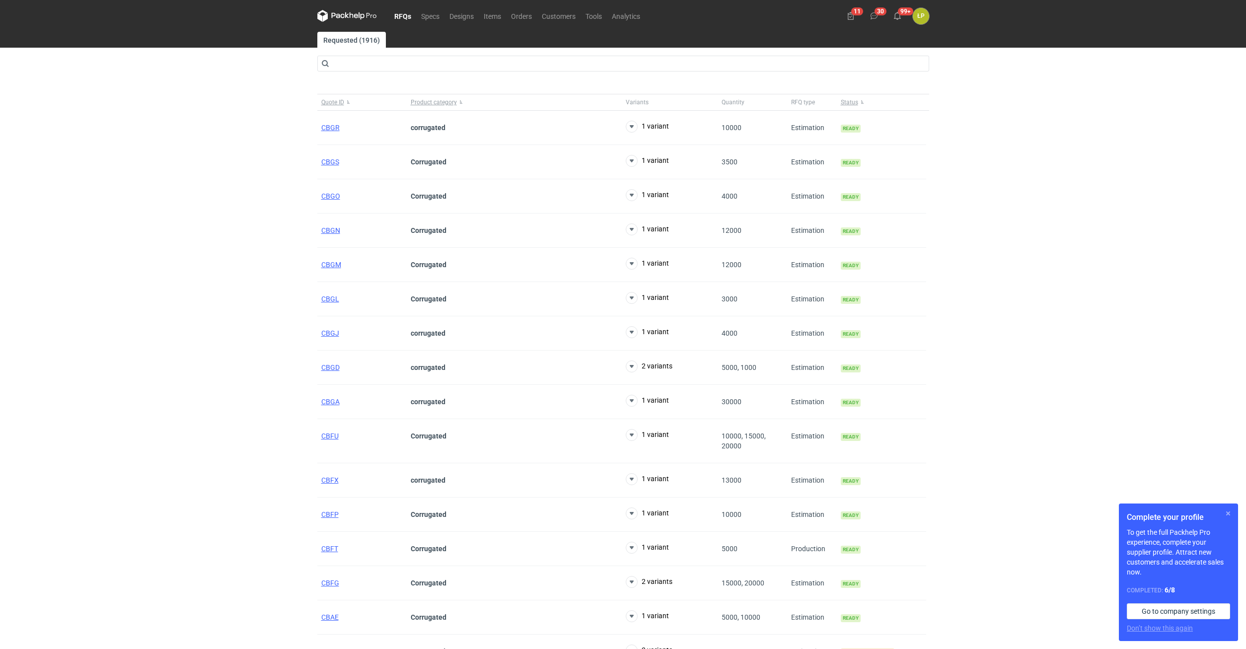
click at [1225, 512] on button "button" at bounding box center [1228, 513] width 12 height 12
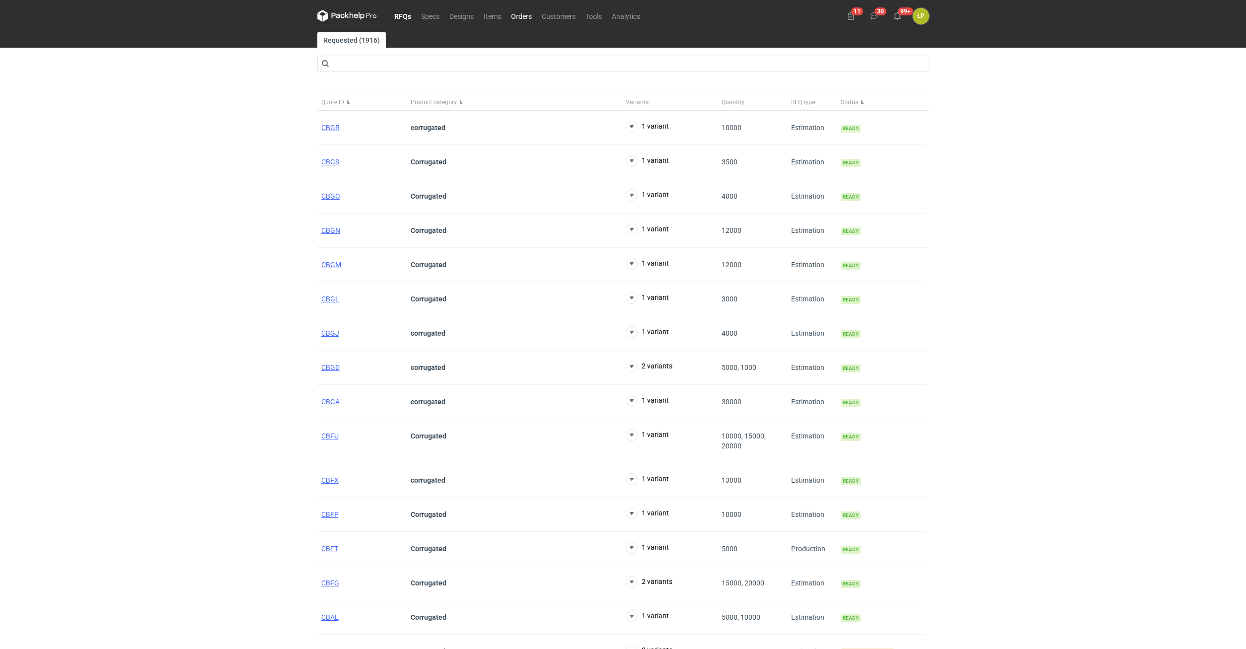
click at [526, 17] on link "Orders" at bounding box center [521, 16] width 31 height 12
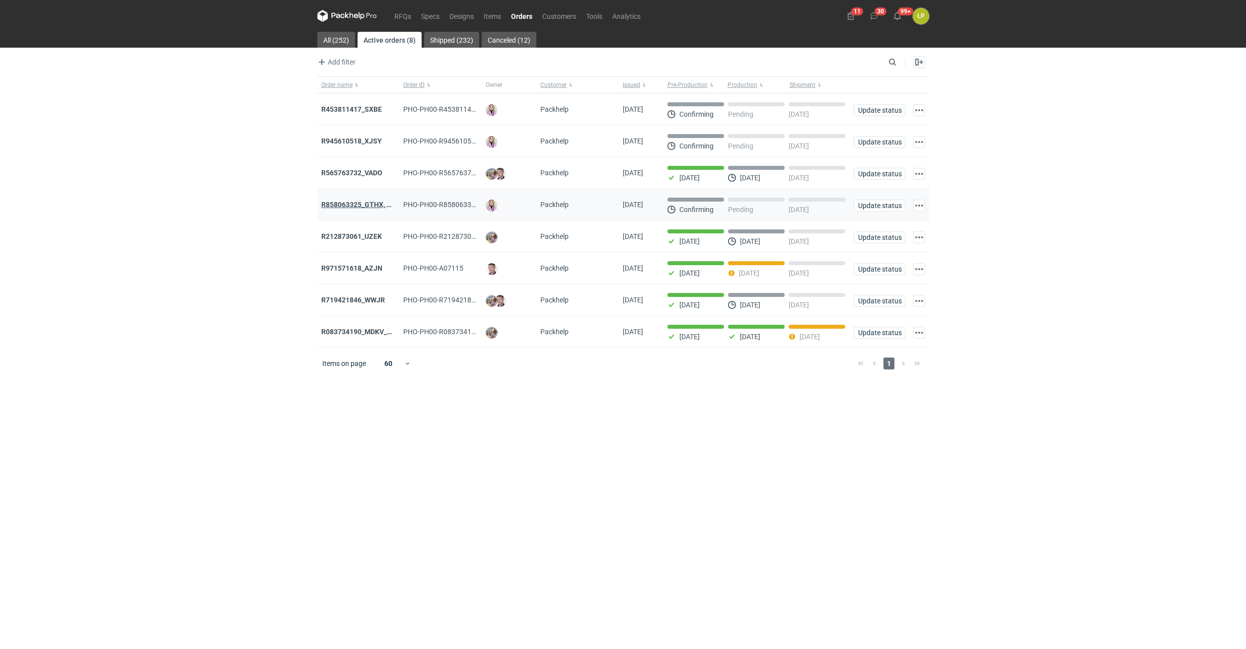
click at [367, 202] on strong "R858063325_GTHX, NNPL, JAAG, JGXY, QTVD, WZHN, ITNR, EUMI" at bounding box center [424, 205] width 207 height 8
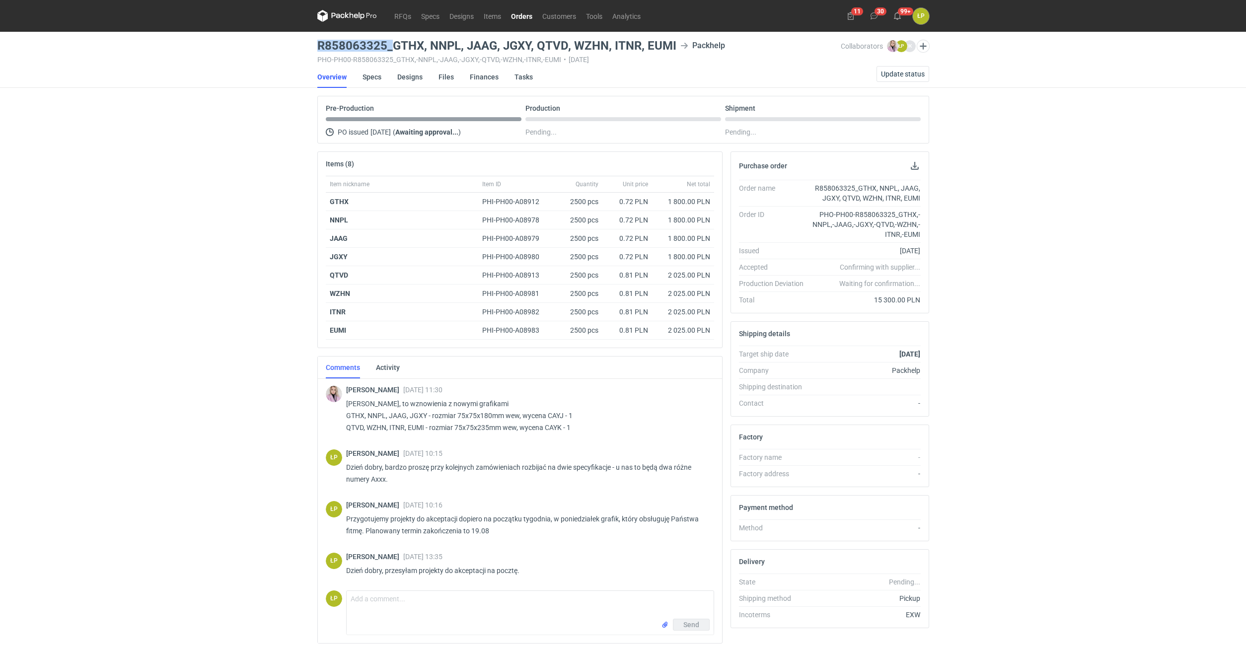
drag, startPoint x: 321, startPoint y: 49, endPoint x: 390, endPoint y: 47, distance: 69.0
click at [390, 47] on h3 "R858063325_GTHX, NNPL, JAAG, JGXY, QTVD, WZHN, ITNR, EUMI" at bounding box center [496, 46] width 359 height 12
click at [350, 37] on main "R858063325_GTHX, NNPL, JAAG, JGXY, QTVD, WZHN, ITNR, EUMI Packhelp PHO-PH00-R85…" at bounding box center [623, 357] width 620 height 651
drag, startPoint x: 320, startPoint y: 48, endPoint x: 389, endPoint y: 50, distance: 69.5
click at [389, 50] on h3 "R858063325_GTHX, NNPL, JAAG, JGXY, QTVD, WZHN, ITNR, EUMI" at bounding box center [496, 46] width 359 height 12
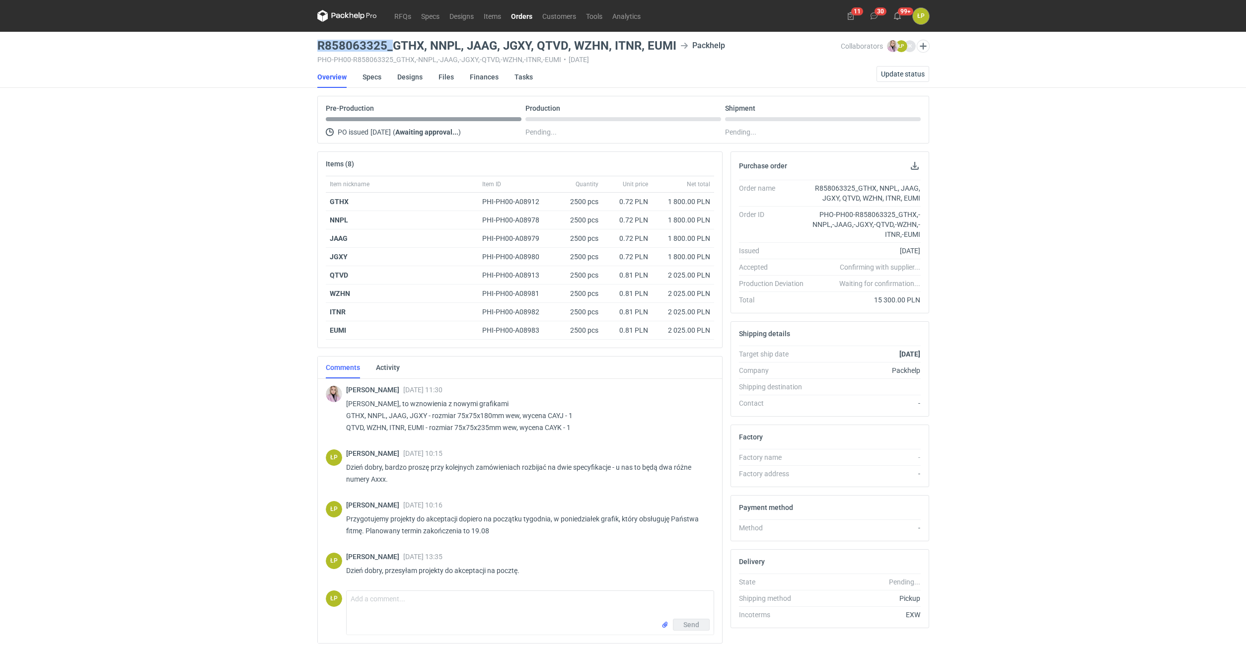
copy h3 "R858063325_"
click at [655, 48] on h3 "R858063325_GTHX, NNPL, JAAG, JGXY, QTVD, WZHN, ITNR, EUMI" at bounding box center [496, 46] width 359 height 12
copy h3 "EUMI"
click at [619, 49] on h3 "R858063325_GTHX, NNPL, JAAG, JGXY, QTVD, WZHN, ITNR, EUMI" at bounding box center [496, 46] width 359 height 12
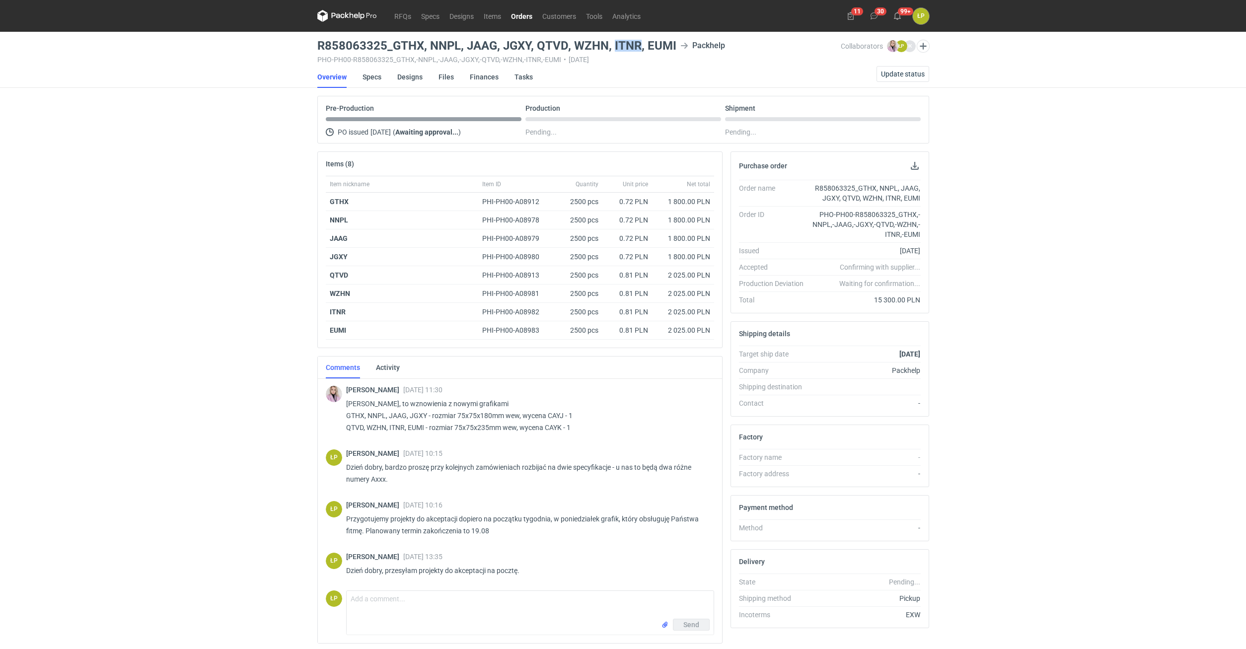
click at [619, 49] on h3 "R858063325_GTHX, NNPL, JAAG, JGXY, QTVD, WZHN, ITNR, EUMI" at bounding box center [496, 46] width 359 height 12
copy h3 "ITNR"
click at [587, 51] on h3 "R858063325_GTHX, NNPL, JAAG, JGXY, QTVD, WZHN, ITNR, EUMI" at bounding box center [496, 46] width 359 height 12
copy h3 "WZHN"
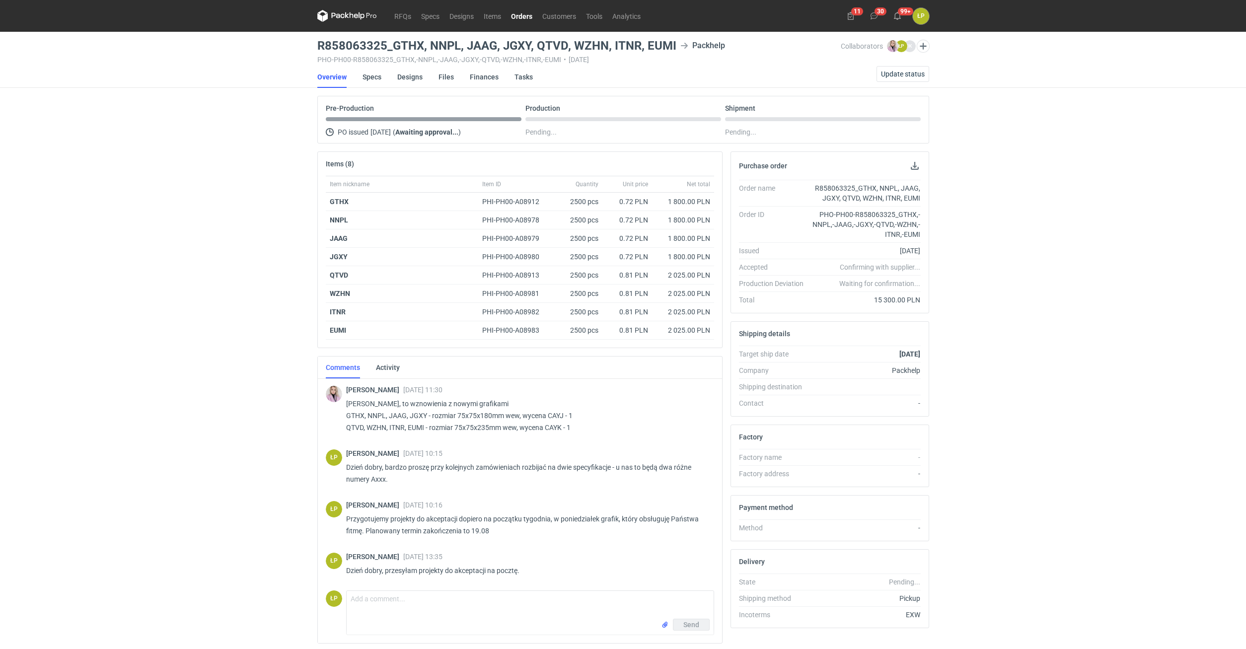
click at [544, 54] on div "R858063325_GTHX, NNPL, JAAG, JGXY, QTVD, WZHN, ITNR, EUMI Packhelp PHO-PH00-R85…" at bounding box center [579, 52] width 524 height 24
click at [546, 50] on h3 "R858063325_GTHX, NNPL, JAAG, JGXY, QTVD, WZHN, ITNR, EUMI" at bounding box center [496, 46] width 359 height 12
copy h3 "QTVD"
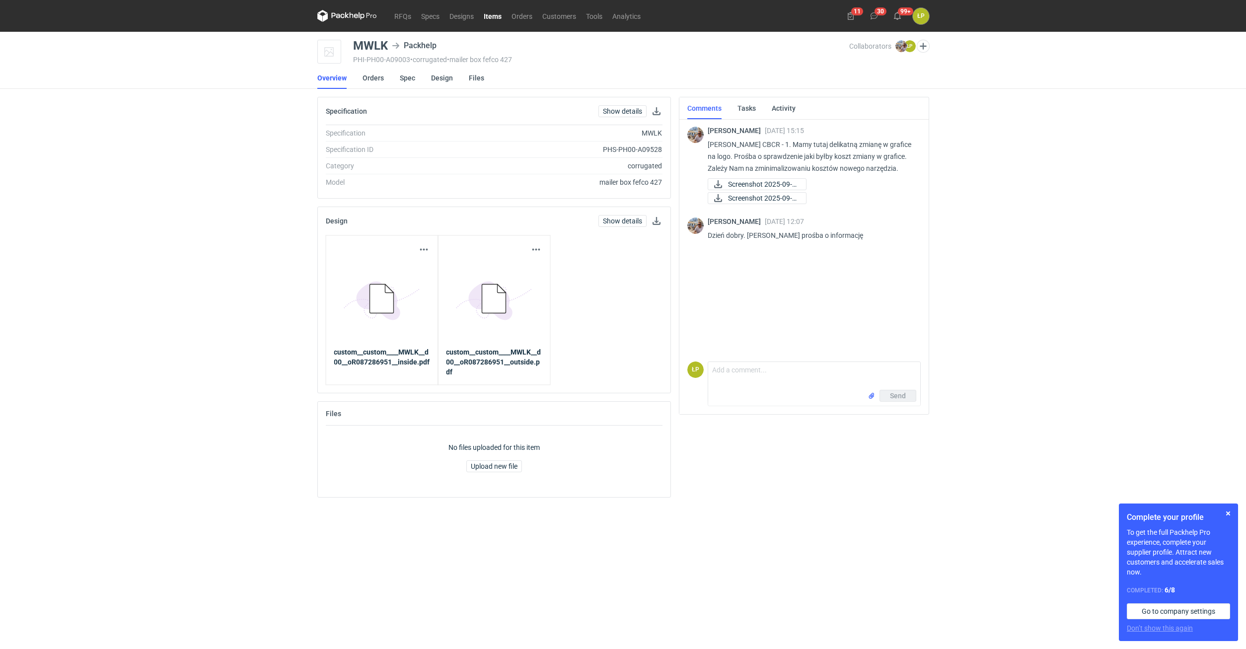
click at [1231, 506] on div "Complete your profile To get the full Packhelp Pro experience, complete your su…" at bounding box center [1177, 572] width 119 height 138
click at [1231, 511] on button "button" at bounding box center [1228, 513] width 12 height 12
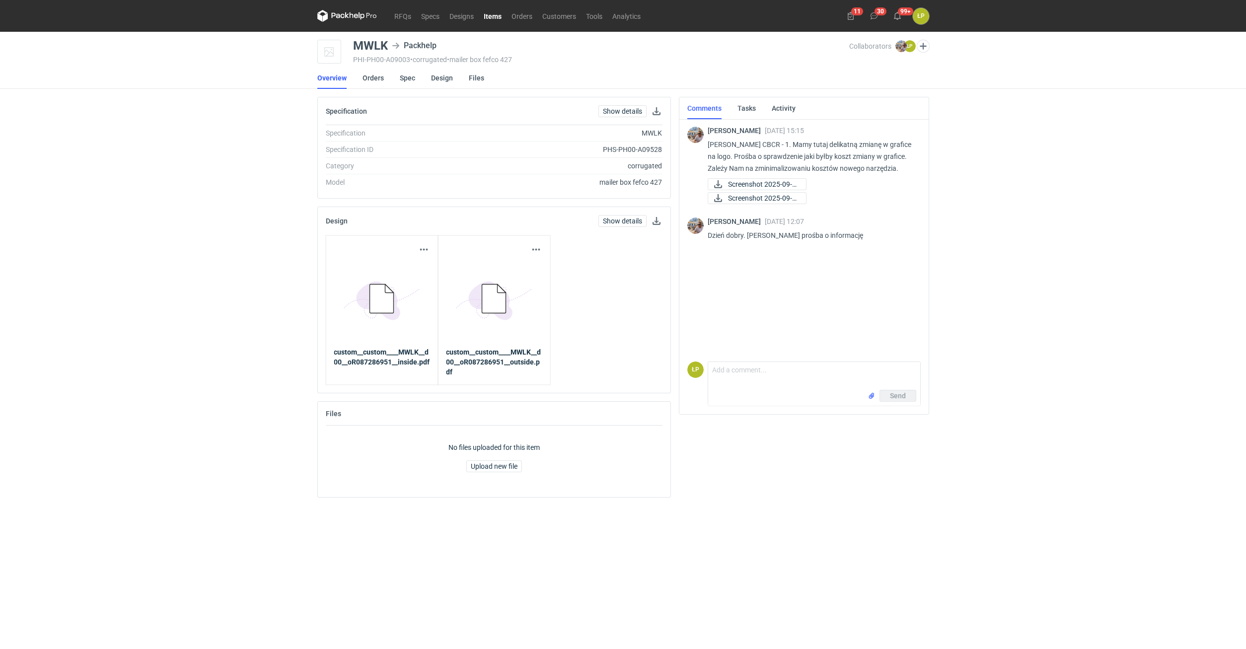
click at [782, 144] on p "[PERSON_NAME] CBCR - 1. Mamy tutaj delikatną zmianę w grafice na logo. Prośba o…" at bounding box center [809, 157] width 205 height 36
copy p "CBCR"
click at [767, 190] on span "Screenshot 2025-09-0..." at bounding box center [763, 184] width 70 height 11
click at [767, 204] on span "Screenshot 2025-09-0..." at bounding box center [763, 198] width 70 height 11
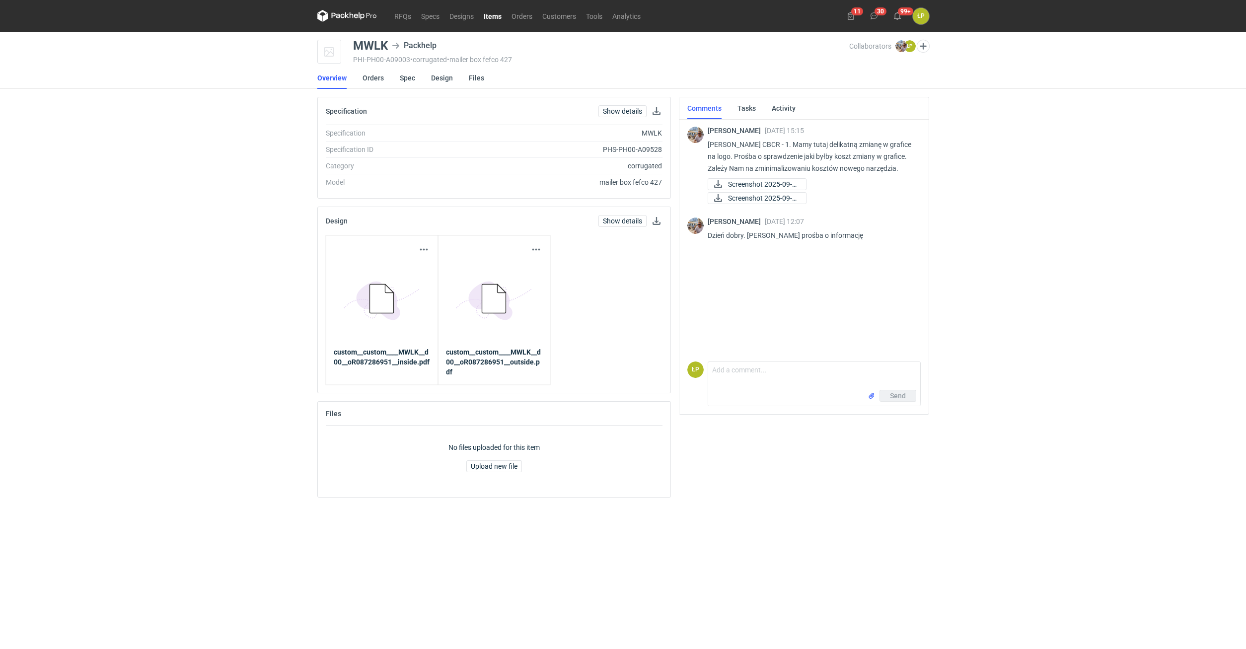
click at [771, 362] on form "Comment message Send" at bounding box center [813, 383] width 213 height 45
click at [780, 381] on textarea "Comment message" at bounding box center [814, 376] width 212 height 28
type textarea "logo z dwóch stron - możemy przekleić u nas ale czas - grafik idzie na urlop w …"
click at [891, 397] on span "Send" at bounding box center [898, 395] width 16 height 7
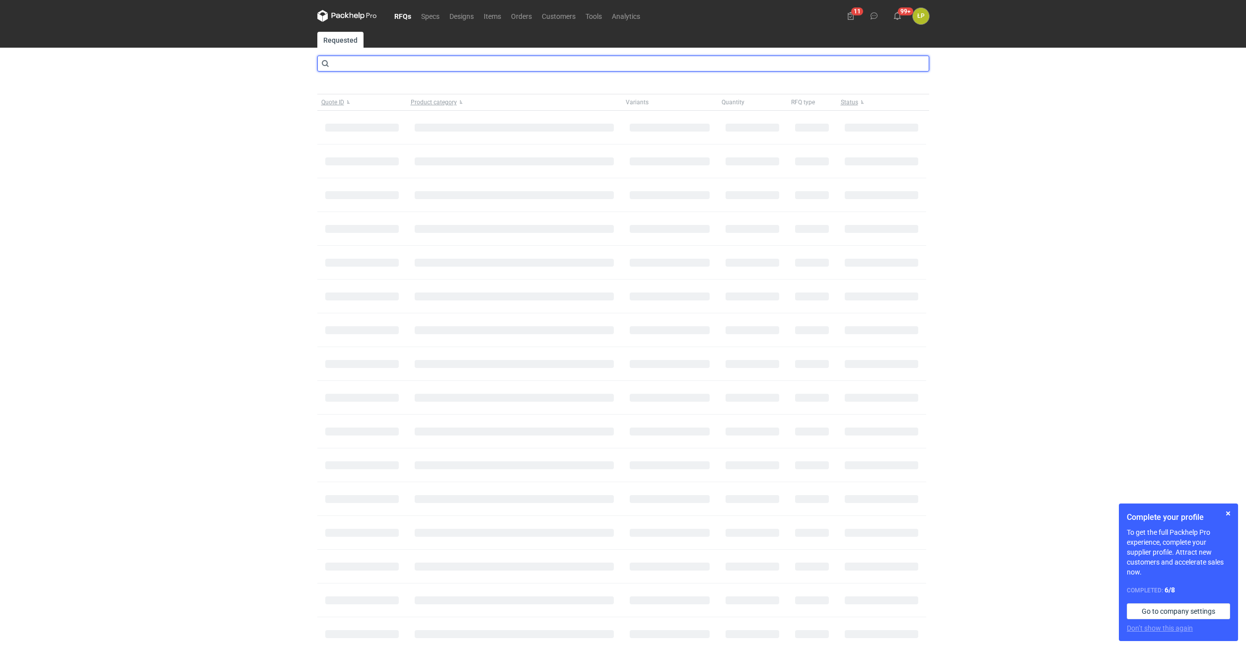
click at [399, 69] on input "text" at bounding box center [623, 64] width 612 height 16
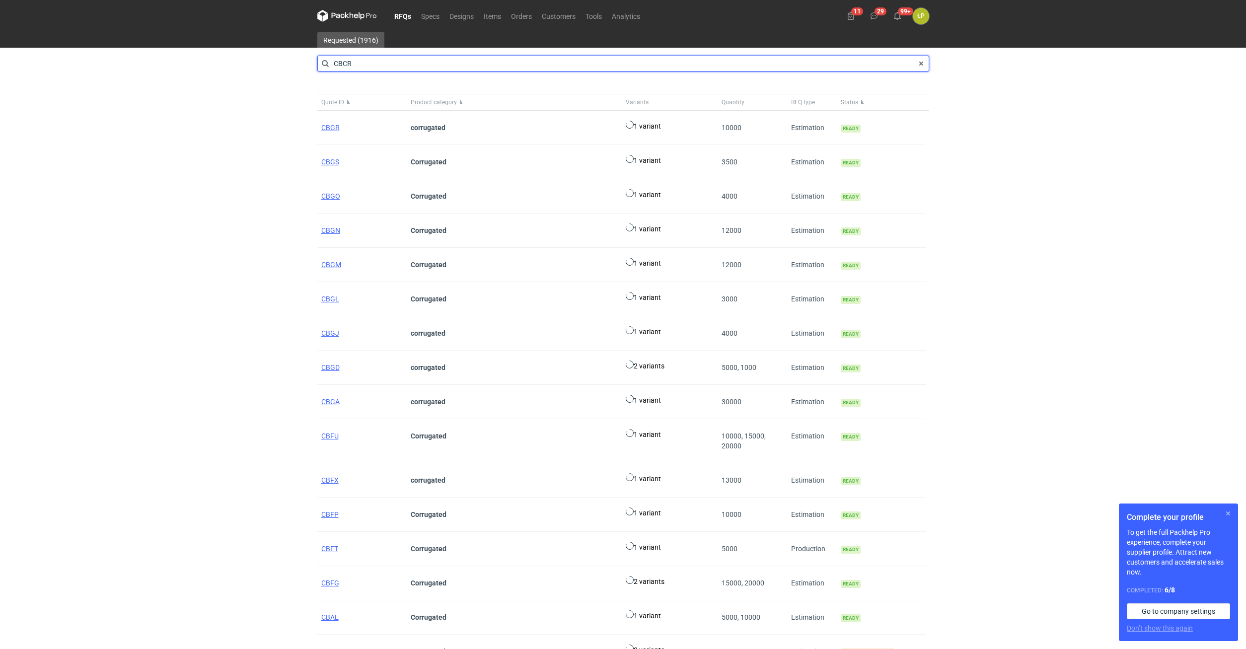
type input "CBCR"
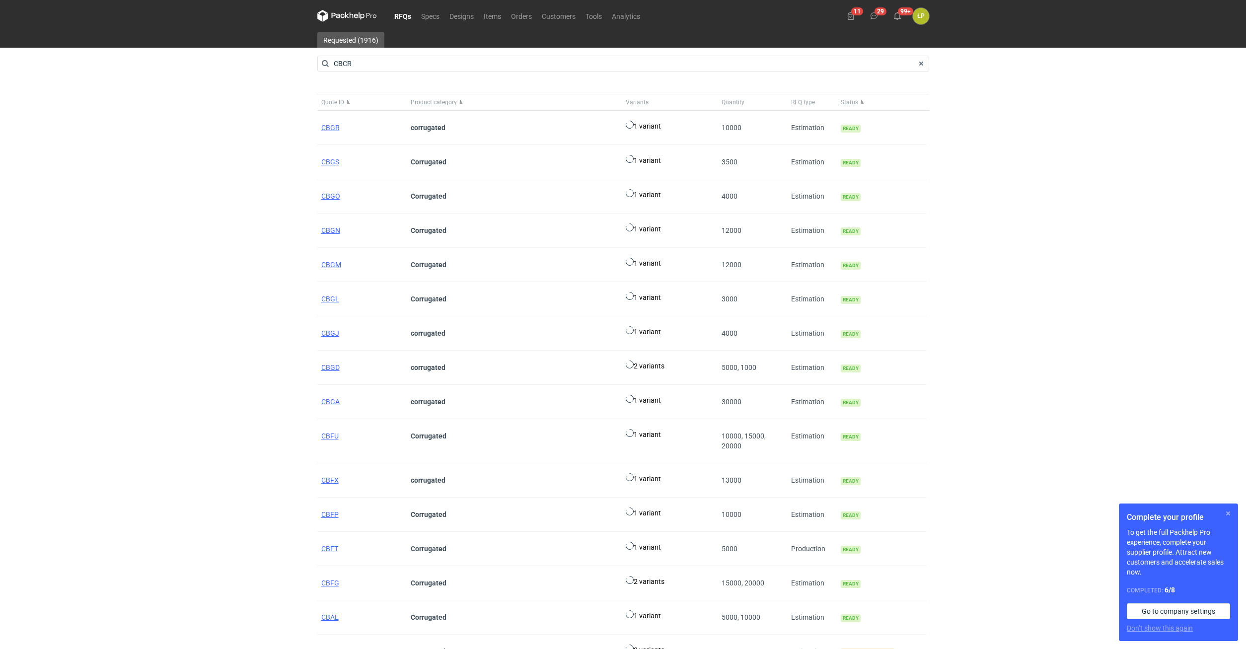
click at [1232, 512] on button "button" at bounding box center [1228, 513] width 12 height 12
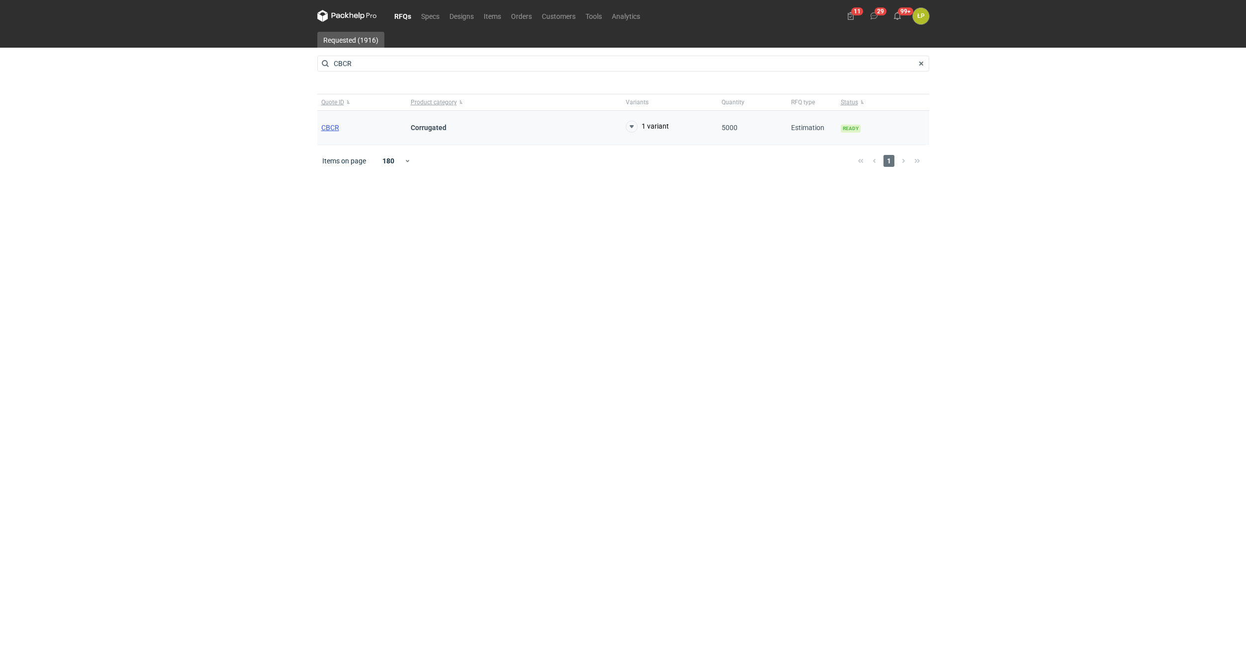
click at [333, 129] on span "CBCR" at bounding box center [330, 128] width 18 height 8
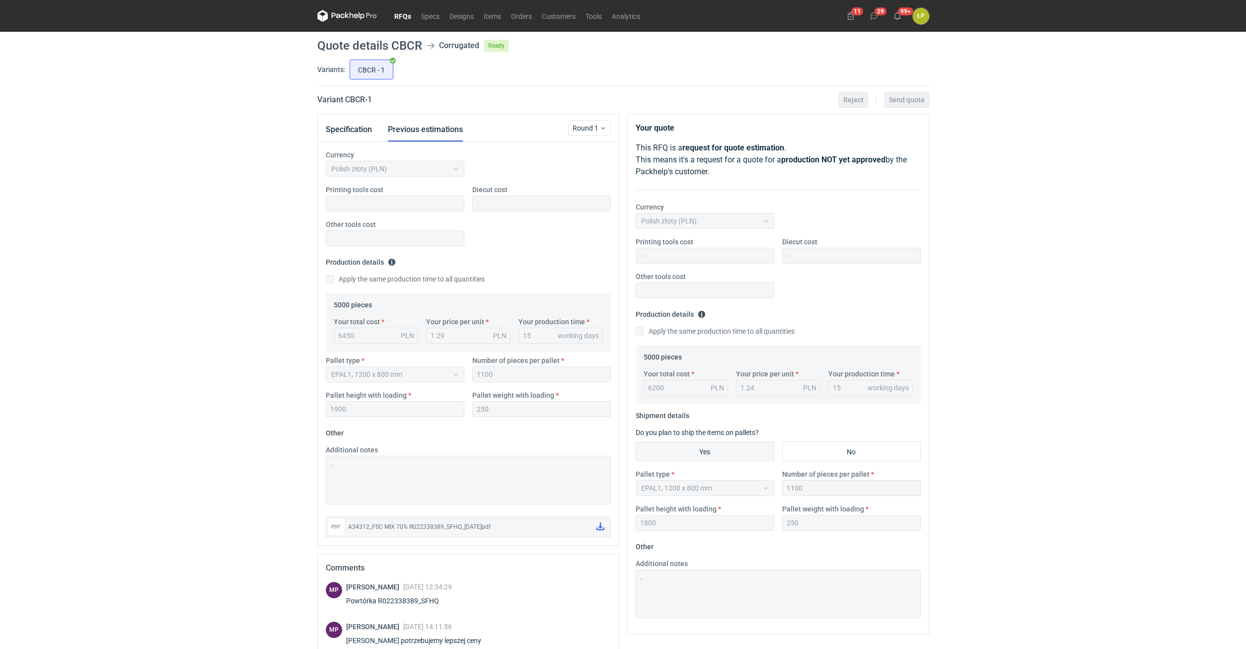
click at [426, 602] on div "Powtórka R022338389_SFHQ" at bounding box center [399, 601] width 106 height 10
copy div "R022338389_SFHQ"
